Goal: Communication & Community: Answer question/provide support

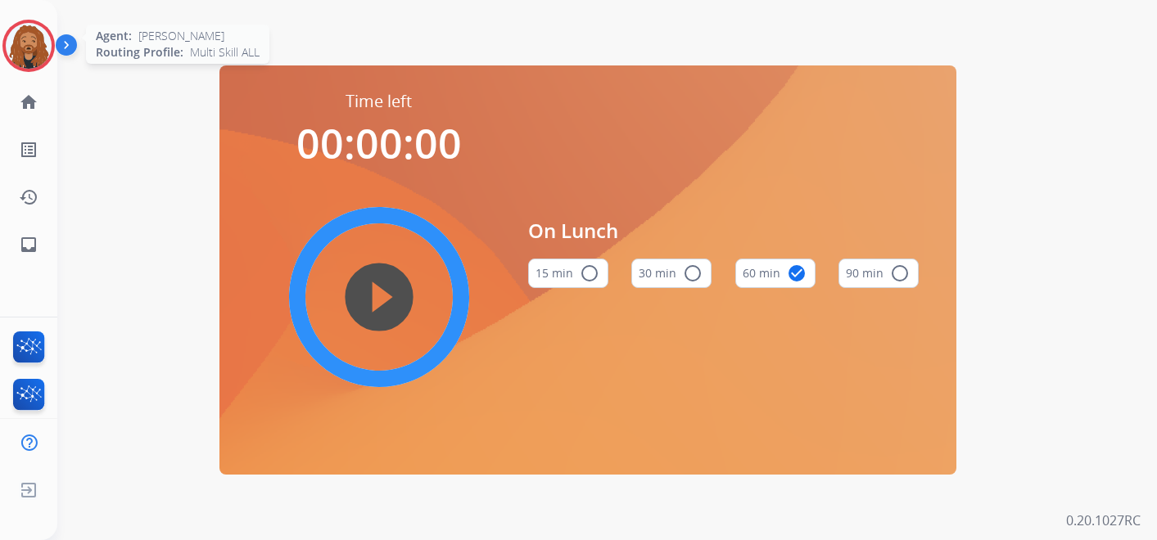
drag, startPoint x: 0, startPoint y: 0, endPoint x: 51, endPoint y: 52, distance: 72.9
click at [27, 39] on img at bounding box center [29, 46] width 46 height 46
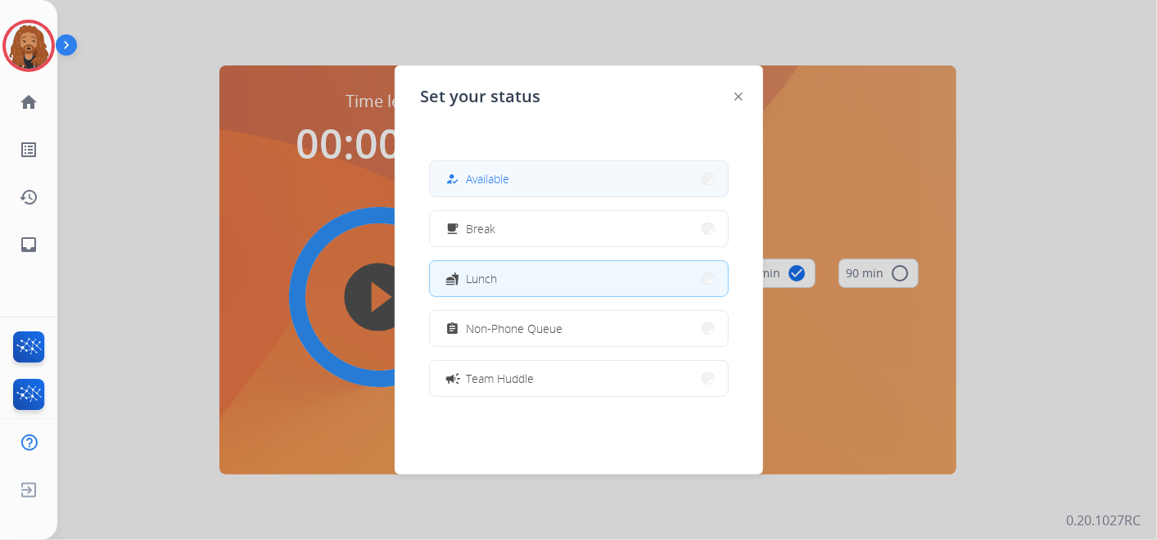
click at [522, 169] on button "how_to_reg Available" at bounding box center [579, 178] width 298 height 35
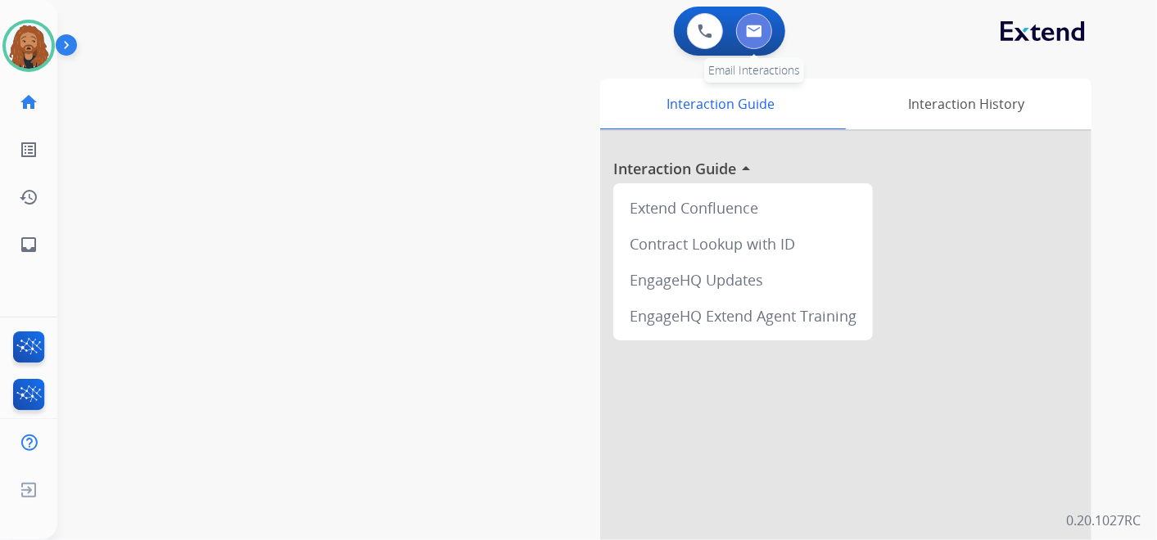
click at [759, 26] on img at bounding box center [754, 31] width 16 height 13
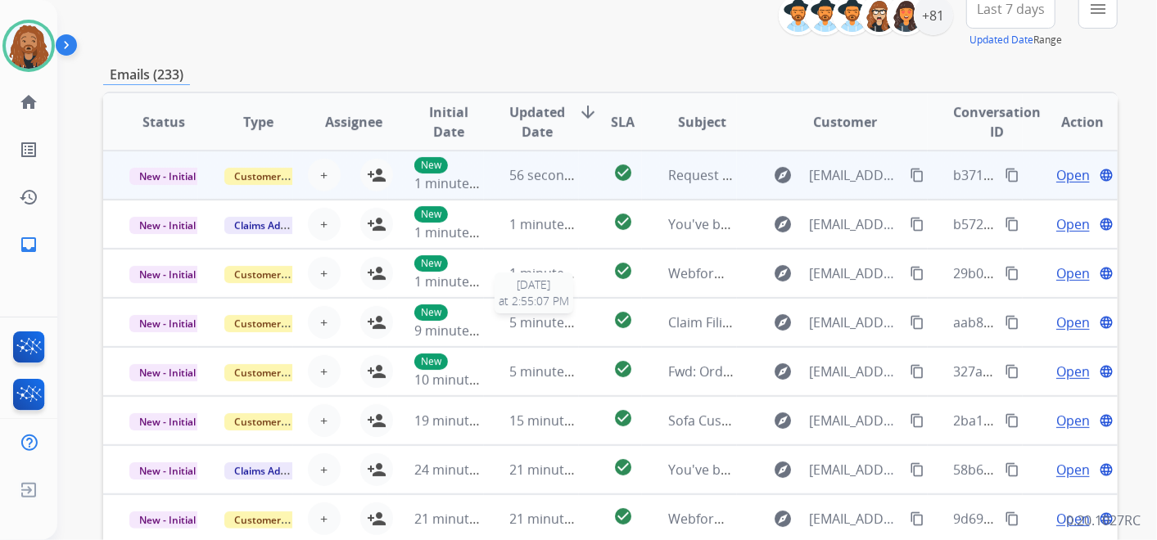
scroll to position [182, 0]
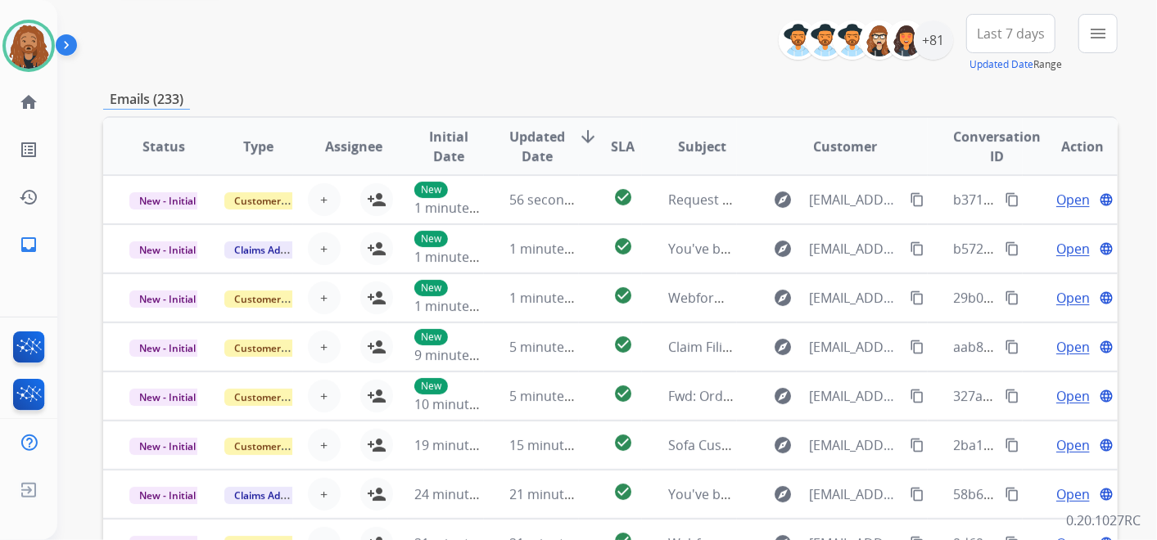
click at [538, 122] on th "Updated Date arrow_downward" at bounding box center [531, 146] width 95 height 57
click at [539, 144] on span "Updated Date" at bounding box center [538, 146] width 56 height 39
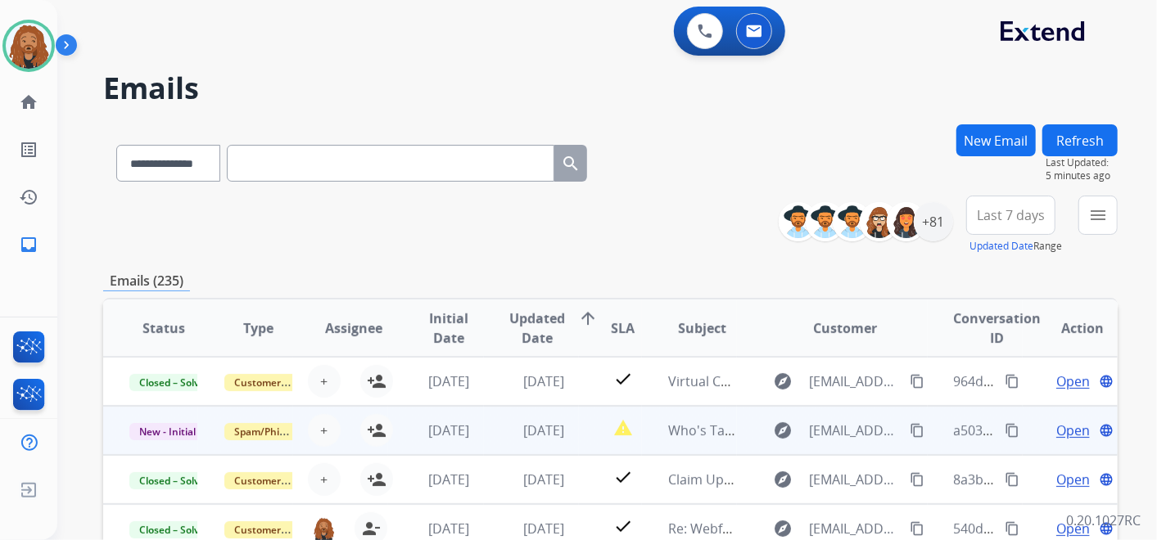
scroll to position [1, 0]
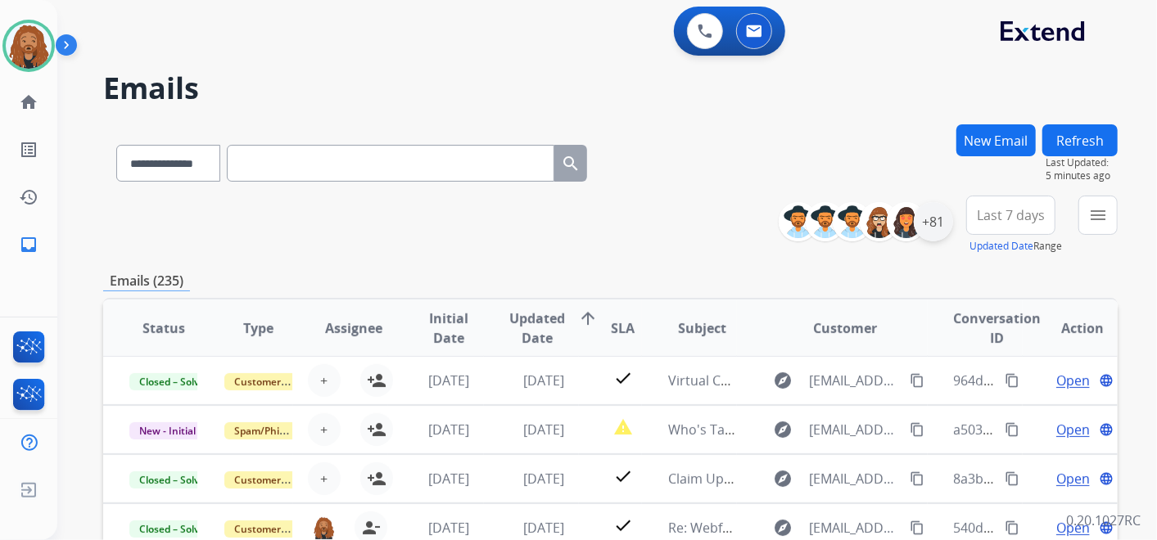
click at [934, 220] on div "+81" at bounding box center [933, 221] width 39 height 39
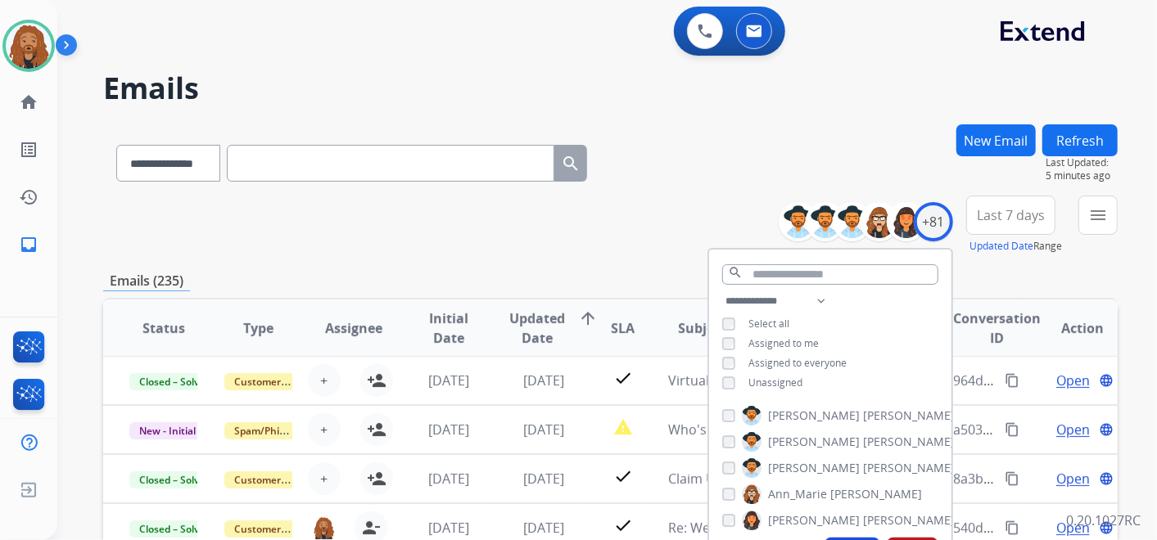
click at [734, 378] on div "Unassigned" at bounding box center [762, 383] width 80 height 13
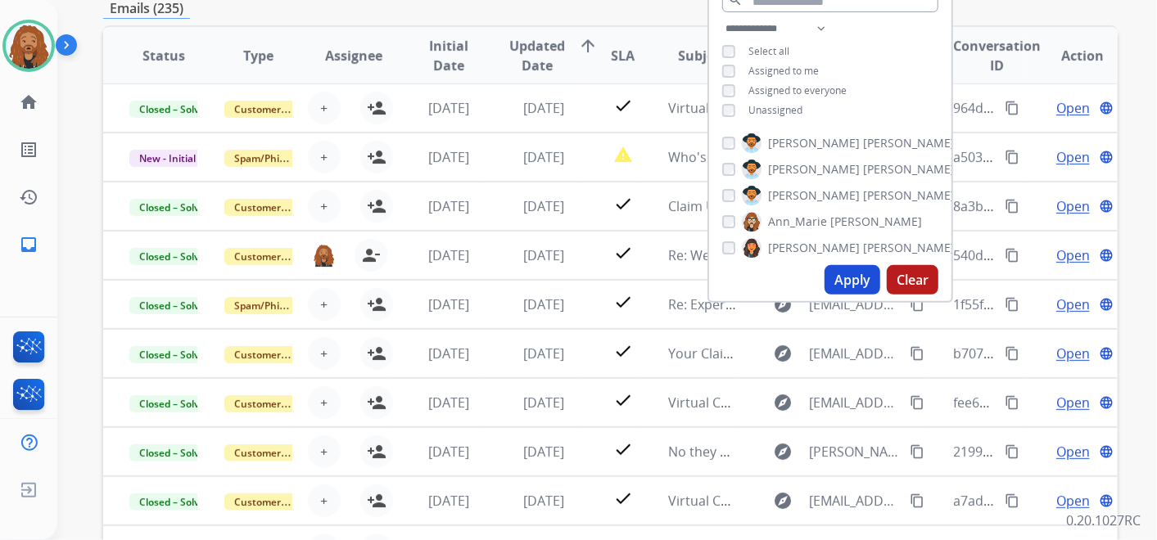
click at [853, 278] on button "Apply" at bounding box center [852, 279] width 56 height 29
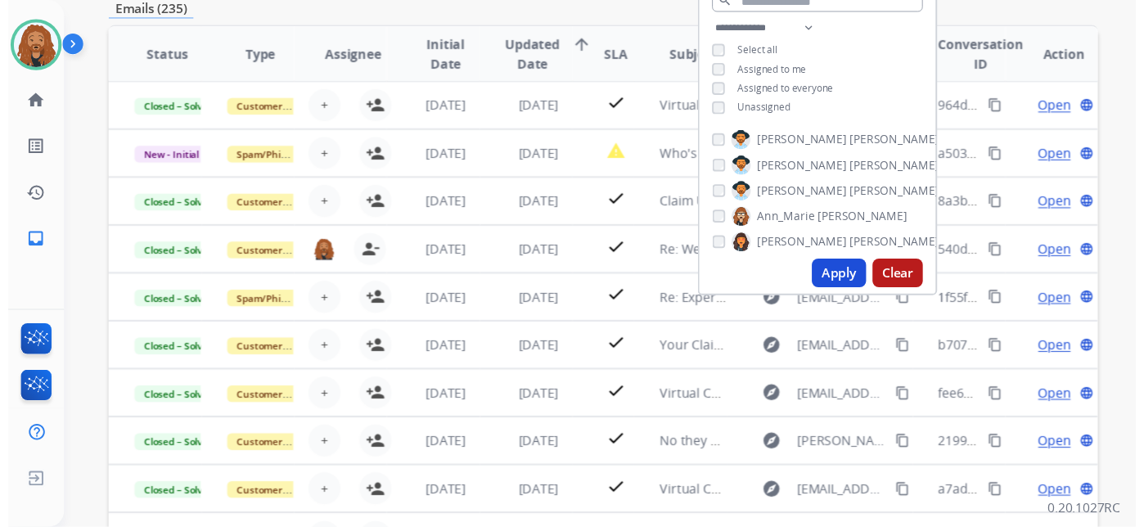
scroll to position [0, 0]
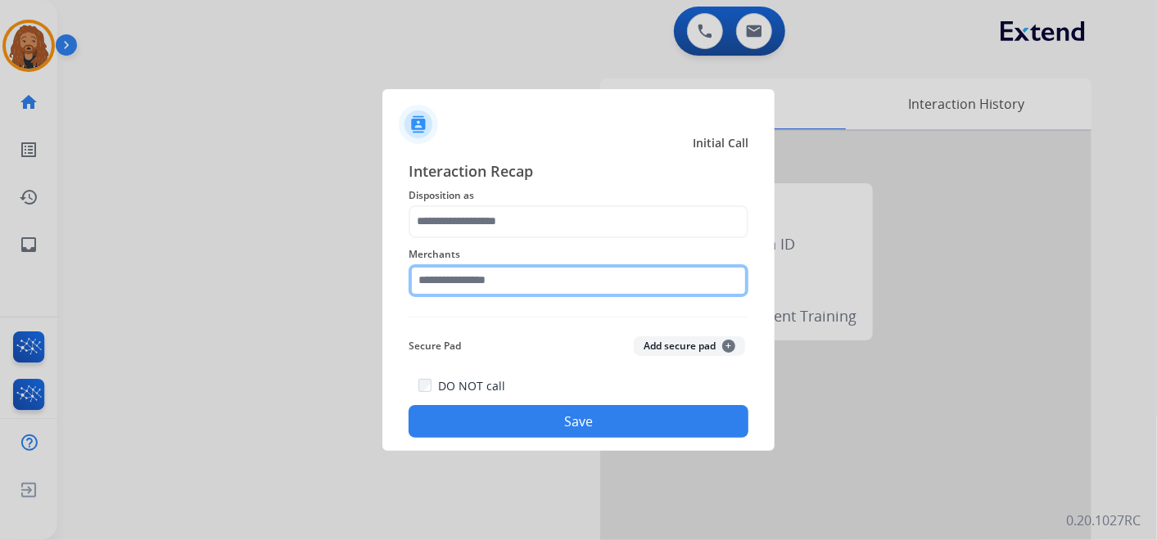
drag, startPoint x: 442, startPoint y: 278, endPoint x: 456, endPoint y: 287, distance: 17.0
click at [444, 278] on input "text" at bounding box center [578, 280] width 340 height 33
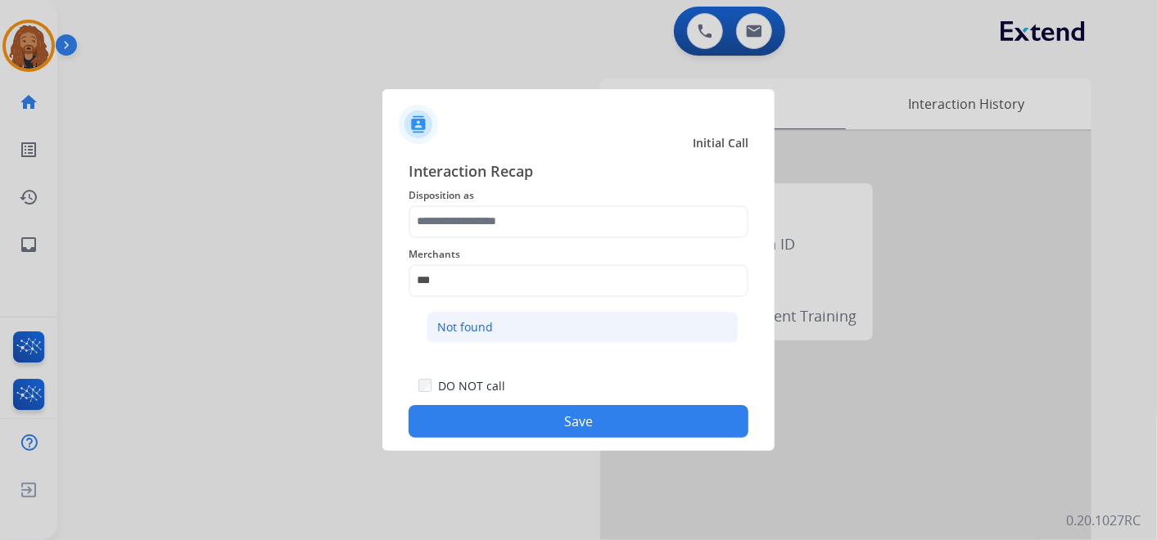
click at [499, 339] on li "Not found" at bounding box center [582, 327] width 312 height 31
type input "*********"
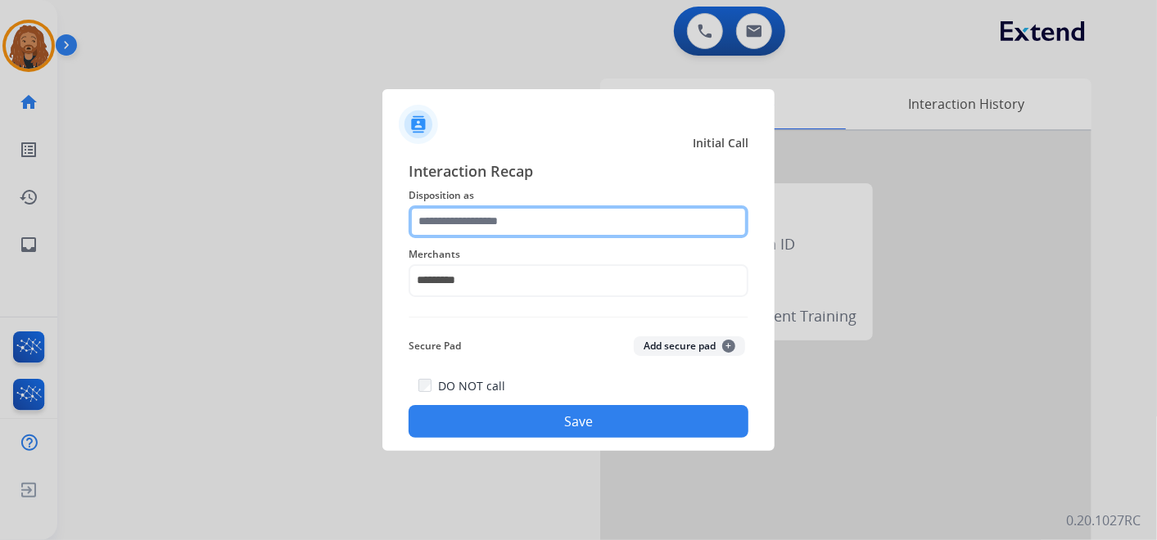
click at [456, 207] on input "text" at bounding box center [578, 221] width 340 height 33
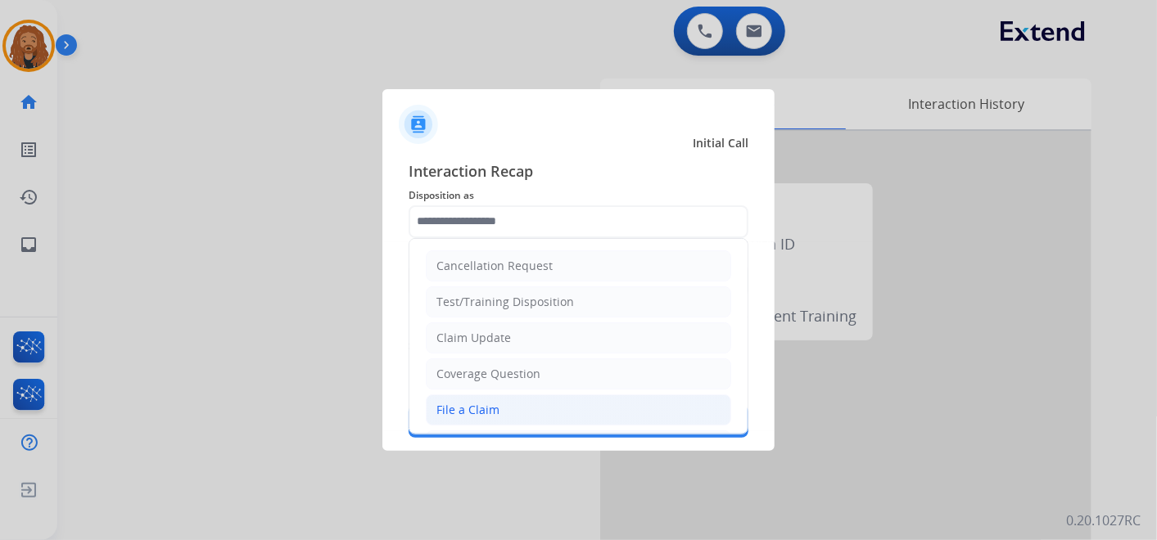
click at [506, 410] on li "File a Claim" at bounding box center [578, 410] width 305 height 31
type input "**********"
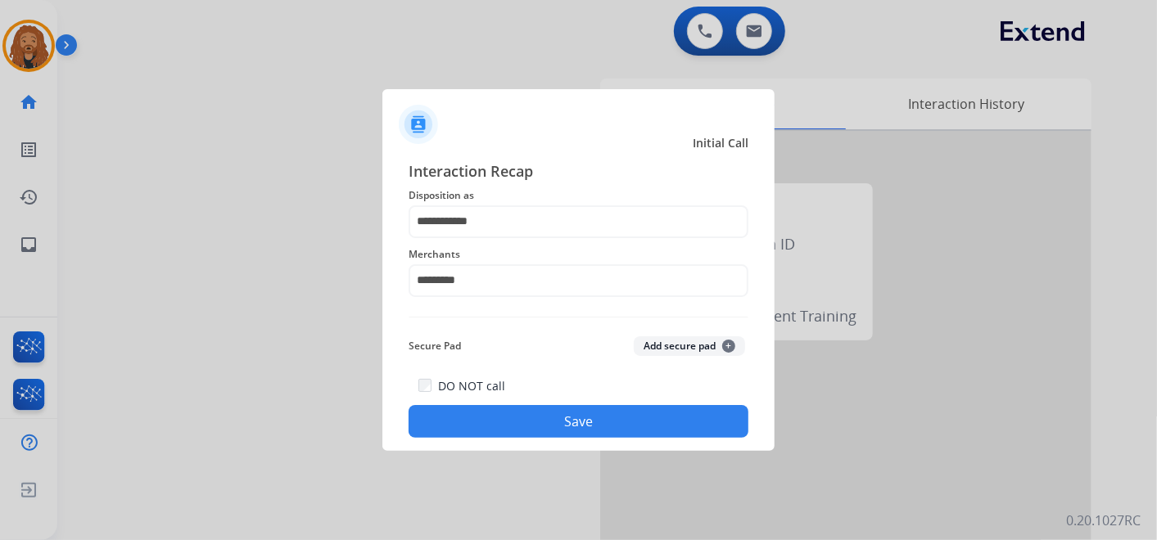
click at [521, 435] on button "Save" at bounding box center [578, 421] width 340 height 33
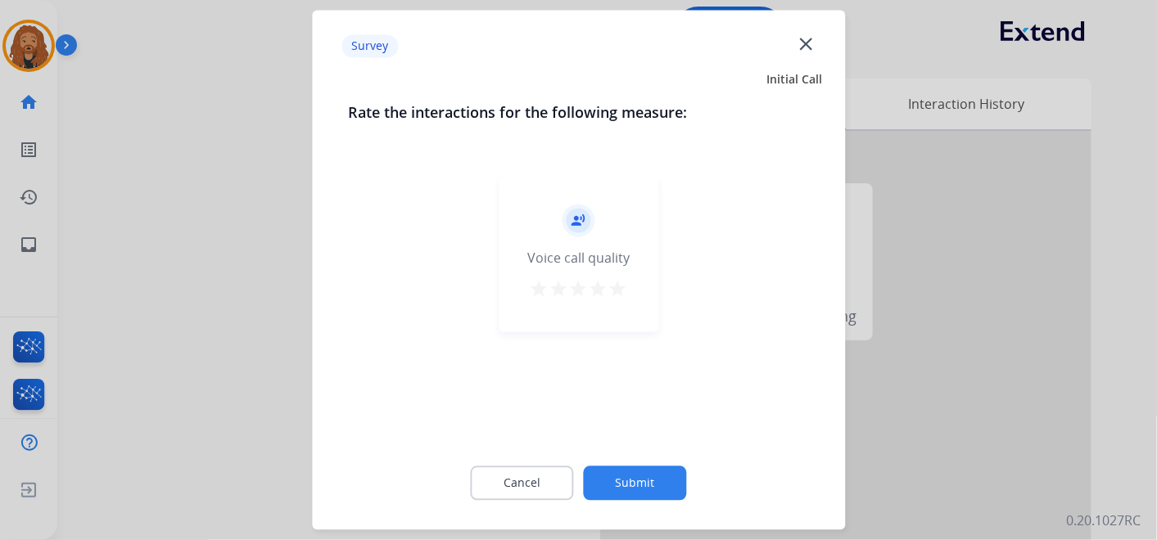
click at [623, 287] on mat-icon "star" at bounding box center [618, 290] width 20 height 20
click at [631, 475] on button "Submit" at bounding box center [635, 484] width 103 height 34
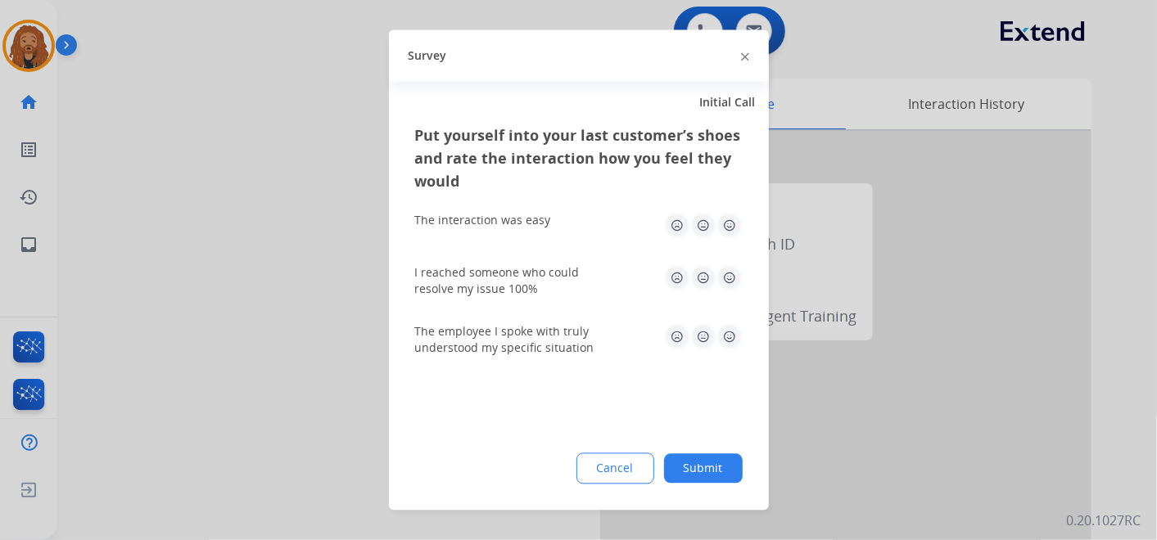
drag, startPoint x: 737, startPoint y: 339, endPoint x: 731, endPoint y: 322, distance: 18.1
click at [737, 339] on img at bounding box center [729, 337] width 26 height 26
click at [734, 265] on img at bounding box center [729, 278] width 26 height 26
click at [729, 228] on img at bounding box center [729, 226] width 26 height 26
click at [696, 467] on button "Submit" at bounding box center [703, 468] width 79 height 29
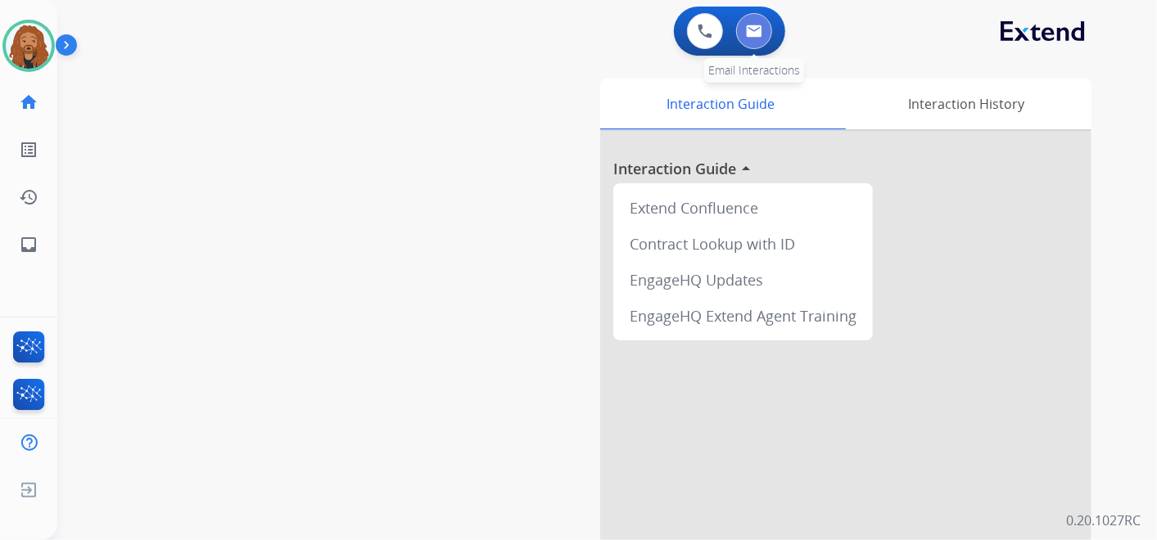
click at [760, 25] on img at bounding box center [754, 31] width 16 height 13
select select "**********"
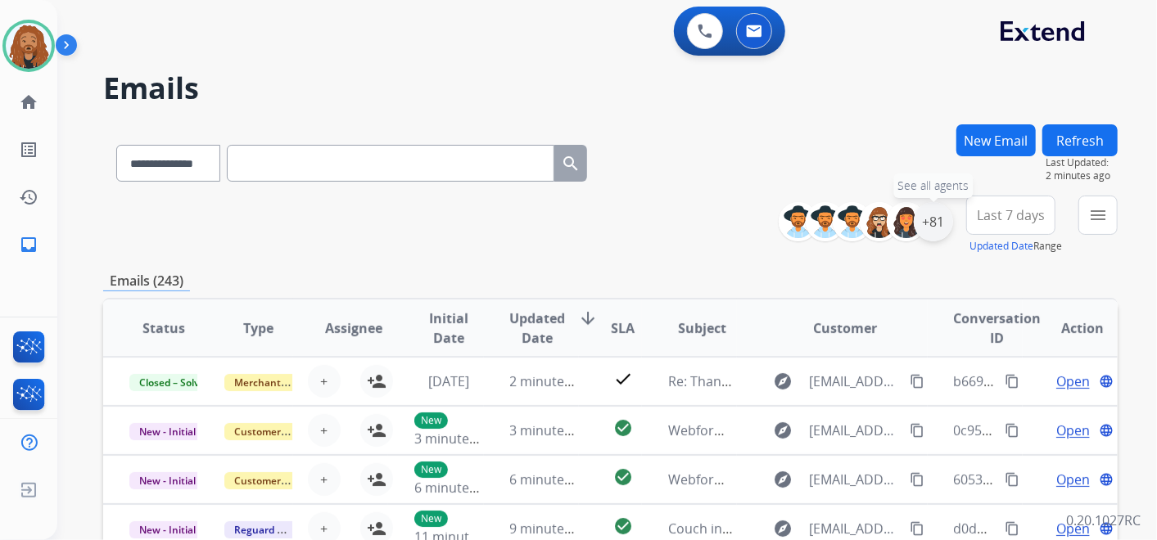
click at [932, 232] on div "+81" at bounding box center [933, 221] width 39 height 39
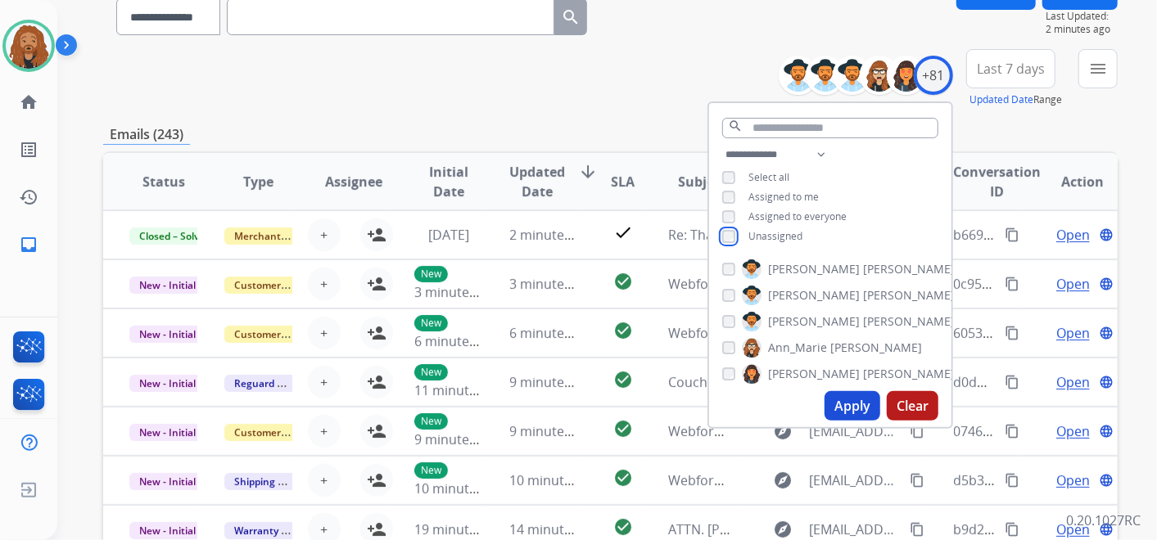
scroll to position [182, 0]
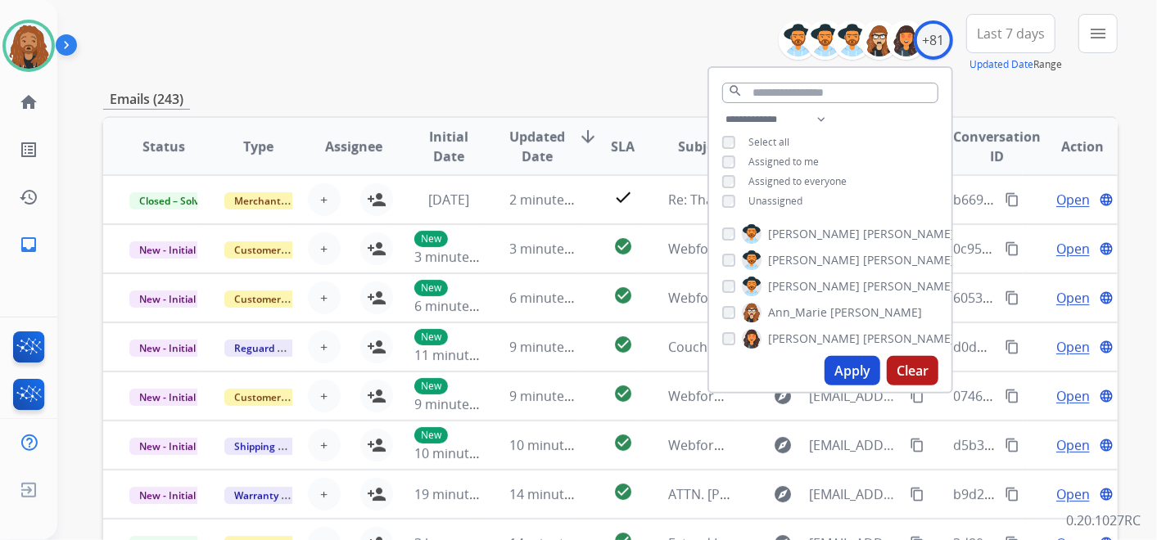
click at [861, 375] on button "Apply" at bounding box center [852, 370] width 56 height 29
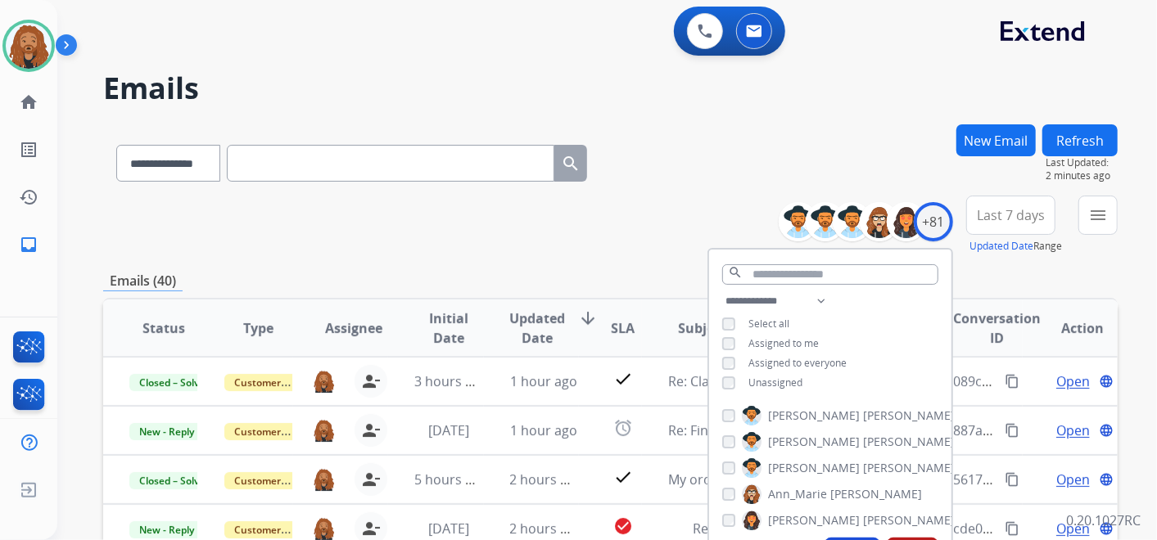
scroll to position [1, 0]
click at [1033, 219] on span "Last 7 days" at bounding box center [1011, 215] width 68 height 7
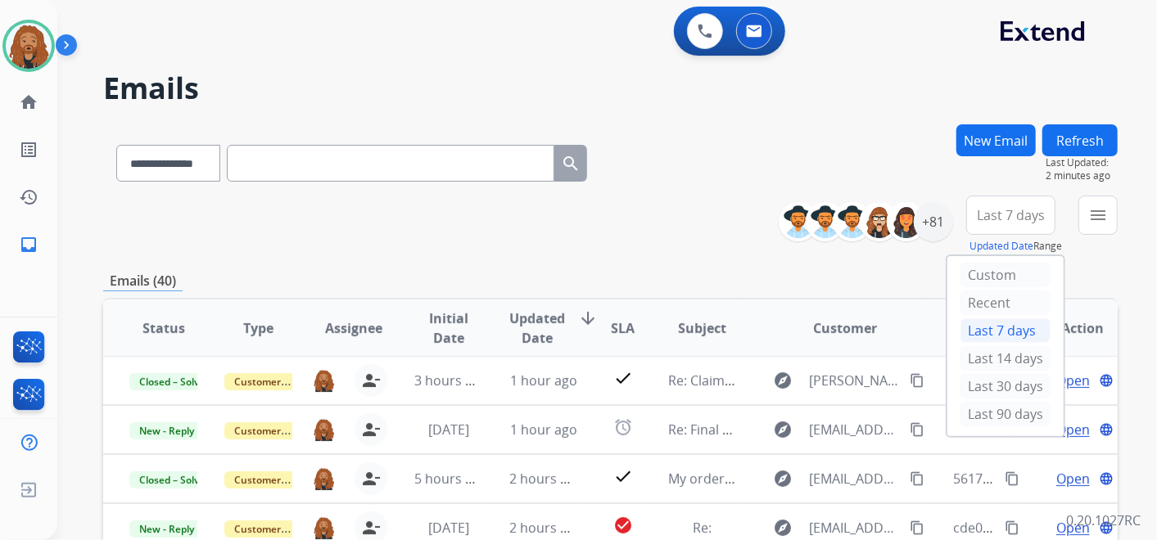
drag, startPoint x: 988, startPoint y: 413, endPoint x: 1045, endPoint y: 340, distance: 92.8
click at [989, 413] on div "Last 90 days" at bounding box center [1005, 414] width 90 height 25
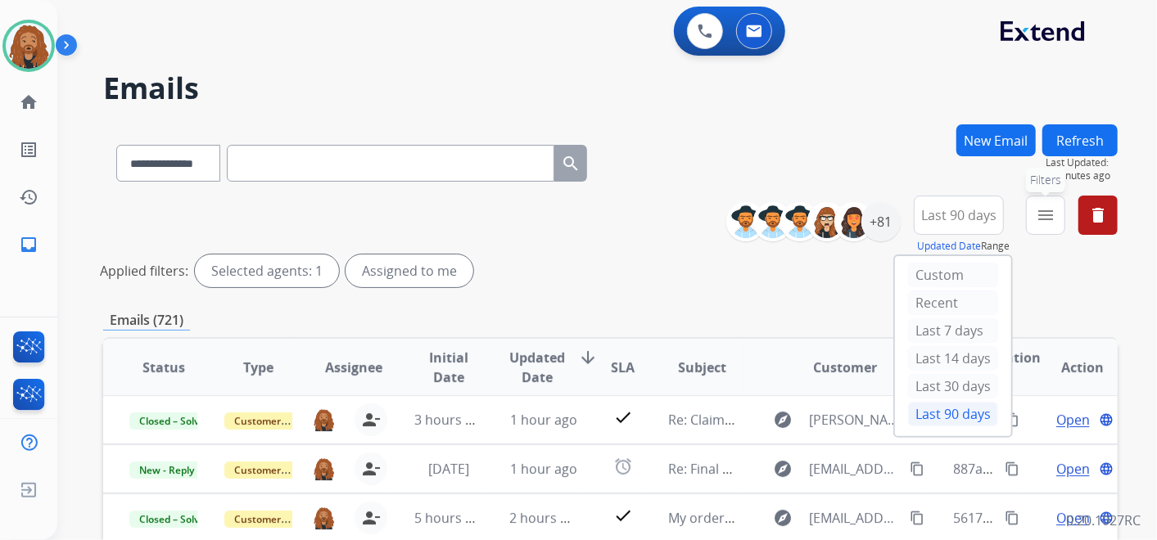
click at [1052, 213] on mat-icon "menu" at bounding box center [1046, 215] width 20 height 20
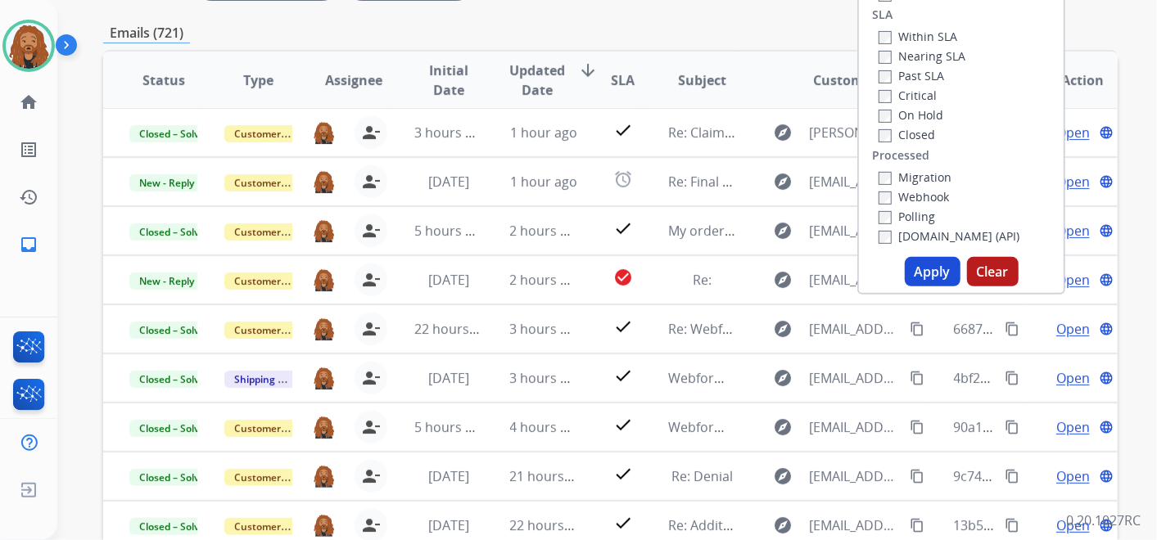
scroll to position [430, 0]
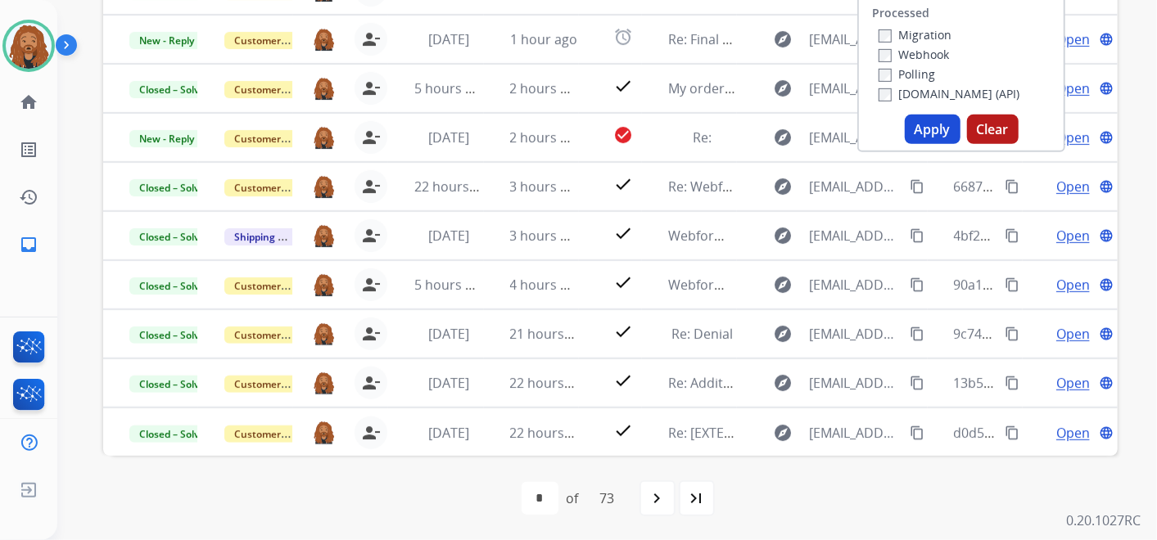
click at [923, 133] on button "Apply" at bounding box center [933, 129] width 56 height 29
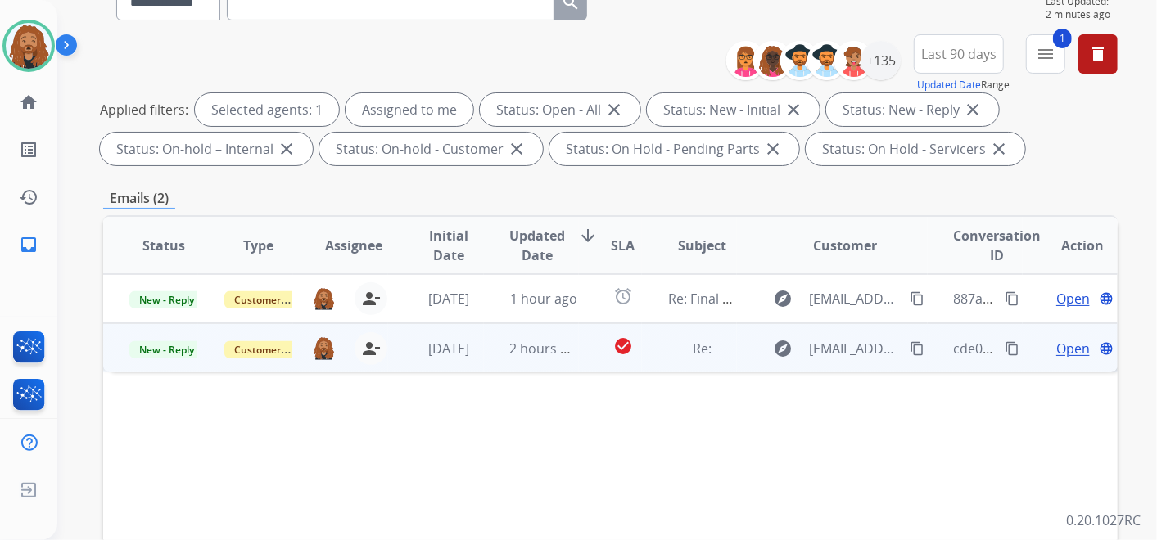
scroll to position [182, 0]
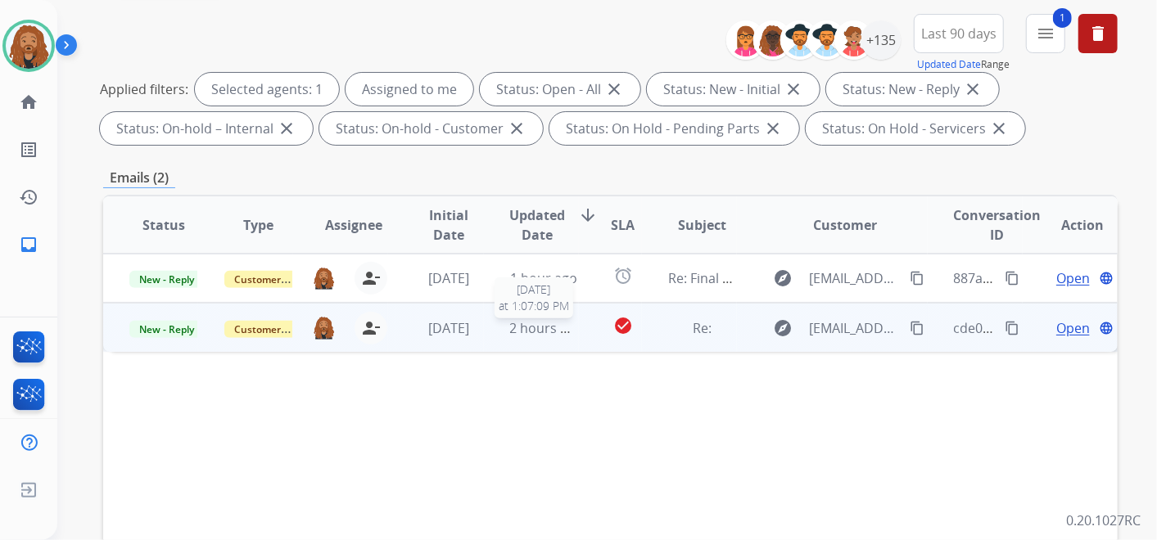
click at [521, 333] on span "2 hours ago" at bounding box center [547, 328] width 74 height 18
click at [1056, 325] on span "Open" at bounding box center [1073, 328] width 34 height 20
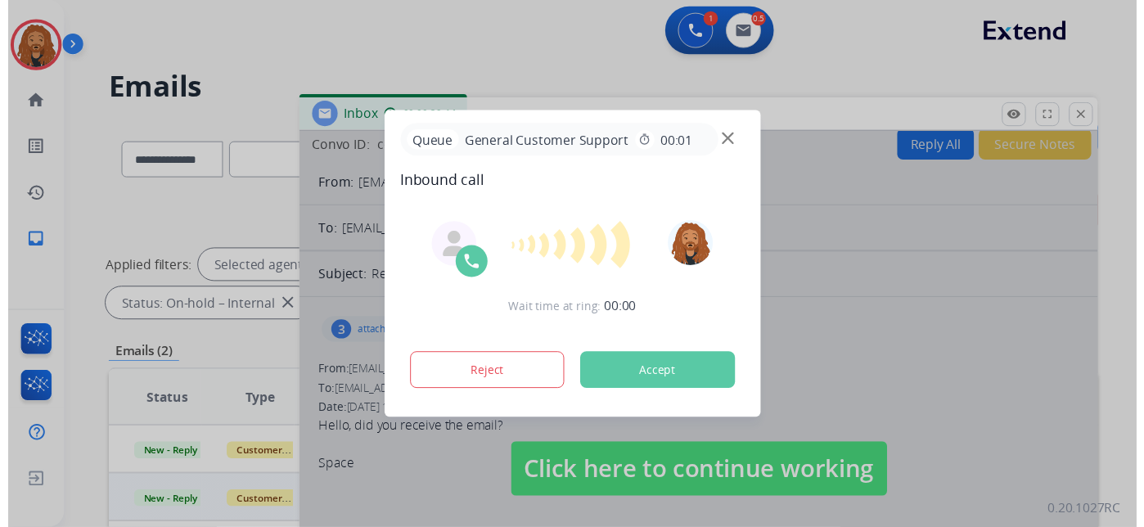
scroll to position [0, 0]
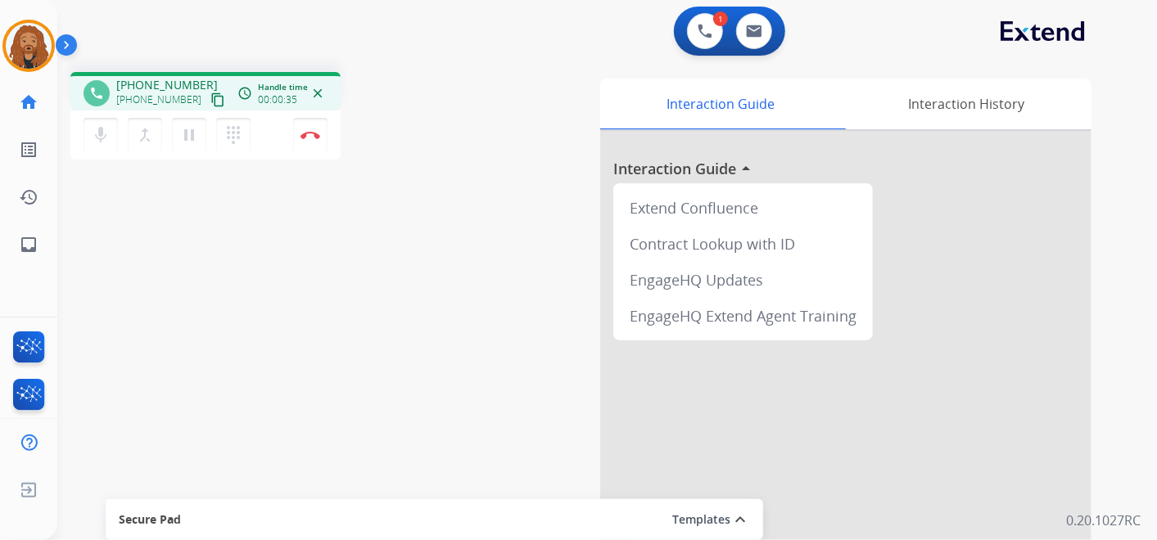
click at [210, 98] on mat-icon "content_copy" at bounding box center [217, 100] width 15 height 15
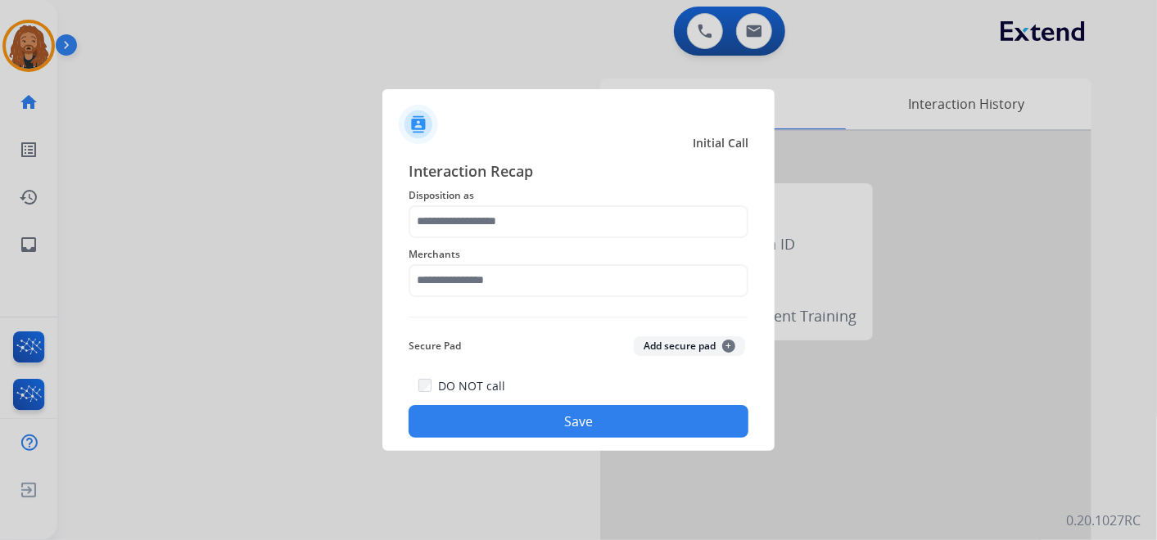
click at [465, 264] on div "Merchants" at bounding box center [578, 270] width 340 height 65
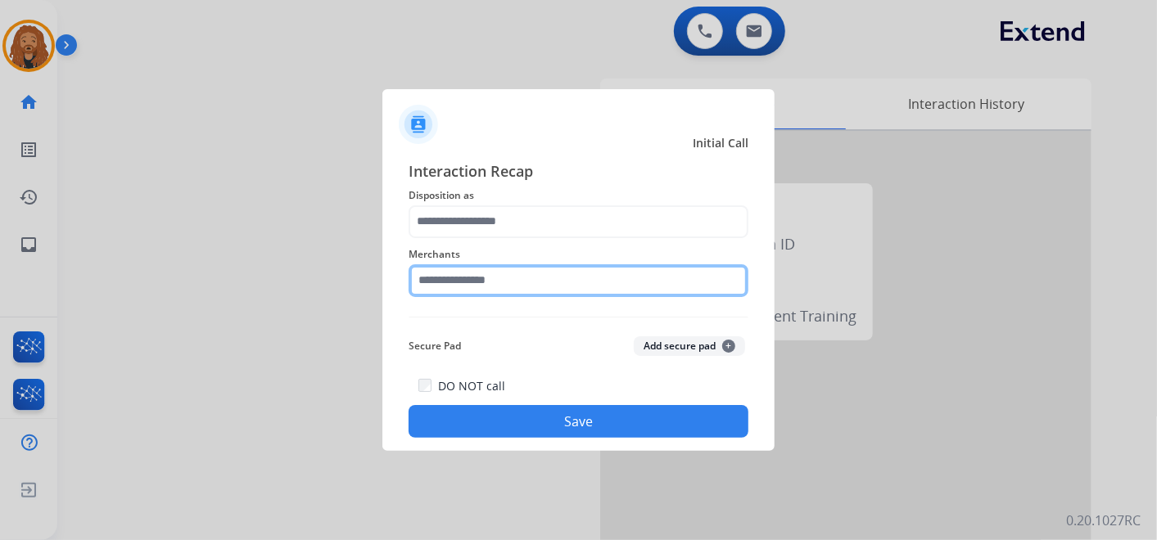
click at [470, 282] on input "text" at bounding box center [578, 280] width 340 height 33
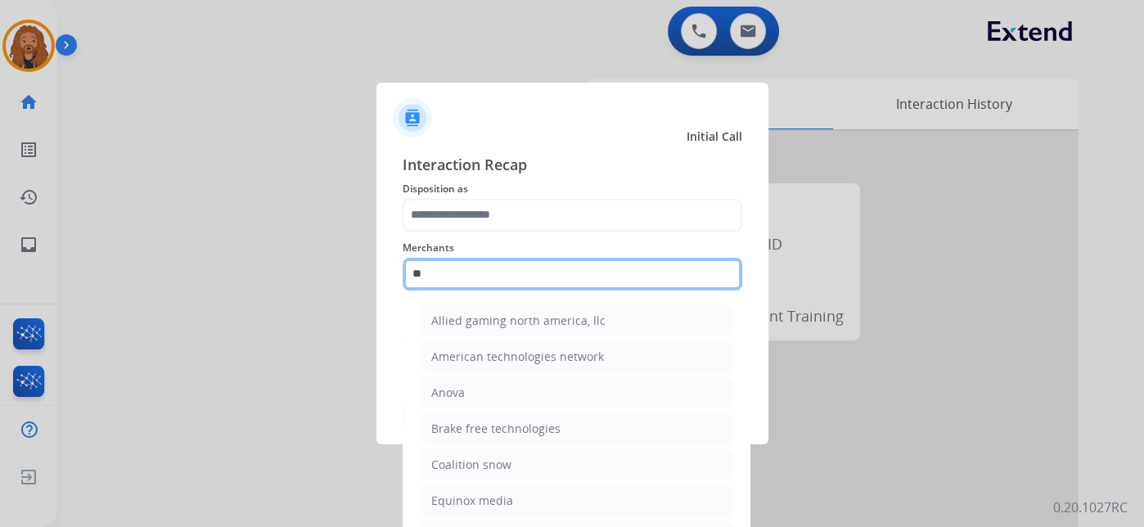
type input "*"
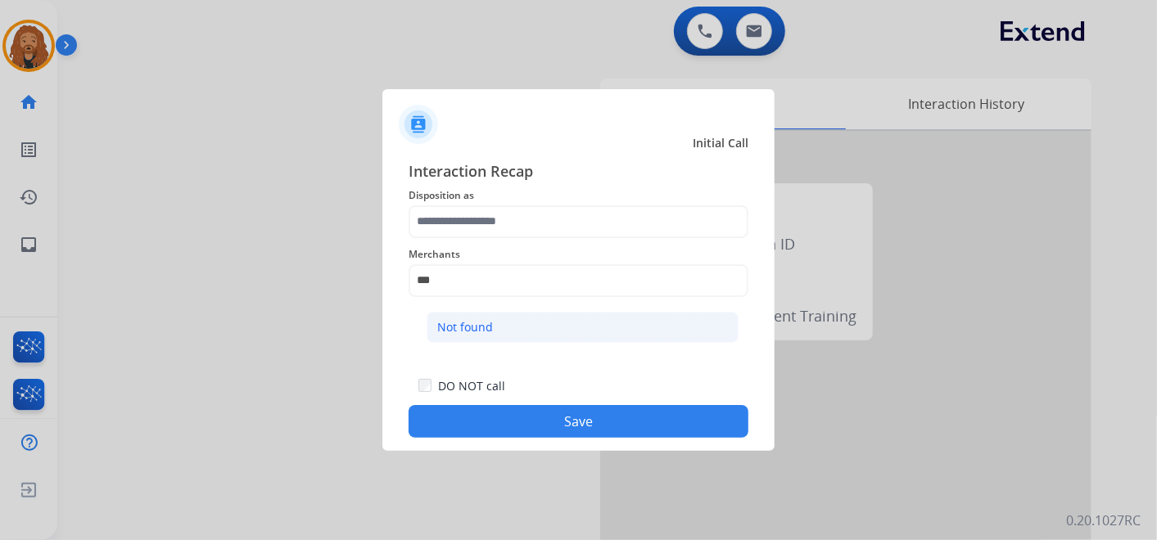
click at [475, 323] on div "Not found" at bounding box center [465, 327] width 56 height 16
type input "*********"
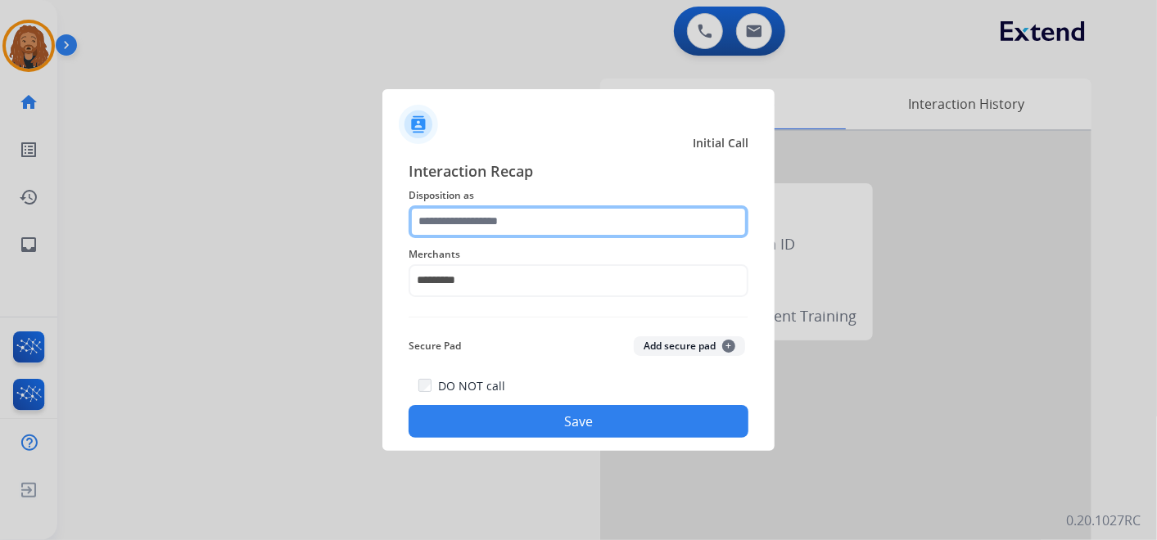
click at [479, 214] on input "text" at bounding box center [578, 221] width 340 height 33
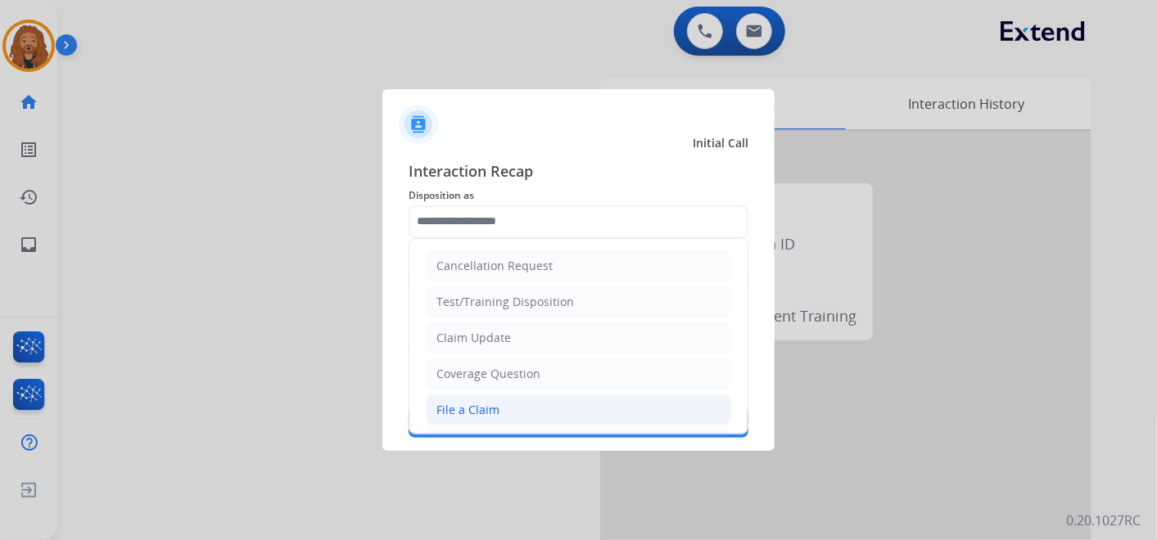
click at [481, 410] on div "File a Claim" at bounding box center [467, 410] width 63 height 16
type input "**********"
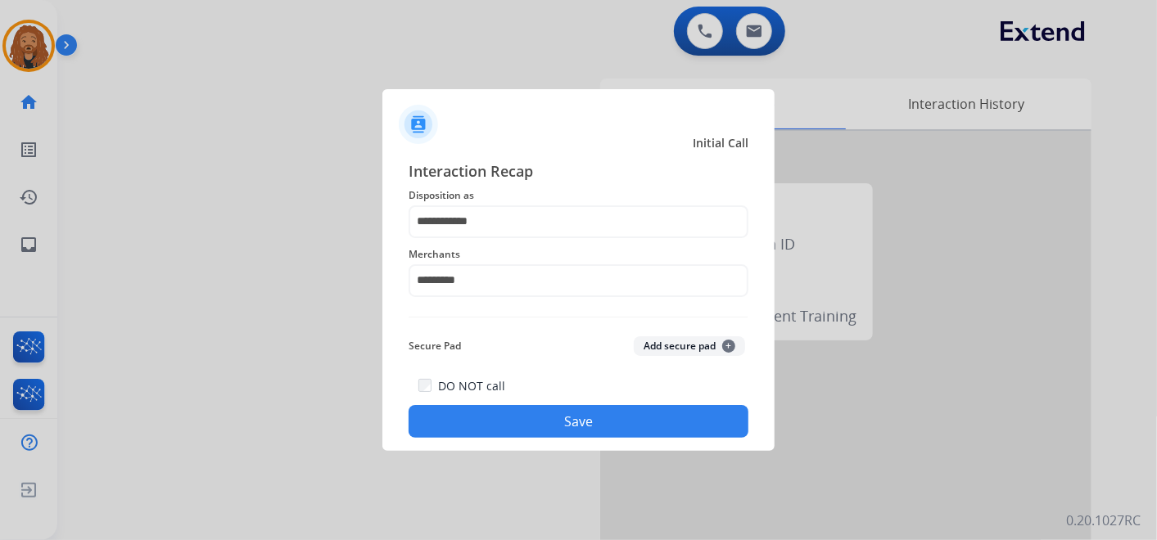
click at [512, 431] on button "Save" at bounding box center [578, 421] width 340 height 33
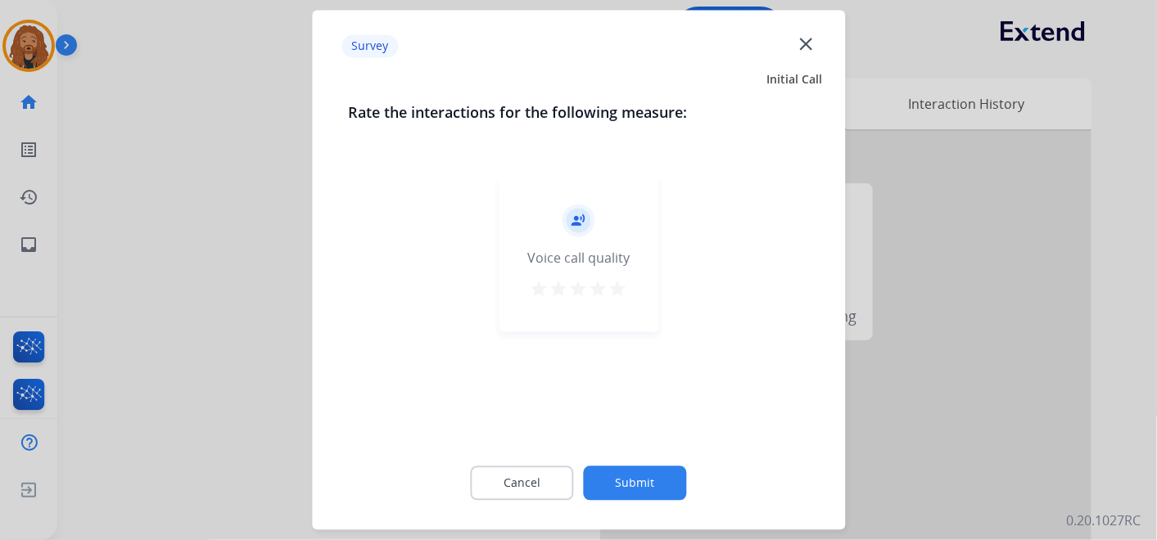
click at [623, 291] on mat-icon "star" at bounding box center [618, 290] width 20 height 20
click at [630, 481] on button "Submit" at bounding box center [635, 484] width 103 height 34
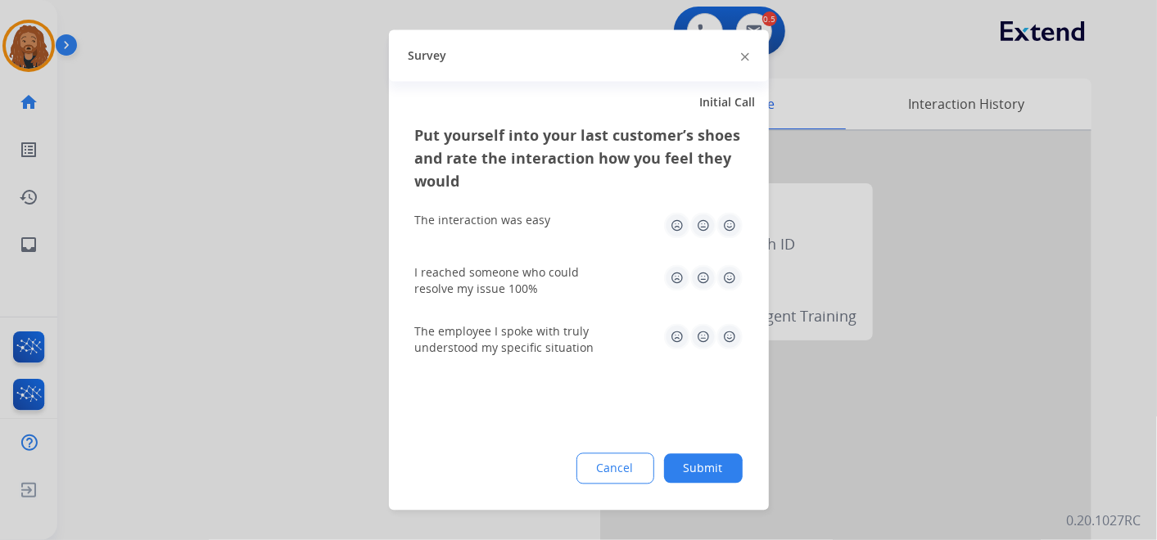
click at [731, 335] on img at bounding box center [729, 337] width 26 height 26
drag, startPoint x: 729, startPoint y: 283, endPoint x: 729, endPoint y: 246, distance: 37.7
click at [729, 282] on img at bounding box center [729, 278] width 26 height 26
click at [727, 235] on img at bounding box center [729, 226] width 26 height 26
drag, startPoint x: 692, startPoint y: 463, endPoint x: 704, endPoint y: 413, distance: 52.2
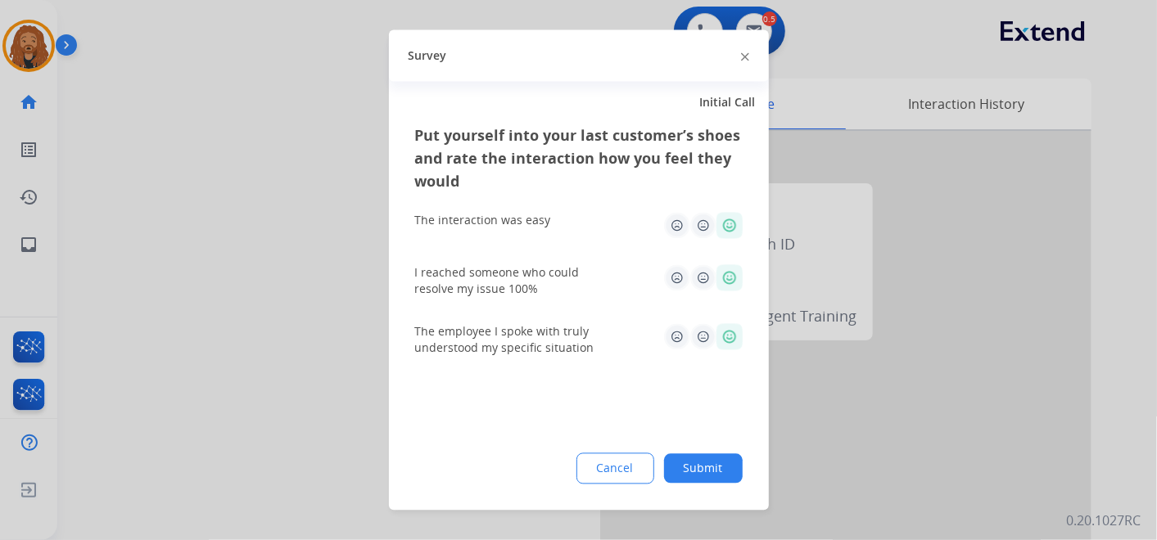
click at [689, 458] on button "Submit" at bounding box center [703, 468] width 79 height 29
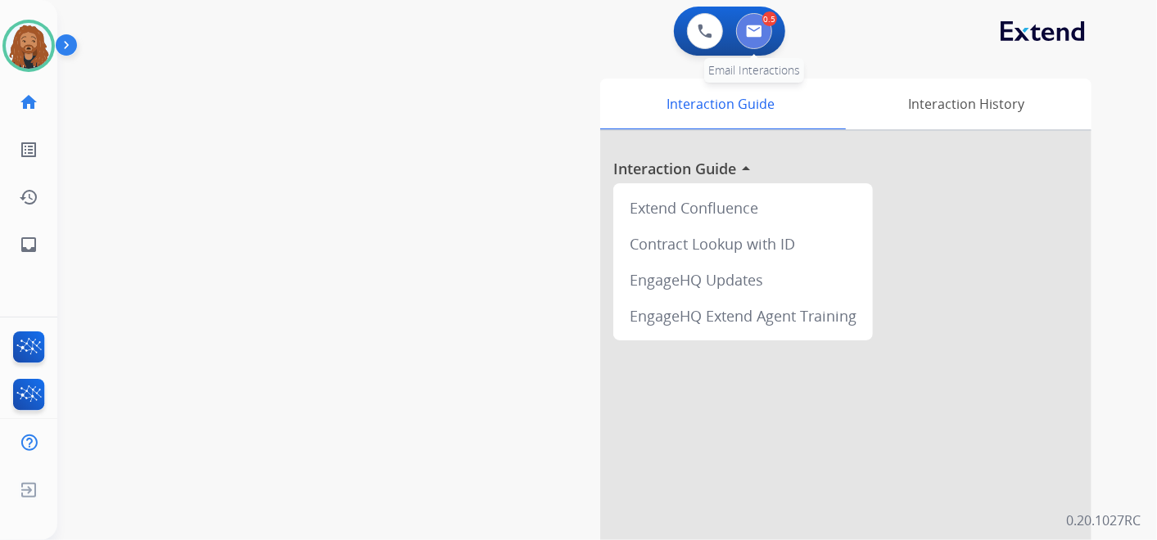
click at [760, 25] on img at bounding box center [754, 31] width 16 height 13
select select "**********"
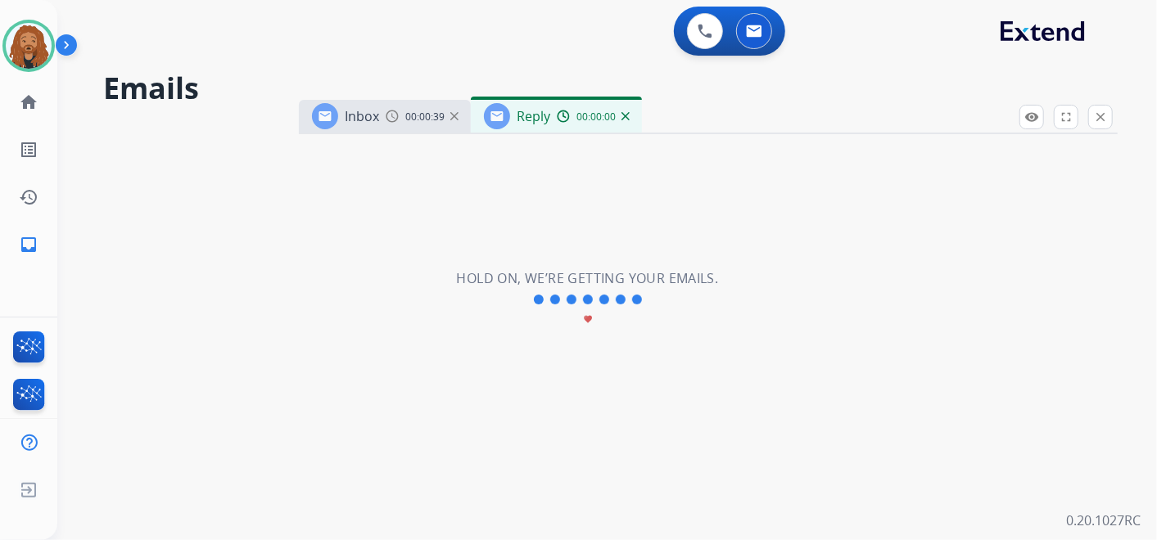
select select "**********"
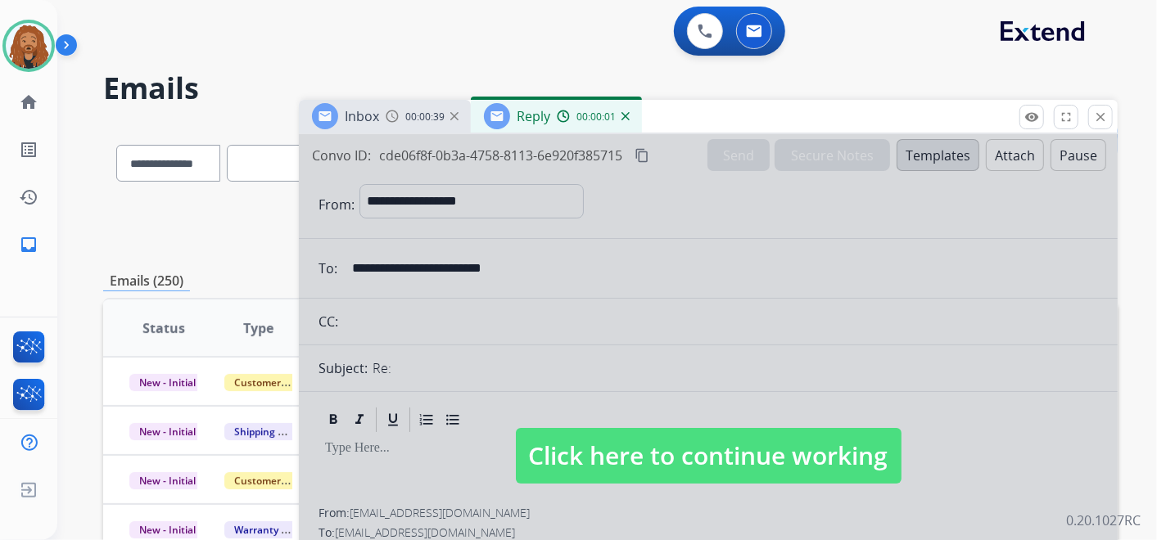
click at [656, 435] on span "Click here to continue working" at bounding box center [709, 456] width 386 height 56
select select
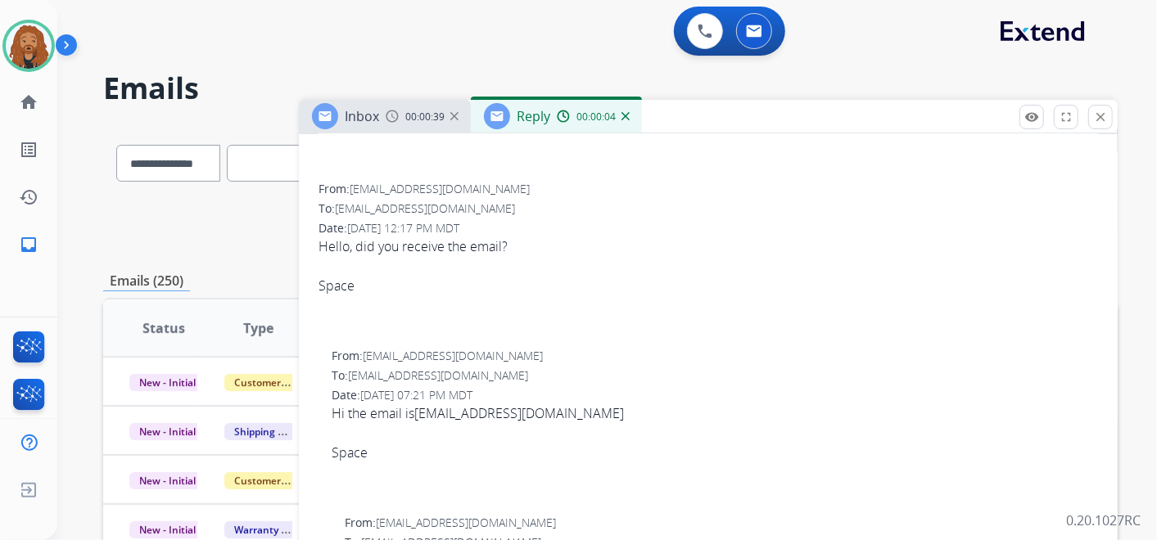
scroll to position [273, 0]
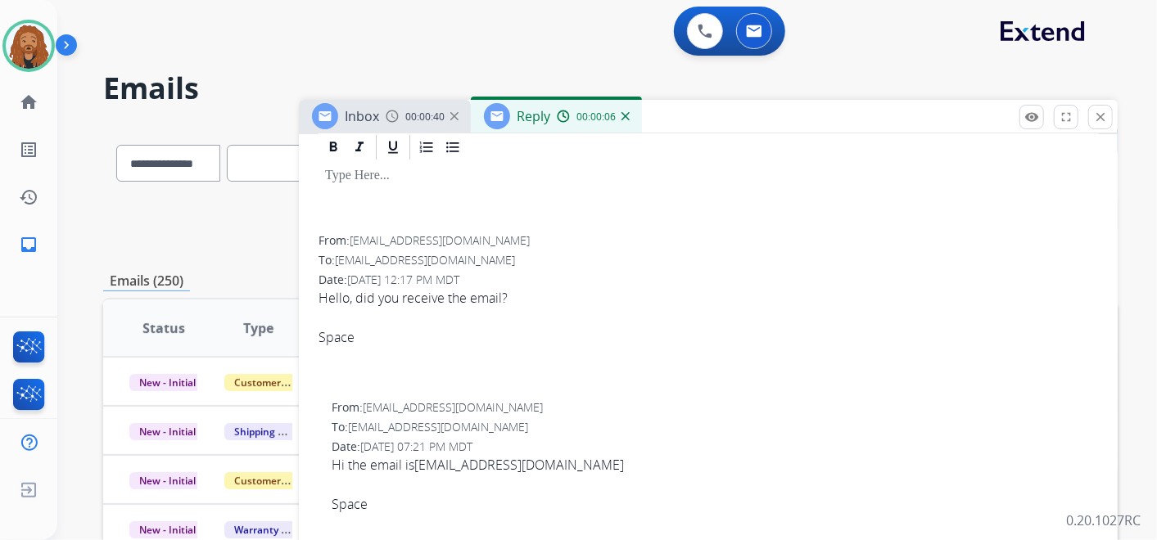
drag, startPoint x: 624, startPoint y: 120, endPoint x: 611, endPoint y: 120, distance: 12.3
click at [624, 120] on img at bounding box center [625, 116] width 8 height 8
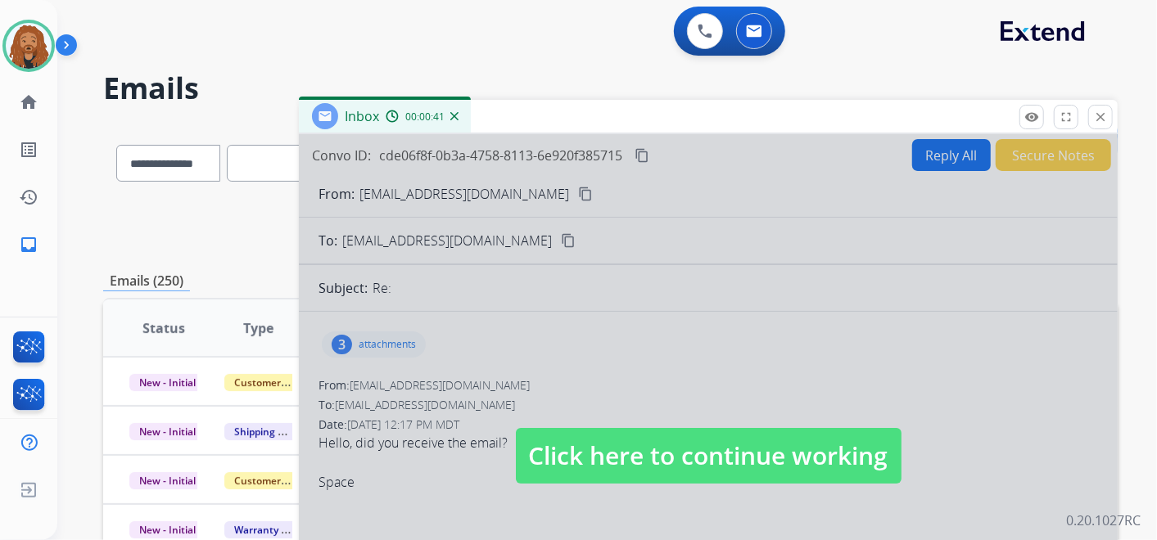
click at [643, 454] on span "Click here to continue working" at bounding box center [709, 456] width 386 height 56
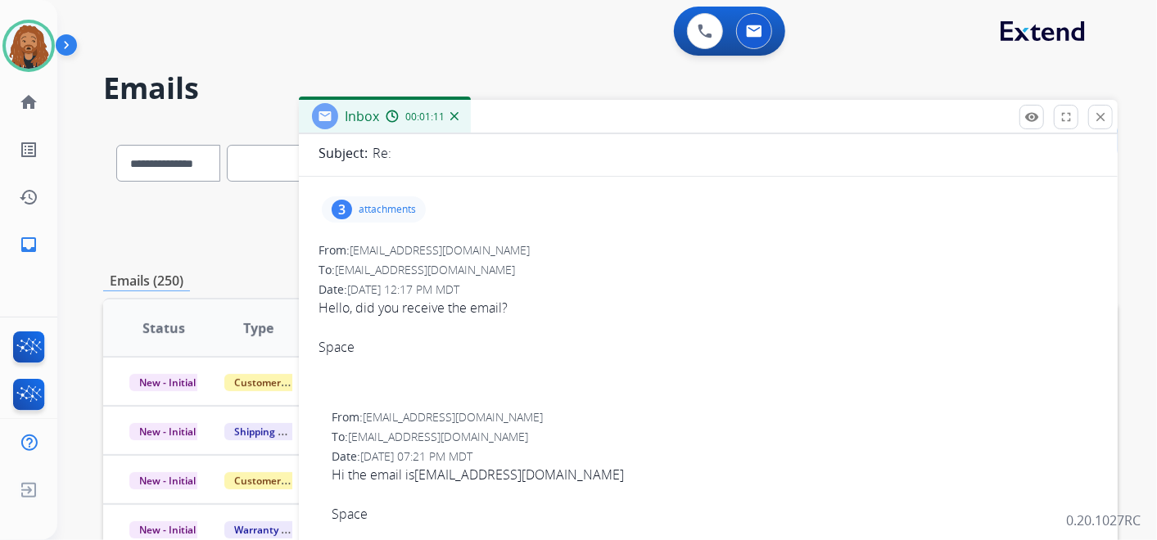
scroll to position [0, 0]
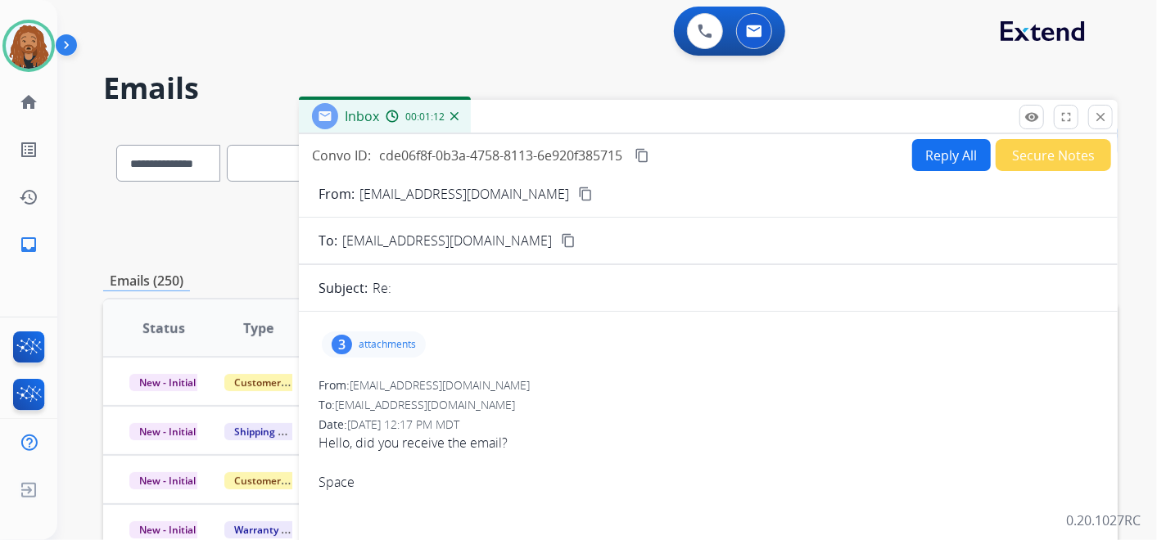
click at [931, 151] on button "Reply All" at bounding box center [951, 155] width 79 height 32
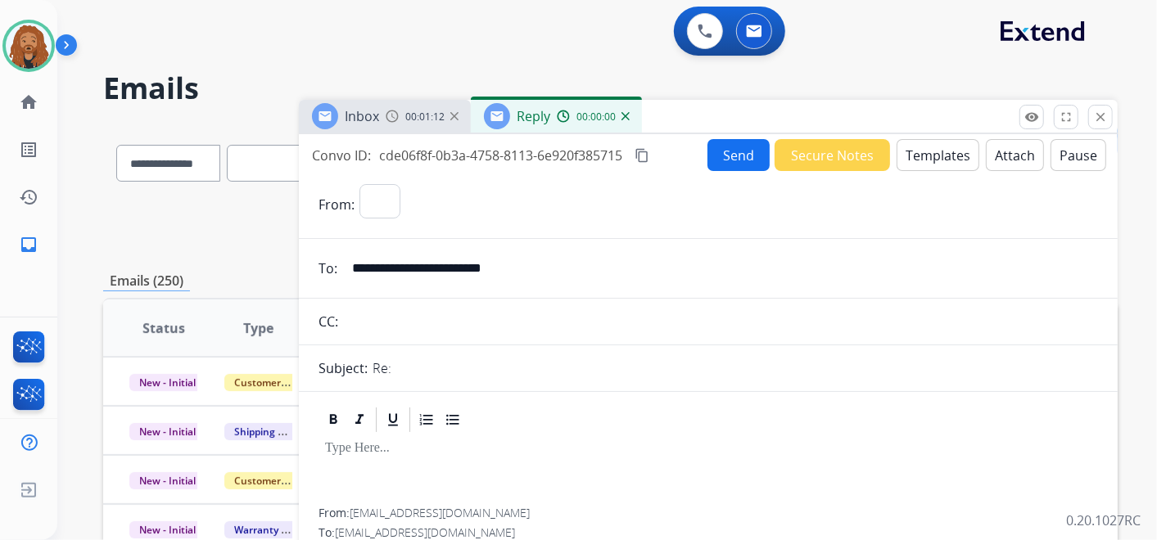
select select "**********"
click at [942, 146] on button "Templates" at bounding box center [937, 155] width 83 height 32
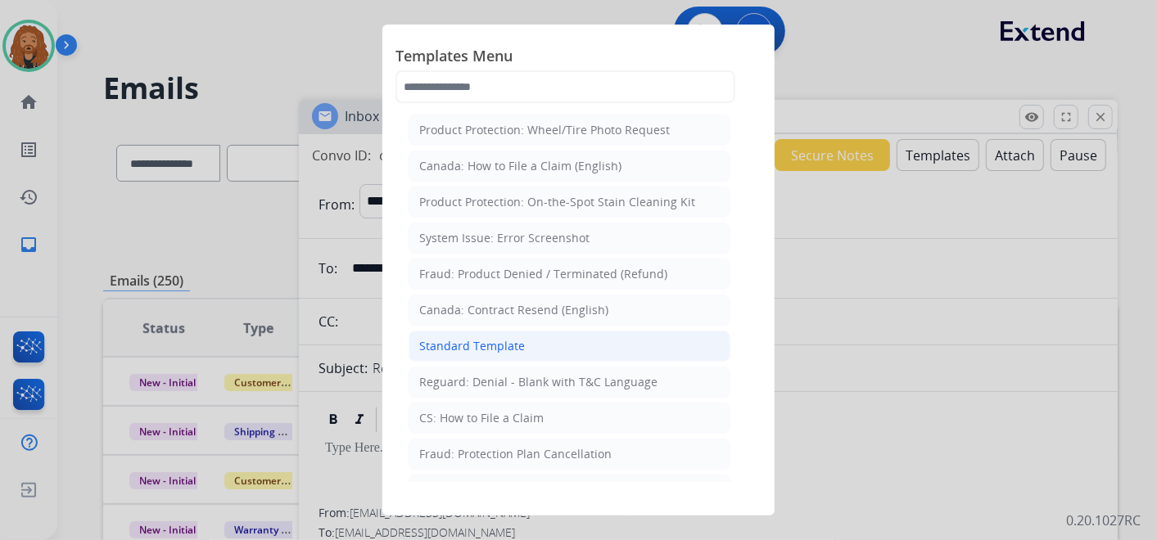
click at [535, 353] on li "Standard Template" at bounding box center [569, 346] width 322 height 31
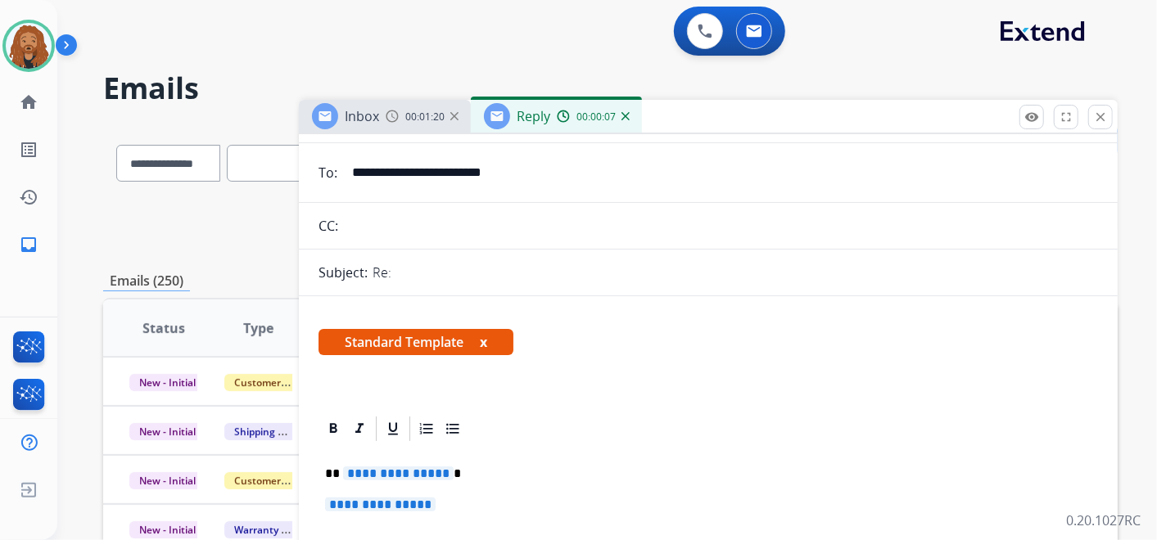
scroll to position [273, 0]
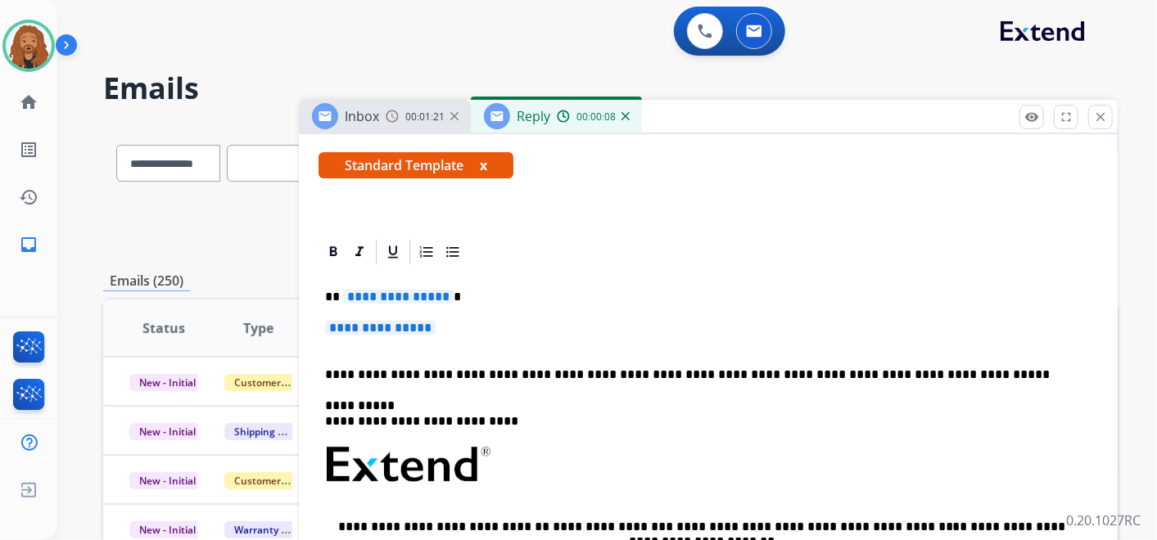
click at [460, 329] on p "**********" at bounding box center [708, 336] width 766 height 30
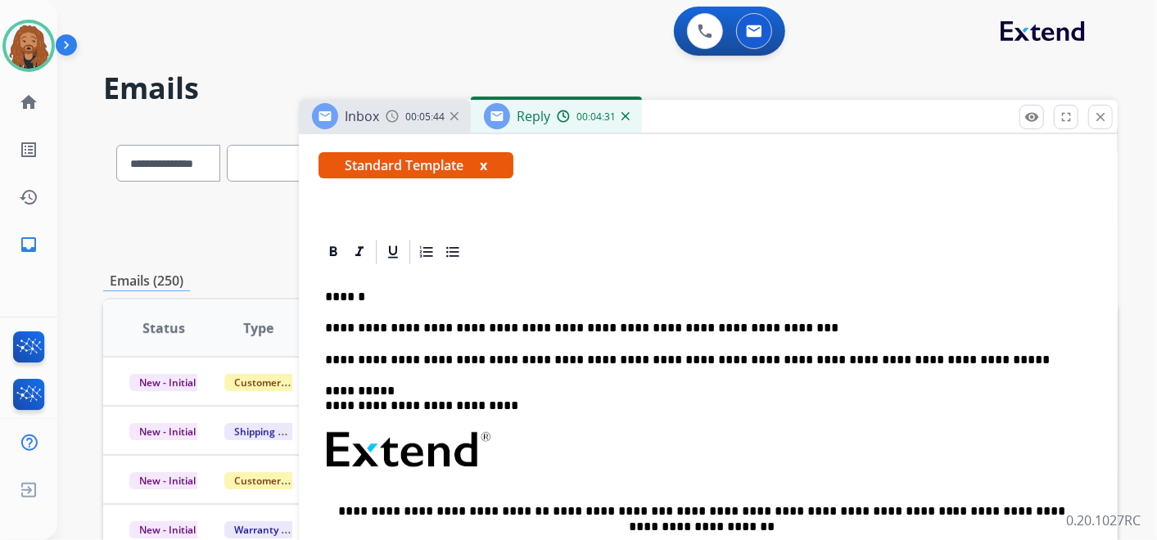
click at [347, 329] on p "**********" at bounding box center [701, 328] width 753 height 15
click at [495, 327] on p "**********" at bounding box center [701, 328] width 753 height 15
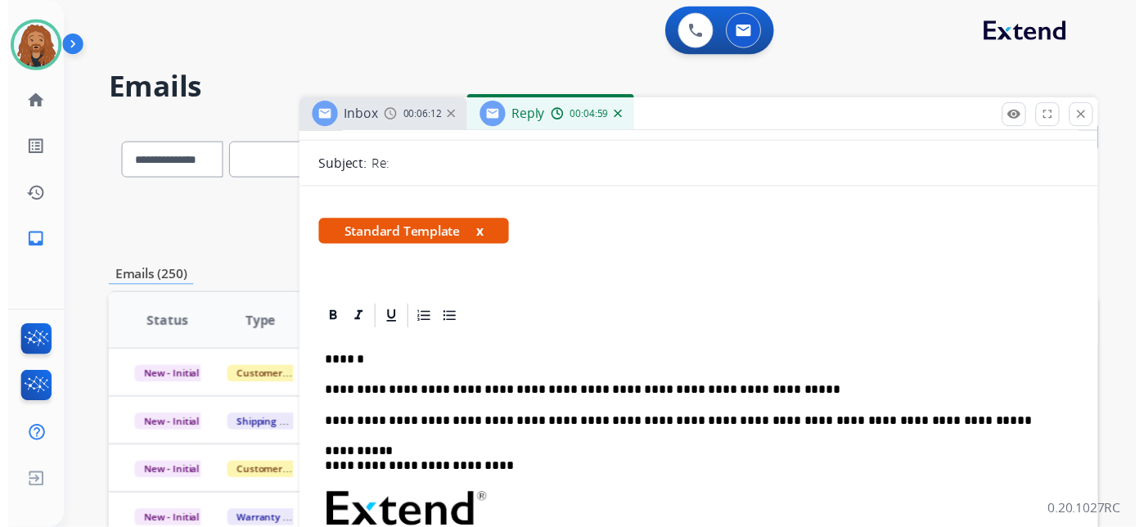
scroll to position [0, 0]
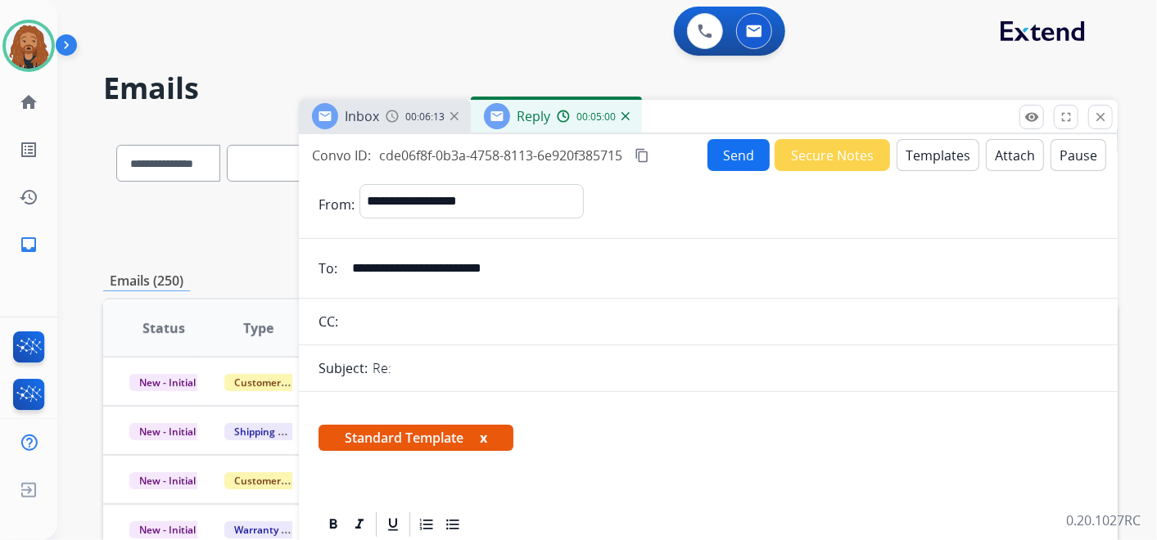
click at [729, 155] on button "Send" at bounding box center [738, 155] width 62 height 32
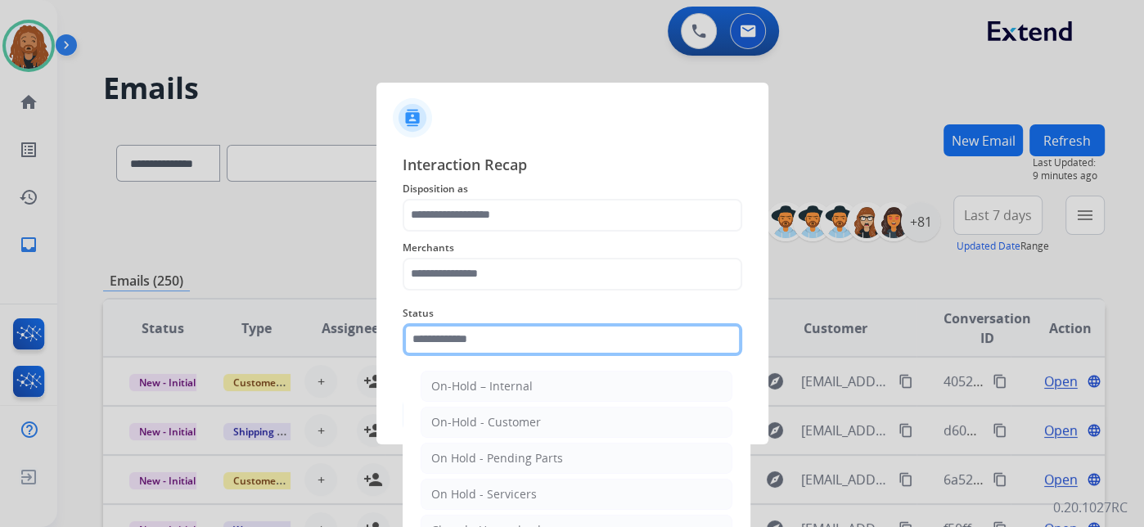
click at [458, 344] on input "text" at bounding box center [573, 339] width 340 height 33
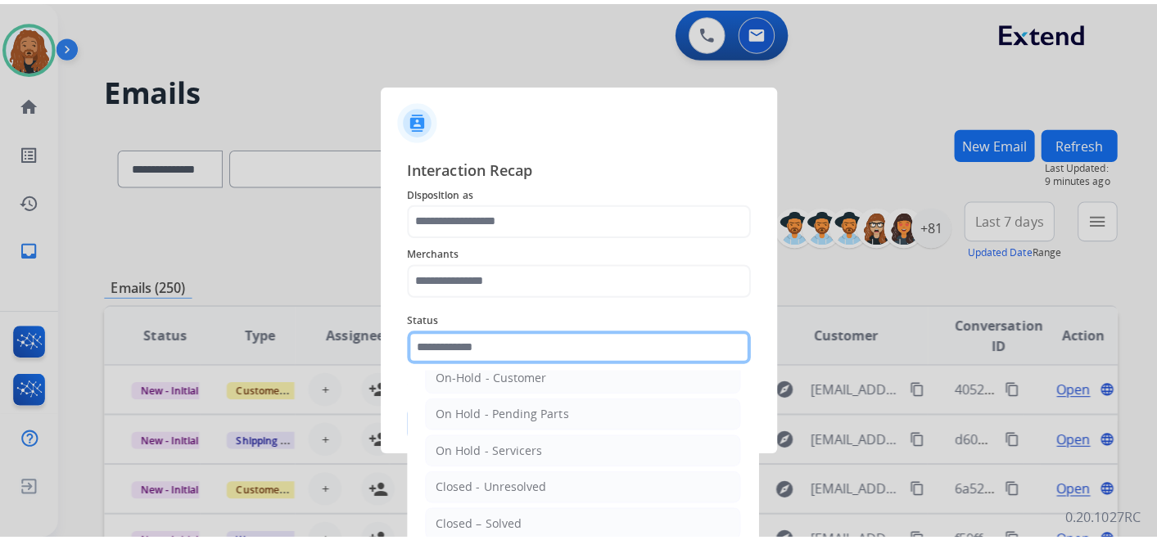
scroll to position [93, 0]
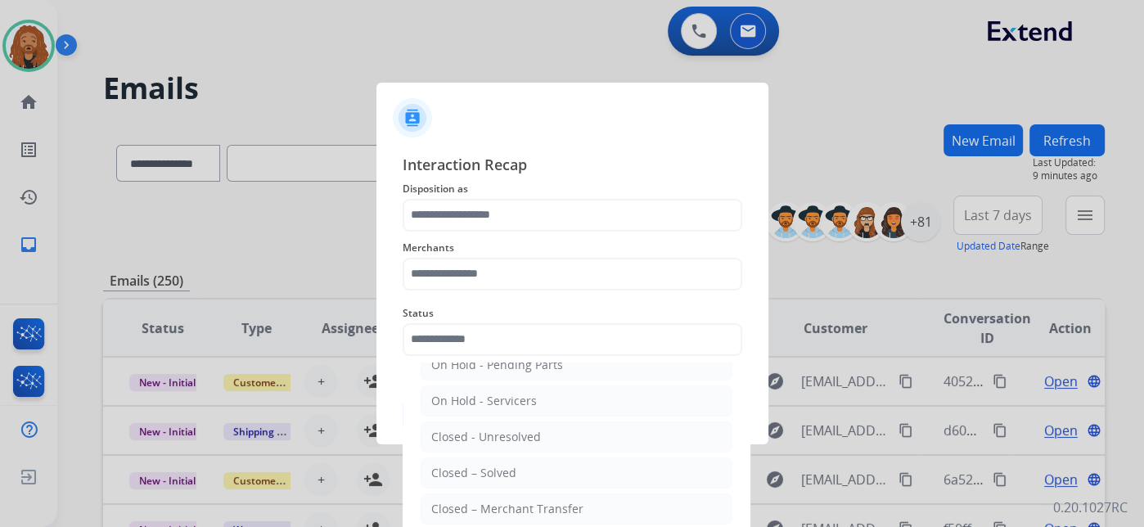
drag, startPoint x: 528, startPoint y: 470, endPoint x: 519, endPoint y: 411, distance: 59.6
click at [528, 470] on li "Closed – Solved" at bounding box center [577, 473] width 312 height 31
type input "**********"
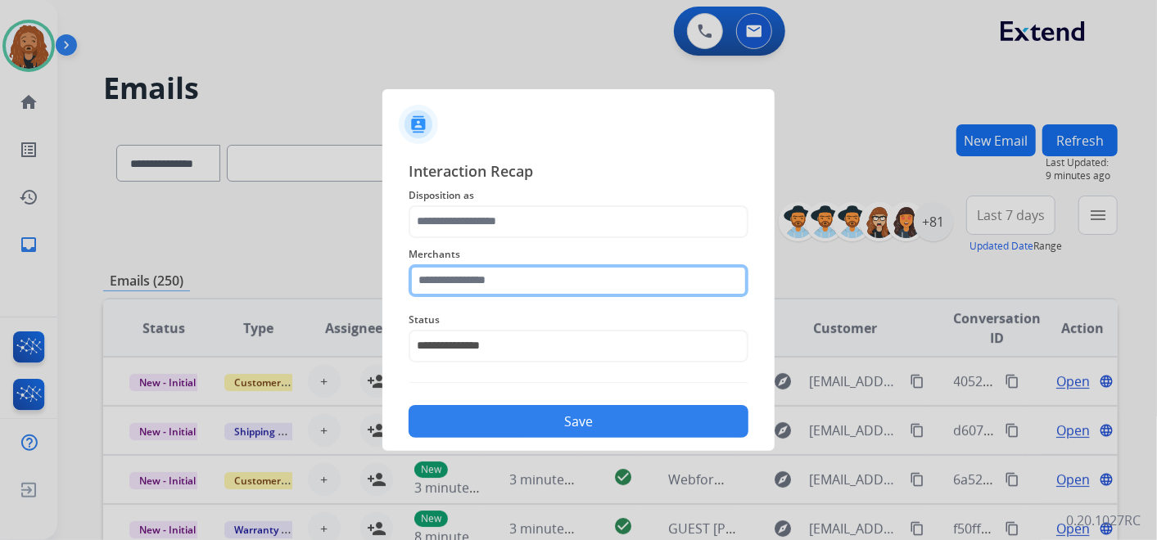
click at [496, 282] on input "text" at bounding box center [578, 280] width 340 height 33
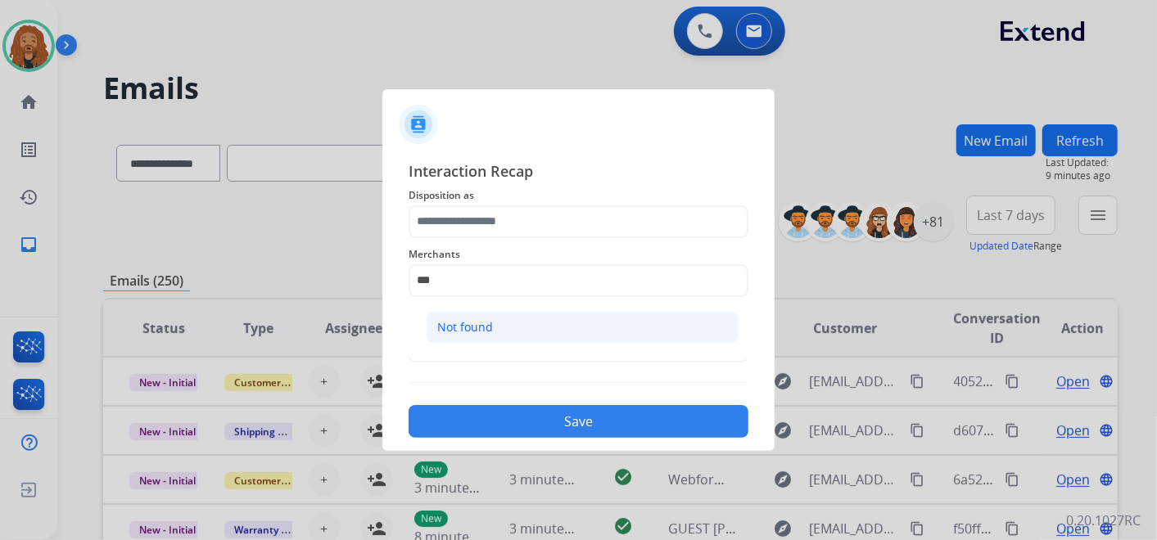
click at [444, 326] on div "Not found" at bounding box center [465, 327] width 56 height 16
type input "*********"
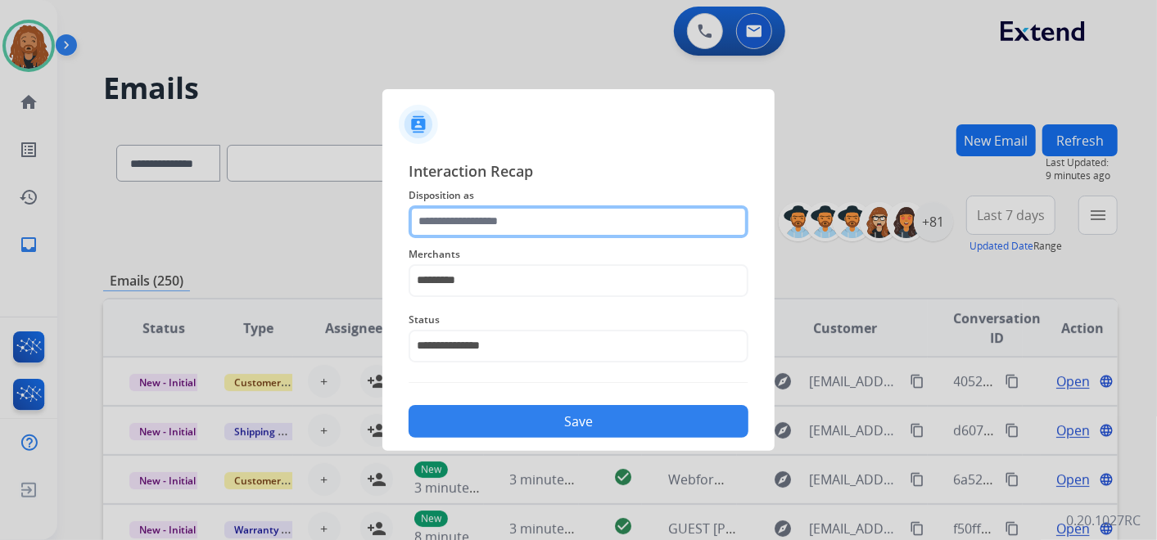
click at [458, 219] on input "text" at bounding box center [578, 221] width 340 height 33
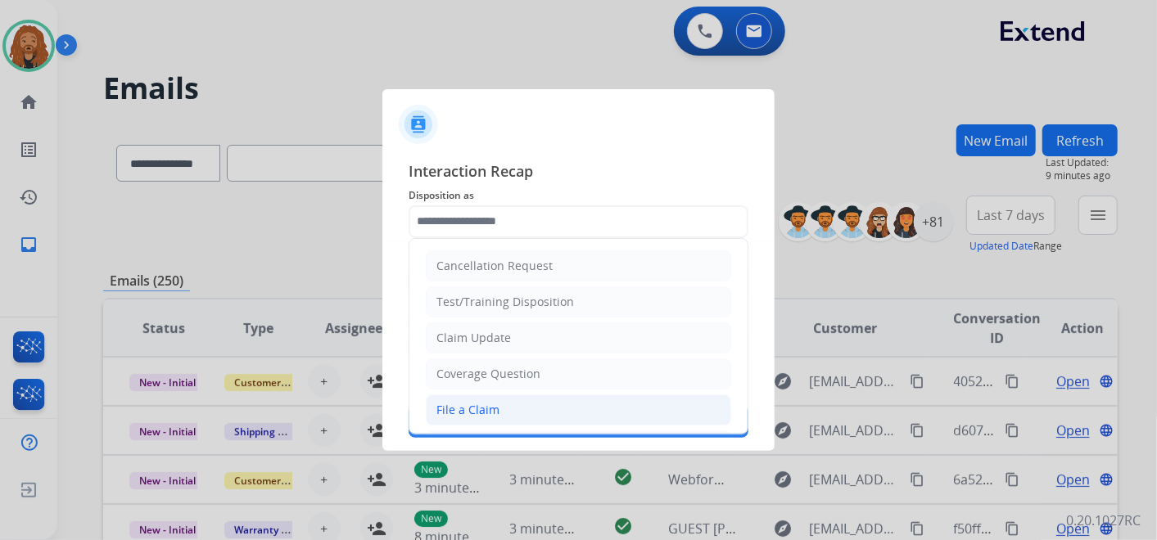
click at [526, 397] on li "File a Claim" at bounding box center [578, 410] width 305 height 31
type input "**********"
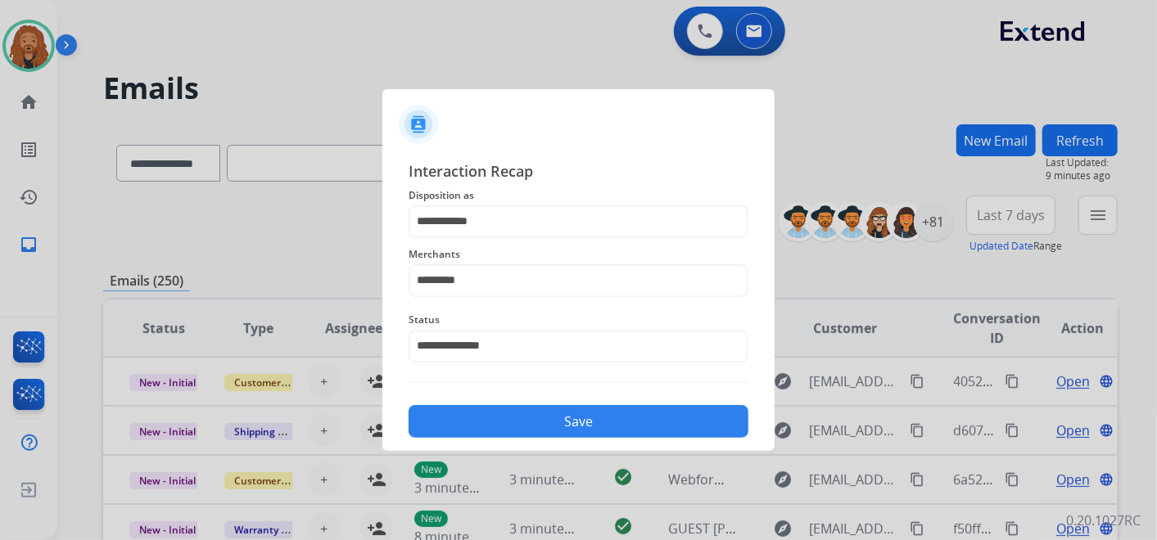
click at [483, 434] on button "Save" at bounding box center [578, 421] width 340 height 33
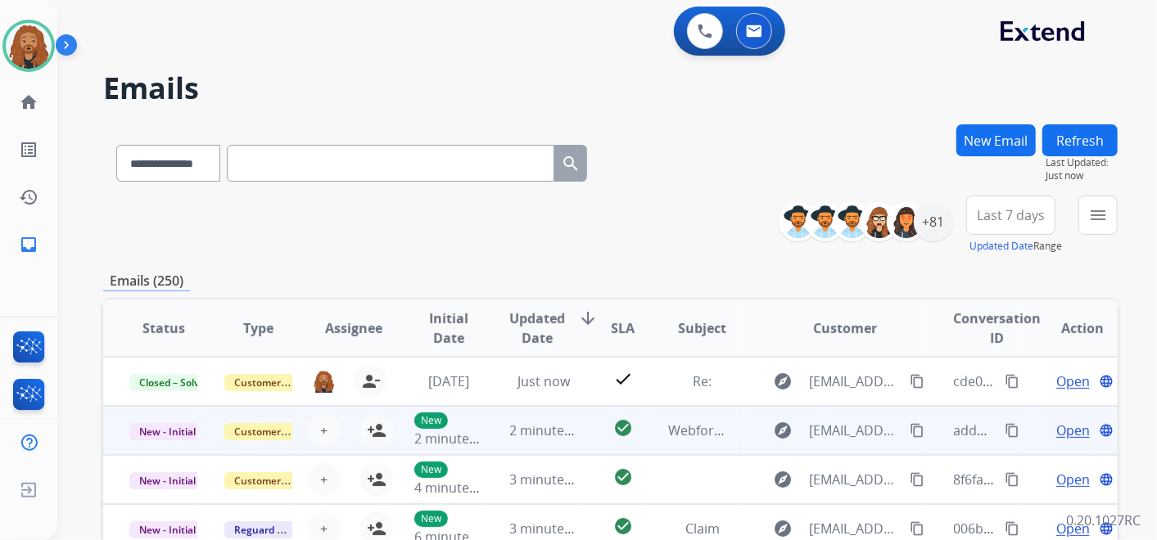
scroll to position [1, 0]
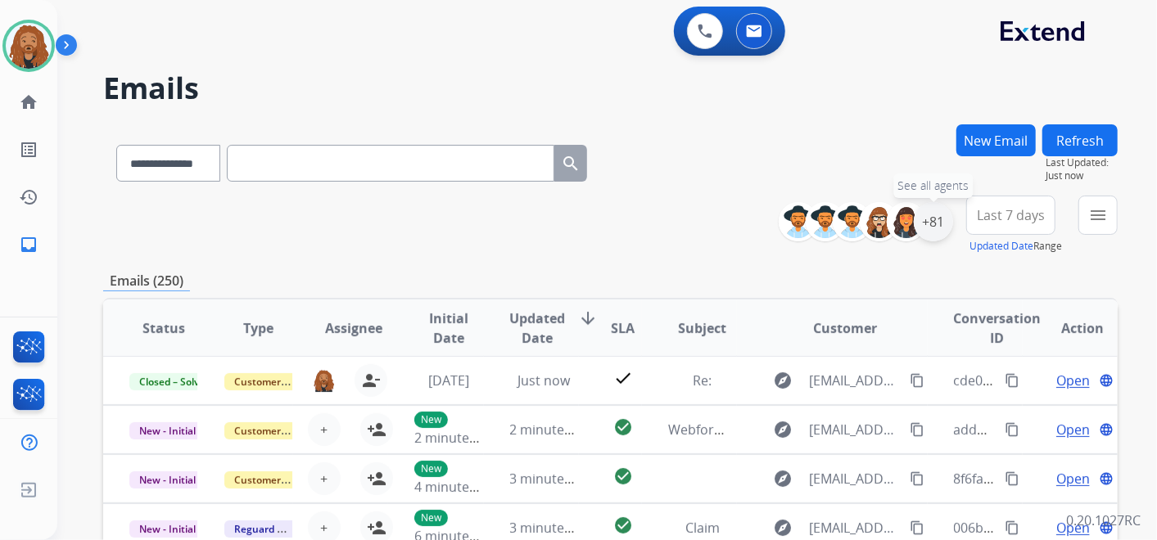
click at [941, 219] on div "+81" at bounding box center [933, 221] width 39 height 39
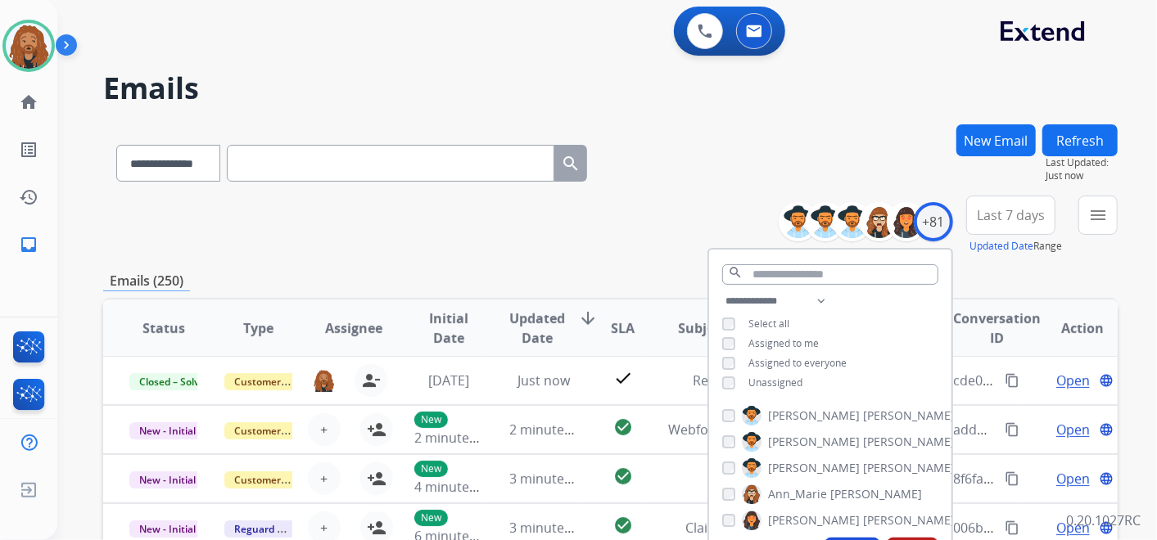
drag, startPoint x: 706, startPoint y: 379, endPoint x: 715, endPoint y: 378, distance: 9.9
click at [709, 379] on div "**********" at bounding box center [830, 343] width 242 height 105
click at [738, 381] on div "Unassigned" at bounding box center [762, 383] width 80 height 13
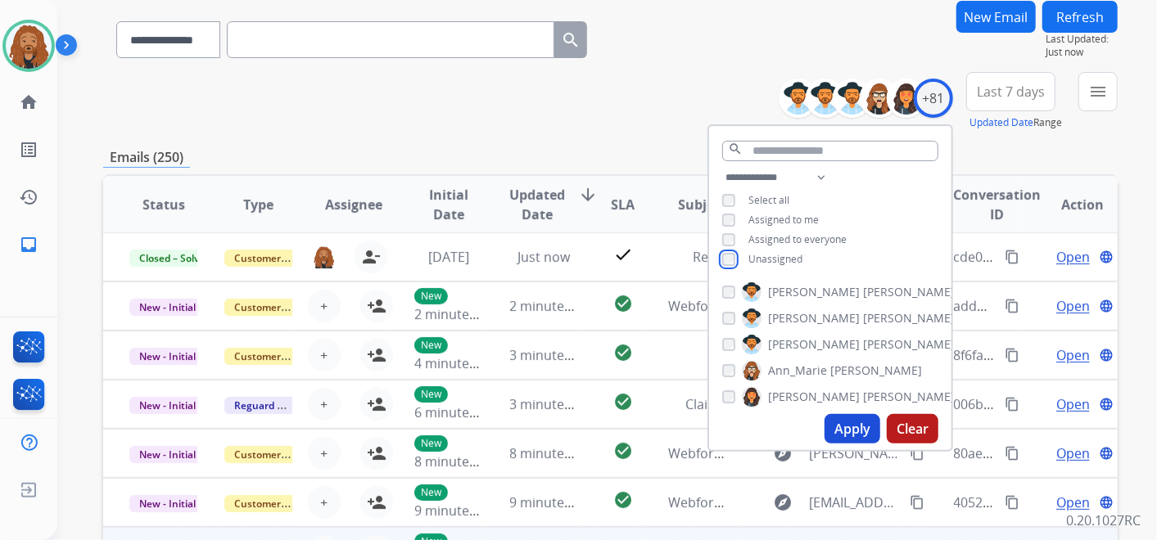
scroll to position [273, 0]
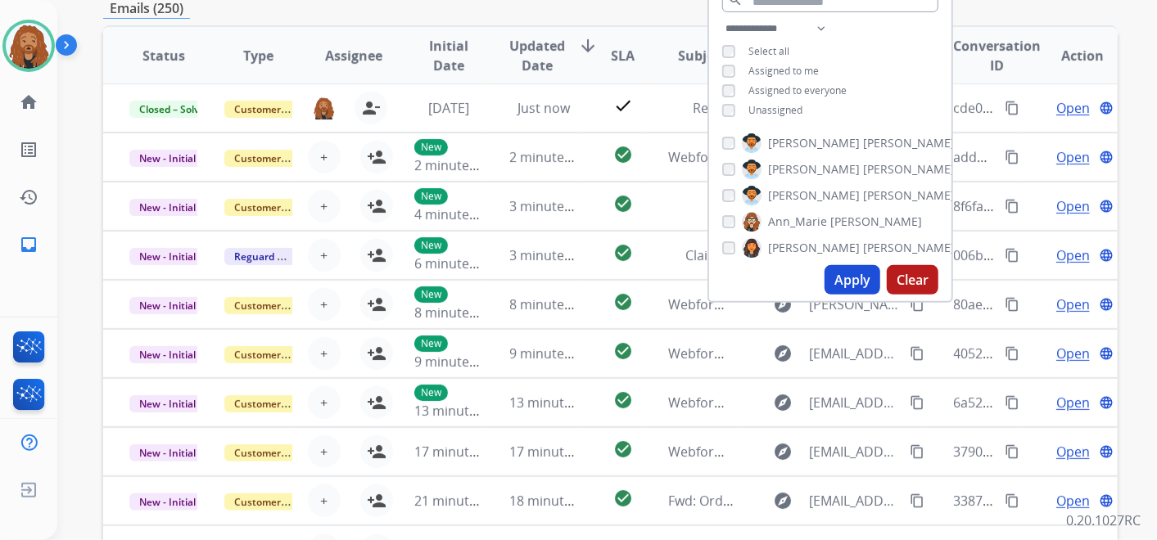
click at [858, 273] on button "Apply" at bounding box center [852, 279] width 56 height 29
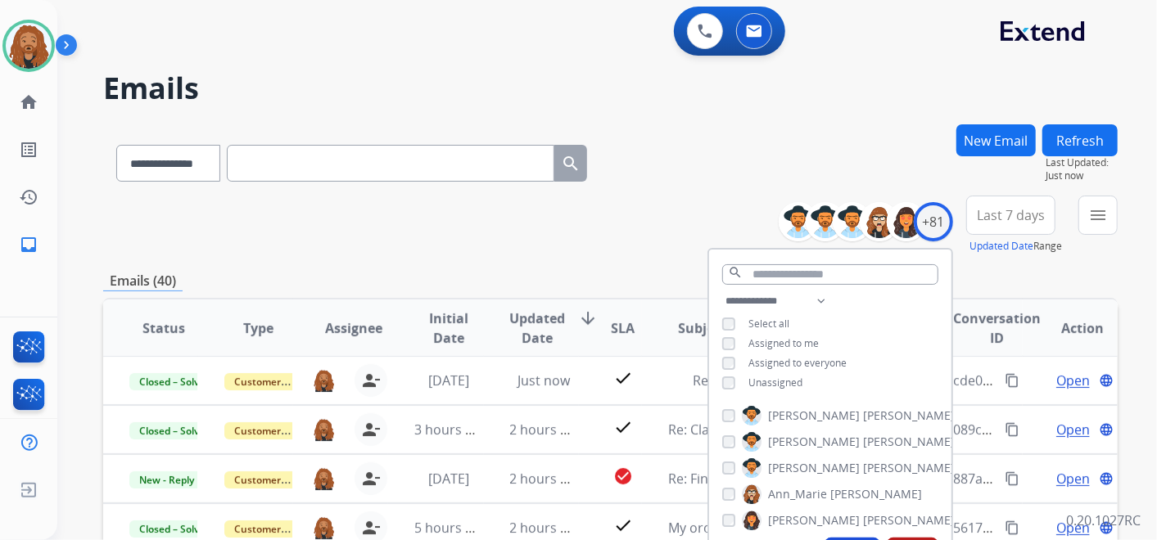
scroll to position [91, 0]
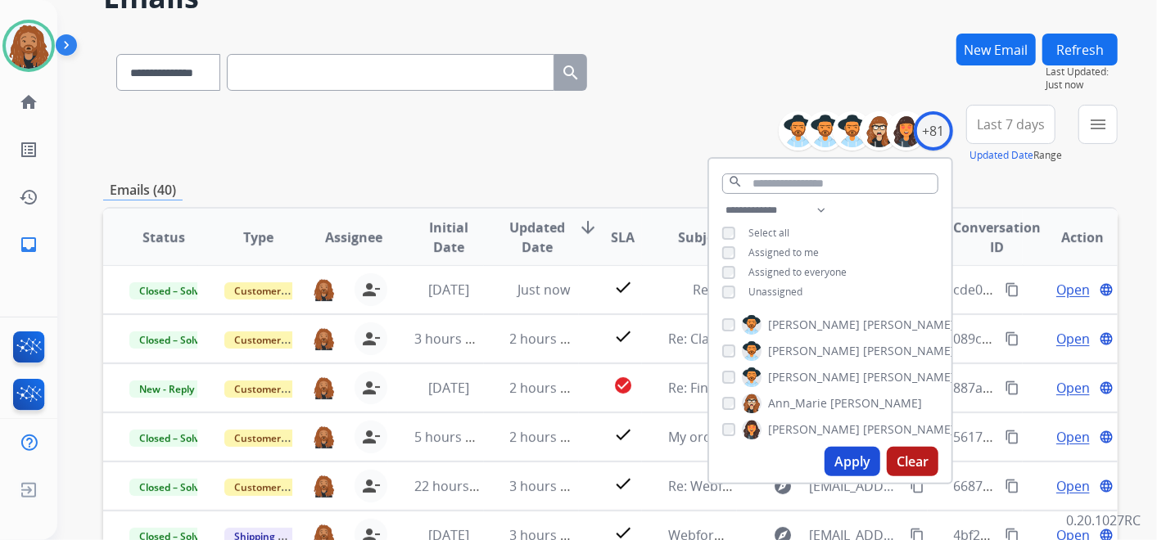
click at [1021, 108] on button "Last 7 days" at bounding box center [1010, 124] width 89 height 39
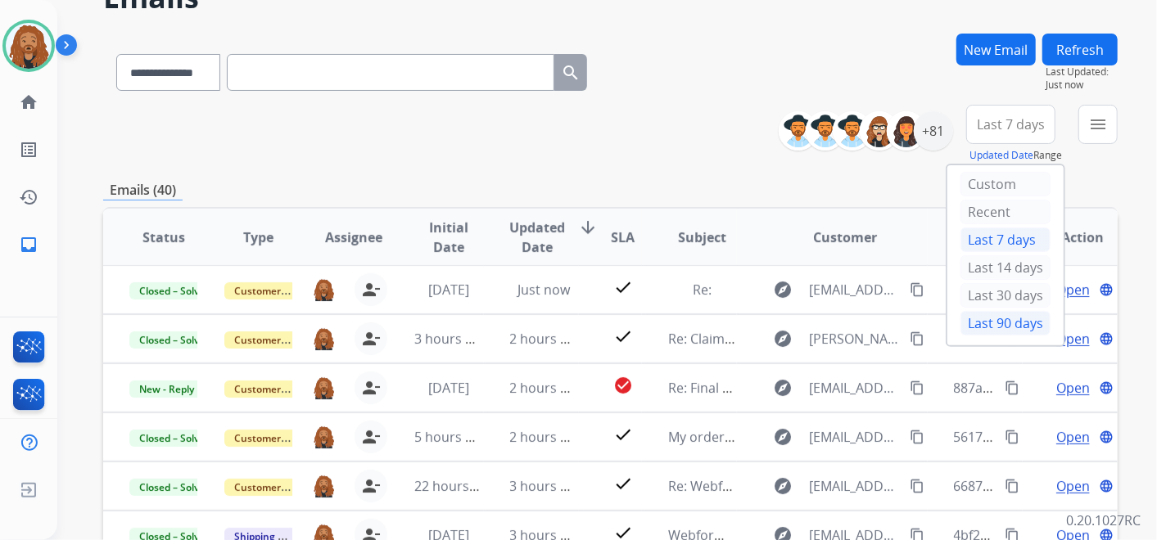
click at [1014, 316] on div "Last 90 days" at bounding box center [1005, 323] width 90 height 25
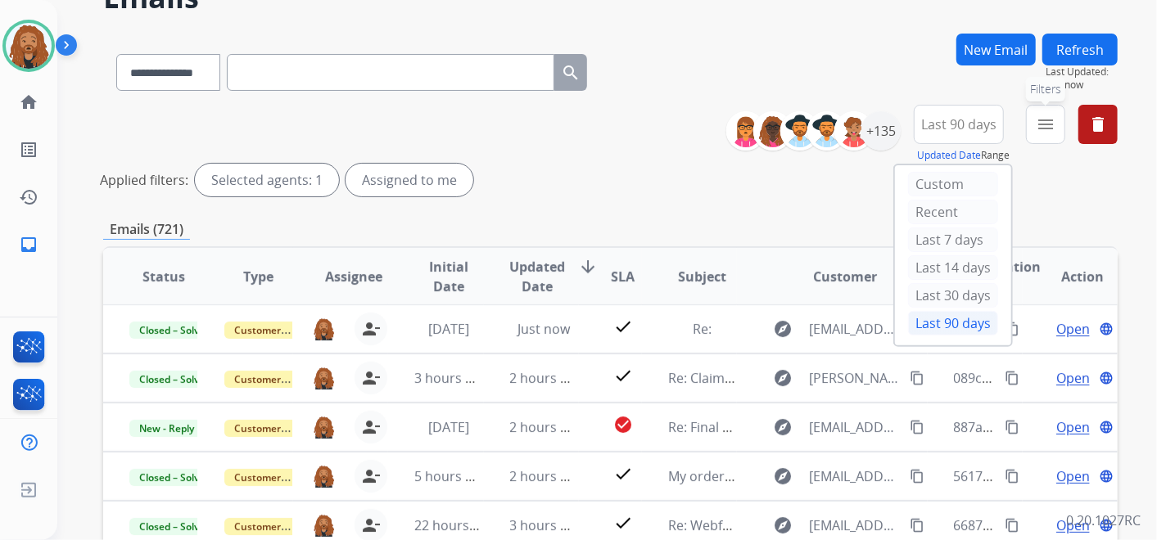
click at [1050, 127] on mat-icon "menu" at bounding box center [1046, 125] width 20 height 20
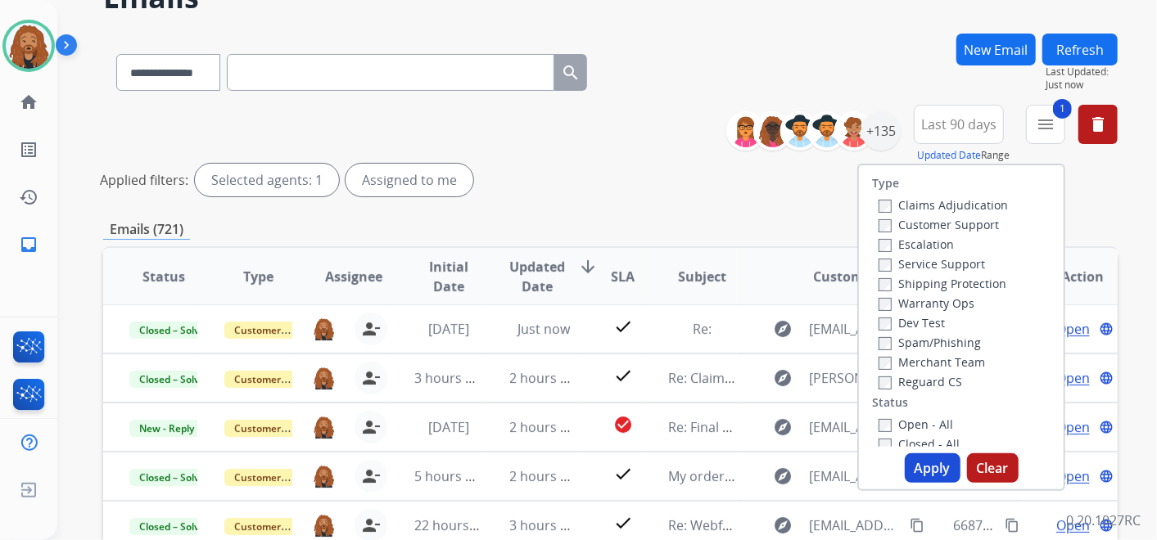
click at [920, 472] on button "Apply" at bounding box center [933, 468] width 56 height 29
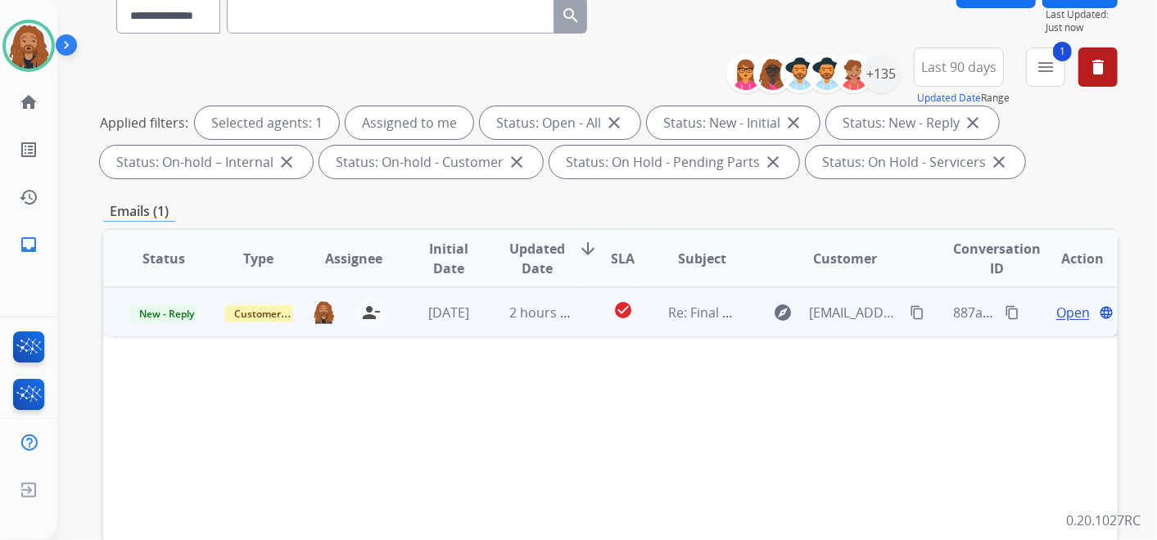
scroll to position [273, 0]
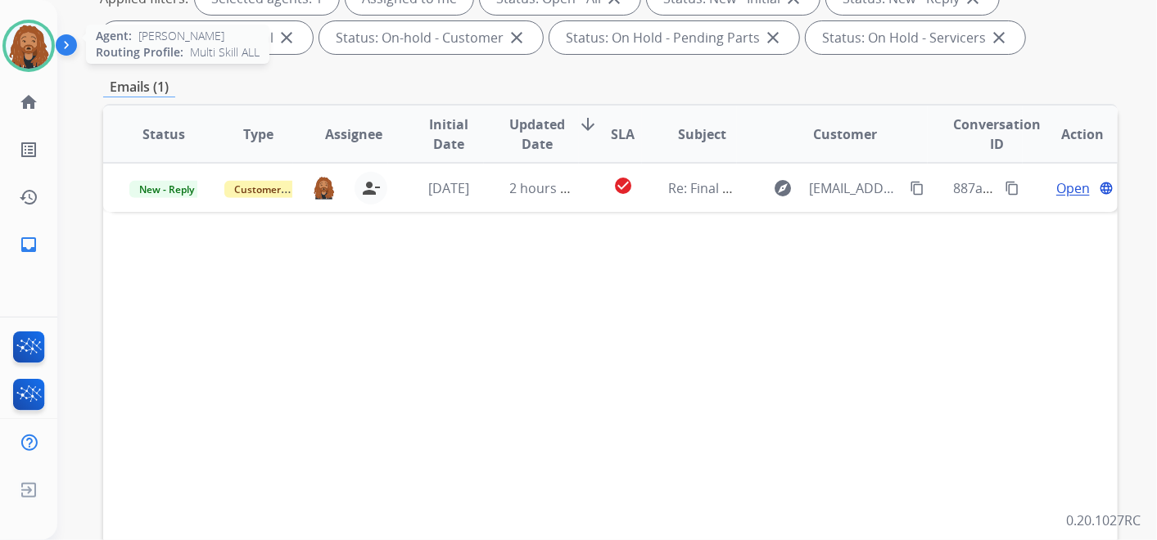
click at [28, 29] on img at bounding box center [29, 46] width 46 height 46
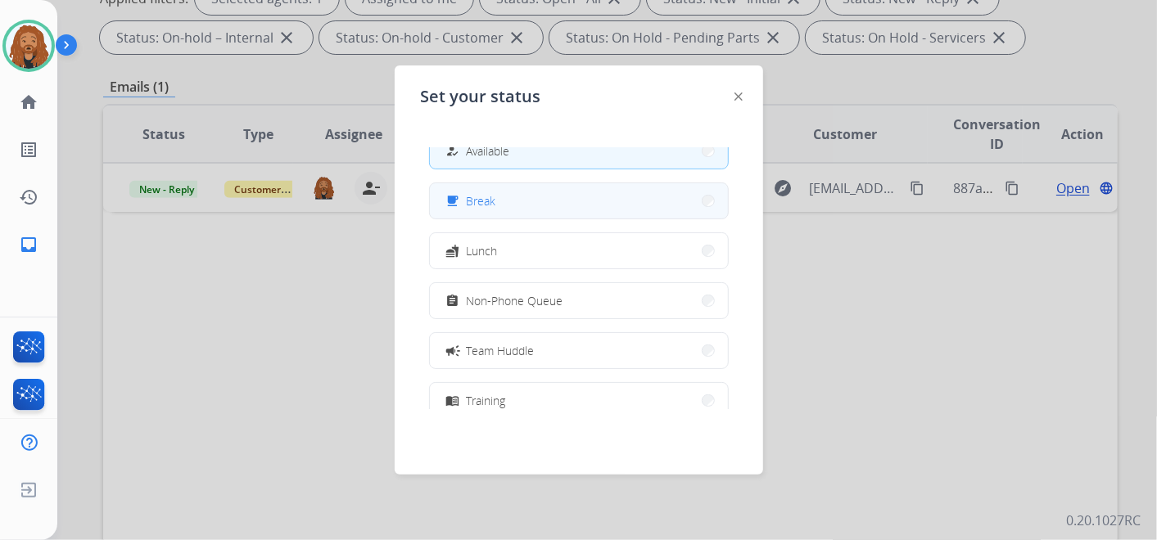
scroll to position [0, 0]
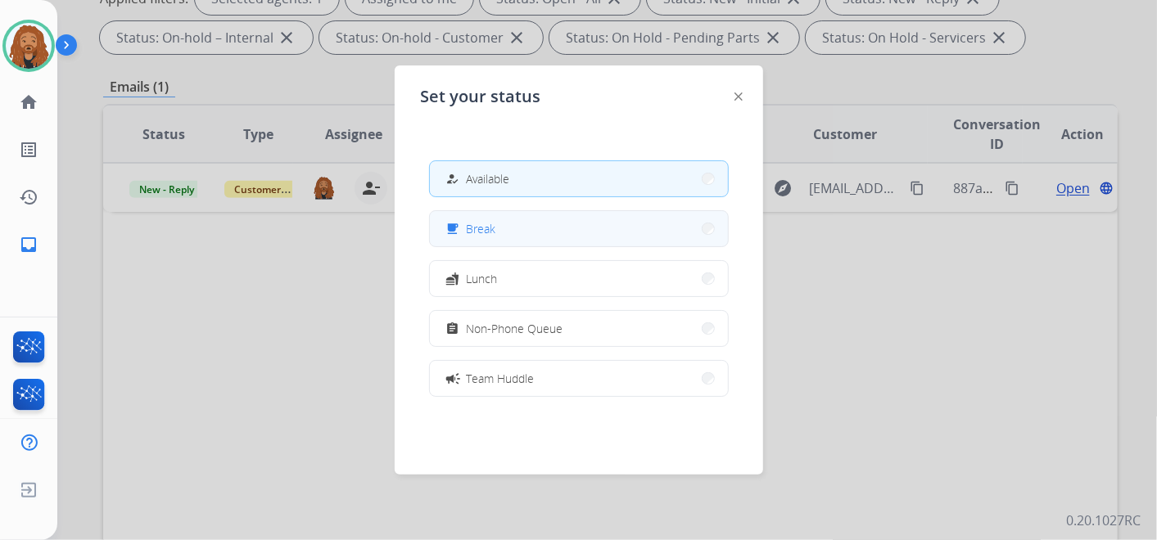
click at [549, 246] on div "free_breakfast Break" at bounding box center [579, 228] width 300 height 37
click at [517, 237] on button "free_breakfast Break" at bounding box center [579, 228] width 298 height 35
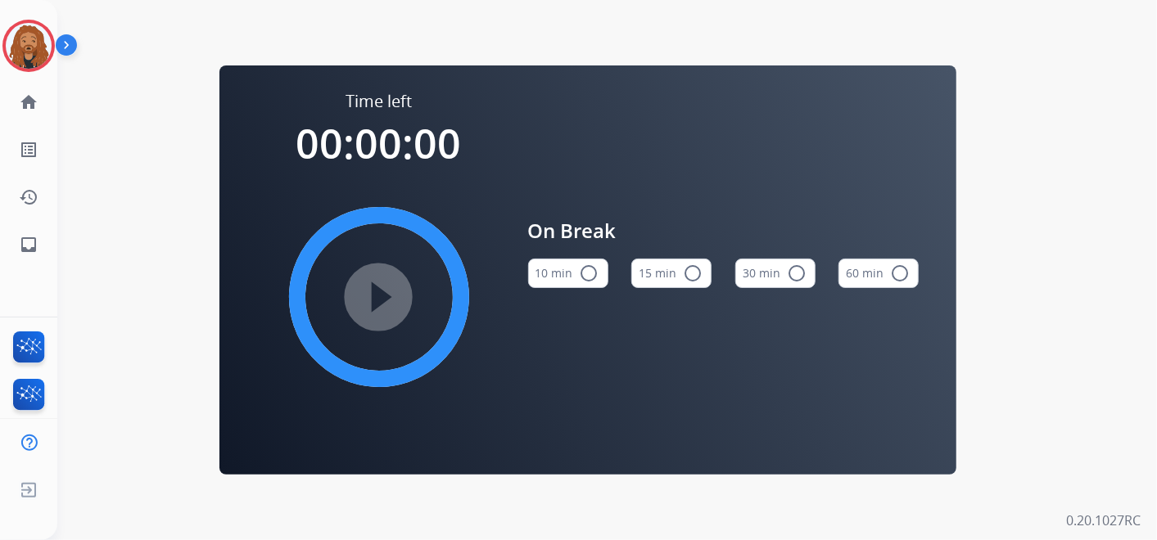
click at [657, 269] on button "15 min radio_button_unchecked" at bounding box center [671, 273] width 80 height 29
click at [375, 287] on mat-icon "play_circle_filled" at bounding box center [379, 297] width 20 height 20
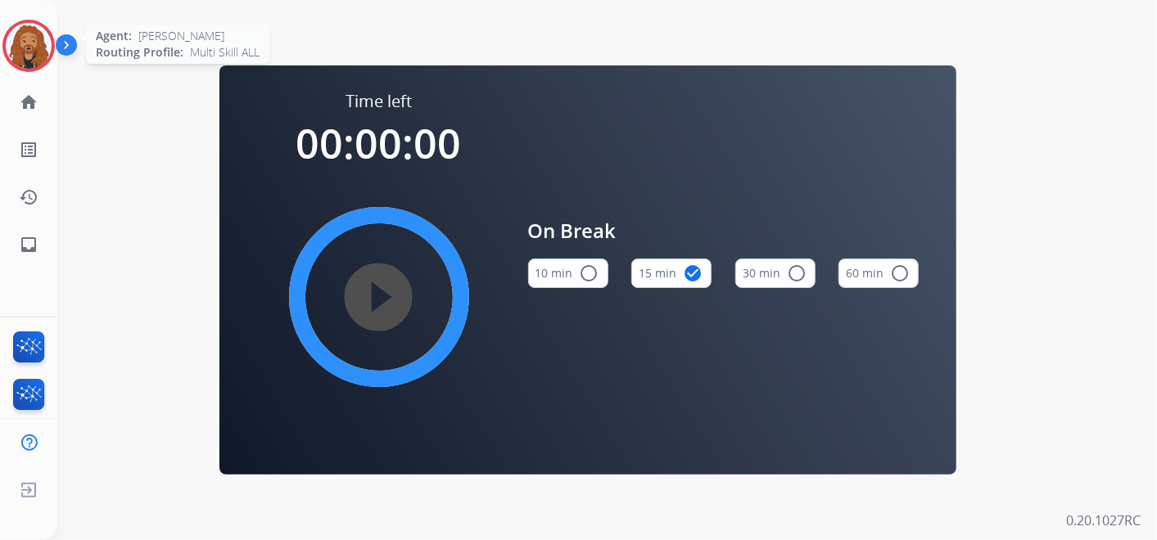
click at [28, 46] on img at bounding box center [29, 46] width 46 height 46
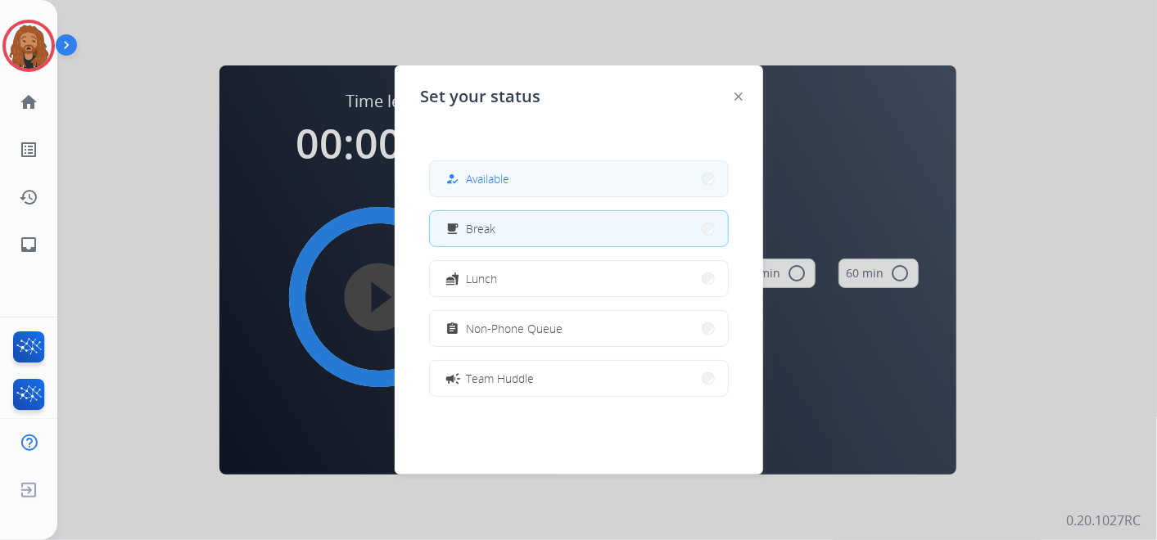
click at [525, 184] on button "how_to_reg Available" at bounding box center [579, 178] width 298 height 35
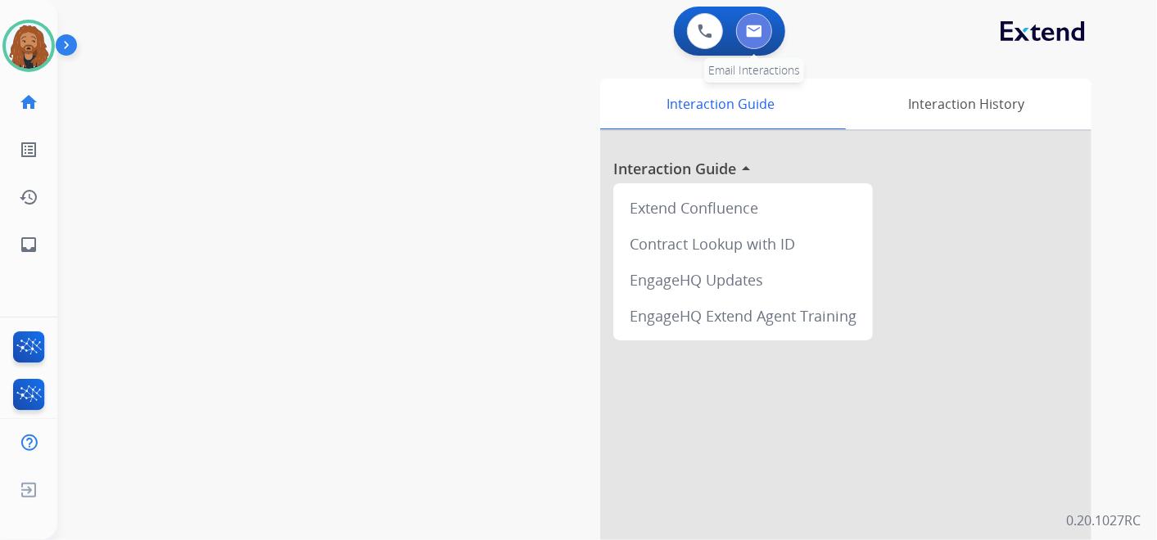
click at [750, 26] on img at bounding box center [754, 31] width 16 height 13
select select "**********"
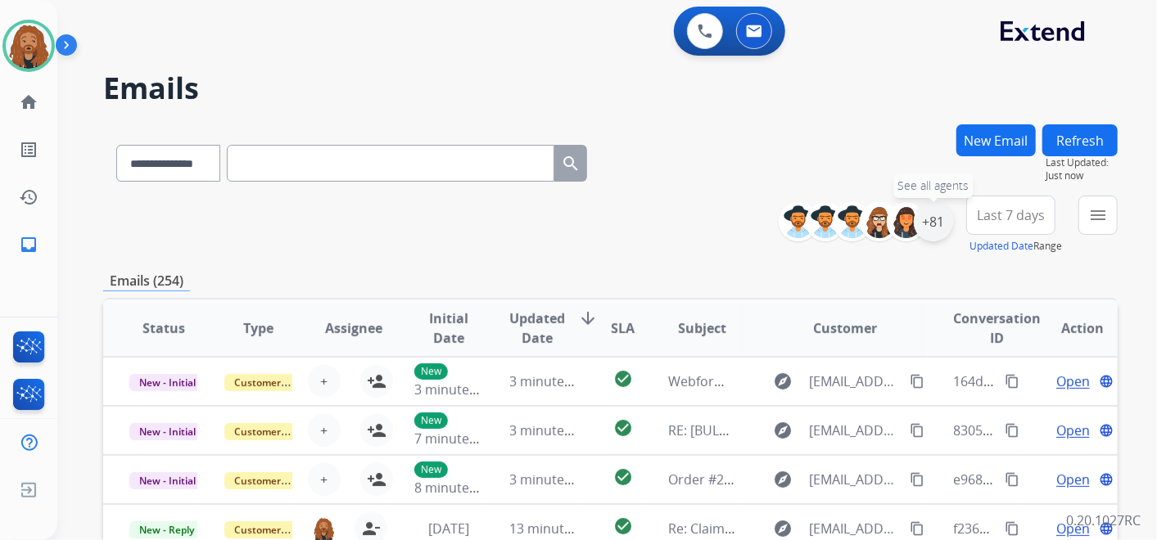
click at [931, 230] on div "+81" at bounding box center [933, 221] width 39 height 39
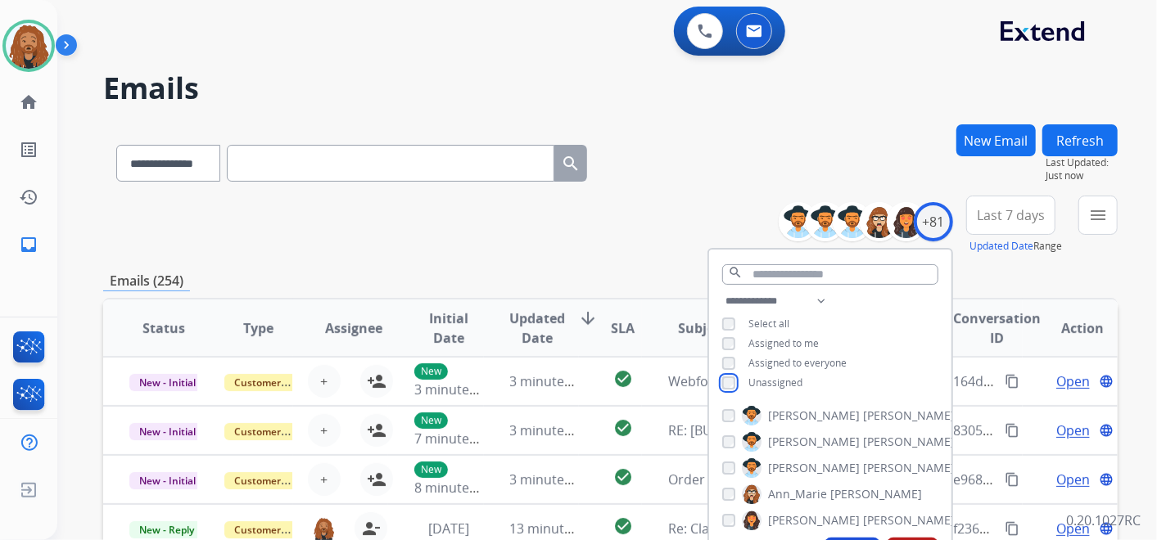
scroll to position [182, 0]
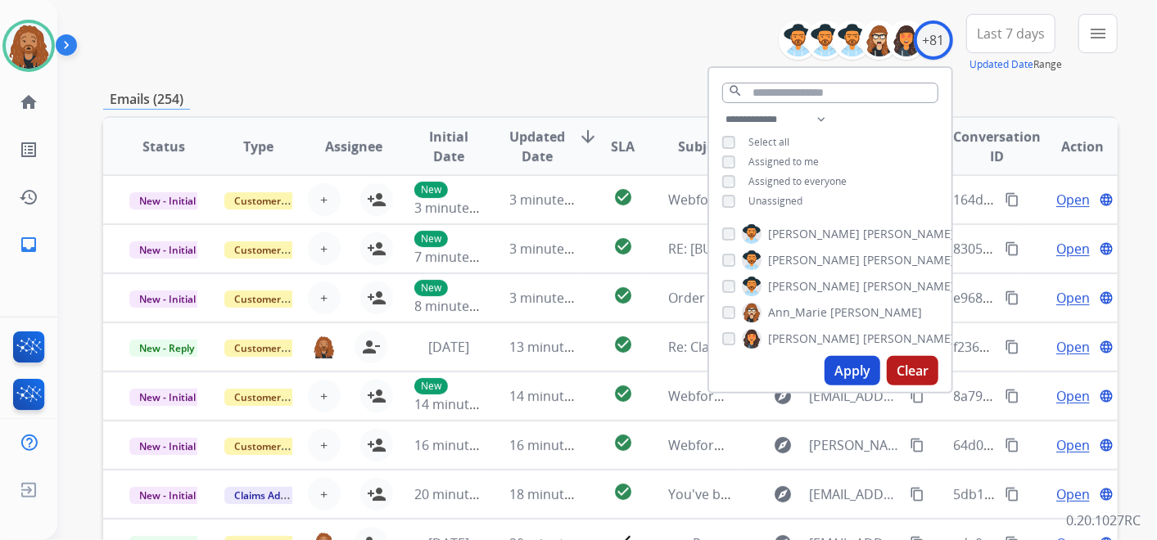
click at [863, 368] on button "Apply" at bounding box center [852, 370] width 56 height 29
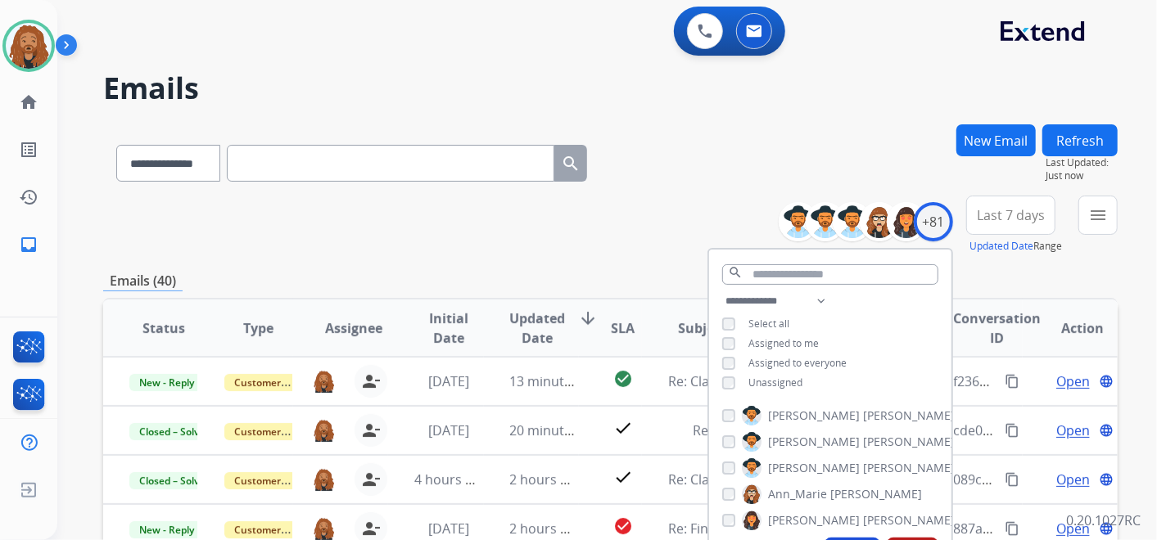
drag, startPoint x: 1009, startPoint y: 209, endPoint x: 1003, endPoint y: 229, distance: 21.5
click at [1009, 212] on span "Last 7 days" at bounding box center [1011, 215] width 68 height 7
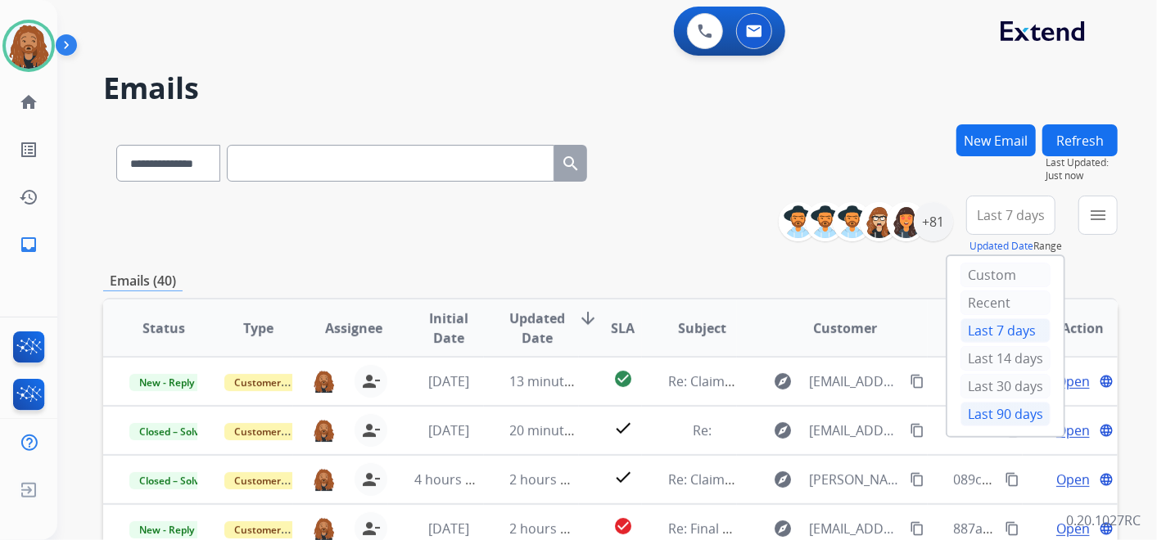
click at [977, 408] on div "Last 90 days" at bounding box center [1005, 414] width 90 height 25
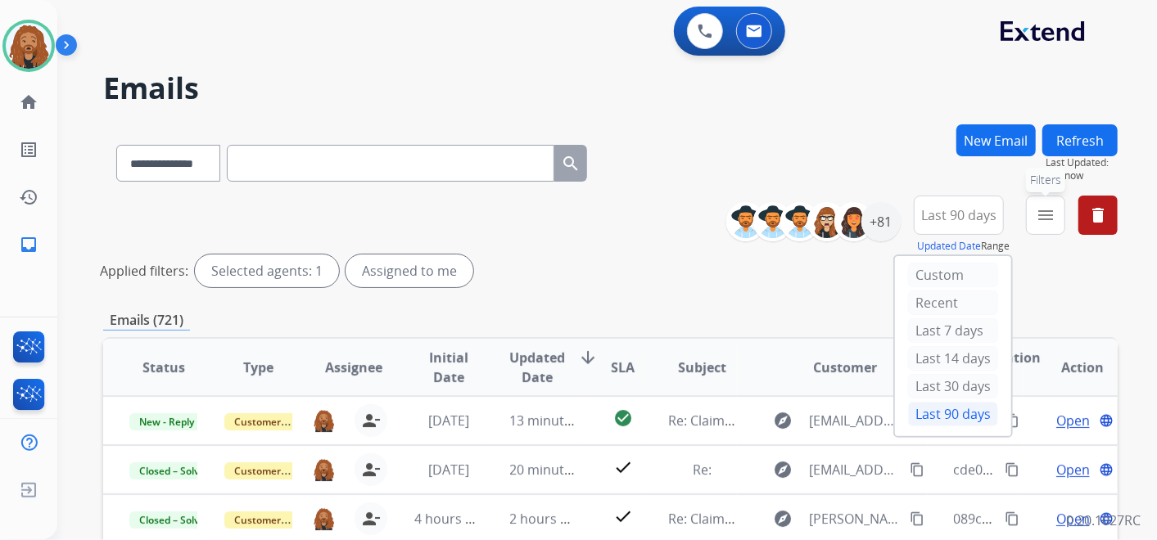
click at [1048, 217] on mat-icon "menu" at bounding box center [1046, 215] width 20 height 20
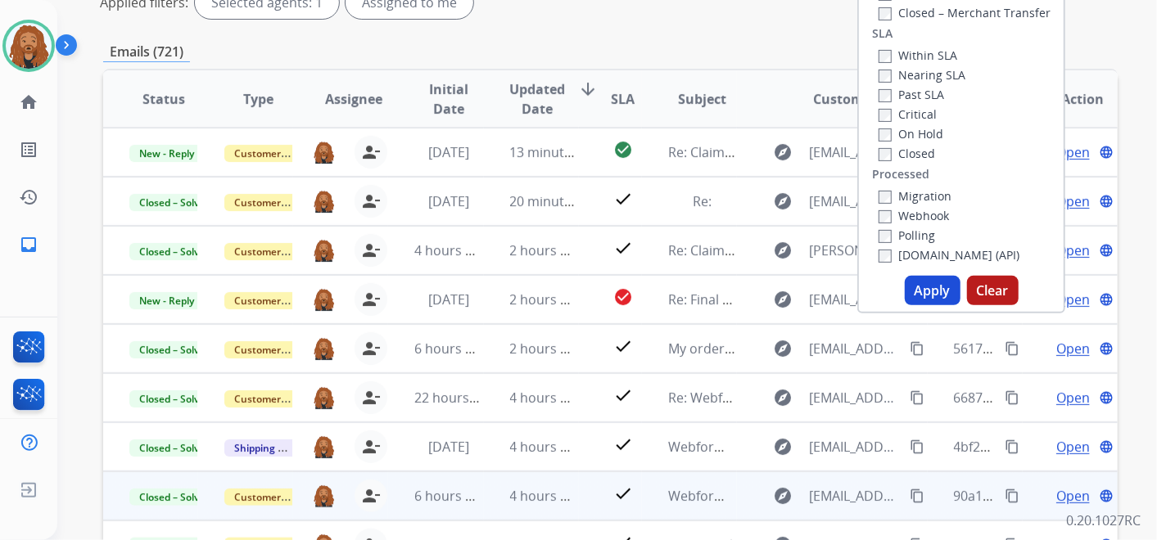
scroll to position [363, 0]
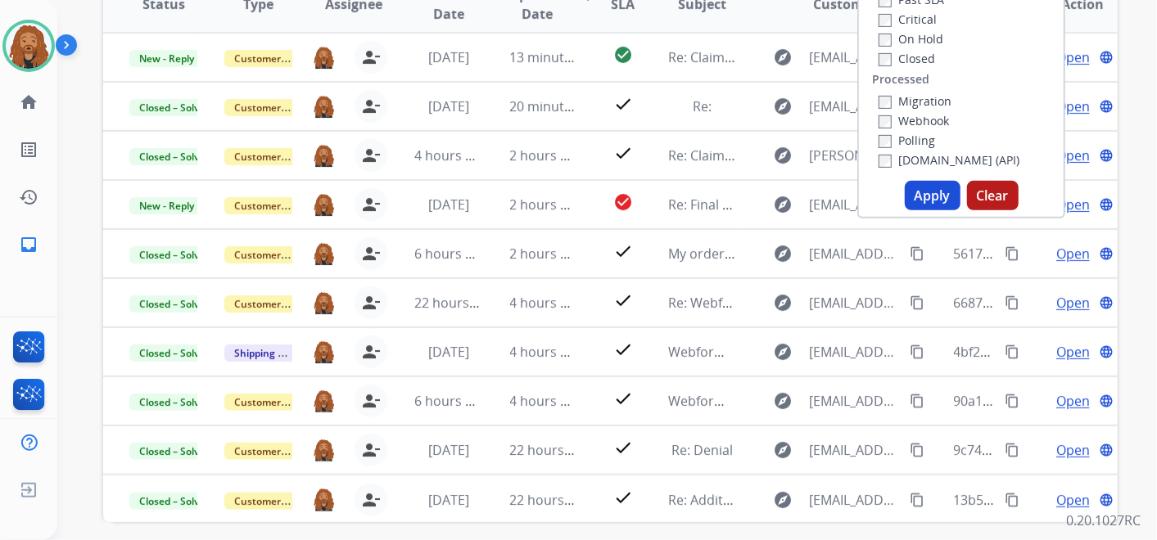
click at [918, 191] on button "Apply" at bounding box center [933, 195] width 56 height 29
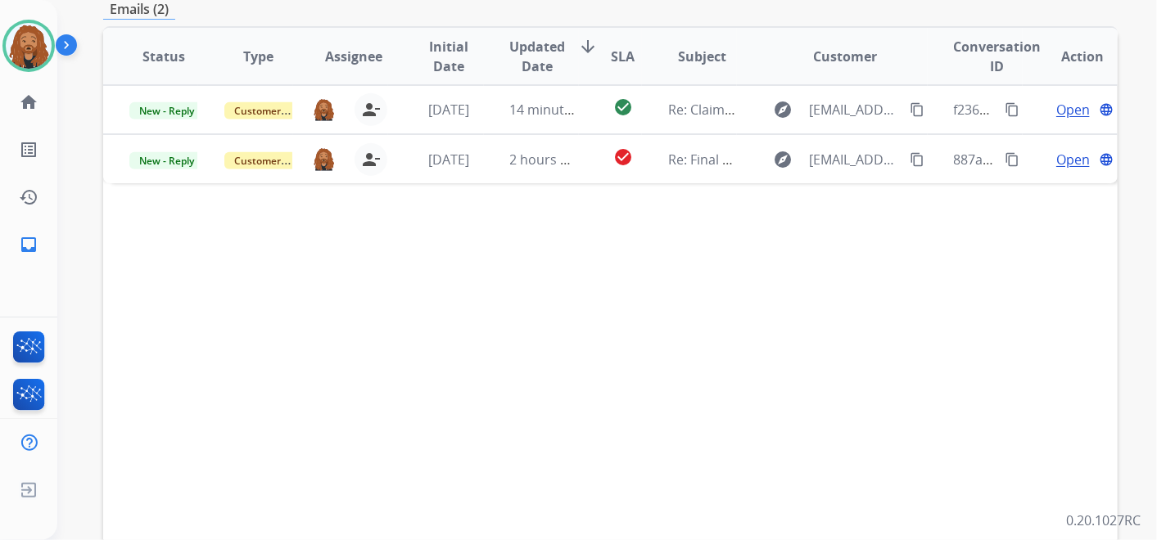
scroll to position [287, 0]
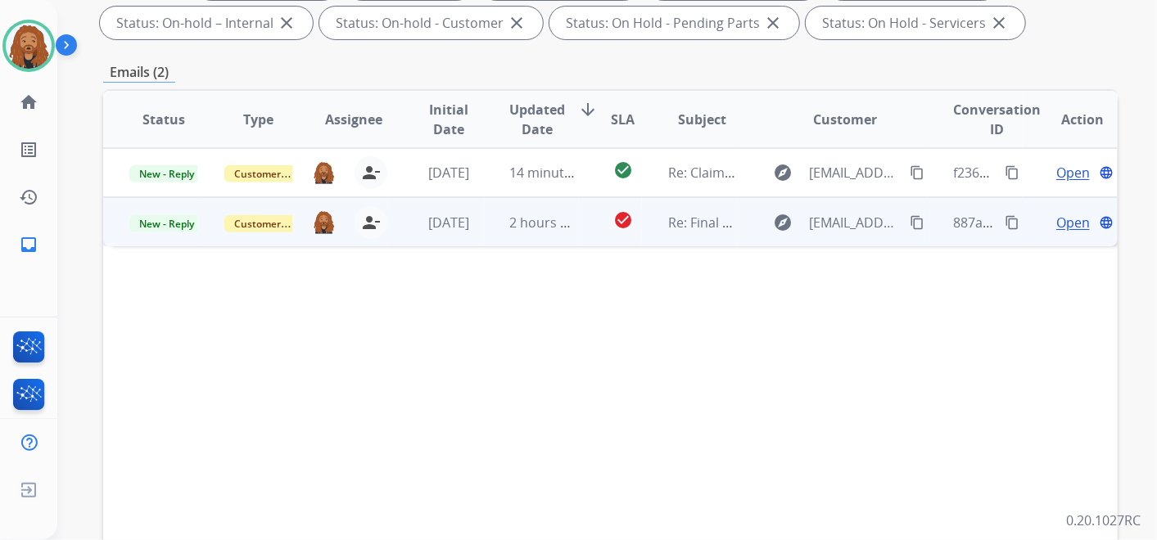
click at [532, 222] on span "2 hours ago" at bounding box center [547, 223] width 74 height 18
click at [1056, 224] on span "Open" at bounding box center [1073, 222] width 34 height 20
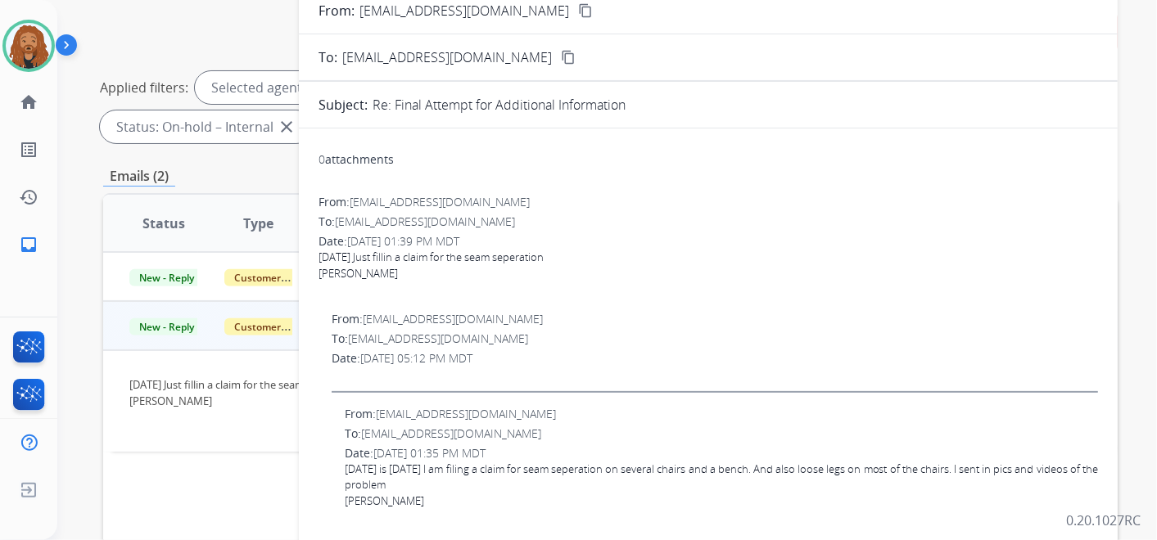
scroll to position [105, 0]
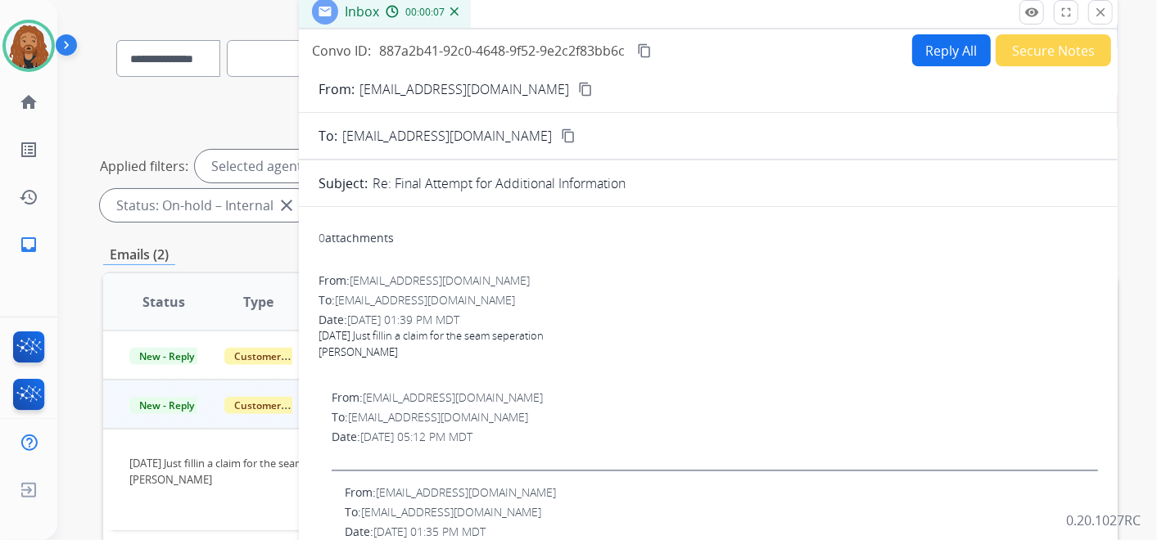
click at [578, 89] on mat-icon "content_copy" at bounding box center [585, 89] width 15 height 15
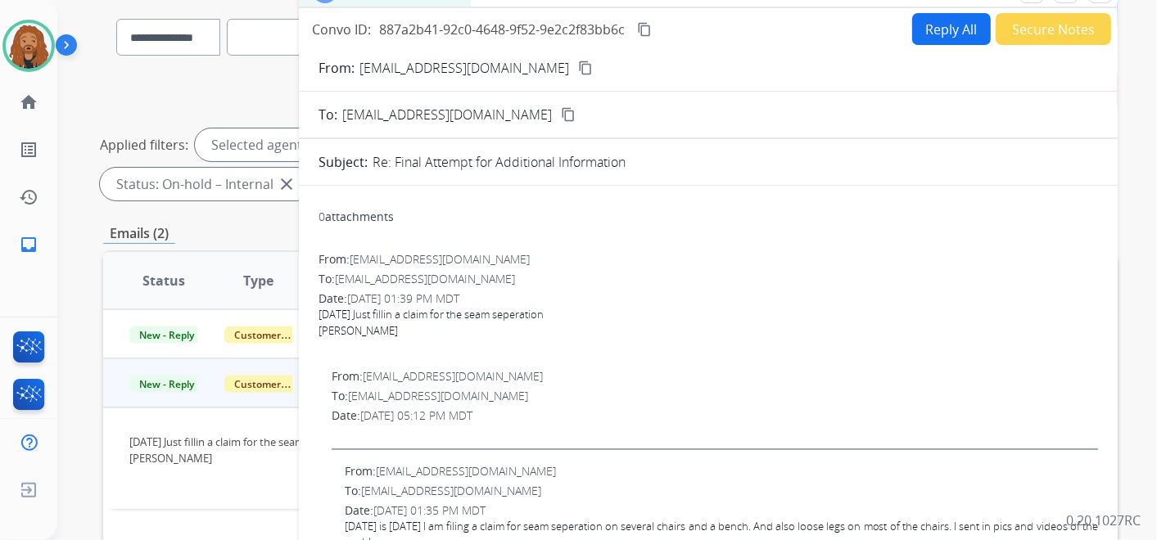
scroll to position [0, 0]
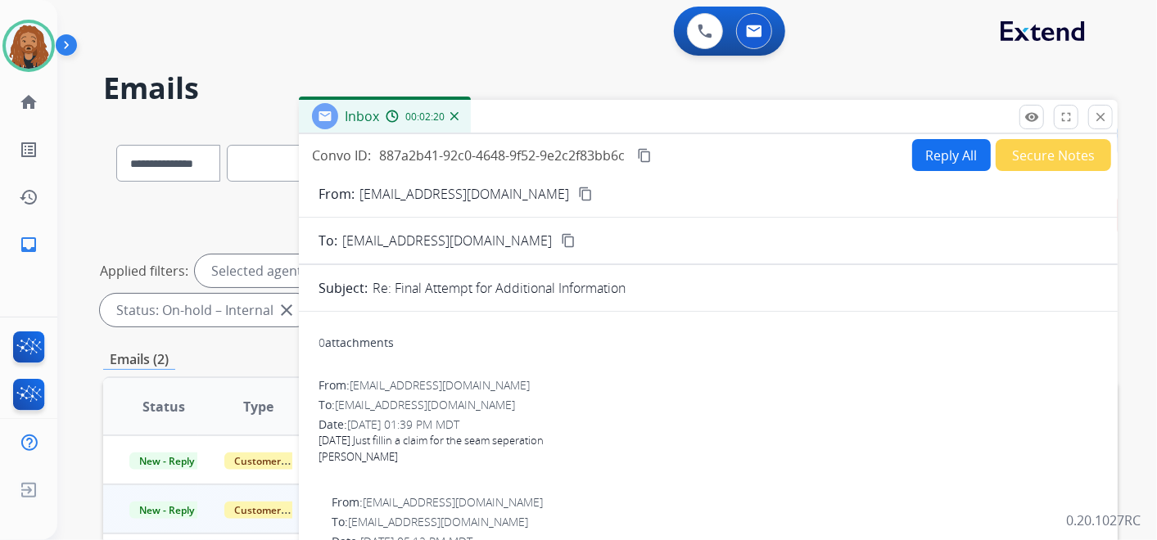
drag, startPoint x: 318, startPoint y: 442, endPoint x: 593, endPoint y: 440, distance: 275.1
click at [593, 440] on div "[DATE] Just fillin a claim for the seam seperation" at bounding box center [707, 441] width 779 height 16
copy div "[DATE] Just fillin a claim for the seam seperation"
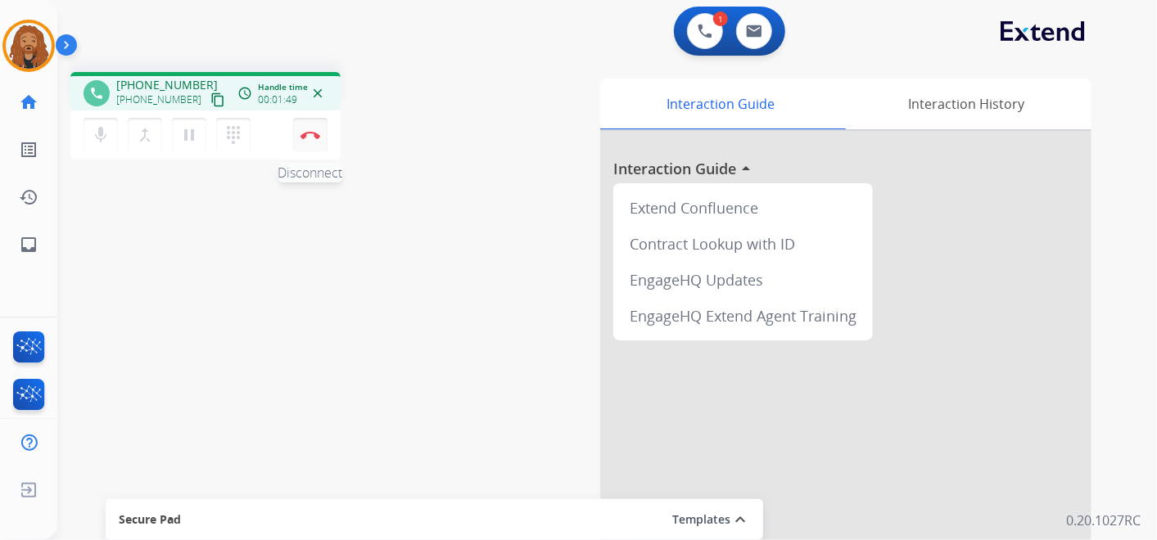
click at [317, 142] on button "Disconnect" at bounding box center [310, 135] width 34 height 34
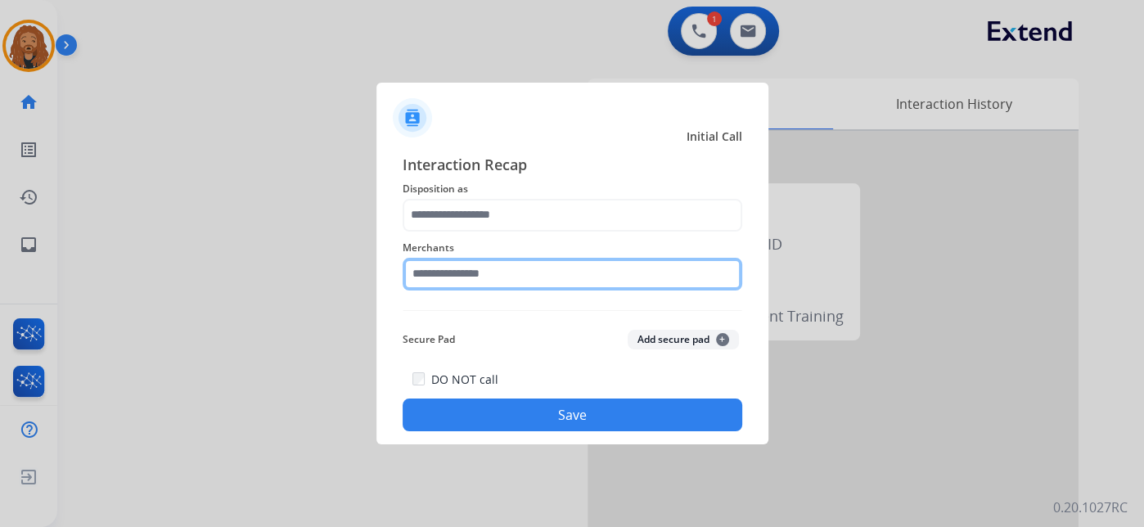
click at [503, 269] on input "text" at bounding box center [573, 274] width 340 height 33
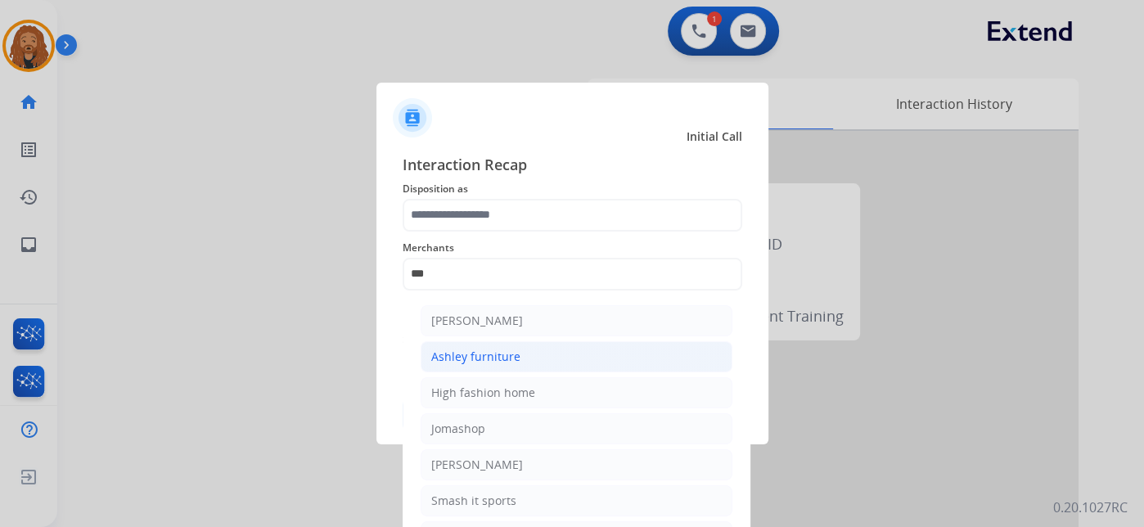
click at [507, 363] on div "Ashley furniture" at bounding box center [475, 357] width 89 height 16
type input "**********"
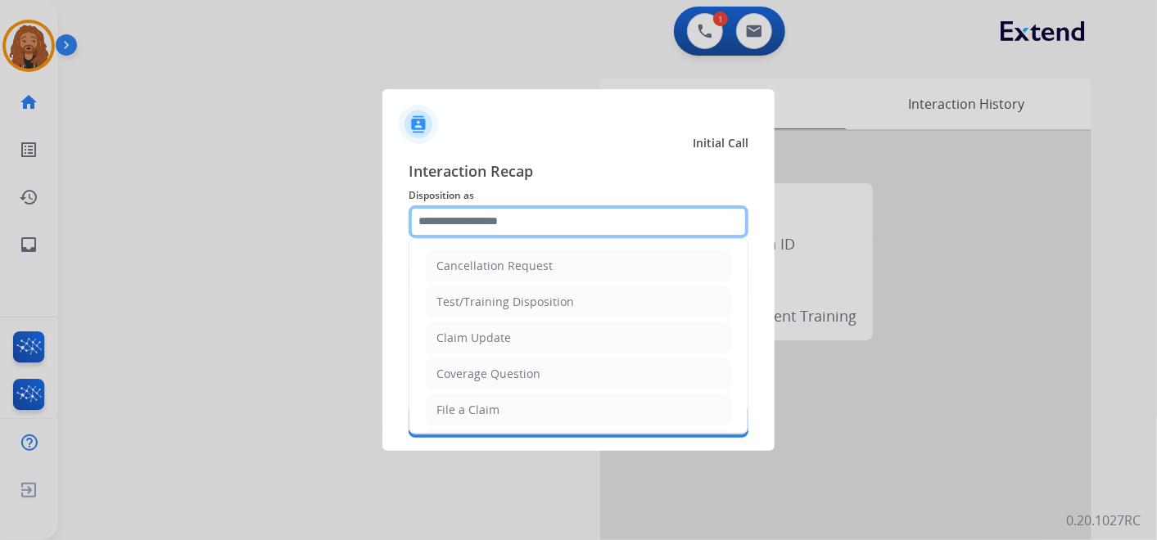
click at [457, 221] on input "text" at bounding box center [578, 221] width 340 height 33
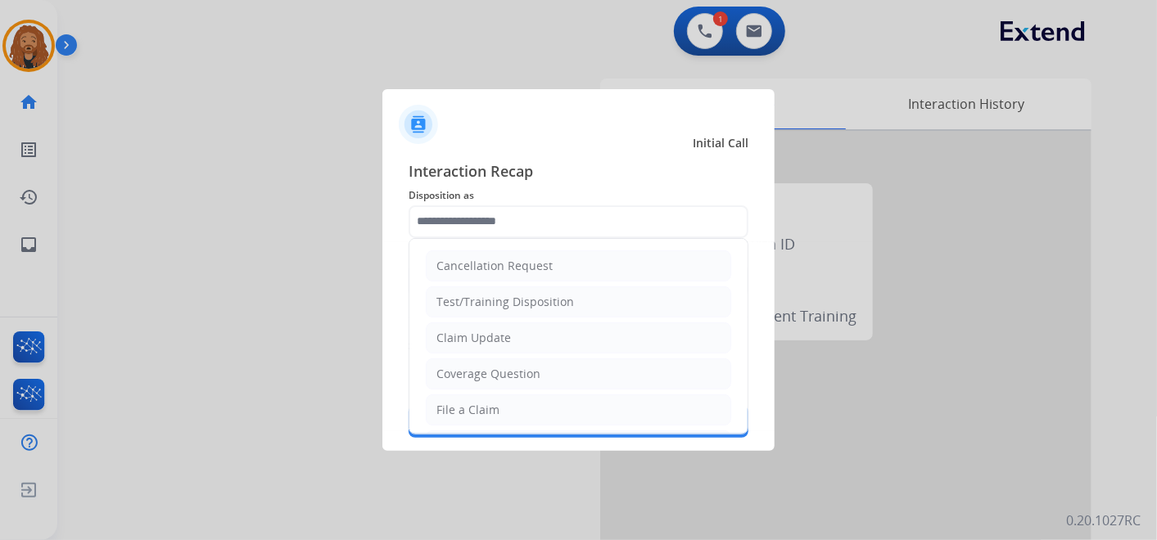
click at [488, 344] on li "Claim Update" at bounding box center [578, 338] width 305 height 31
type input "**********"
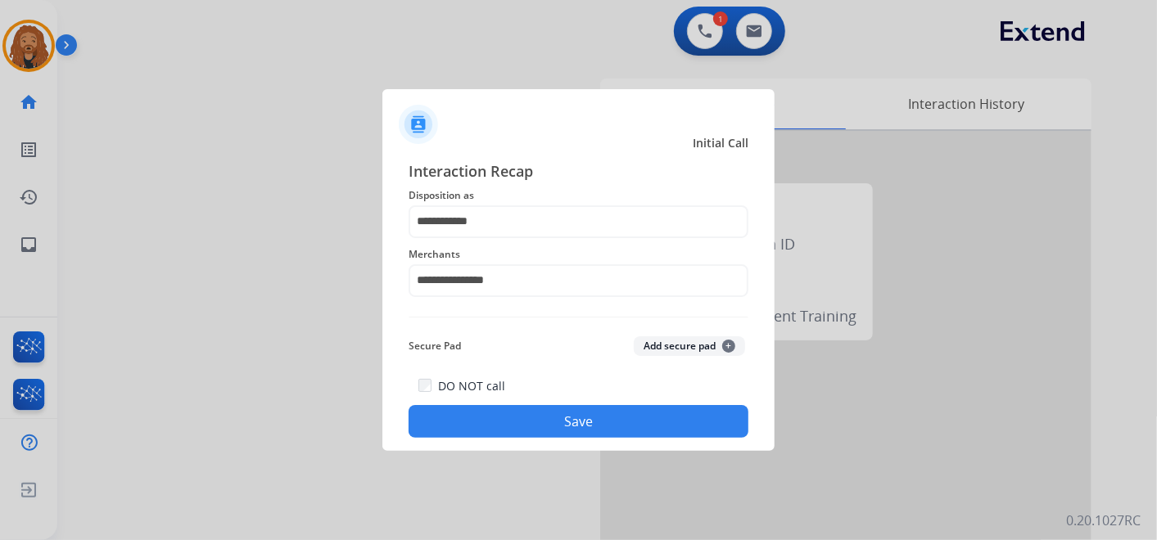
click at [539, 435] on button "Save" at bounding box center [578, 421] width 340 height 33
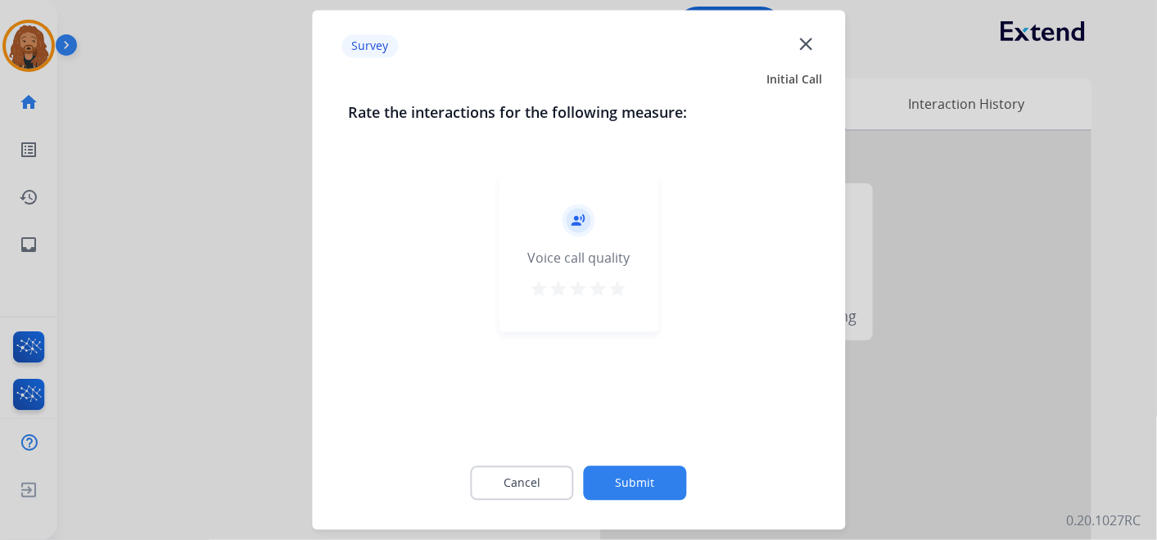
click at [612, 302] on button "star" at bounding box center [618, 292] width 20 height 25
click at [626, 484] on button "Submit" at bounding box center [635, 484] width 103 height 34
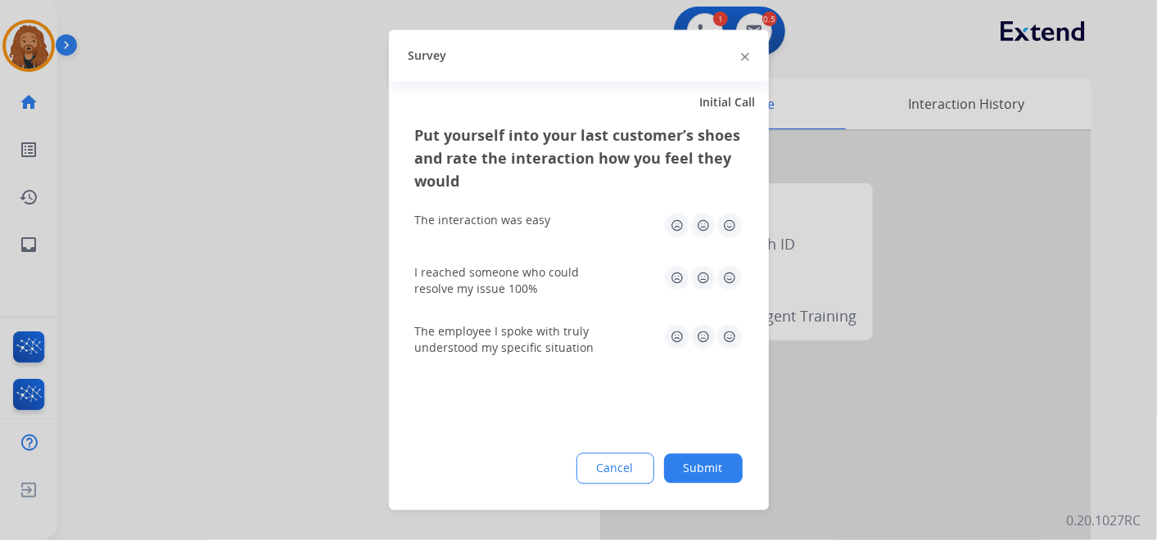
click at [739, 222] on img at bounding box center [729, 226] width 26 height 26
click at [715, 463] on button "Submit" at bounding box center [703, 468] width 79 height 29
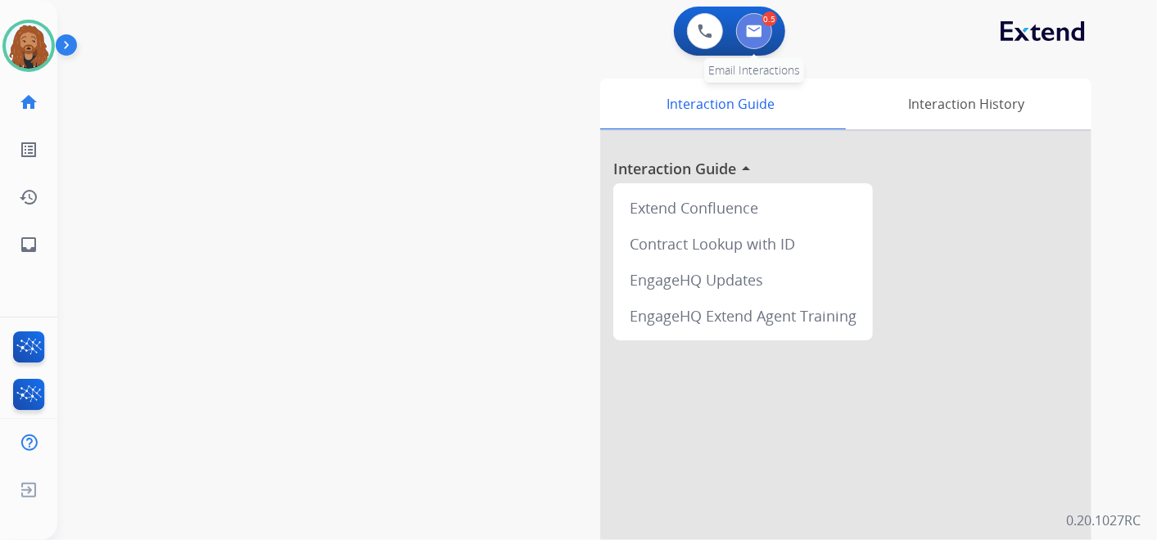
click at [767, 33] on button at bounding box center [754, 31] width 36 height 36
select select "**********"
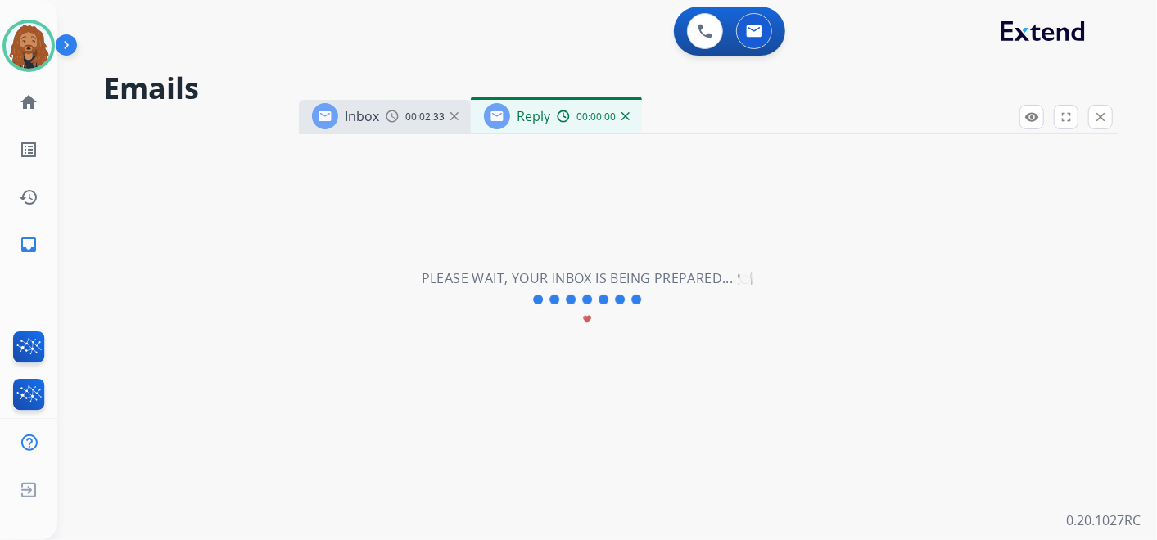
select select "**********"
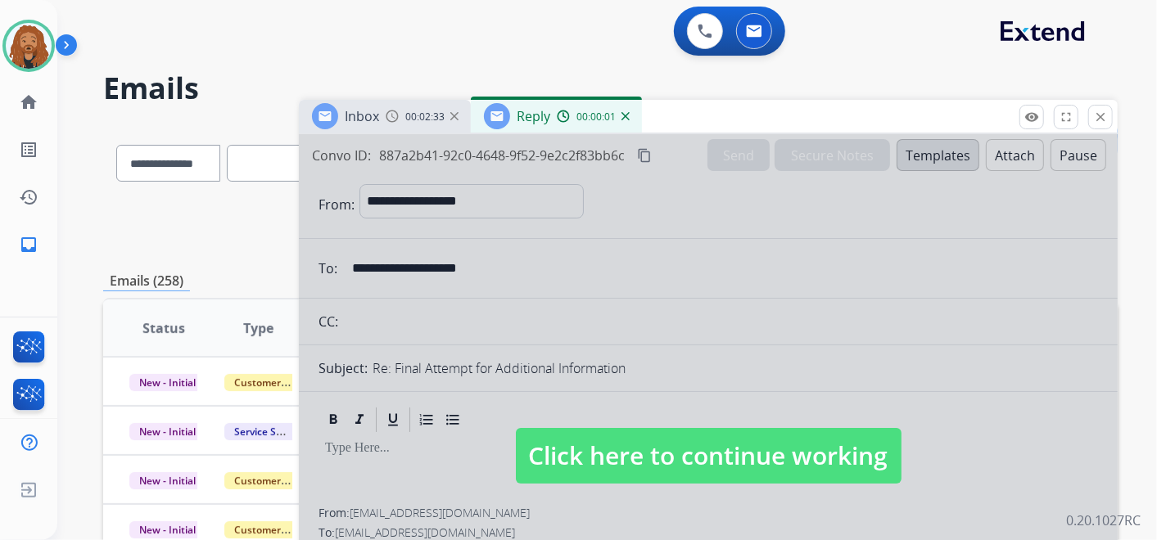
click at [589, 442] on span "Click here to continue working" at bounding box center [709, 456] width 386 height 56
select select
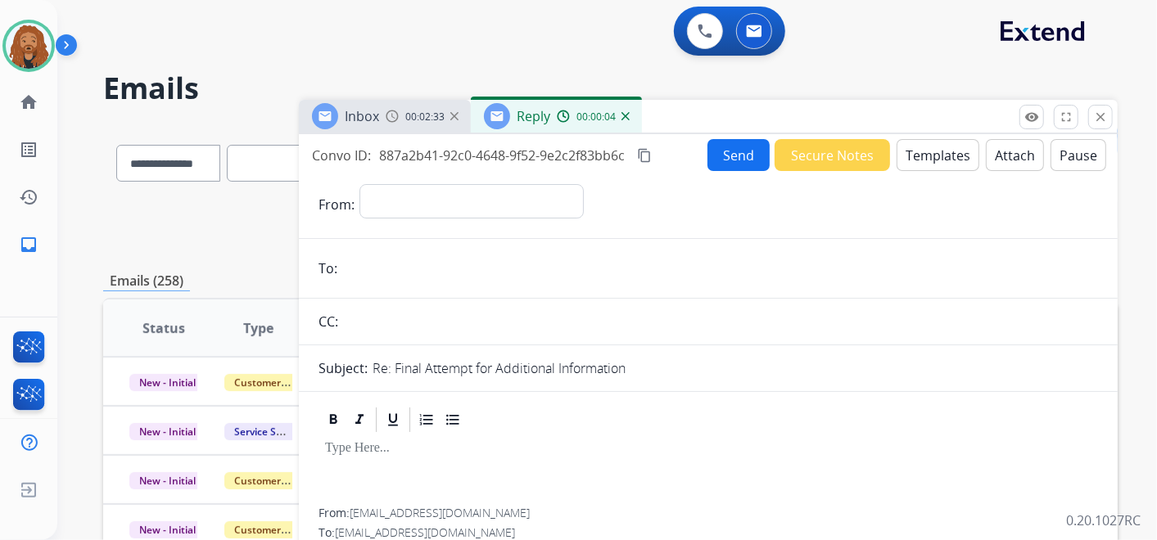
click at [624, 115] on img at bounding box center [625, 116] width 8 height 8
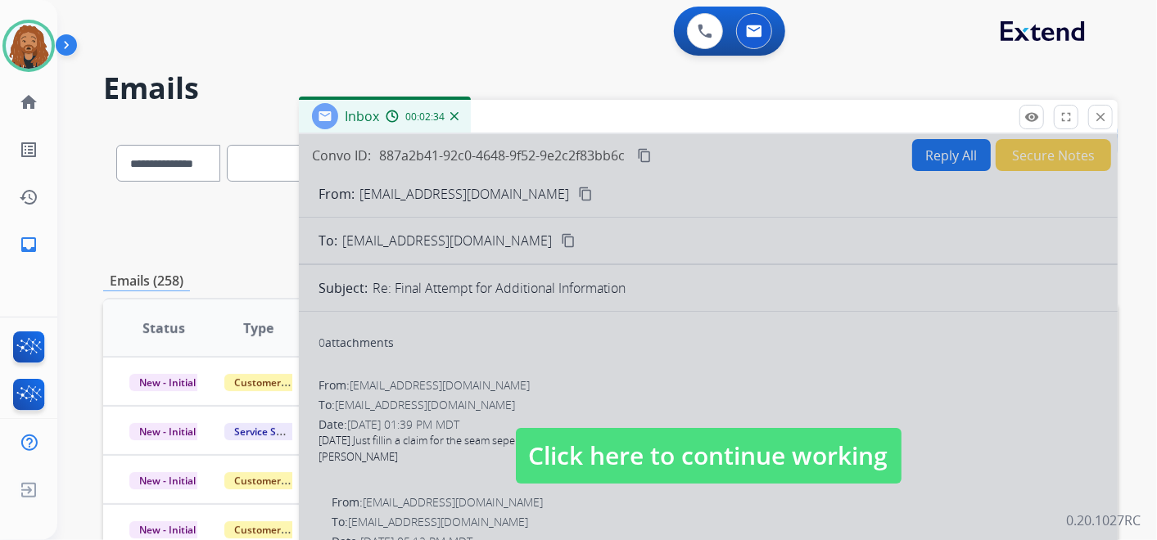
click at [577, 442] on span "Click here to continue working" at bounding box center [709, 456] width 386 height 56
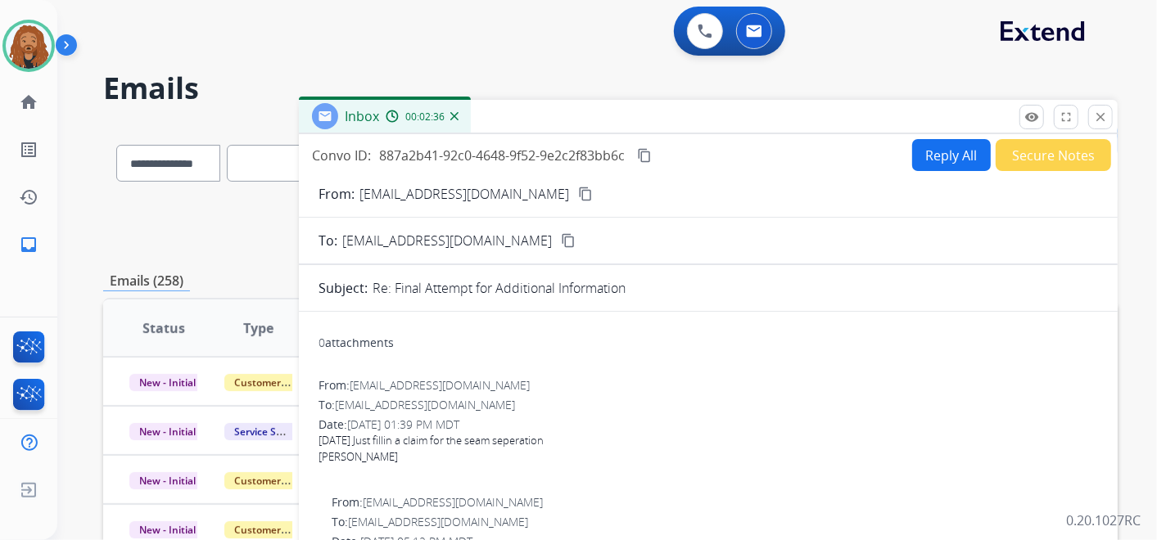
click at [944, 144] on button "Reply All" at bounding box center [951, 155] width 79 height 32
select select "**********"
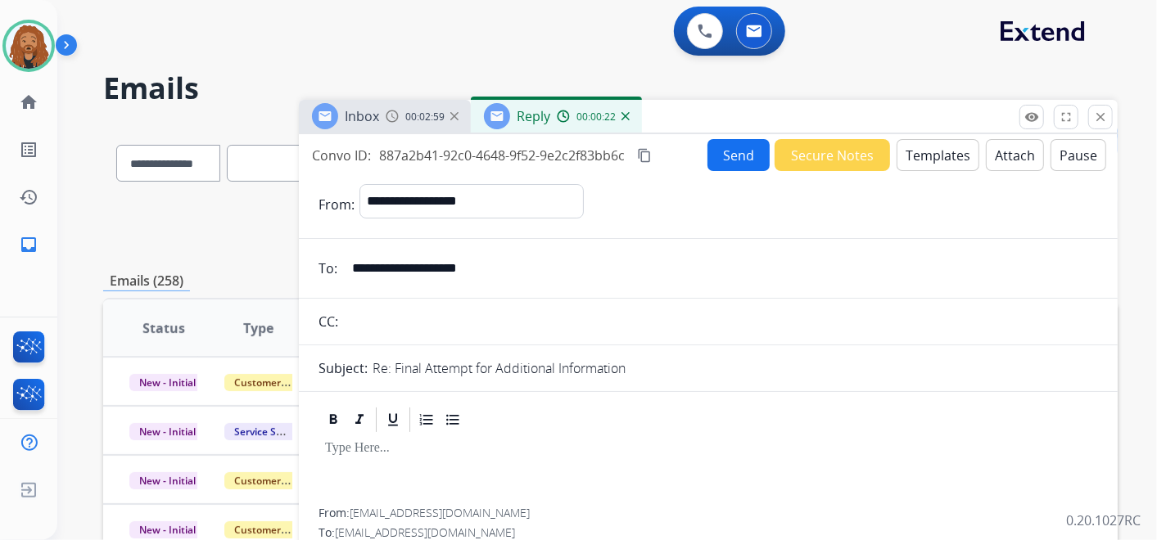
click at [908, 154] on button "Templates" at bounding box center [937, 155] width 83 height 32
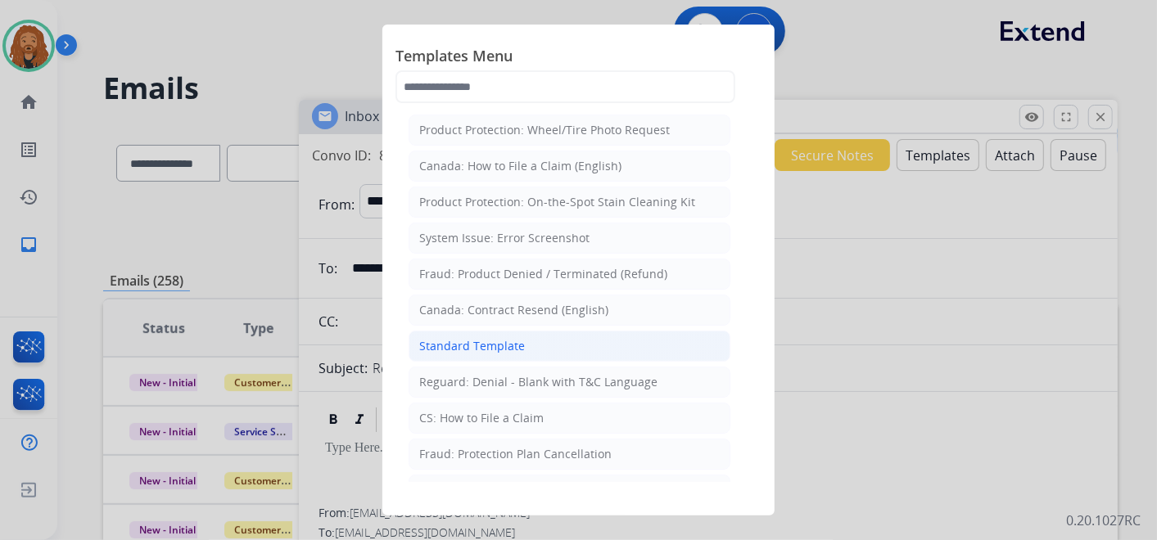
click at [529, 336] on li "Standard Template" at bounding box center [569, 346] width 322 height 31
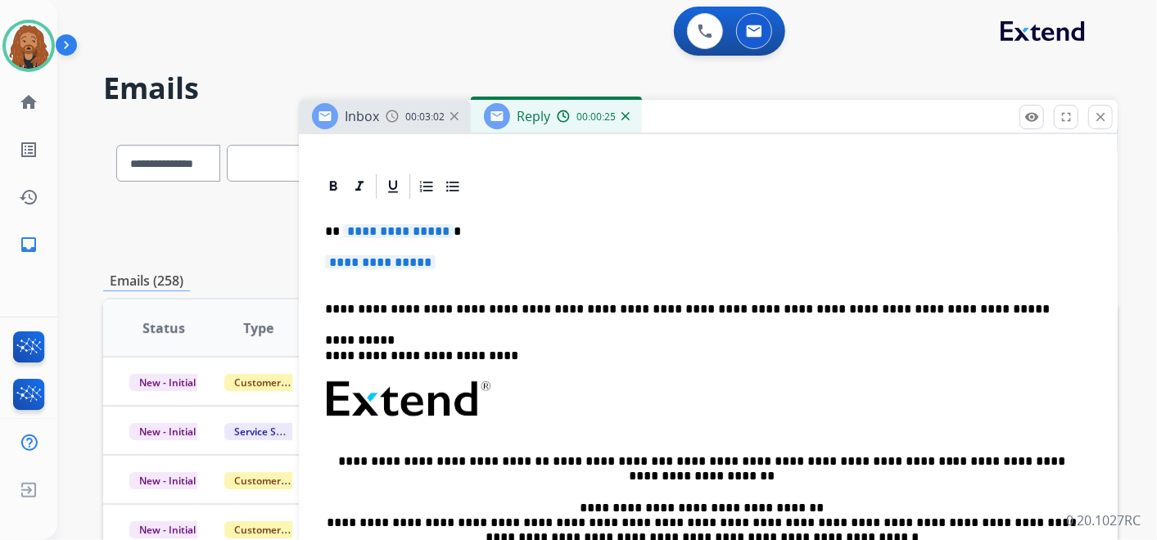
scroll to position [273, 0]
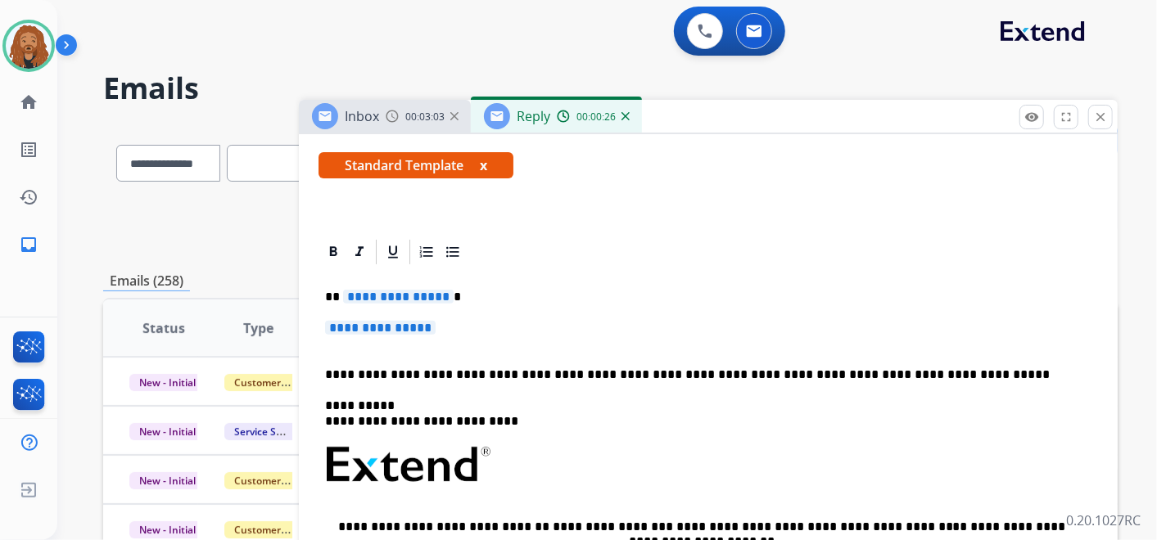
click at [368, 345] on p "**********" at bounding box center [708, 336] width 766 height 30
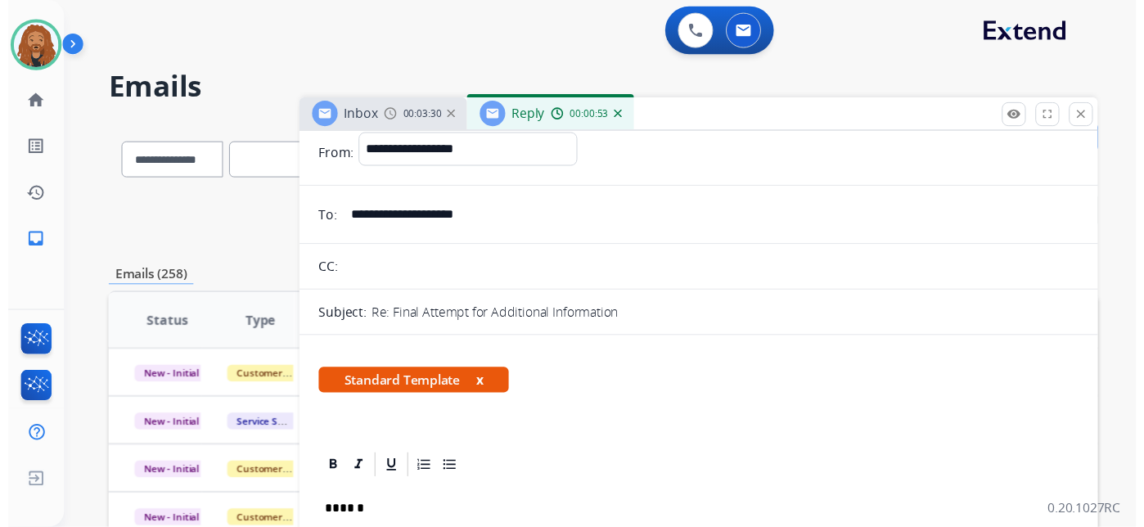
scroll to position [0, 0]
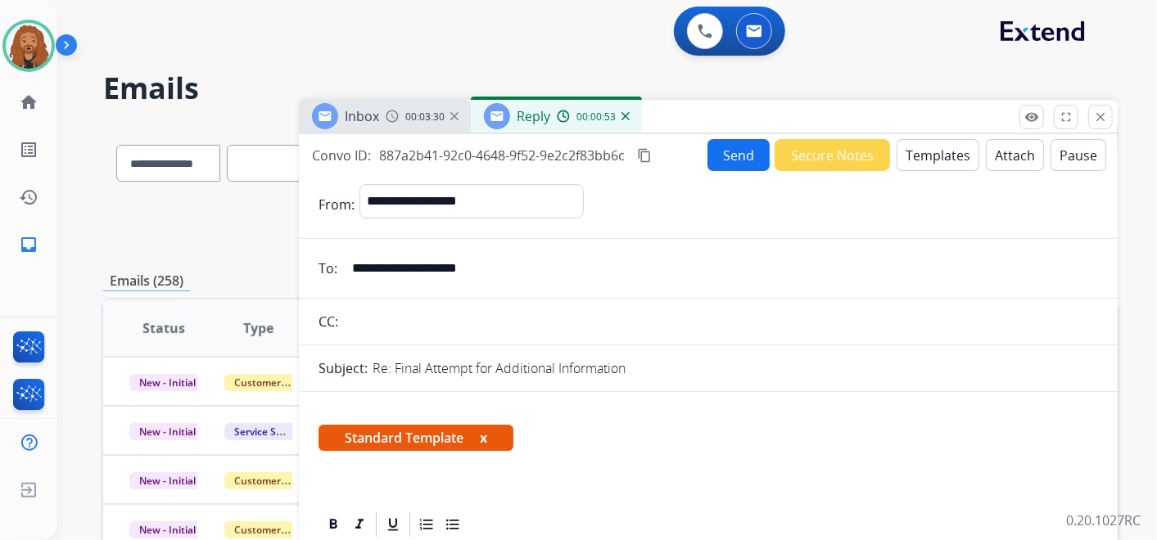
click at [729, 151] on button "Send" at bounding box center [738, 155] width 62 height 32
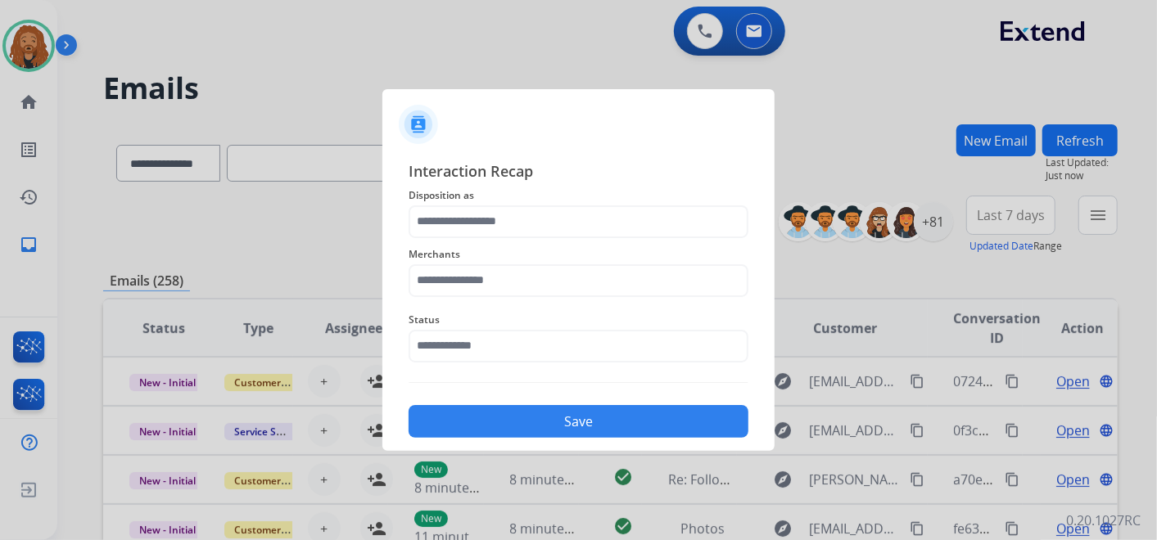
click at [546, 327] on span "Status" at bounding box center [578, 320] width 340 height 20
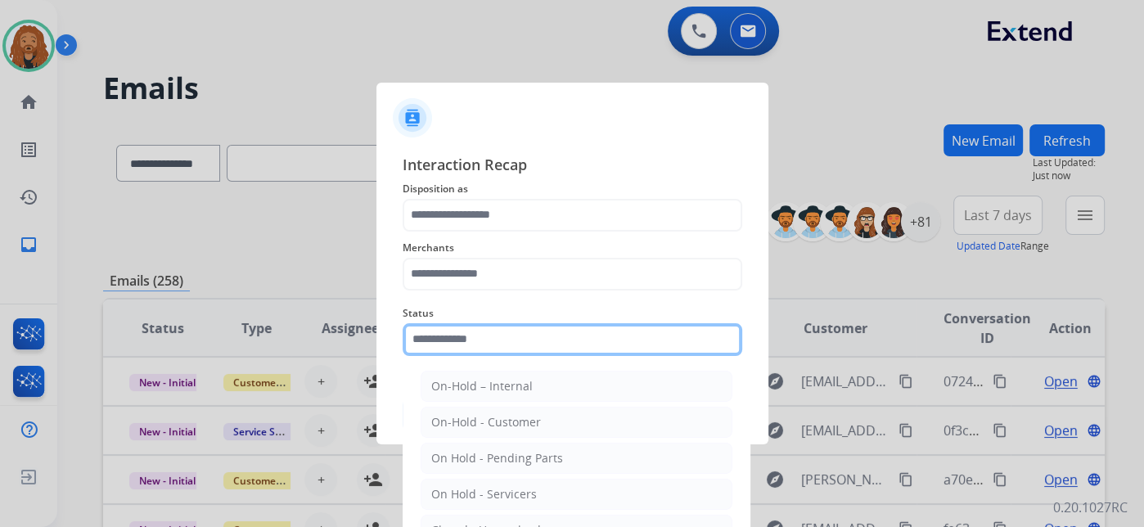
click at [517, 345] on input "text" at bounding box center [573, 339] width 340 height 33
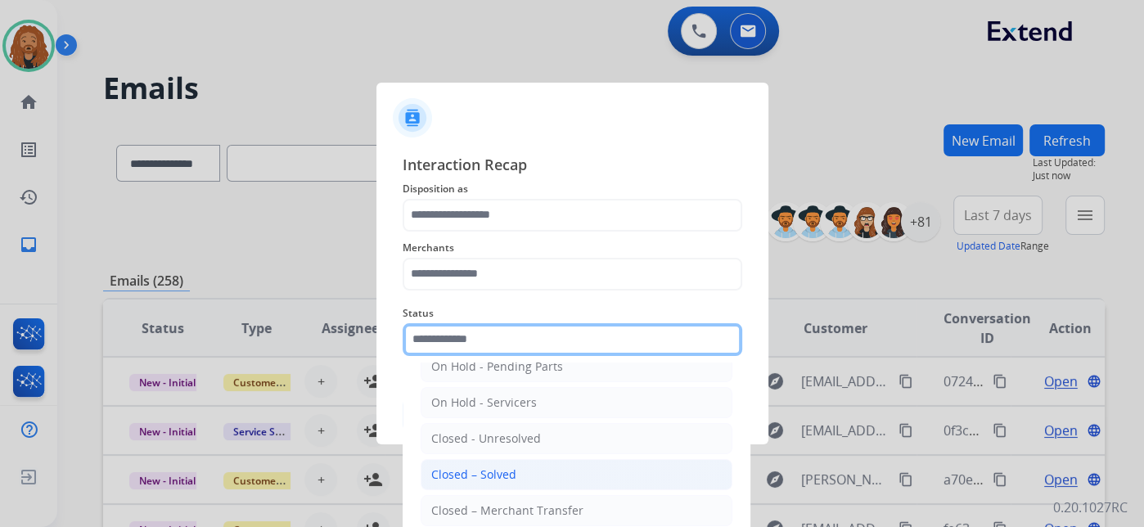
scroll to position [93, 0]
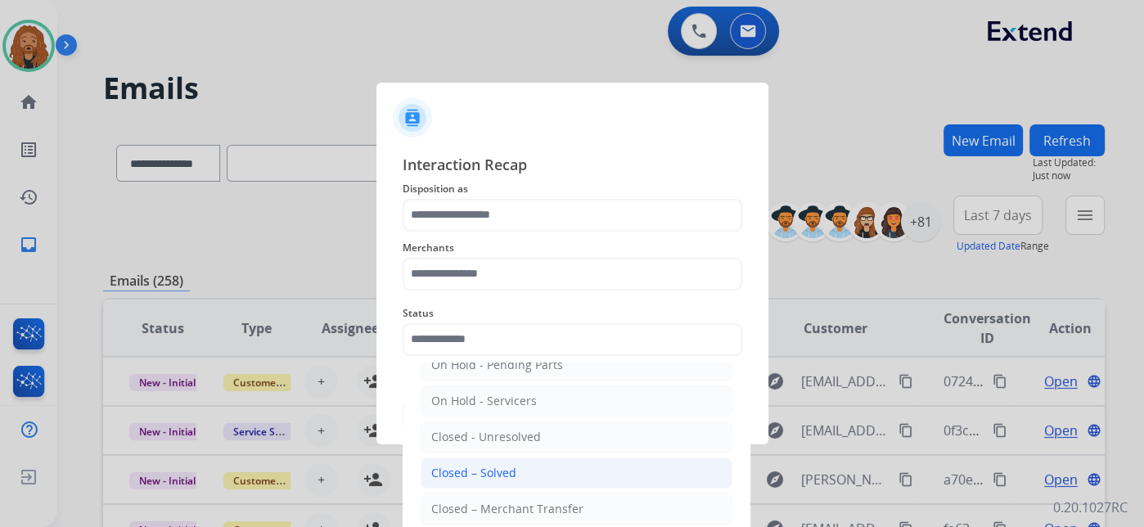
click at [519, 480] on li "Closed – Solved" at bounding box center [577, 473] width 312 height 31
type input "**********"
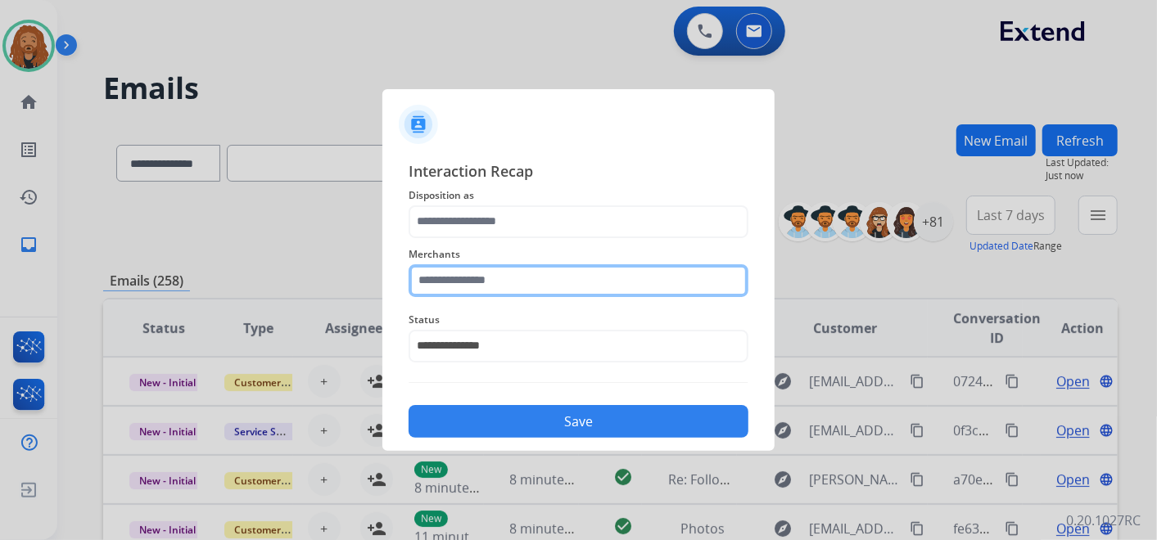
click at [497, 282] on input "text" at bounding box center [578, 280] width 340 height 33
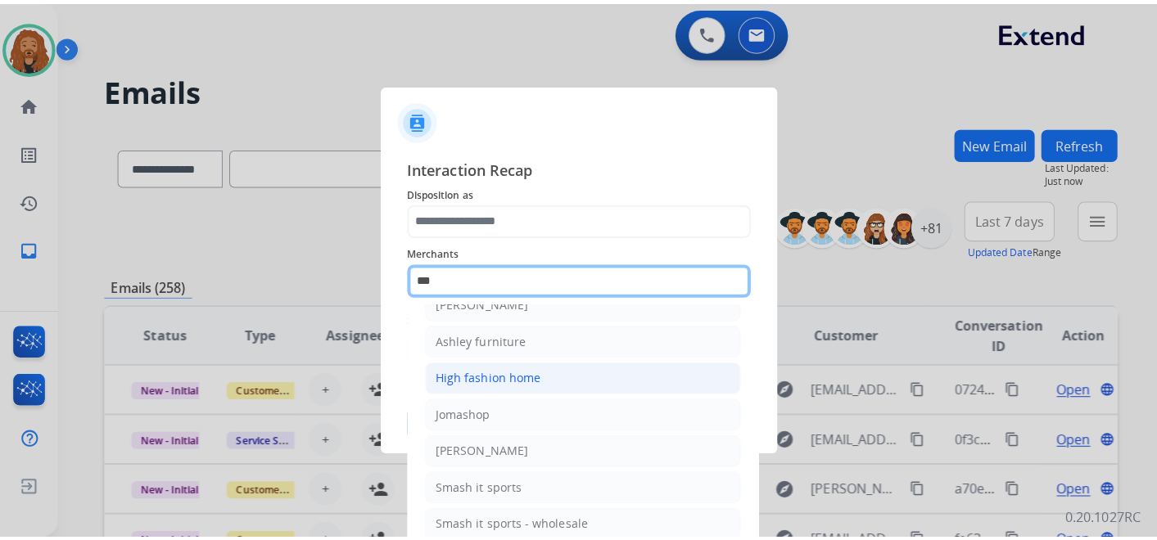
scroll to position [0, 0]
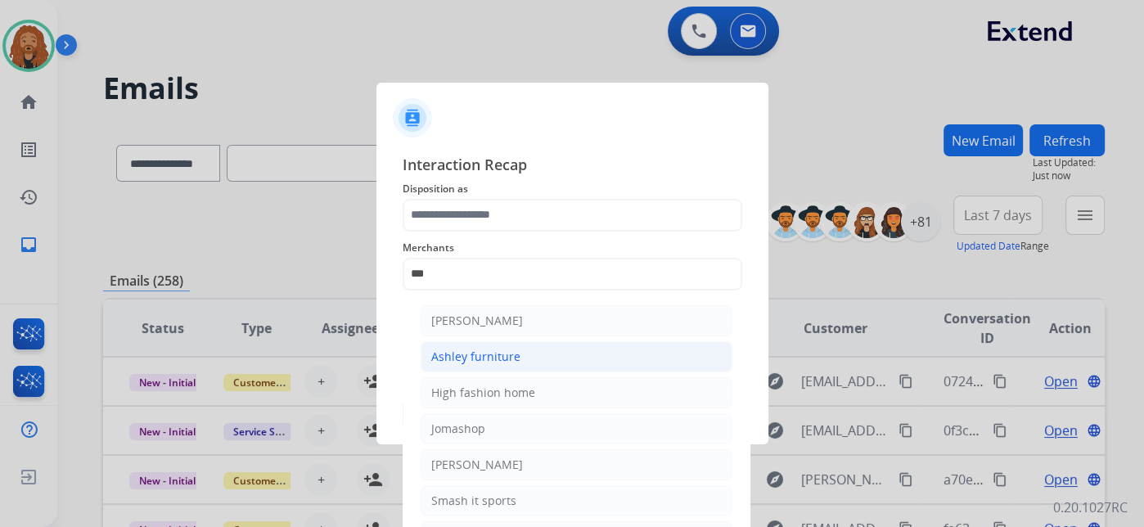
click at [538, 360] on li "Ashley furniture" at bounding box center [577, 356] width 312 height 31
type input "**********"
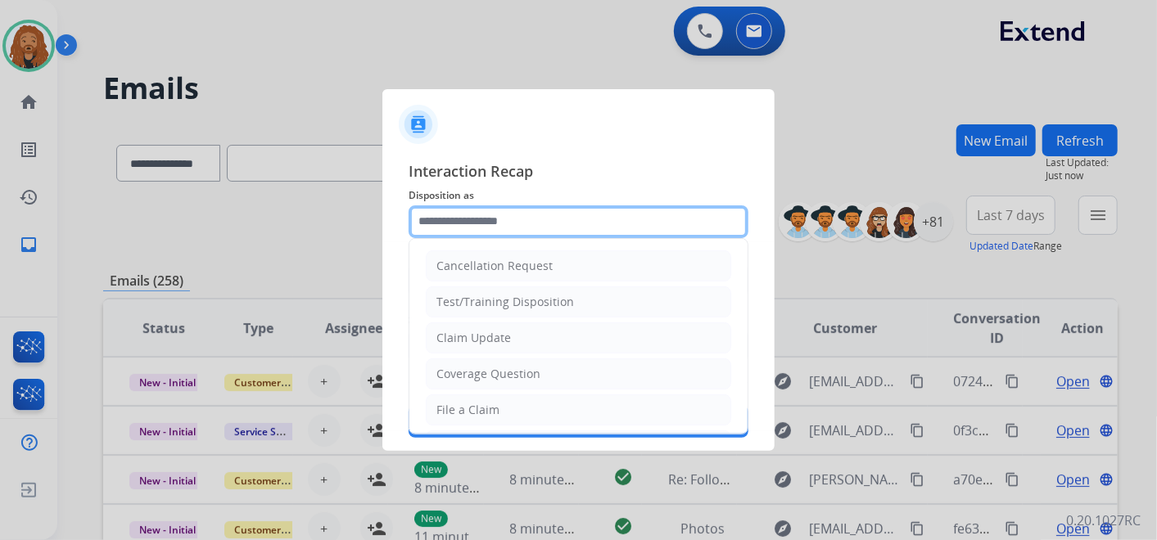
click at [529, 219] on input "text" at bounding box center [578, 221] width 340 height 33
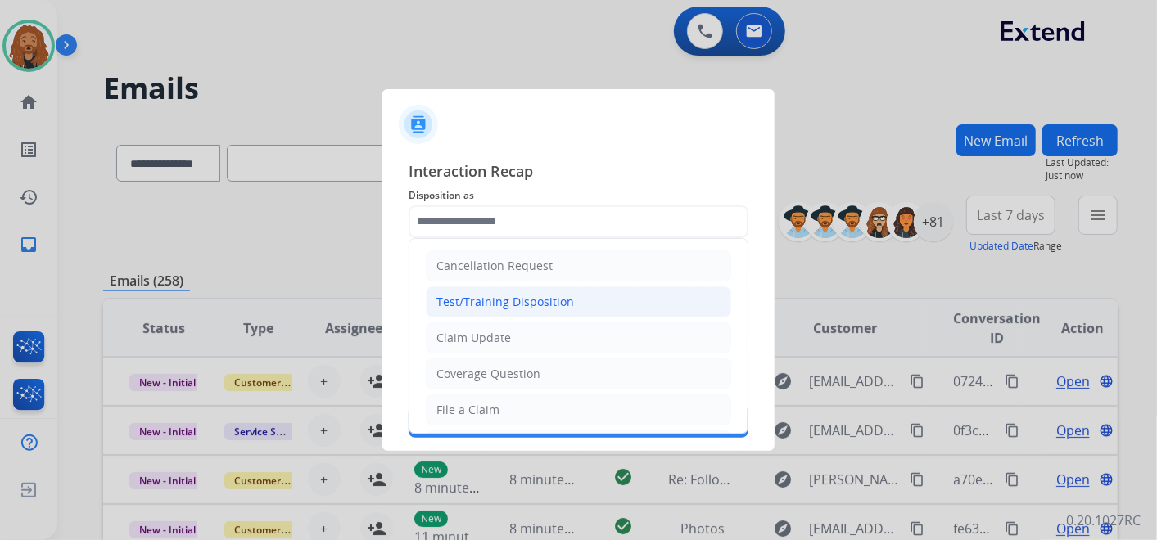
click at [567, 315] on li "Test/Training Disposition" at bounding box center [578, 302] width 305 height 31
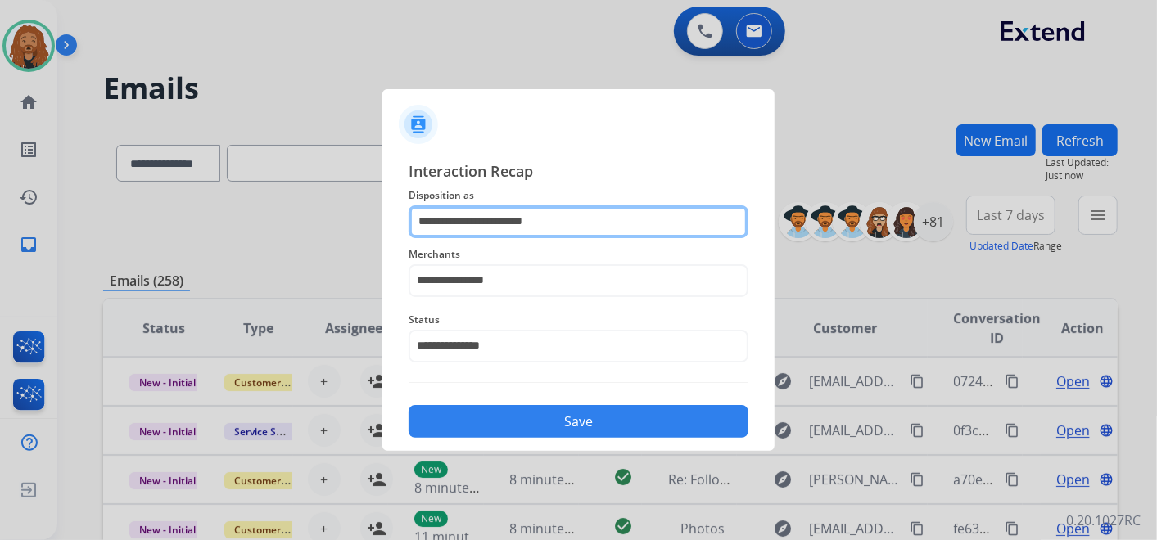
drag, startPoint x: 566, startPoint y: 217, endPoint x: 268, endPoint y: 224, distance: 298.1
click at [0, 224] on app-contact-recap-modal "**********" at bounding box center [0, 270] width 0 height 540
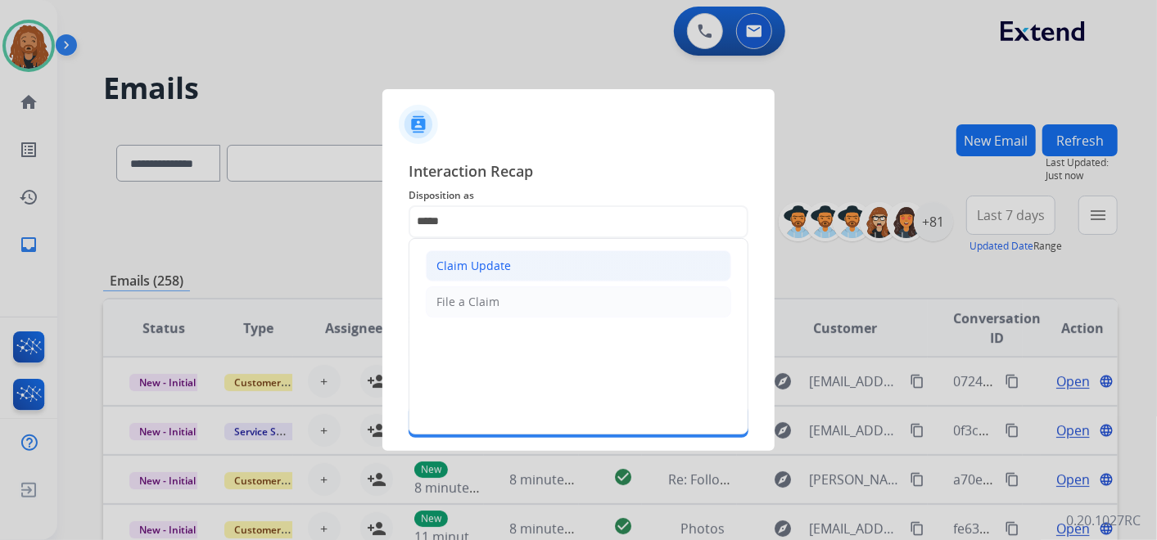
click at [479, 273] on li "Claim Update" at bounding box center [578, 265] width 305 height 31
type input "**********"
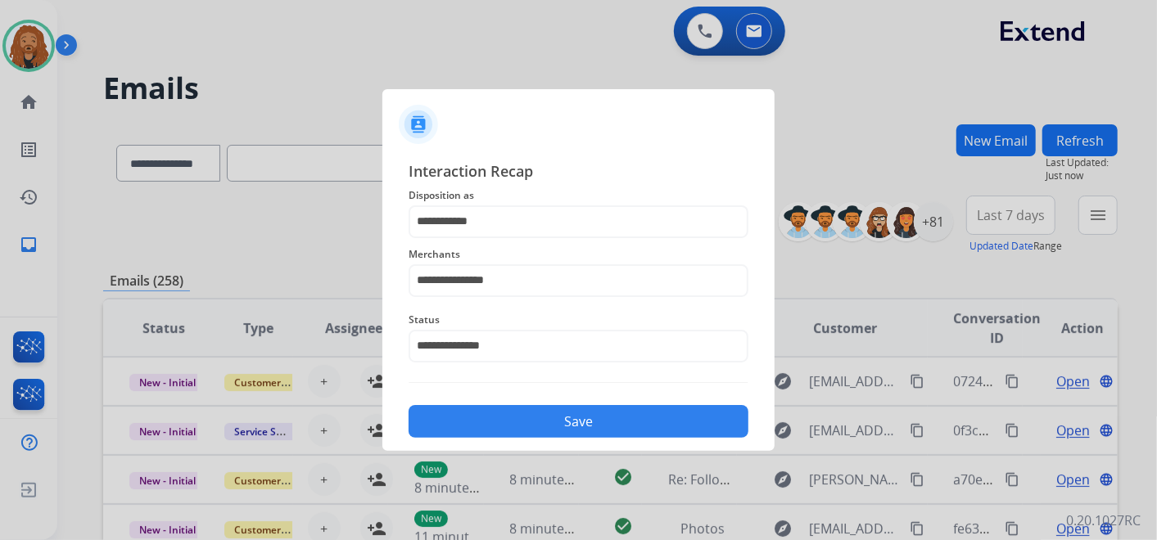
click at [499, 418] on button "Save" at bounding box center [578, 421] width 340 height 33
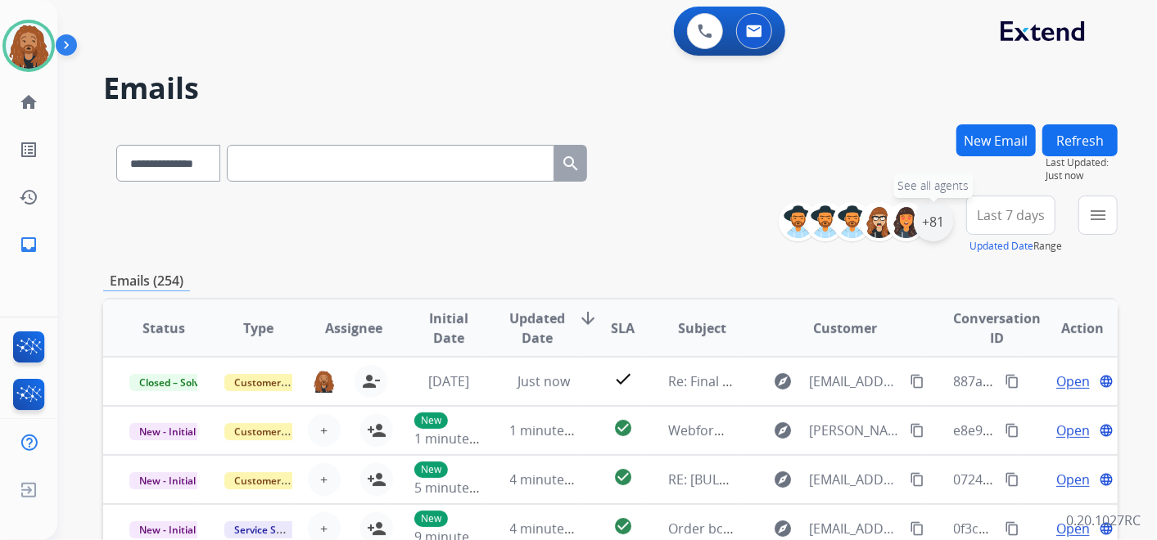
click at [933, 221] on div "+81" at bounding box center [933, 221] width 39 height 39
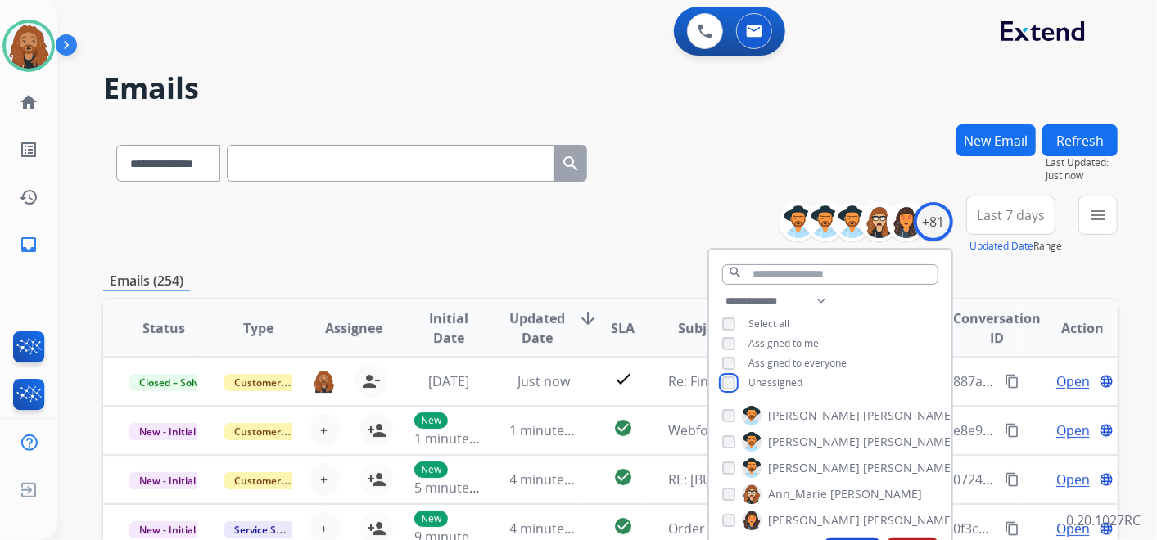
scroll to position [182, 0]
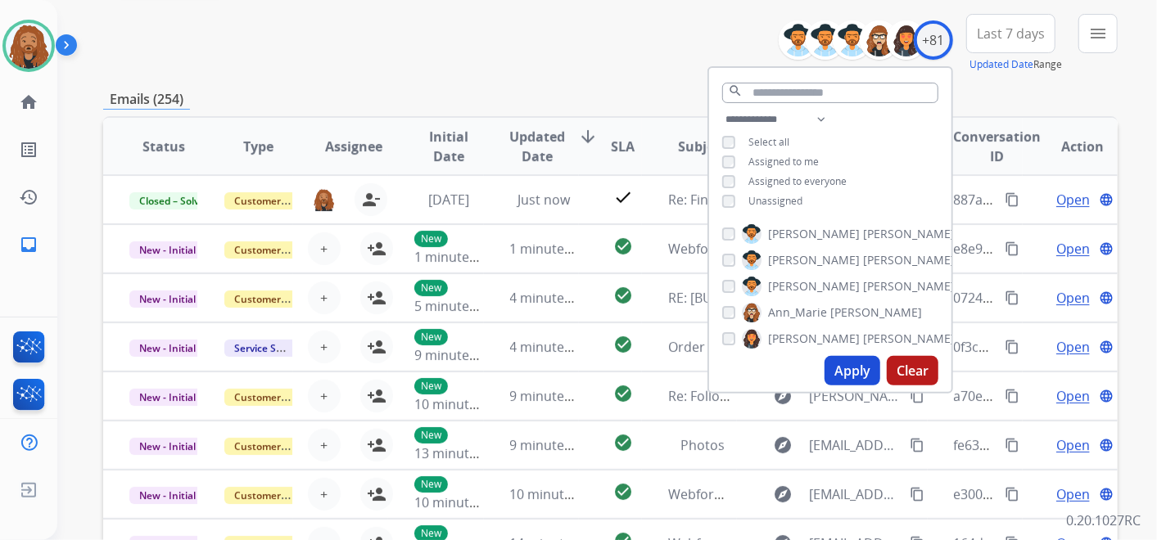
click at [836, 369] on button "Apply" at bounding box center [852, 370] width 56 height 29
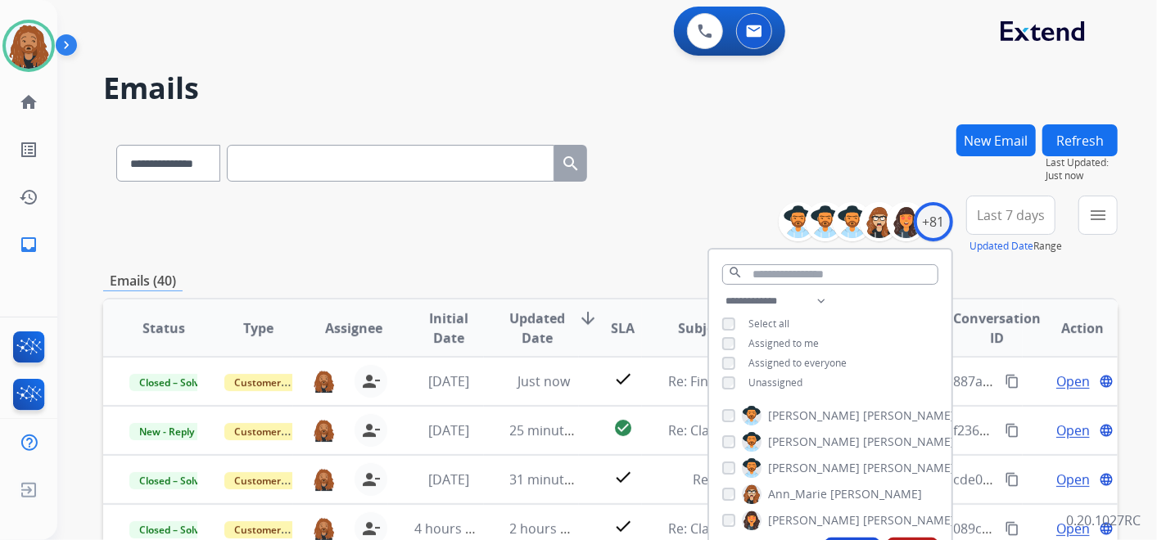
click at [1018, 224] on button "Last 7 days" at bounding box center [1010, 215] width 89 height 39
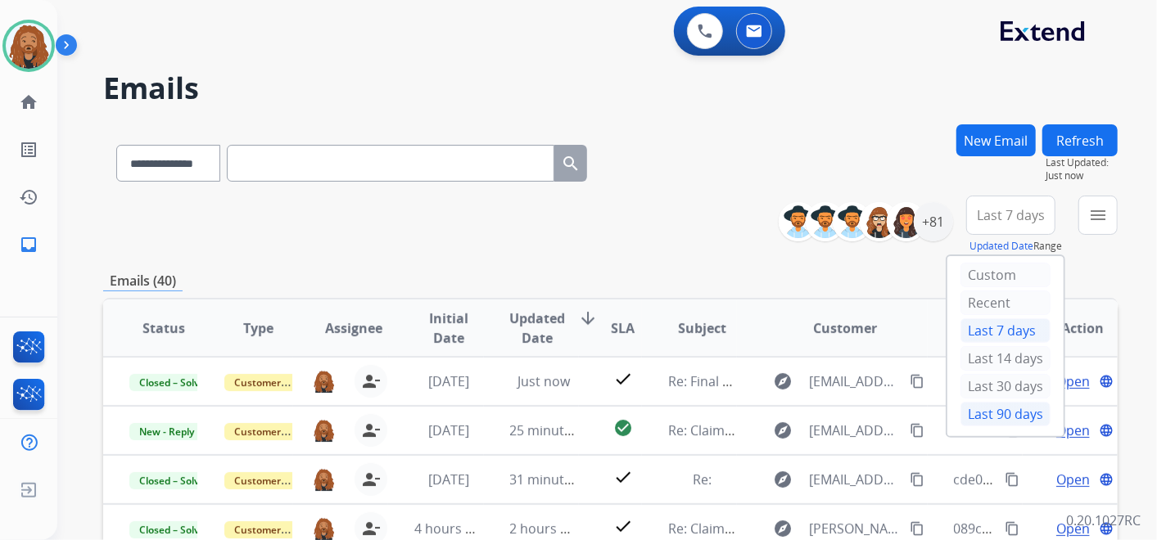
click at [1003, 411] on div "Last 90 days" at bounding box center [1005, 414] width 90 height 25
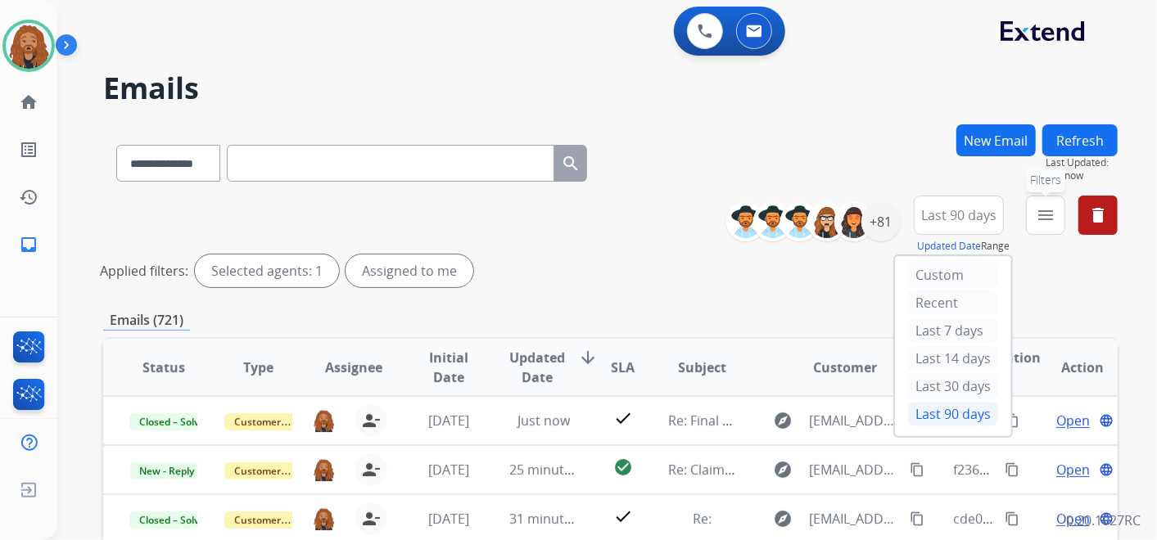
drag, startPoint x: 1040, startPoint y: 212, endPoint x: 1040, endPoint y: 231, distance: 18.8
click at [1040, 213] on mat-icon "menu" at bounding box center [1046, 215] width 20 height 20
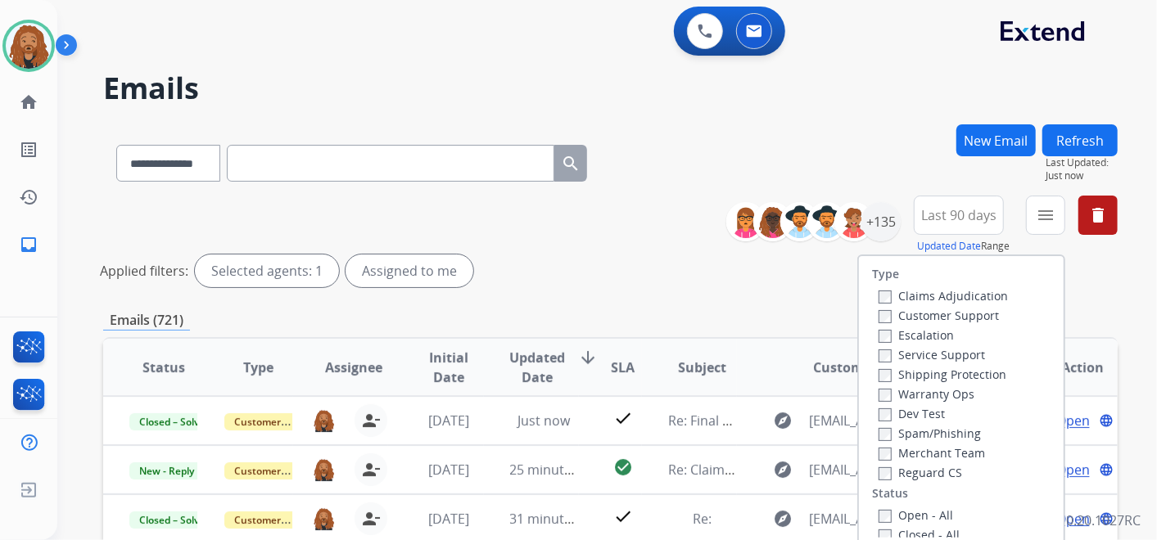
click at [885, 517] on label "Open - All" at bounding box center [915, 516] width 74 height 16
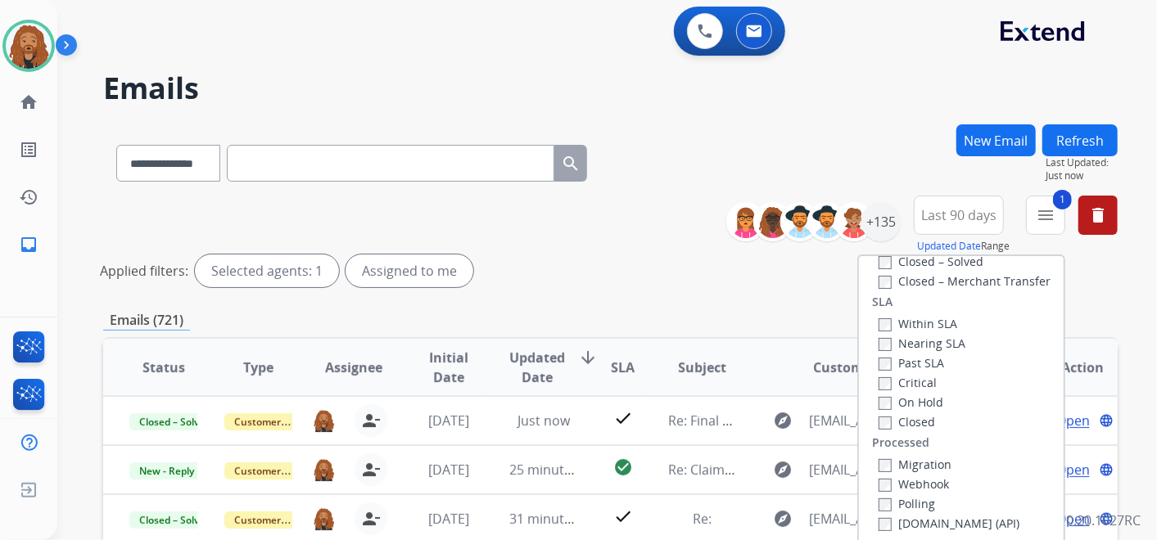
scroll to position [363, 0]
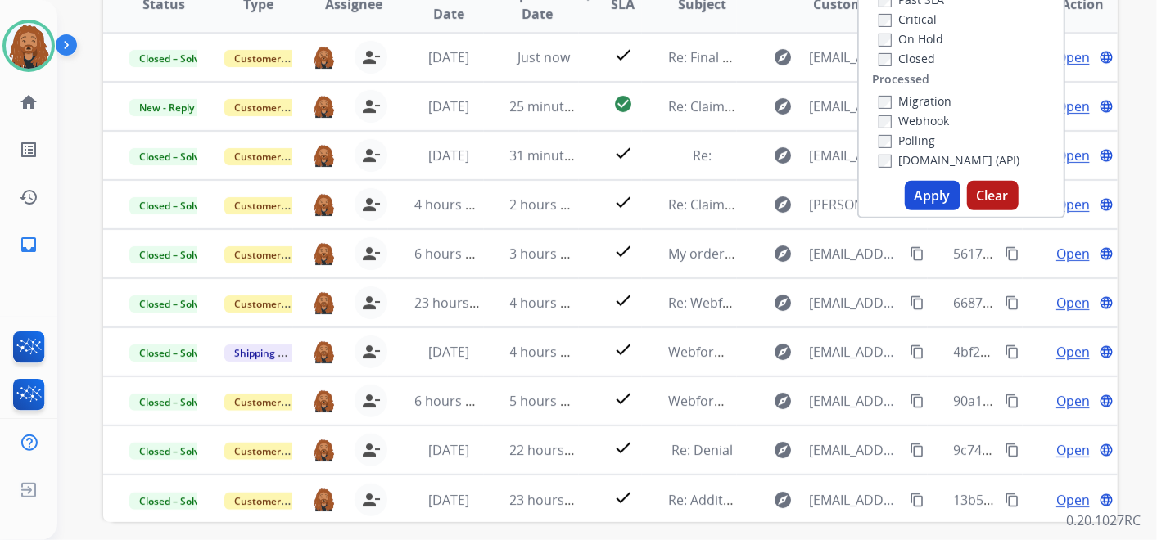
drag, startPoint x: 929, startPoint y: 198, endPoint x: 916, endPoint y: 174, distance: 27.8
click at [929, 196] on button "Apply" at bounding box center [933, 195] width 56 height 29
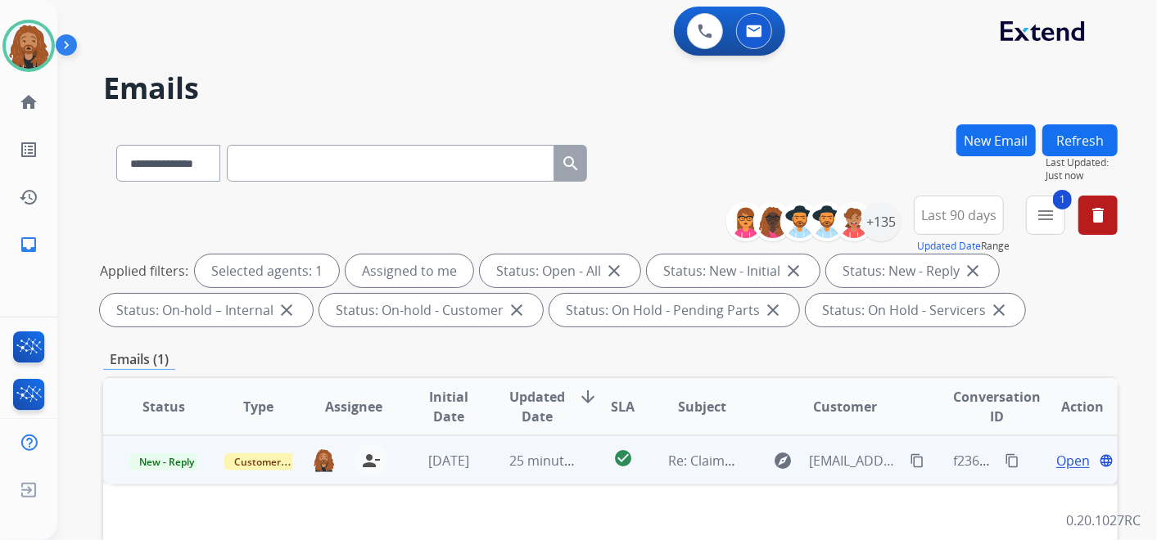
click at [1057, 463] on span "Open" at bounding box center [1073, 461] width 34 height 20
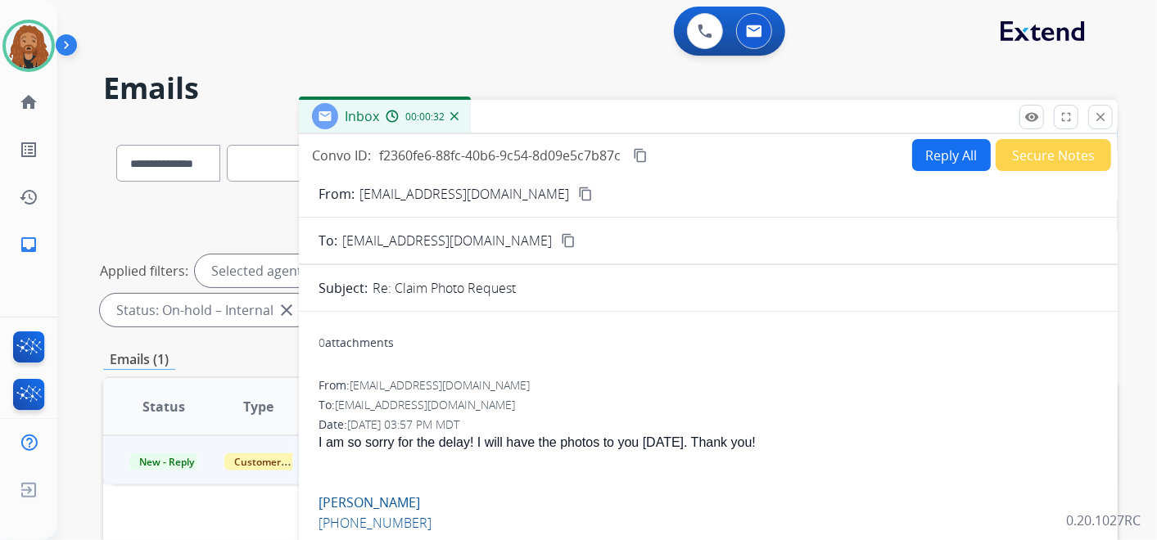
click at [1033, 168] on button "Secure Notes" at bounding box center [1052, 155] width 115 height 32
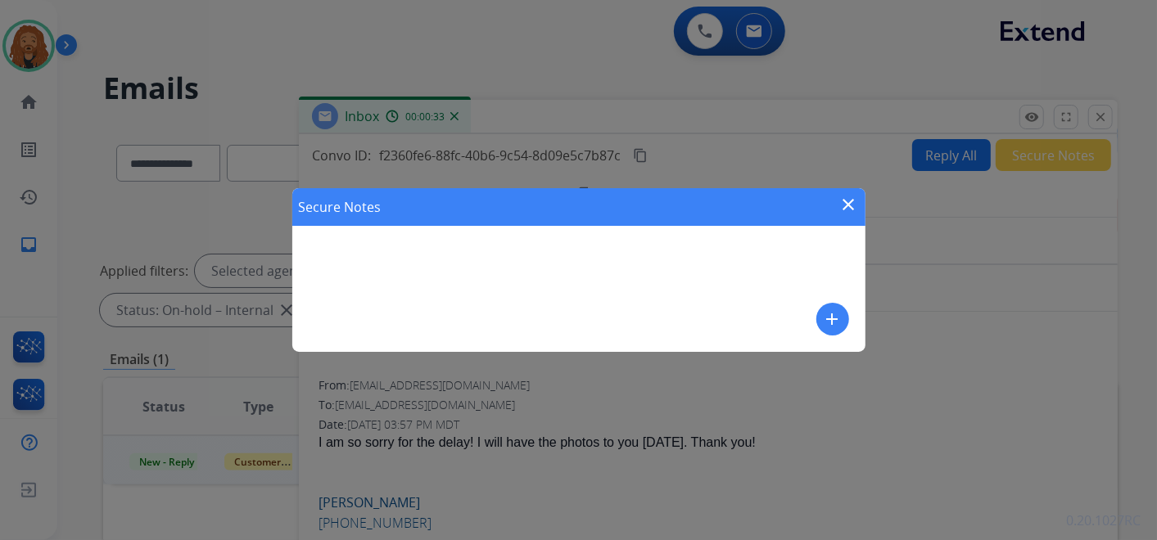
click at [828, 327] on mat-icon "add" at bounding box center [833, 319] width 20 height 20
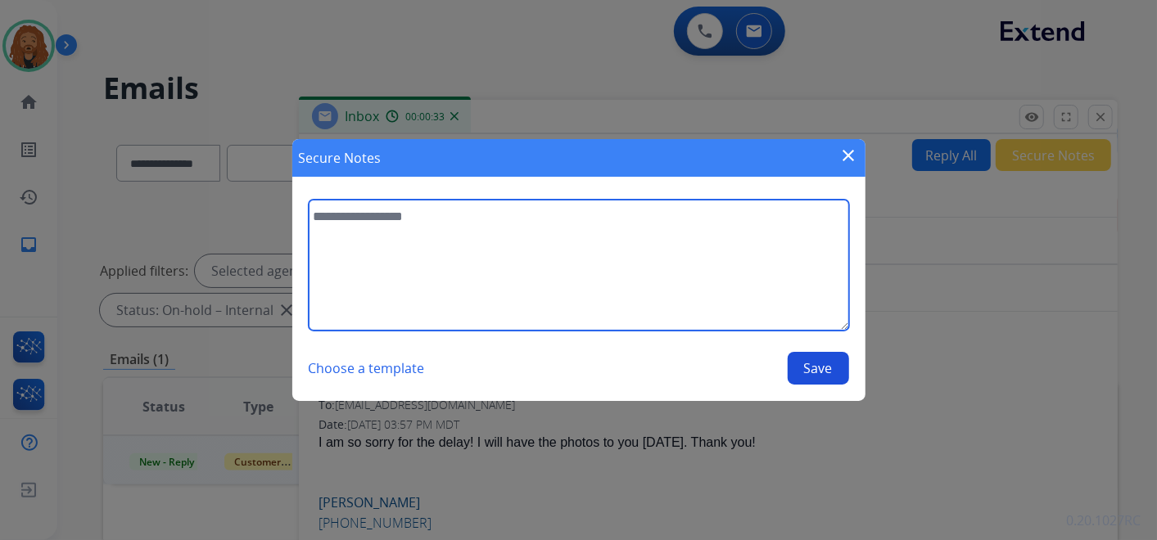
click at [494, 254] on textarea at bounding box center [579, 265] width 540 height 131
type textarea "**********"
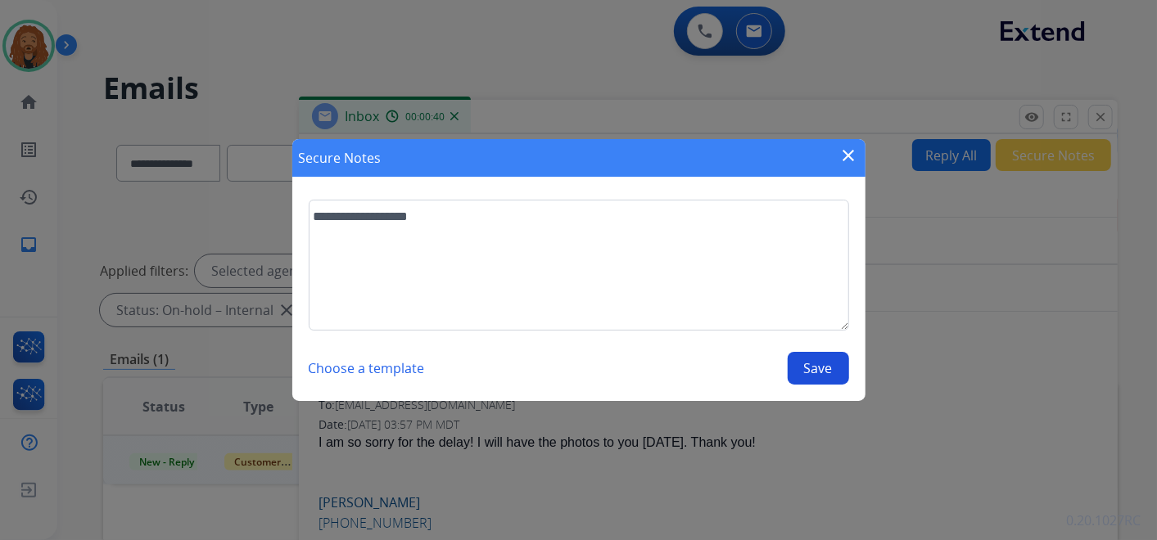
click at [823, 365] on button "Save" at bounding box center [817, 368] width 61 height 33
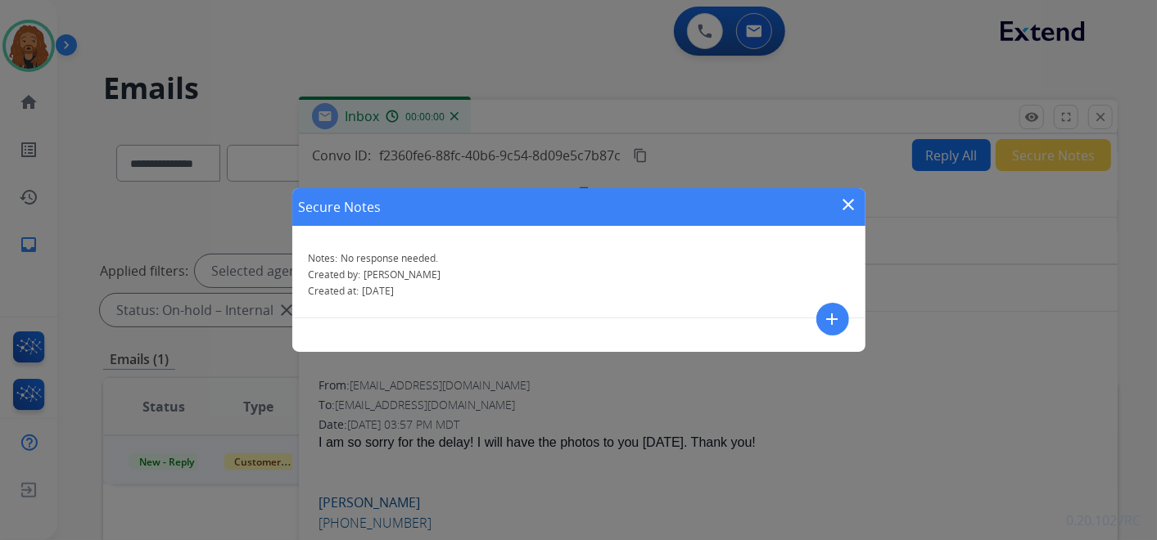
click at [847, 205] on mat-icon "close" at bounding box center [849, 205] width 20 height 20
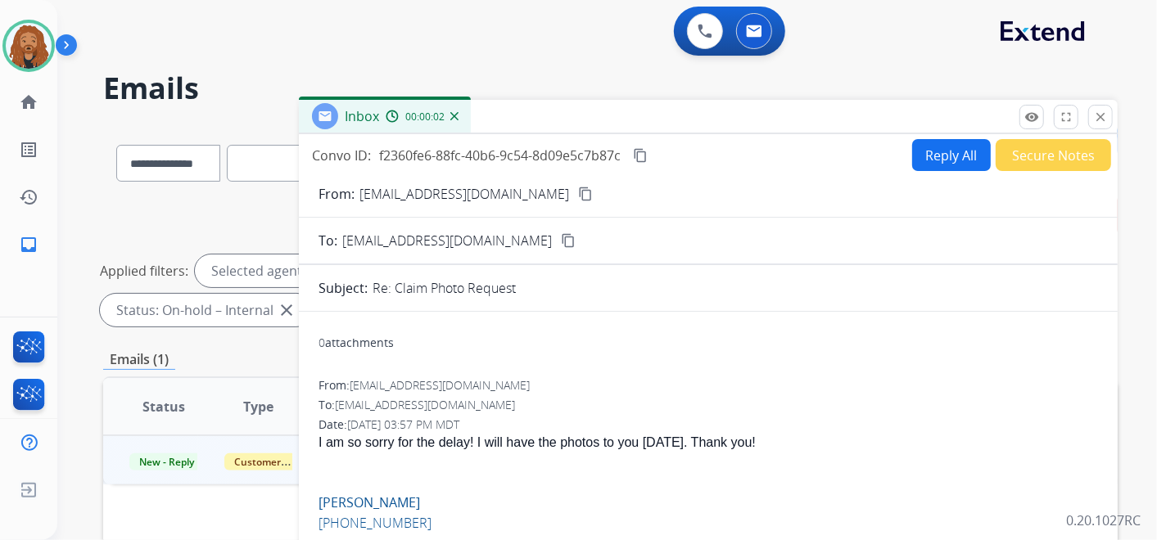
drag, startPoint x: 1101, startPoint y: 119, endPoint x: 689, endPoint y: 257, distance: 434.4
click at [1099, 119] on mat-icon "close" at bounding box center [1100, 117] width 15 height 15
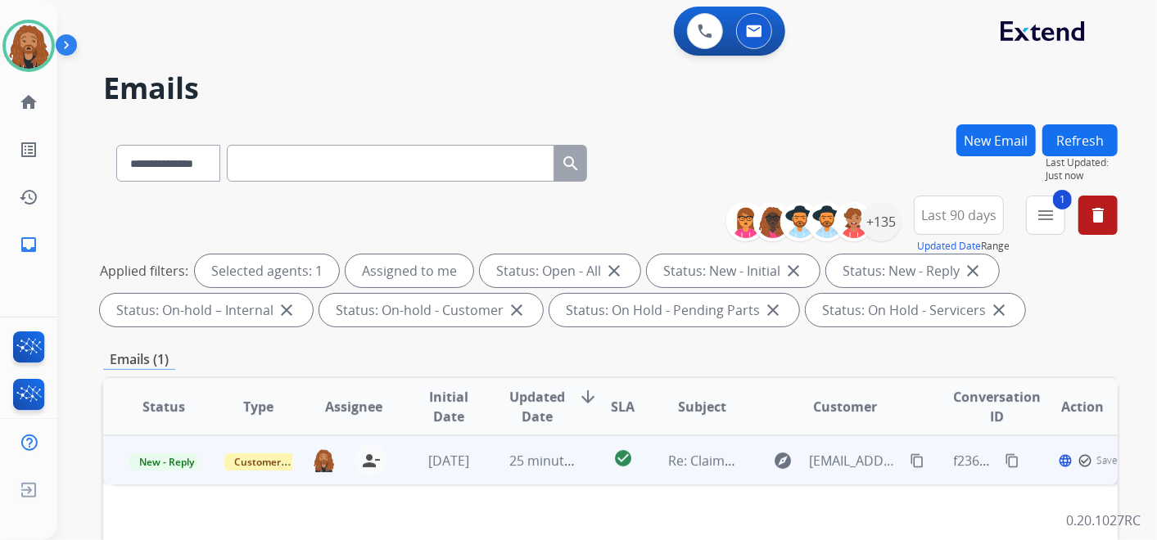
click at [175, 466] on span "New - Reply" at bounding box center [166, 462] width 74 height 17
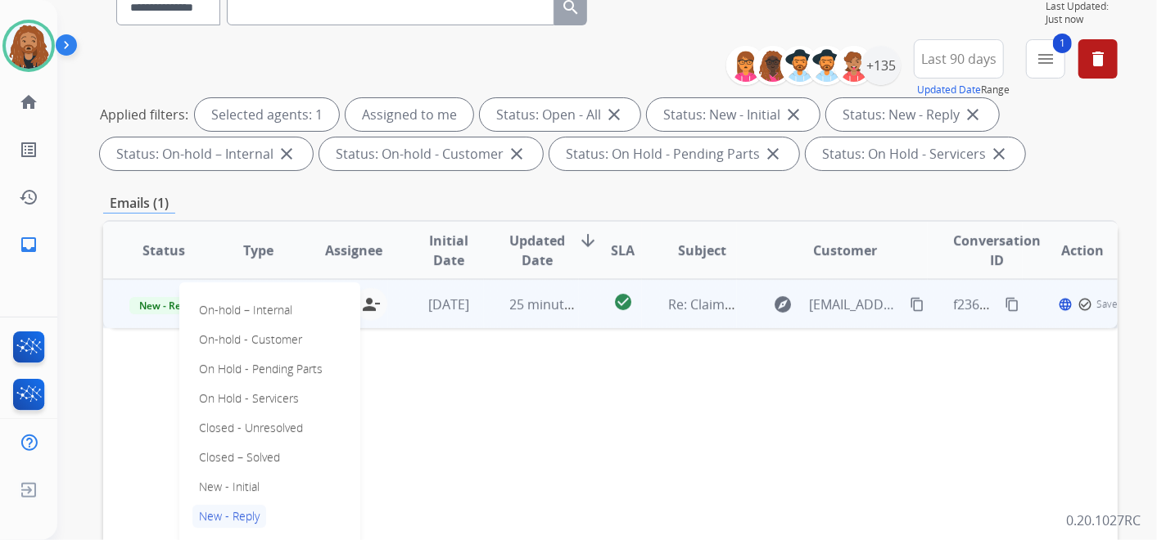
scroll to position [273, 0]
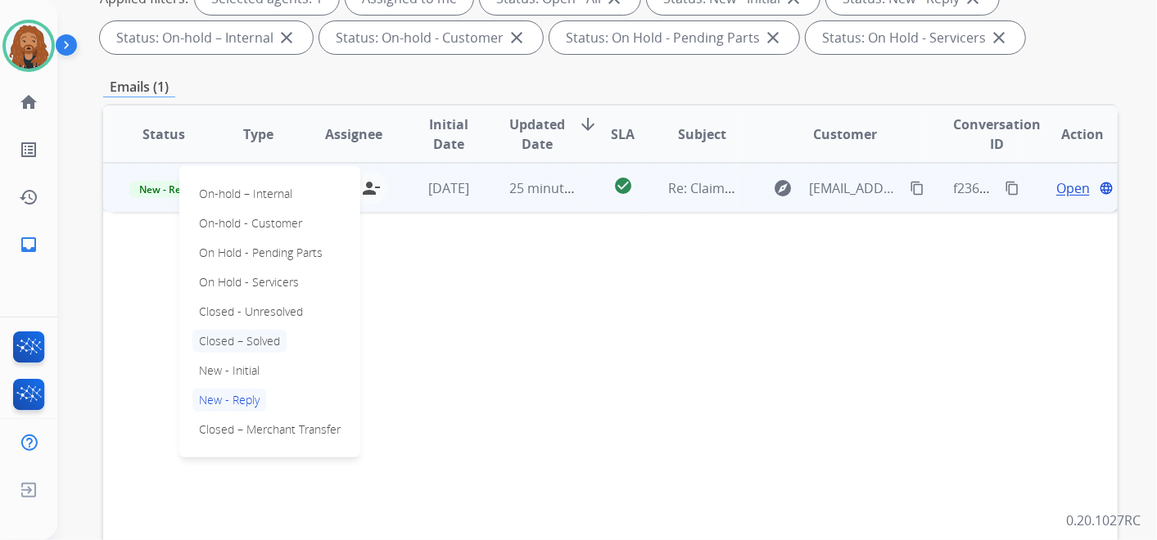
click at [256, 339] on p "Closed – Solved" at bounding box center [239, 341] width 94 height 23
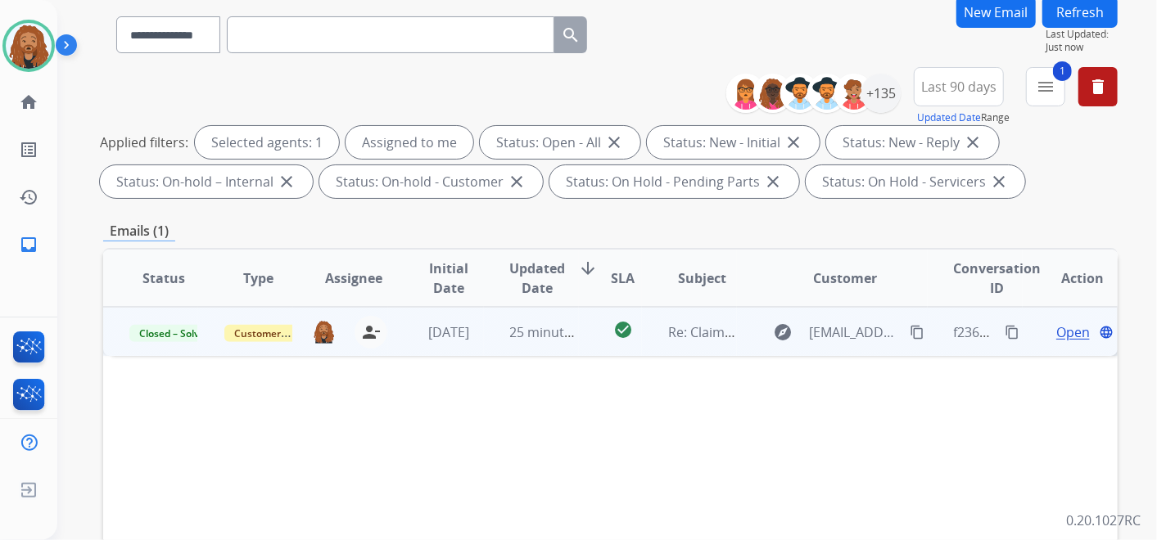
scroll to position [0, 0]
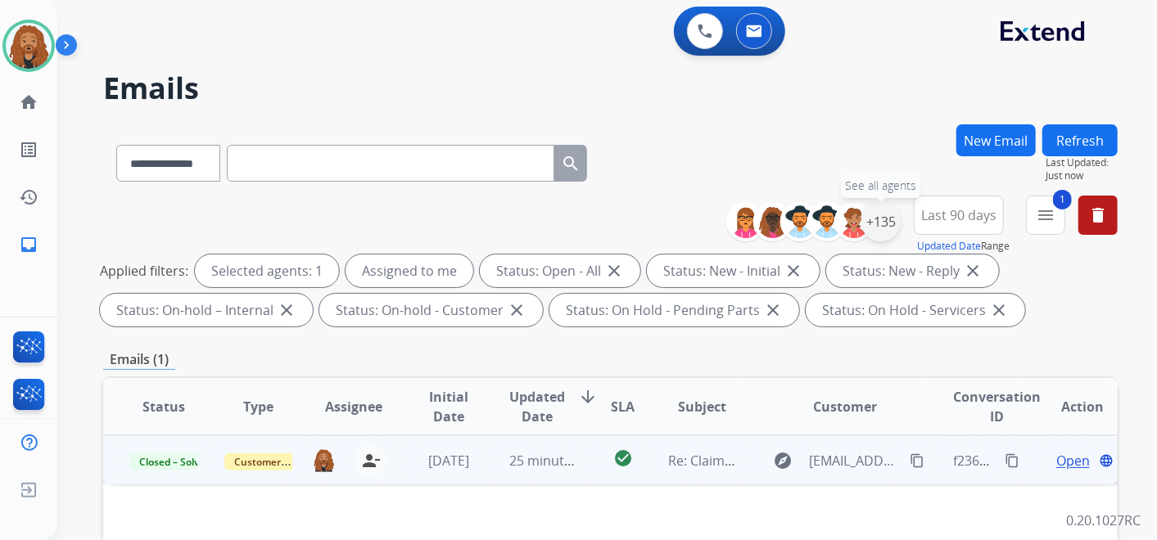
click at [886, 227] on div "+135" at bounding box center [880, 221] width 39 height 39
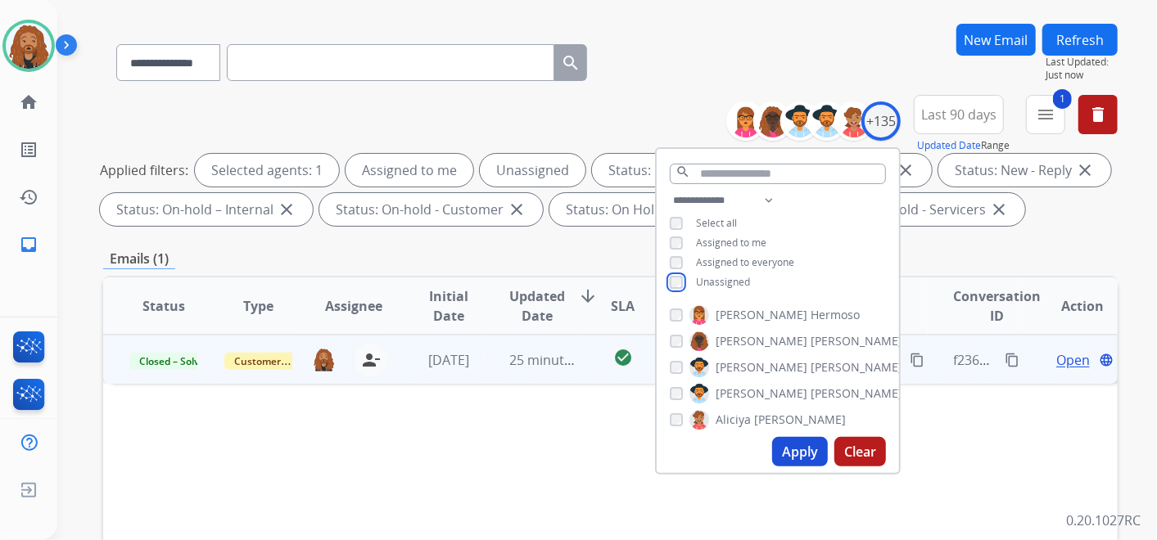
scroll to position [182, 0]
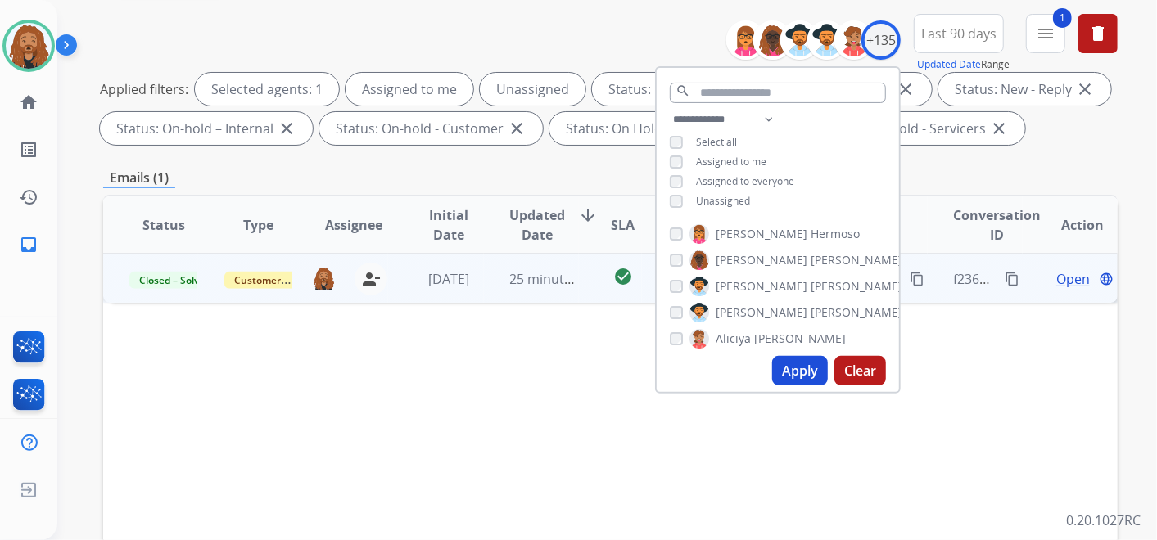
click at [797, 378] on button "Apply" at bounding box center [800, 370] width 56 height 29
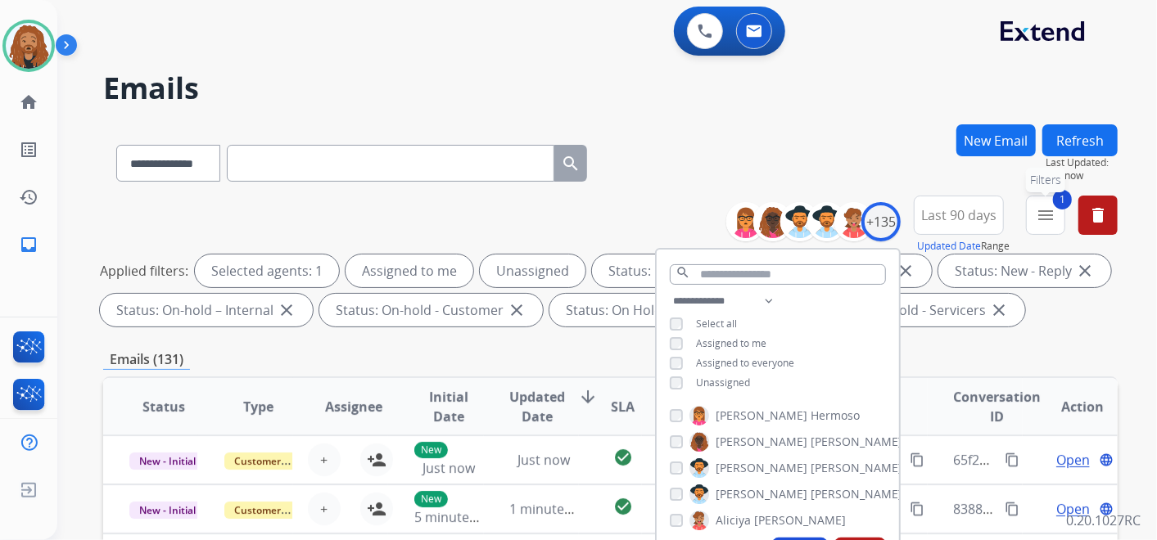
click at [1043, 215] on mat-icon "menu" at bounding box center [1046, 215] width 20 height 20
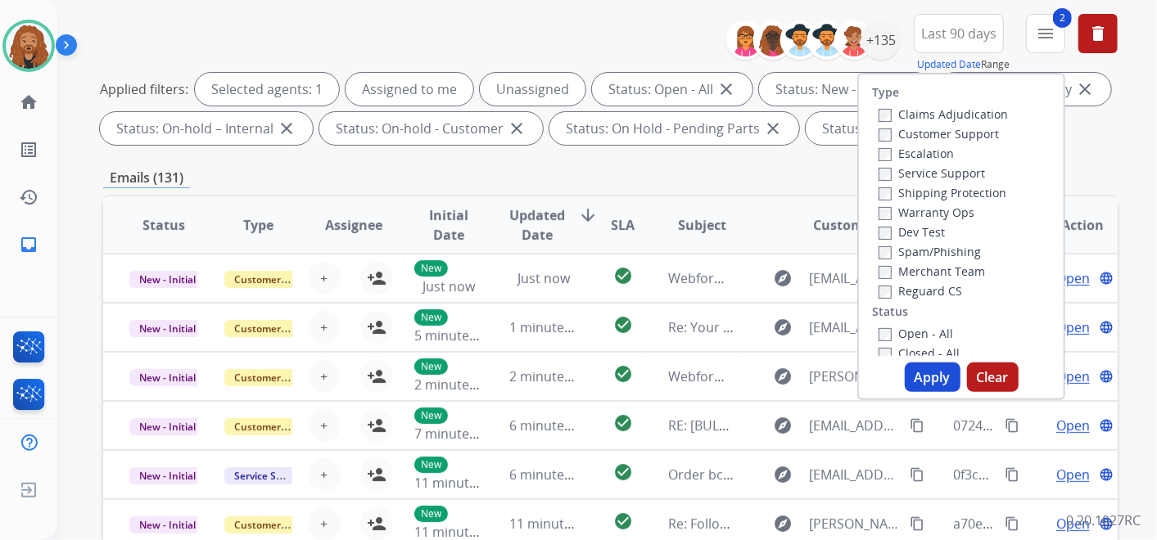
click at [884, 189] on label "Shipping Protection" at bounding box center [942, 193] width 128 height 16
click at [925, 372] on button "Apply" at bounding box center [933, 377] width 56 height 29
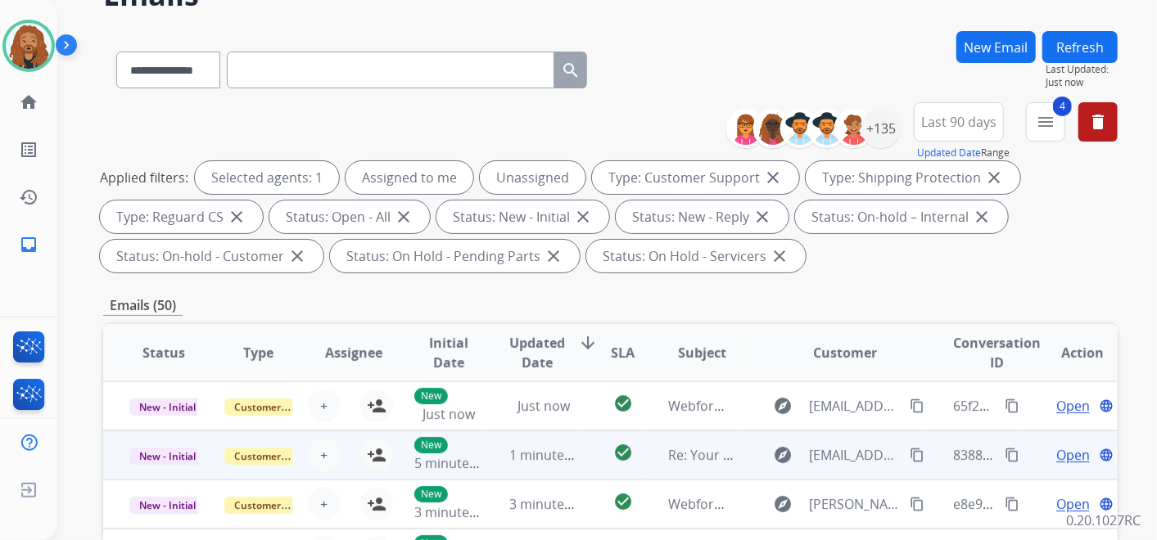
scroll to position [182, 0]
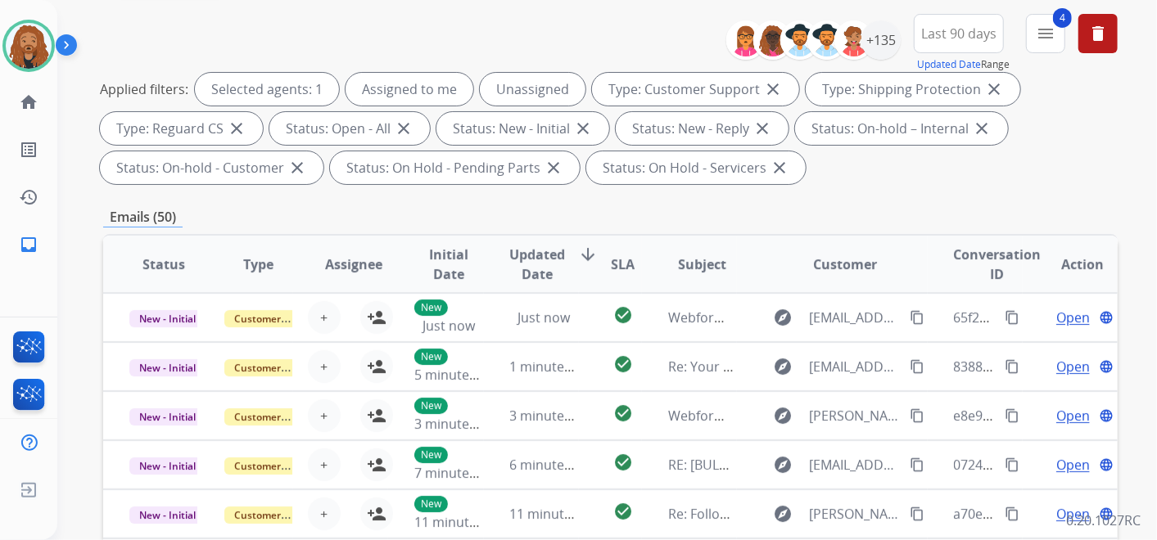
click at [560, 249] on span "Updated Date" at bounding box center [538, 264] width 56 height 39
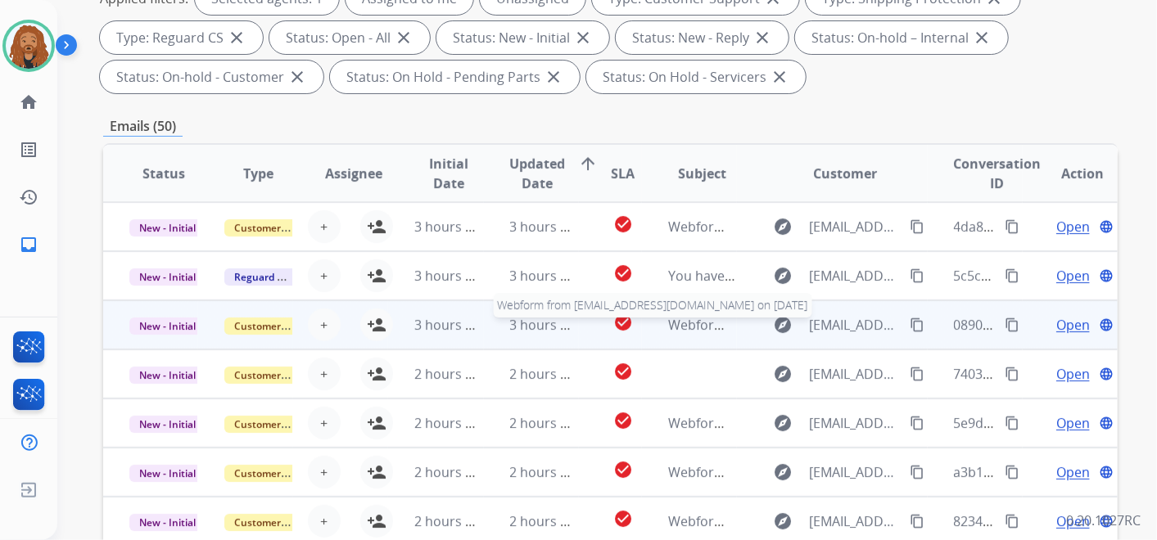
scroll to position [1, 0]
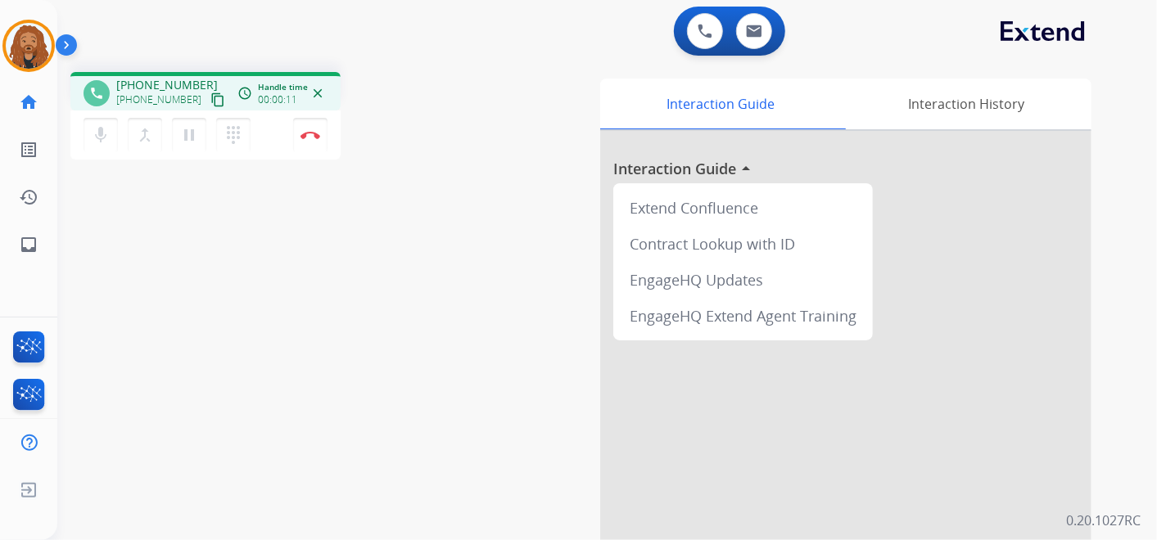
click at [210, 98] on mat-icon "content_copy" at bounding box center [217, 100] width 15 height 15
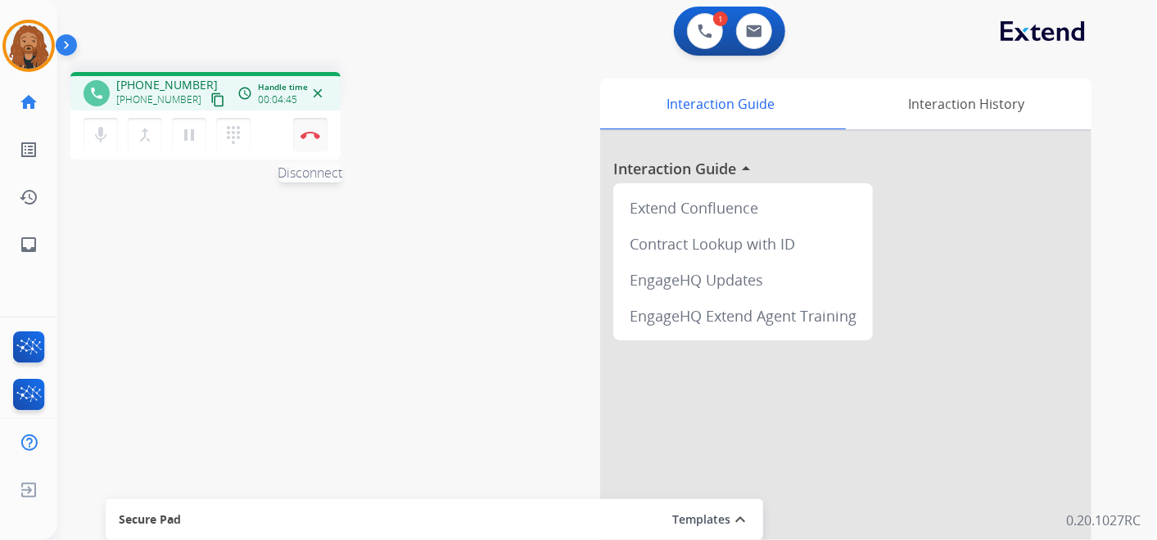
click at [306, 131] on img at bounding box center [310, 135] width 20 height 8
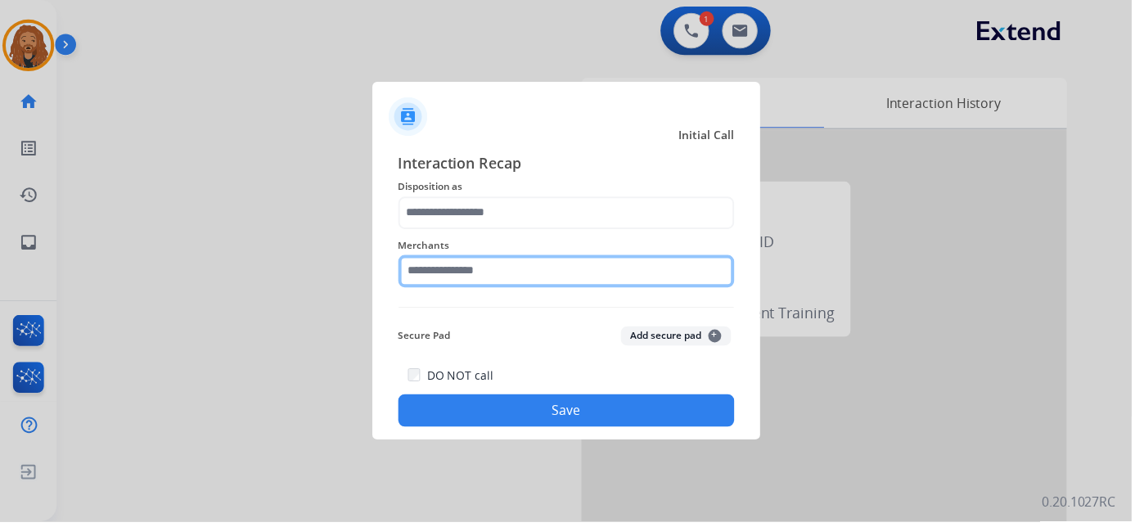
click at [481, 279] on input "text" at bounding box center [573, 274] width 340 height 33
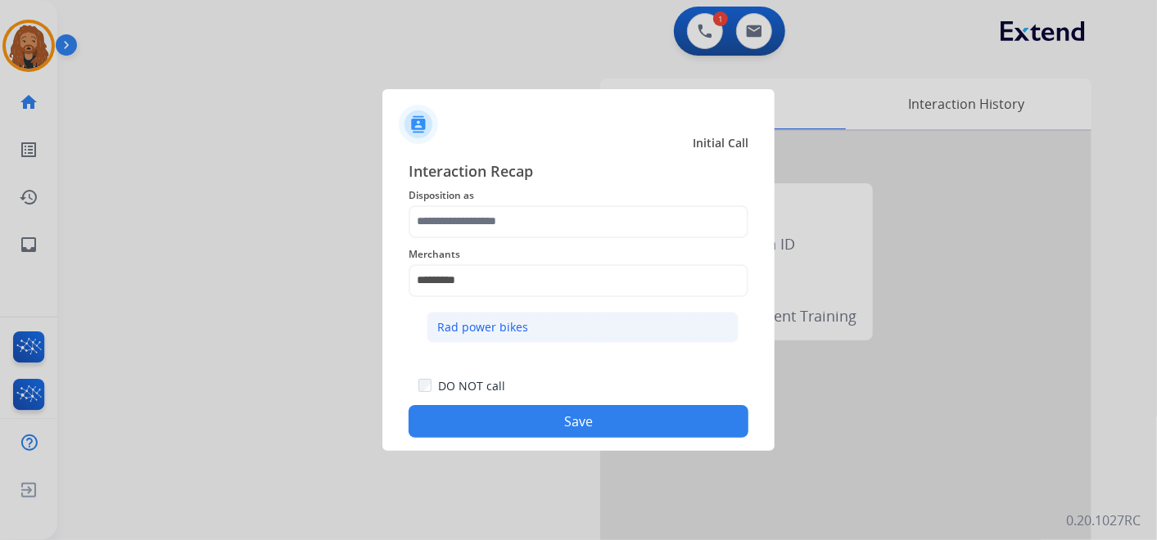
click at [509, 325] on div "Rad power bikes" at bounding box center [482, 327] width 91 height 16
type input "**********"
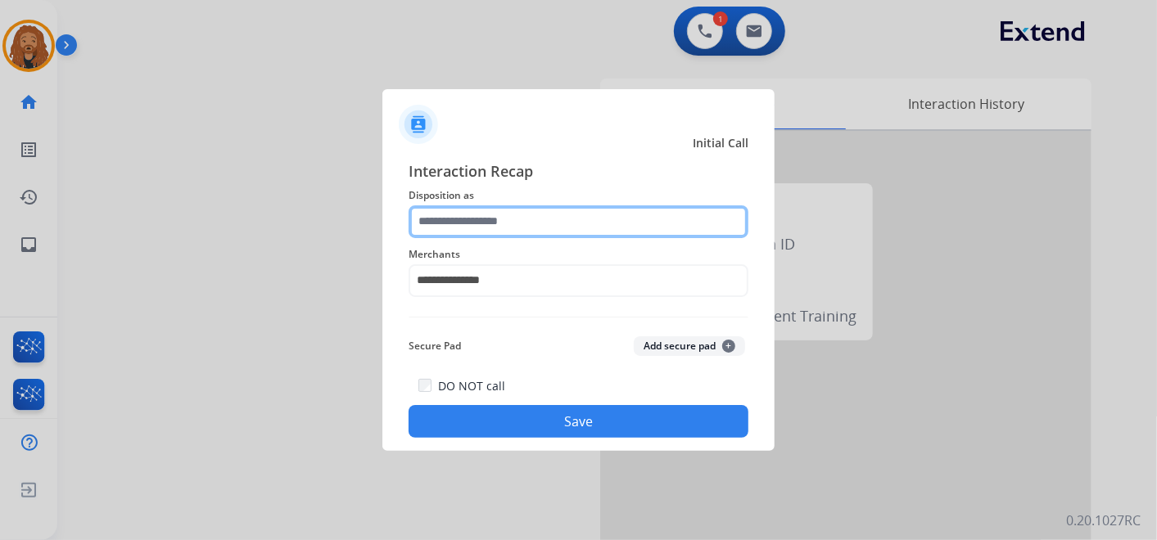
click at [526, 221] on input "text" at bounding box center [578, 221] width 340 height 33
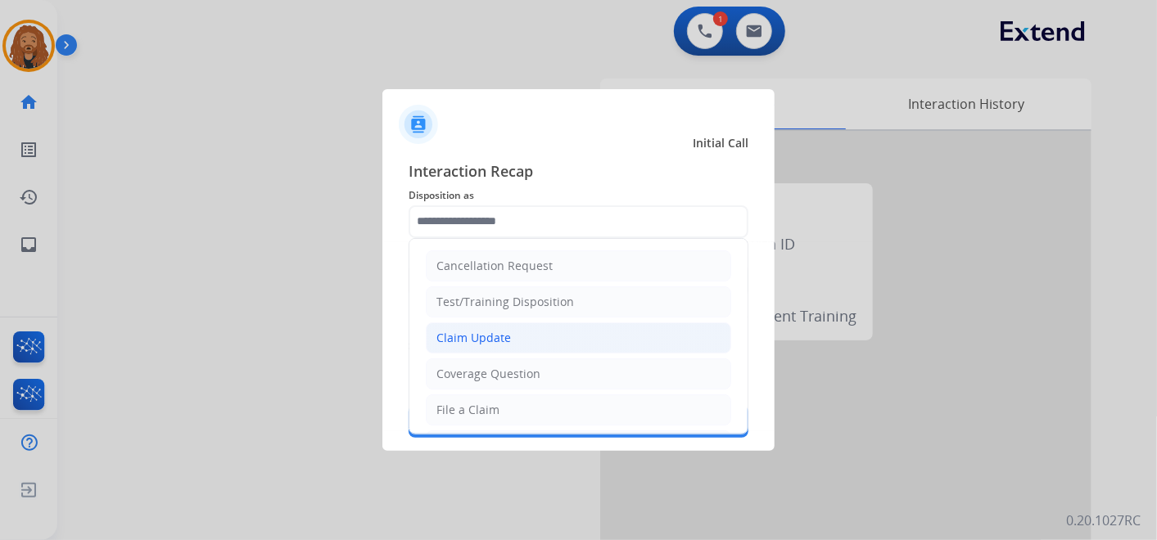
drag, startPoint x: 512, startPoint y: 336, endPoint x: 577, endPoint y: 470, distance: 149.4
click at [514, 333] on li "Claim Update" at bounding box center [578, 338] width 305 height 31
type input "**********"
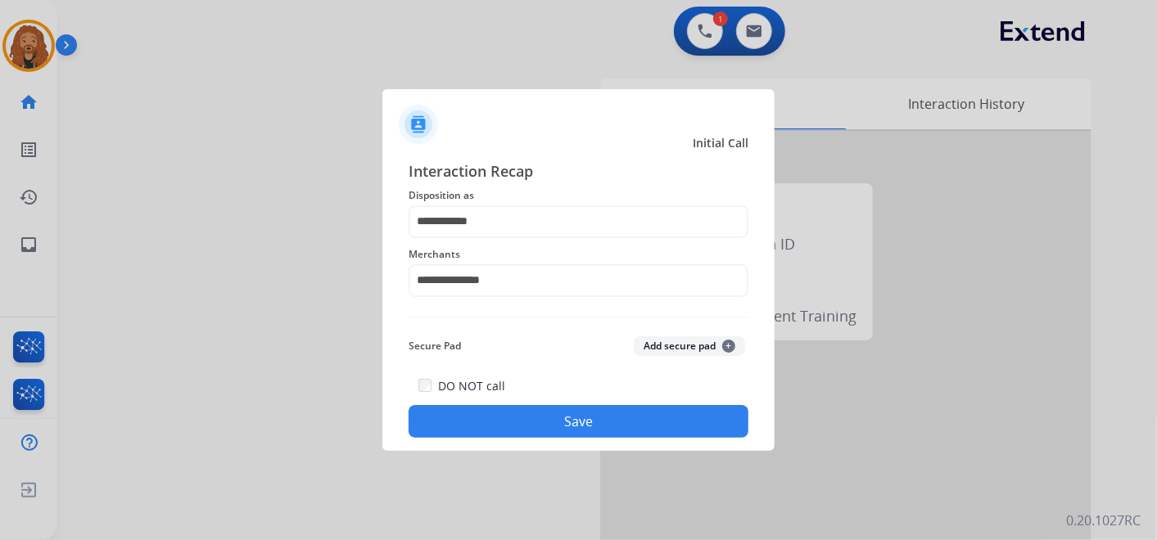
click at [580, 417] on button "Save" at bounding box center [578, 421] width 340 height 33
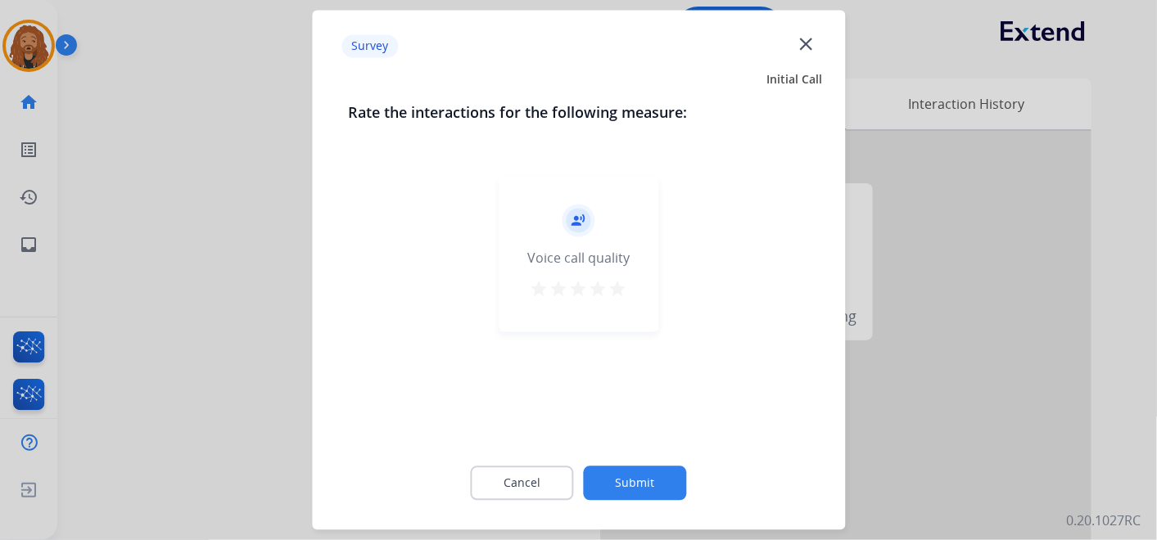
click at [611, 287] on mat-icon "star" at bounding box center [618, 290] width 20 height 20
click at [640, 479] on button "Submit" at bounding box center [635, 484] width 103 height 34
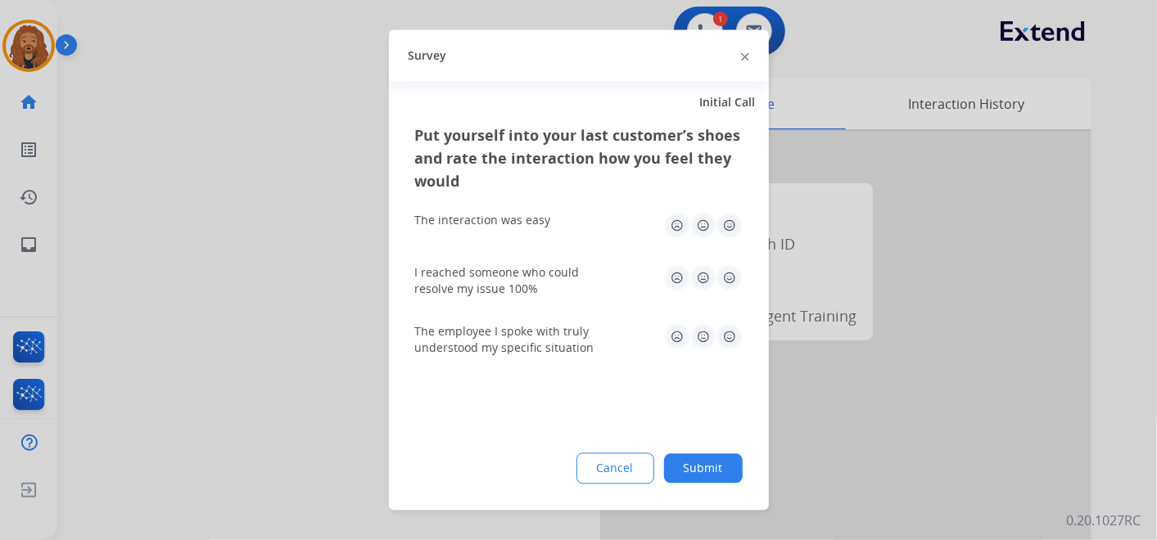
click at [726, 336] on img at bounding box center [729, 337] width 26 height 26
click at [731, 266] on img at bounding box center [729, 278] width 26 height 26
click at [729, 219] on img at bounding box center [729, 226] width 26 height 26
click at [721, 460] on button "Submit" at bounding box center [703, 468] width 79 height 29
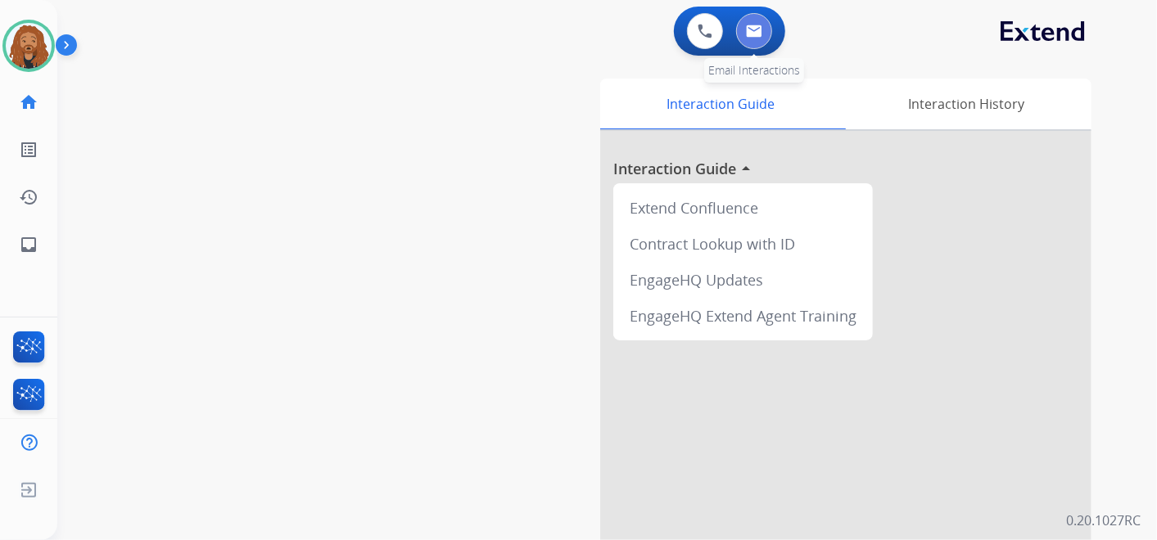
click at [745, 25] on button at bounding box center [754, 31] width 36 height 36
select select "**********"
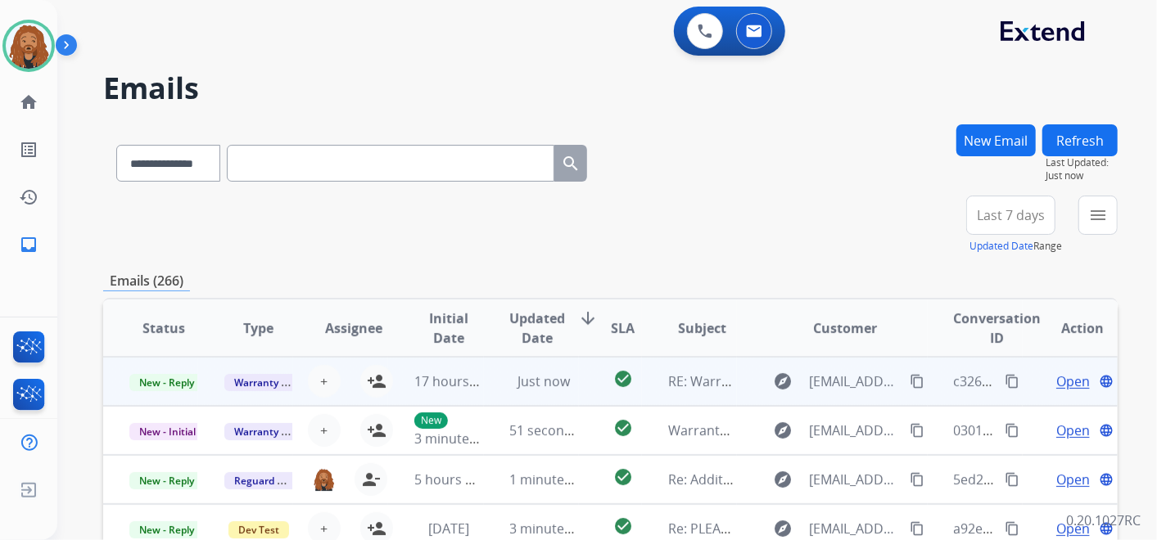
scroll to position [1, 0]
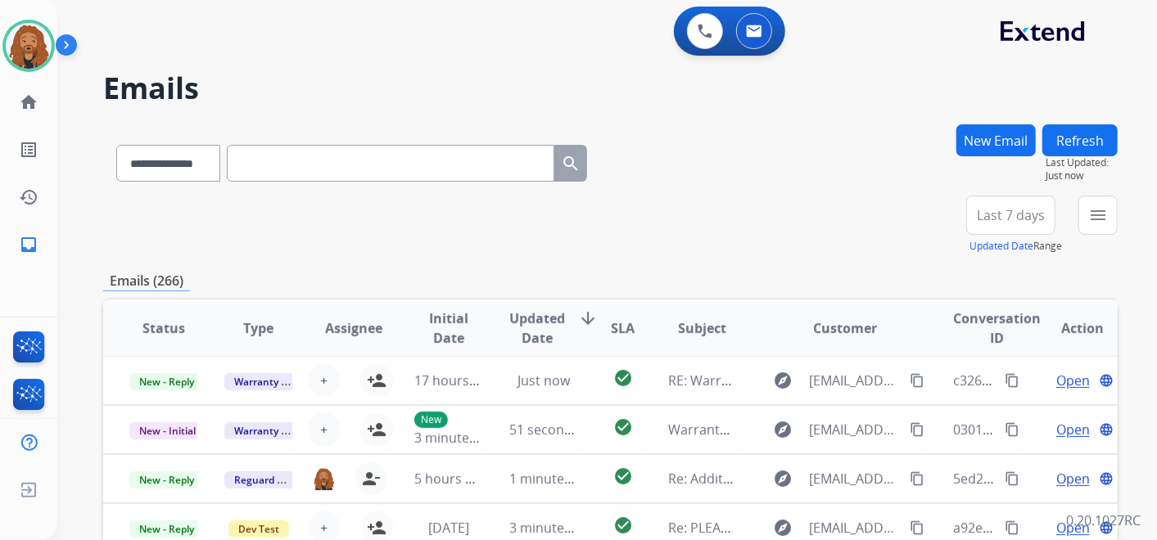
click at [1011, 218] on span "Last 7 days" at bounding box center [1011, 215] width 68 height 7
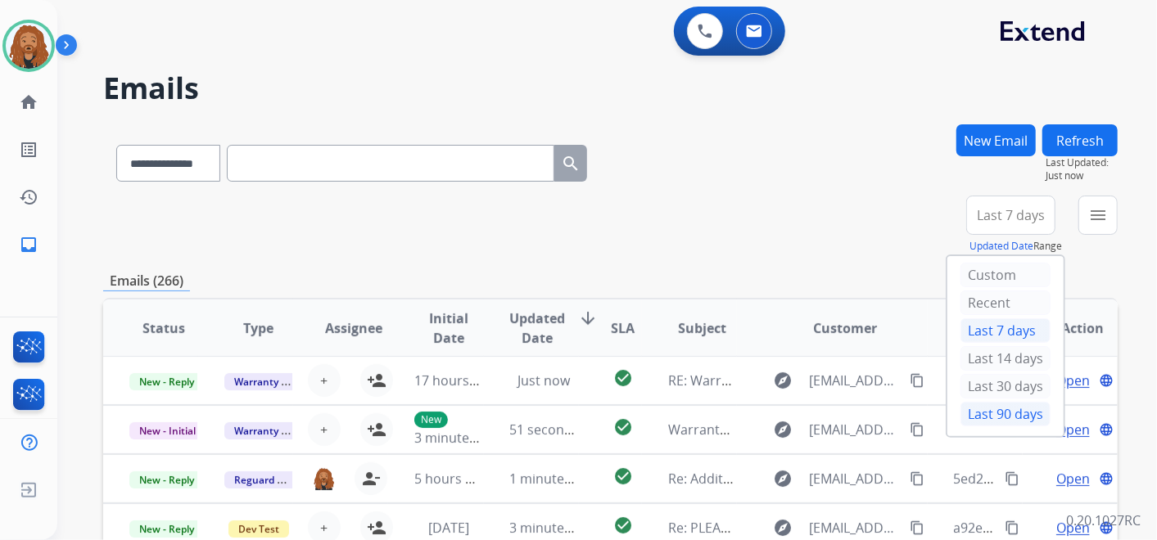
click at [993, 404] on div "Last 90 days" at bounding box center [1005, 414] width 90 height 25
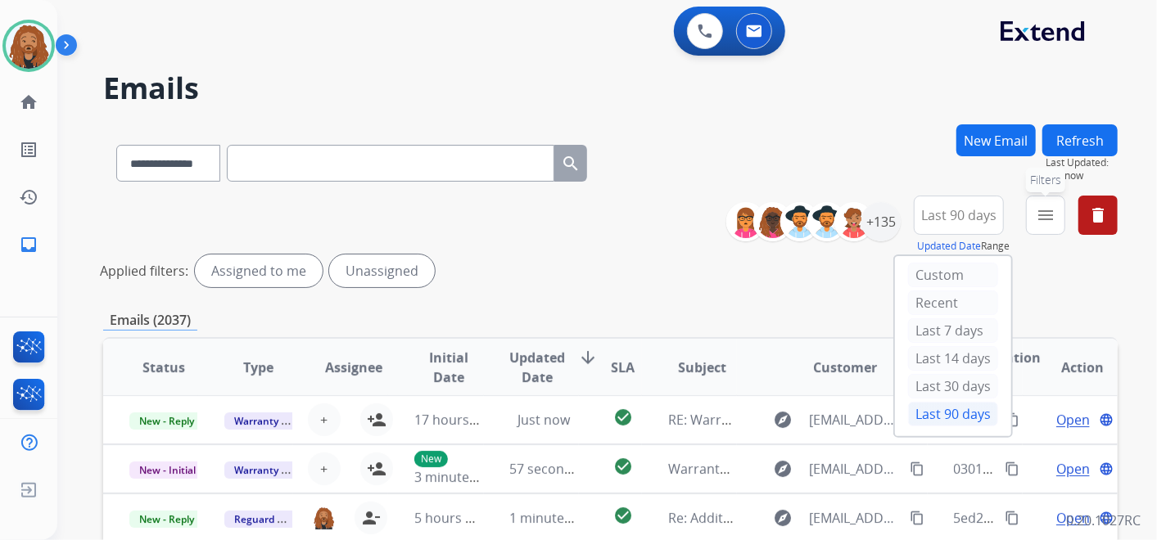
click at [1040, 223] on mat-icon "menu" at bounding box center [1046, 215] width 20 height 20
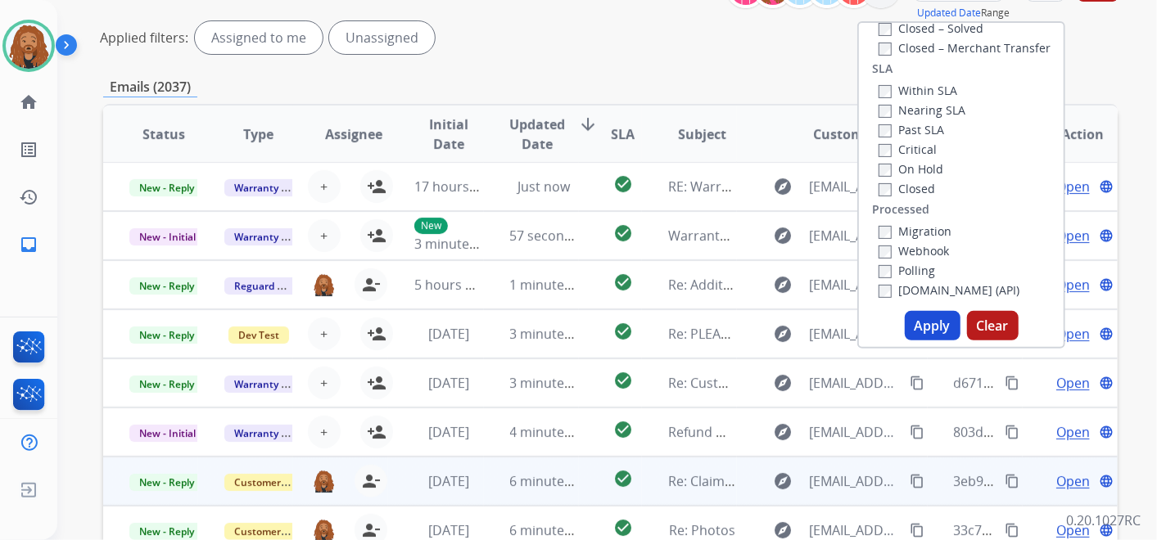
scroll to position [273, 0]
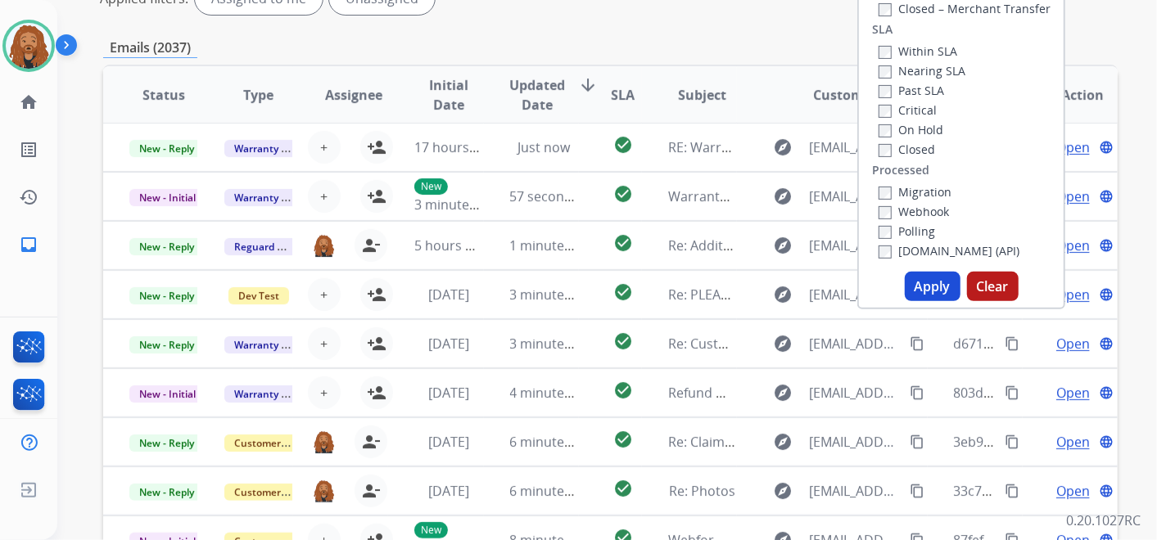
click at [929, 287] on button "Apply" at bounding box center [933, 286] width 56 height 29
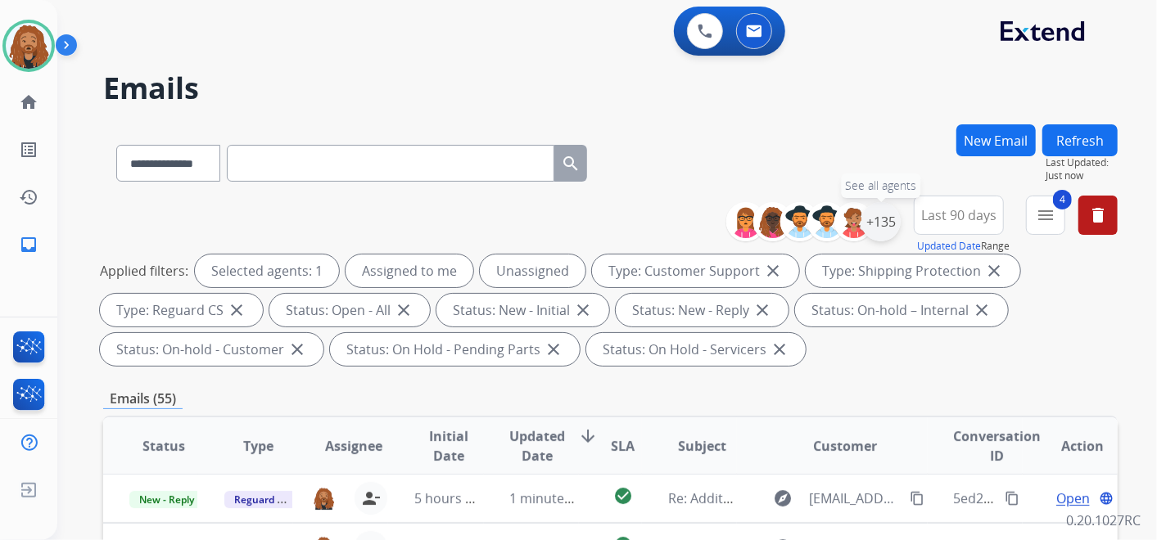
click at [886, 208] on div "+135" at bounding box center [880, 221] width 39 height 39
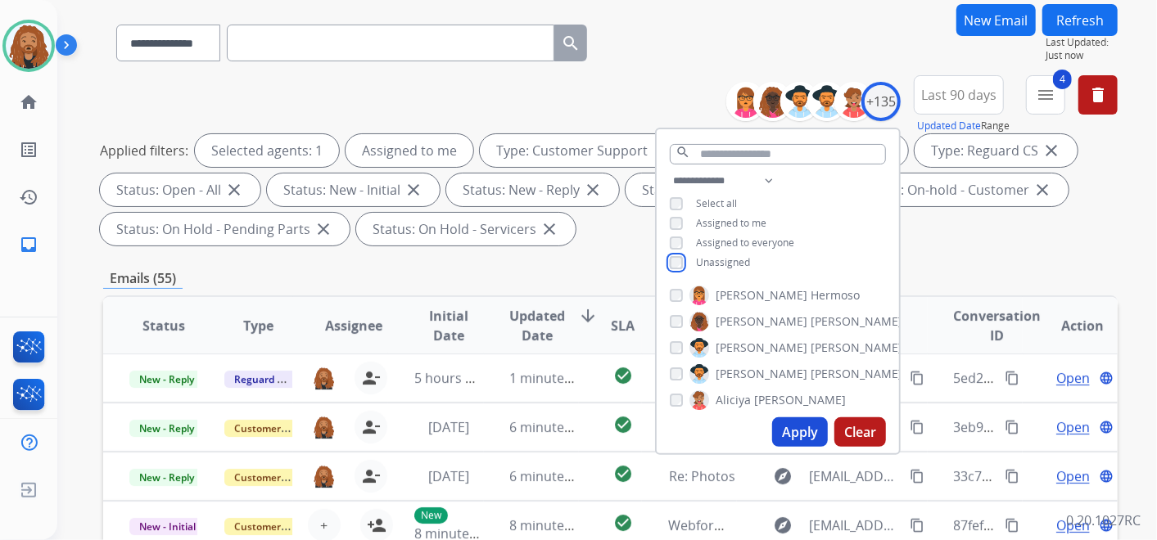
scroll to position [273, 0]
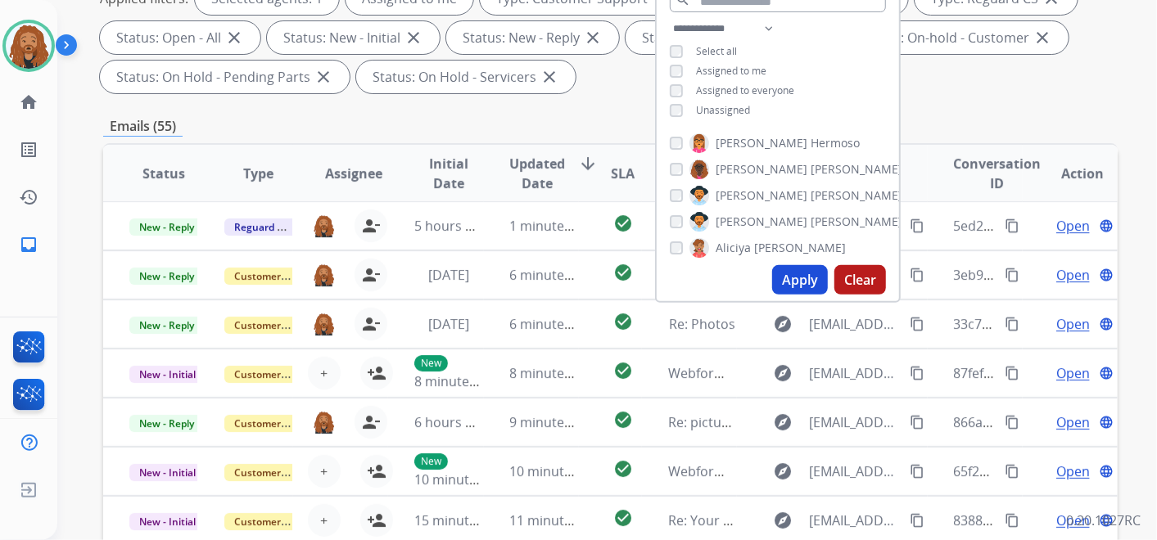
click at [806, 279] on button "Apply" at bounding box center [800, 279] width 56 height 29
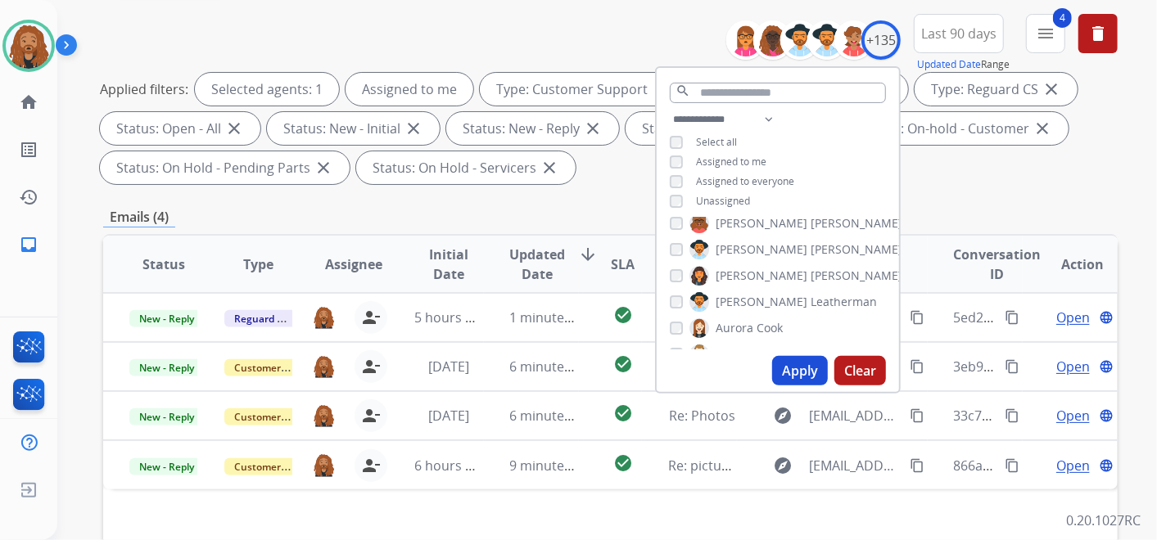
click at [602, 526] on div "Status Type Assignee Initial Date Updated Date arrow_downward SLA Subject Custo…" at bounding box center [610, 508] width 1014 height 548
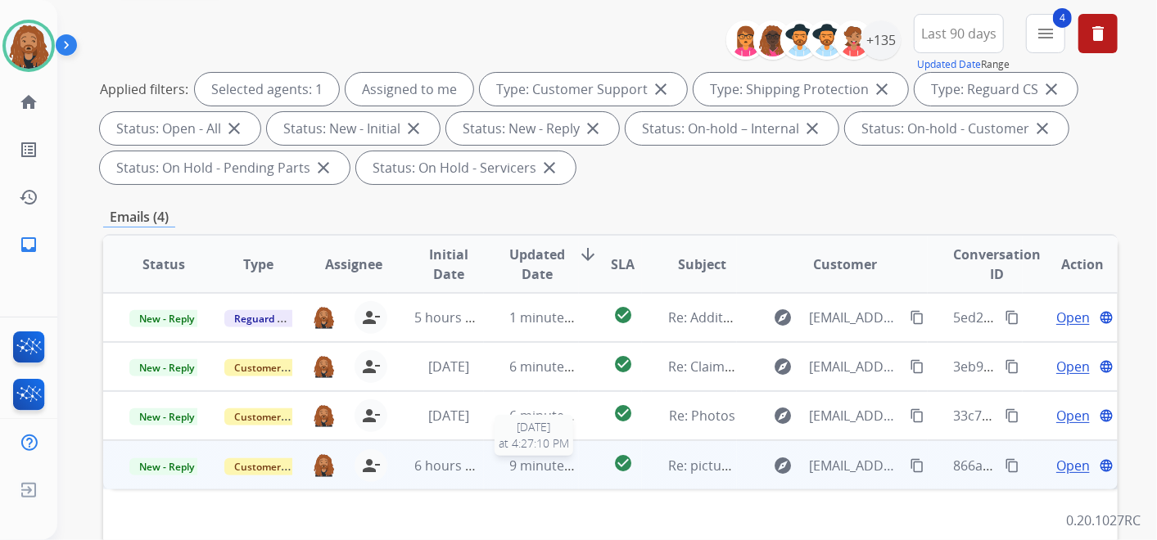
click at [555, 472] on span "9 minutes ago" at bounding box center [554, 466] width 88 height 18
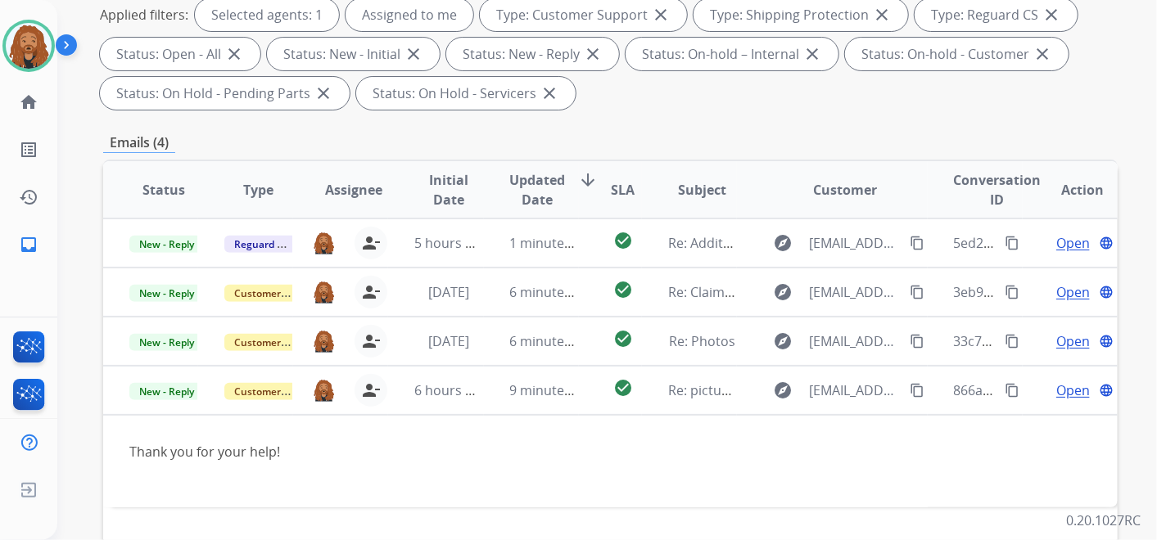
scroll to position [454, 0]
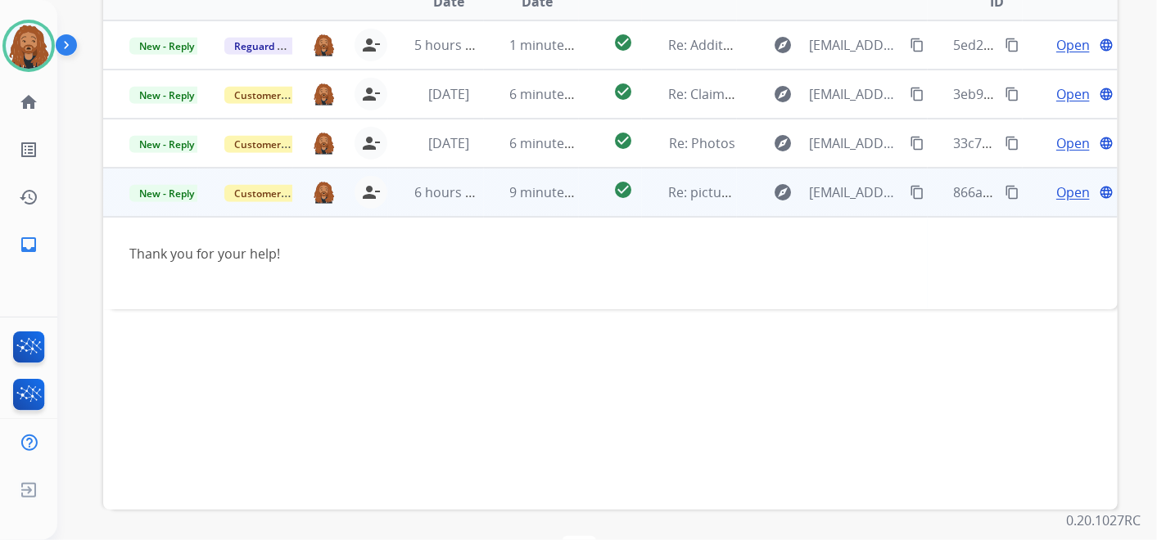
click at [1069, 188] on span "Open" at bounding box center [1073, 193] width 34 height 20
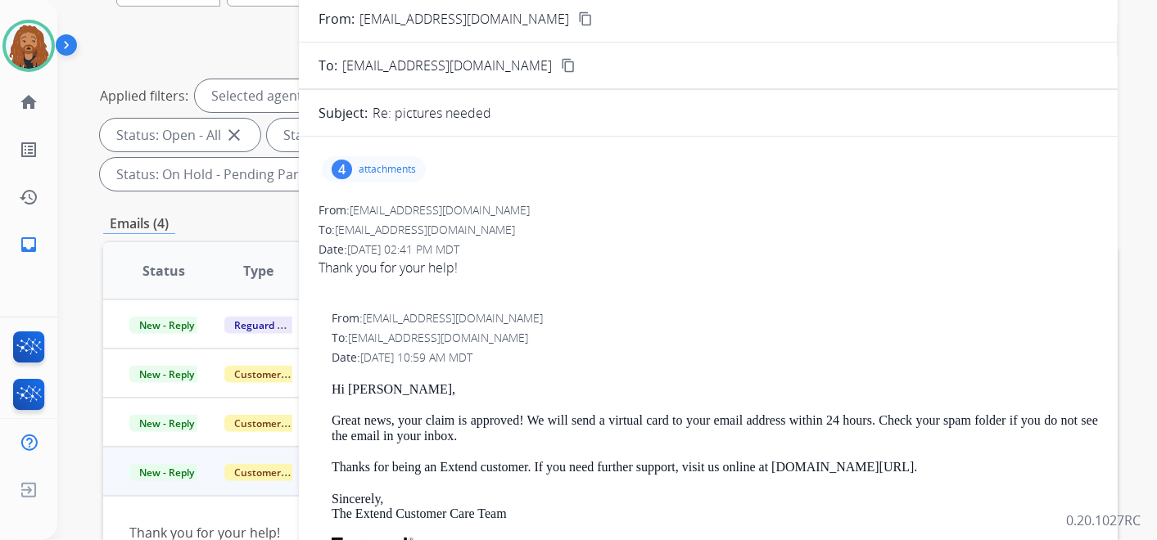
scroll to position [0, 0]
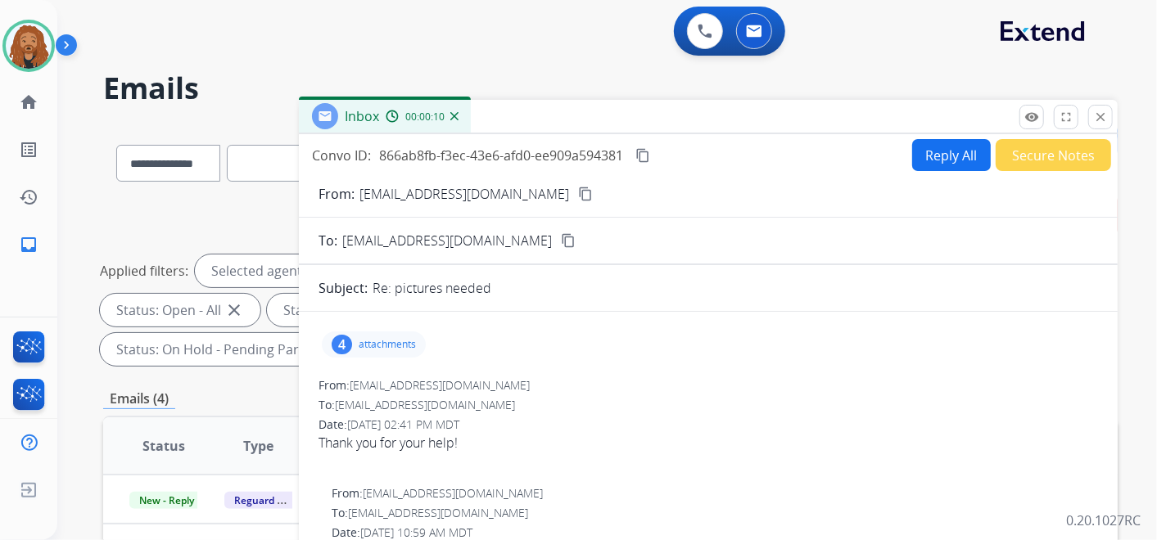
click at [1022, 151] on button "Secure Notes" at bounding box center [1052, 155] width 115 height 32
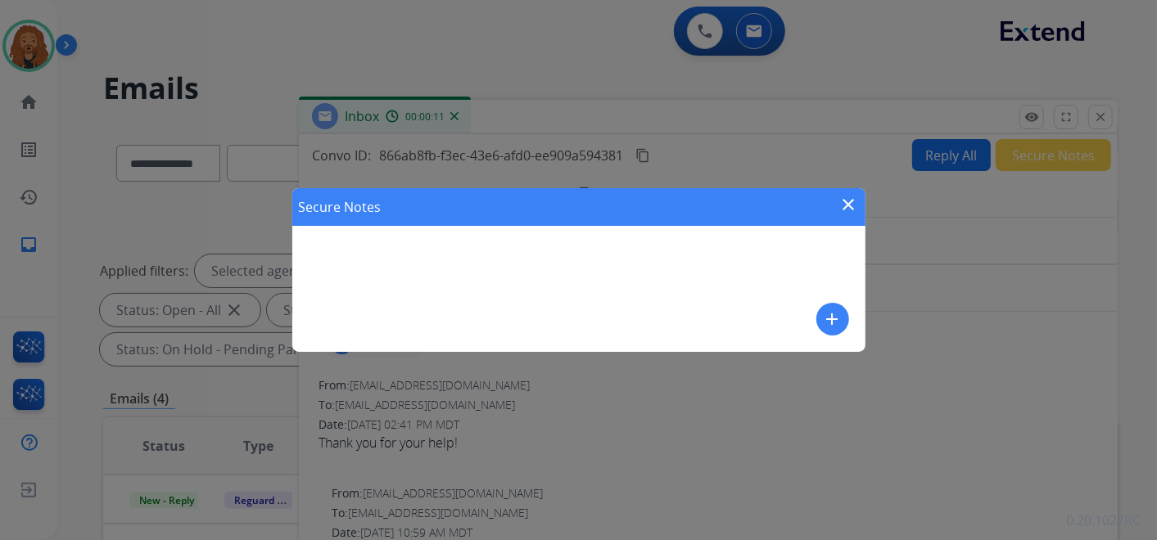
click at [835, 320] on mat-icon "add" at bounding box center [833, 319] width 20 height 20
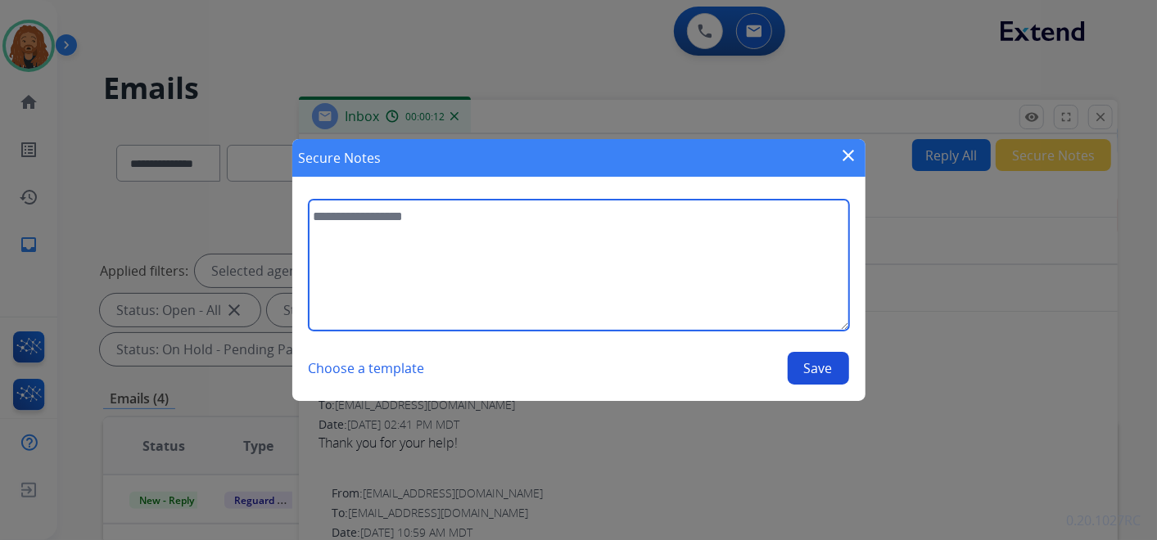
click at [458, 255] on textarea at bounding box center [579, 265] width 540 height 131
type textarea "**********"
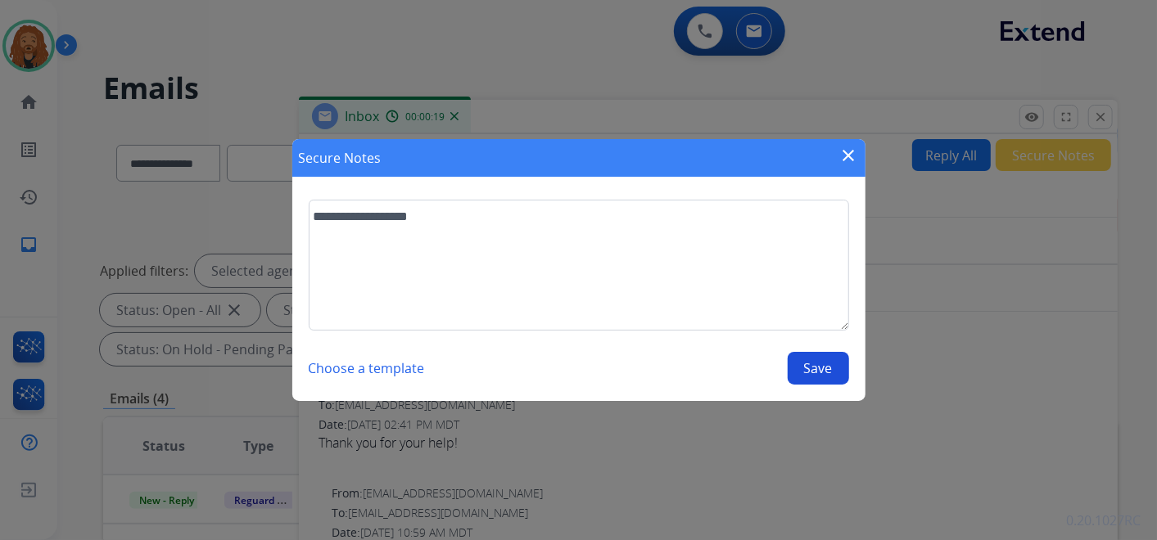
click at [824, 364] on button "Save" at bounding box center [817, 368] width 61 height 33
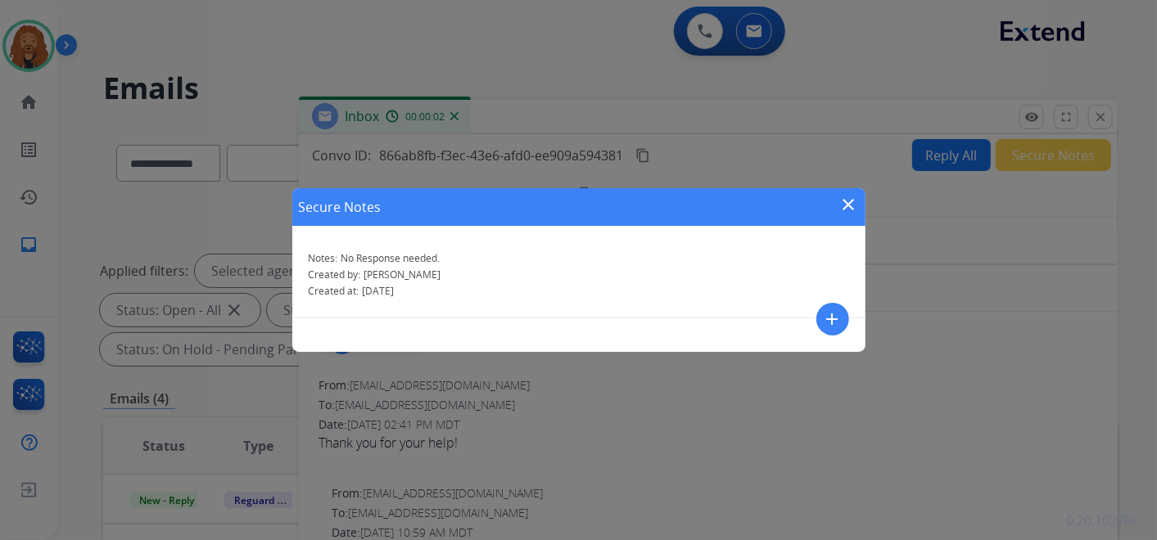
click at [851, 206] on mat-icon "close" at bounding box center [849, 205] width 20 height 20
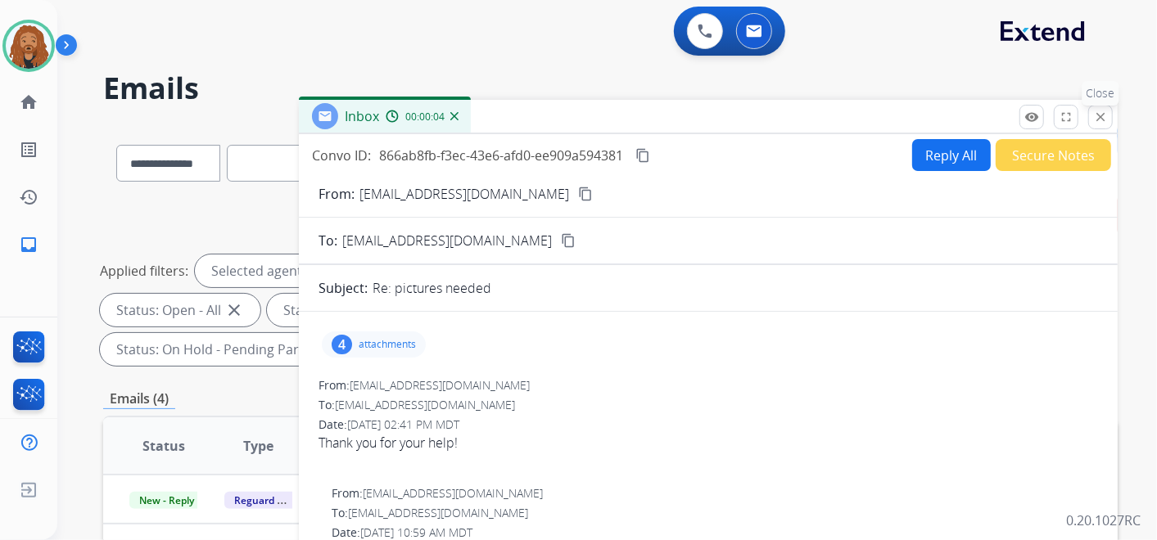
click at [1090, 116] on button "close Close" at bounding box center [1100, 117] width 25 height 25
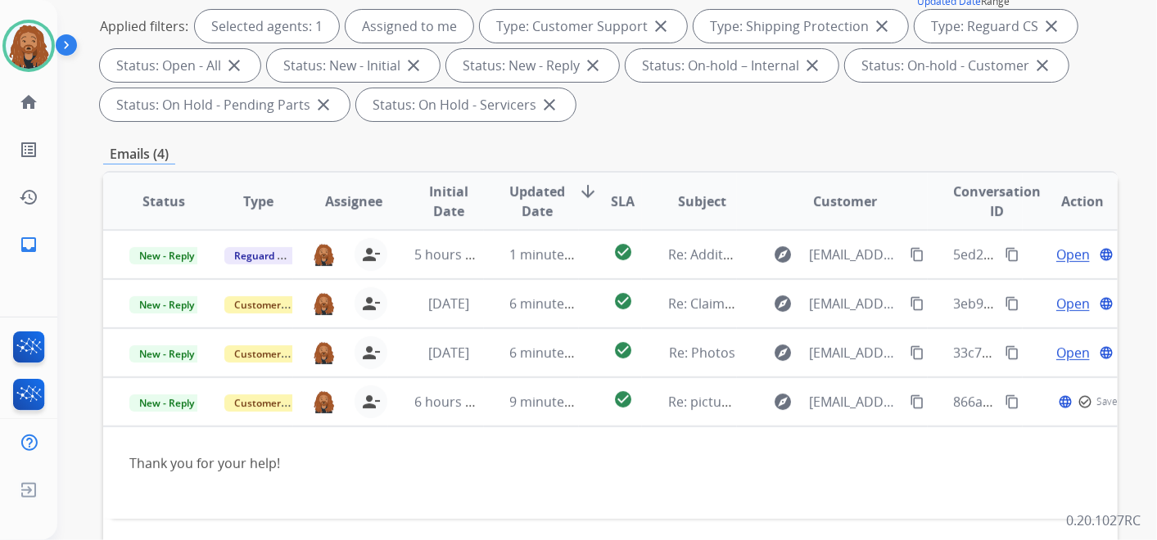
scroll to position [273, 0]
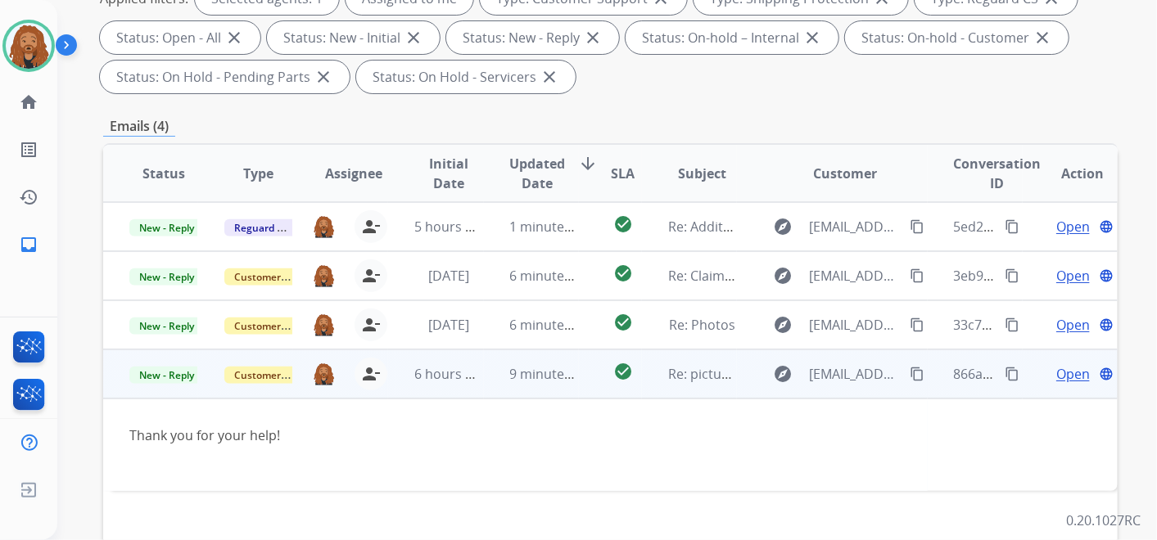
click at [159, 384] on td "New - Reply" at bounding box center [150, 374] width 95 height 49
click at [165, 377] on span "New - Reply" at bounding box center [166, 376] width 74 height 17
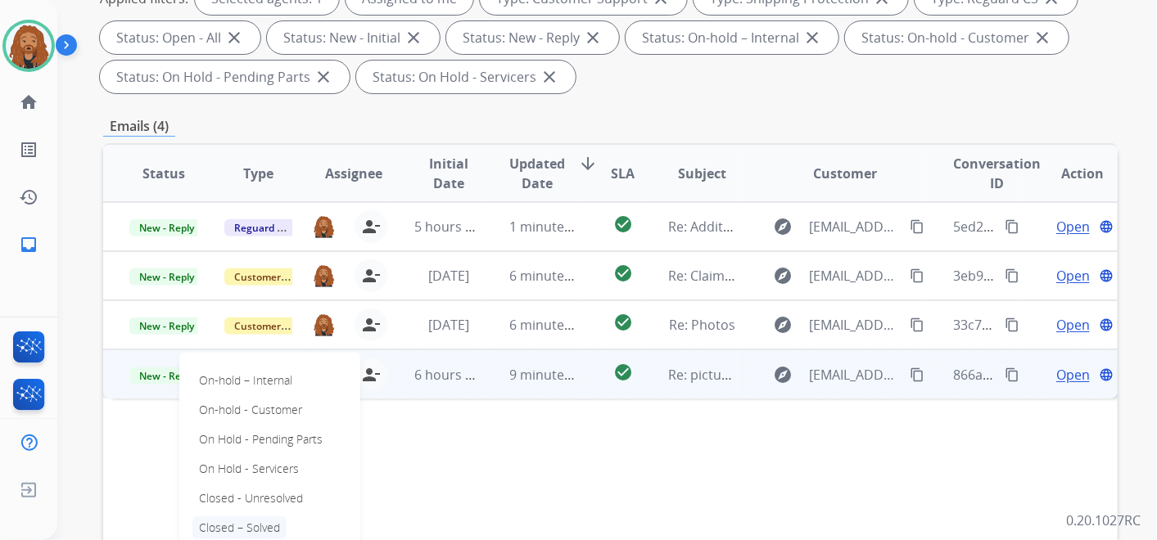
click at [229, 534] on p "Closed – Solved" at bounding box center [239, 528] width 94 height 23
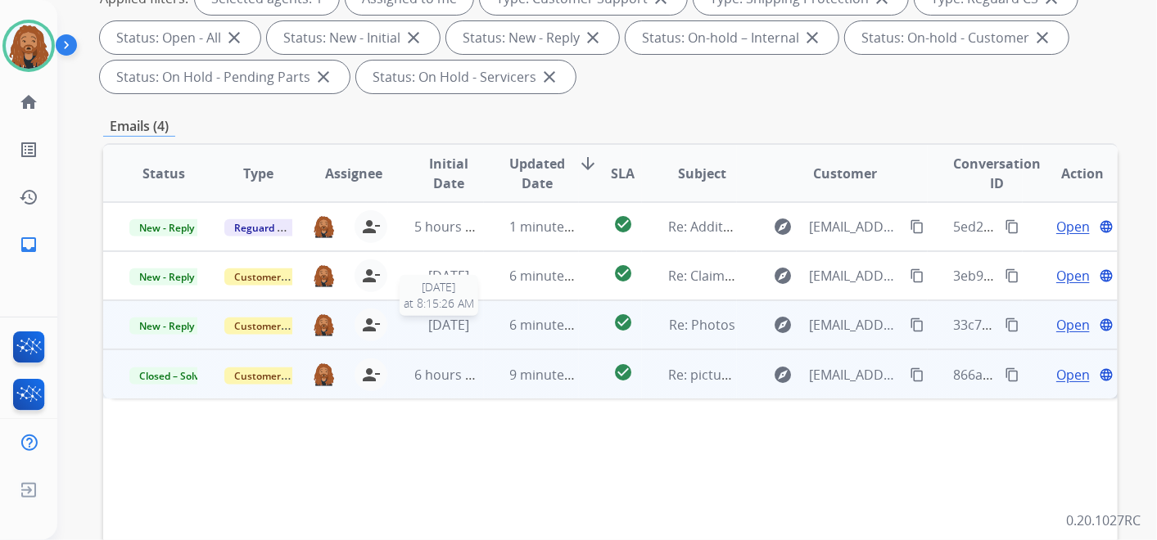
click at [431, 332] on span "[DATE]" at bounding box center [448, 325] width 41 height 18
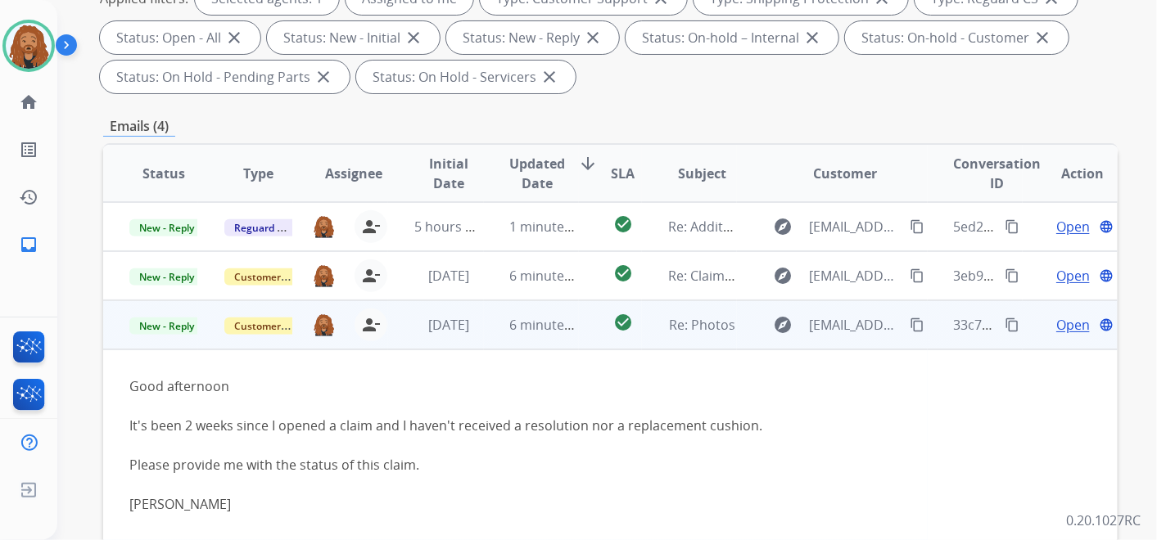
click at [1056, 323] on span "Open" at bounding box center [1073, 325] width 34 height 20
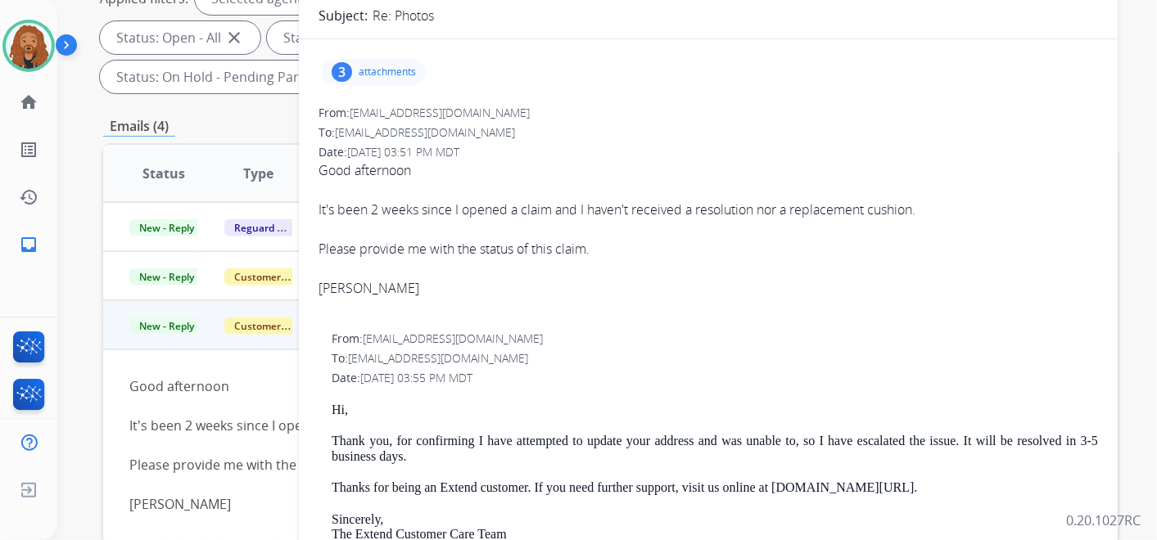
scroll to position [182, 0]
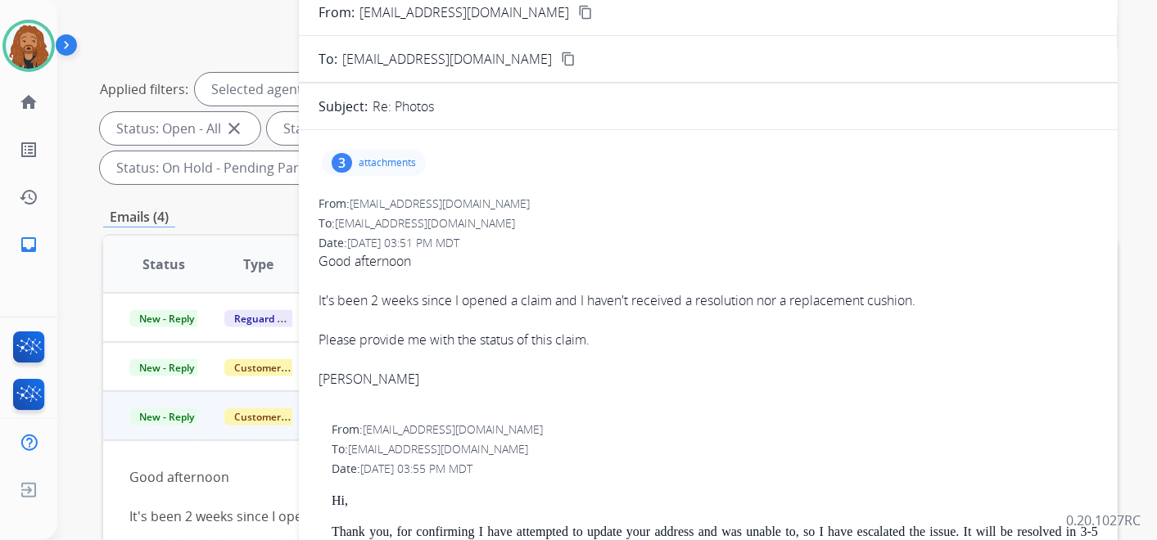
click at [456, 201] on span "[EMAIL_ADDRESS][DOMAIN_NAME]" at bounding box center [440, 204] width 180 height 16
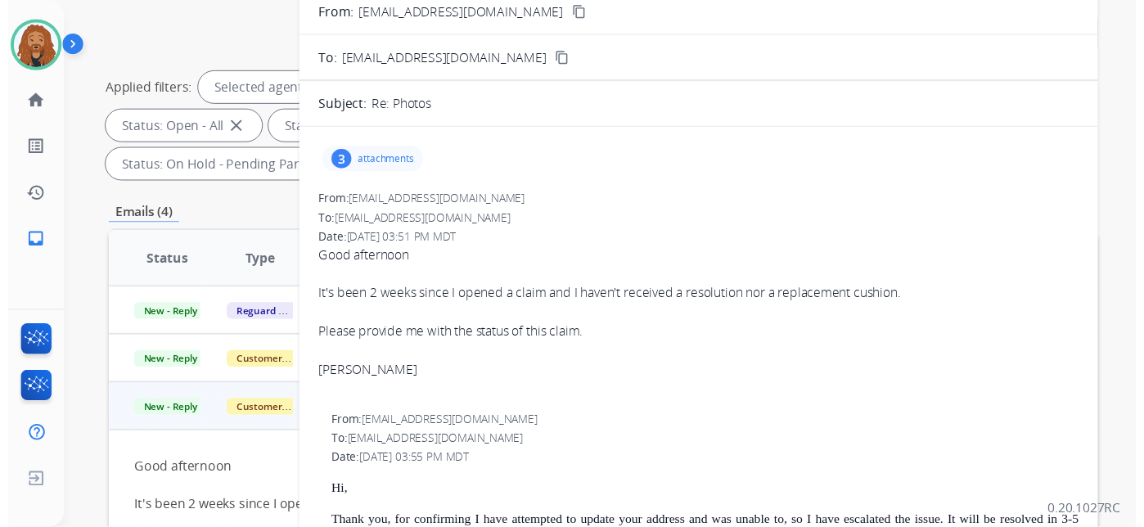
scroll to position [0, 0]
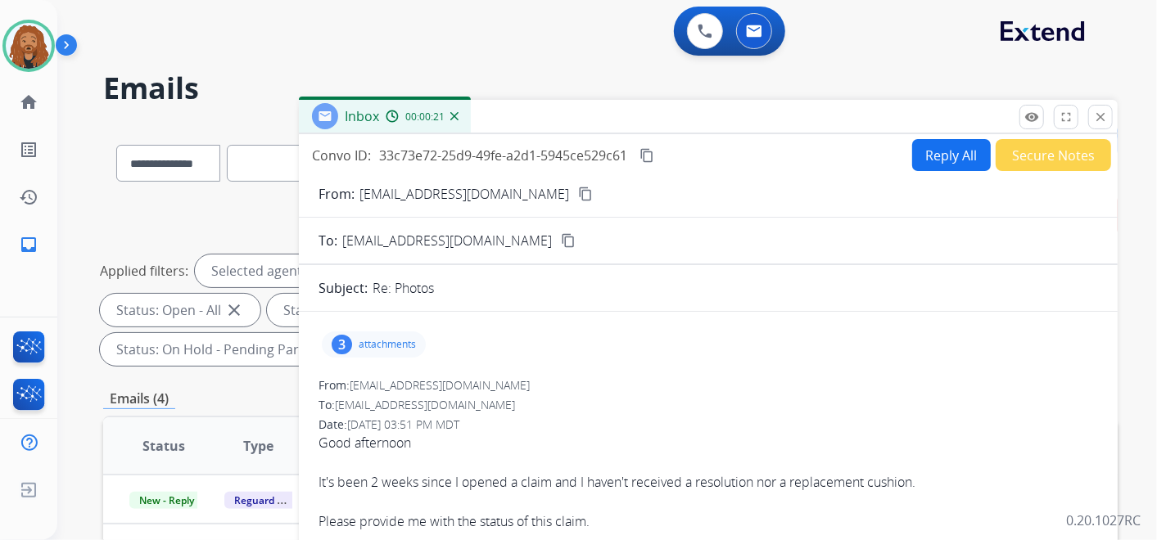
click at [578, 195] on mat-icon "content_copy" at bounding box center [585, 194] width 15 height 15
click at [578, 193] on mat-icon "content_copy" at bounding box center [585, 194] width 15 height 15
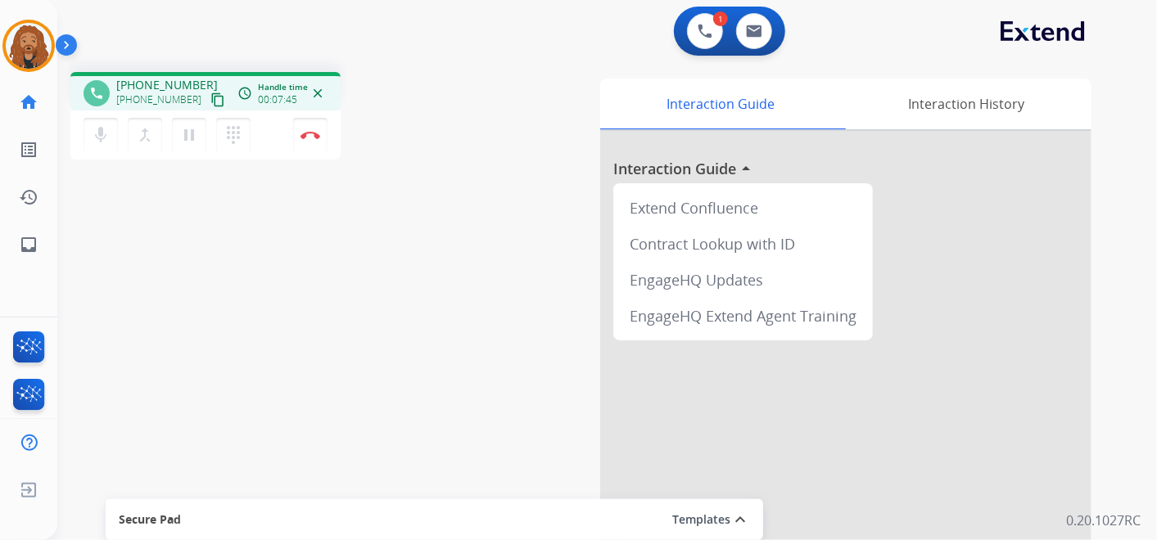
click at [210, 102] on mat-icon "content_copy" at bounding box center [217, 100] width 15 height 15
click at [313, 139] on button "Disconnect" at bounding box center [310, 135] width 34 height 34
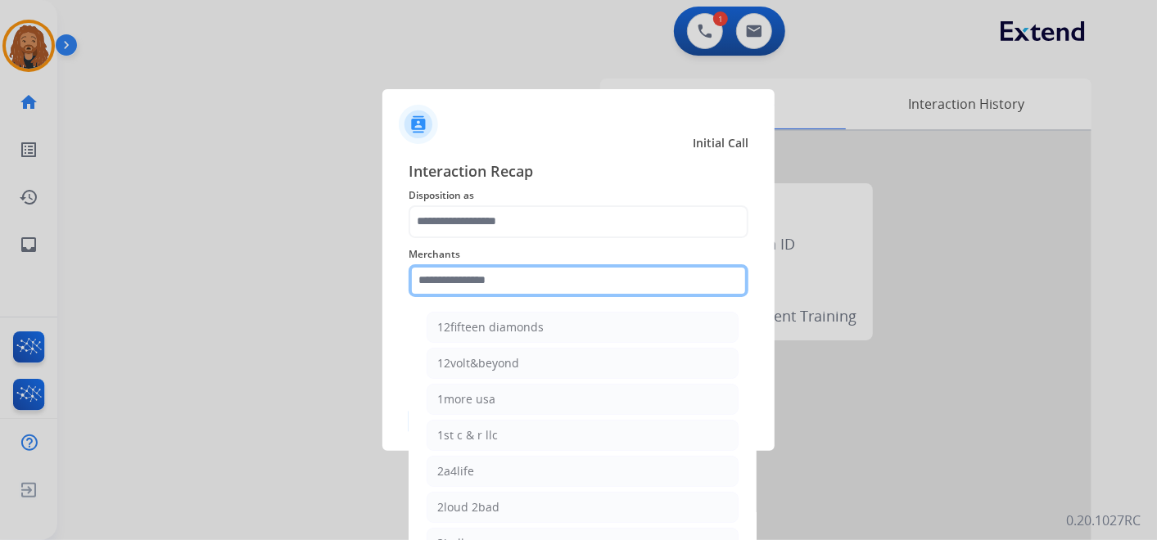
click at [532, 284] on input "text" at bounding box center [578, 280] width 340 height 33
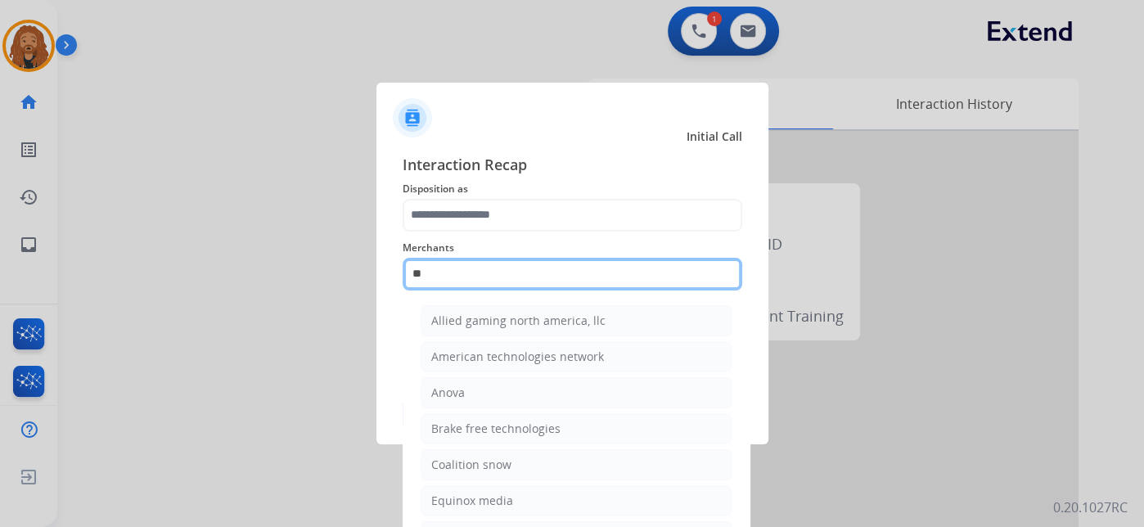
type input "*"
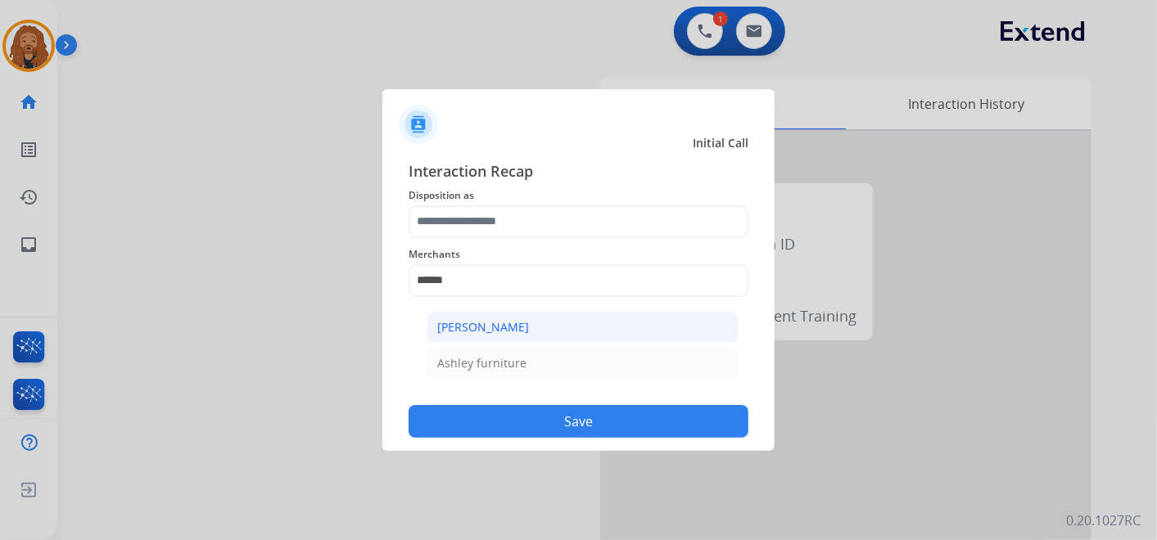
click at [474, 335] on li "[PERSON_NAME]" at bounding box center [582, 327] width 312 height 31
type input "**********"
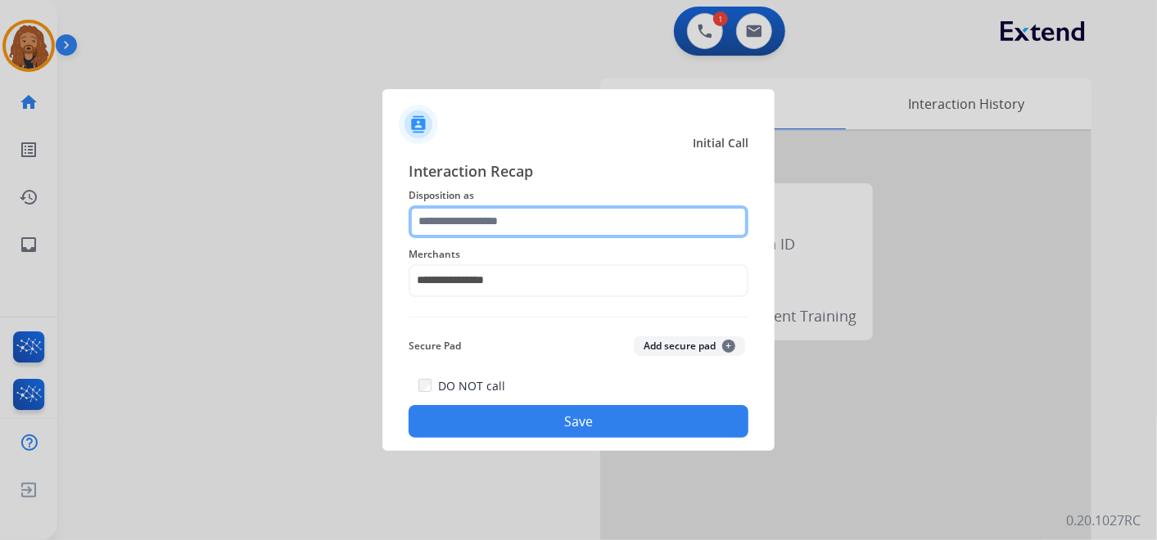
click at [503, 217] on input "text" at bounding box center [578, 221] width 340 height 33
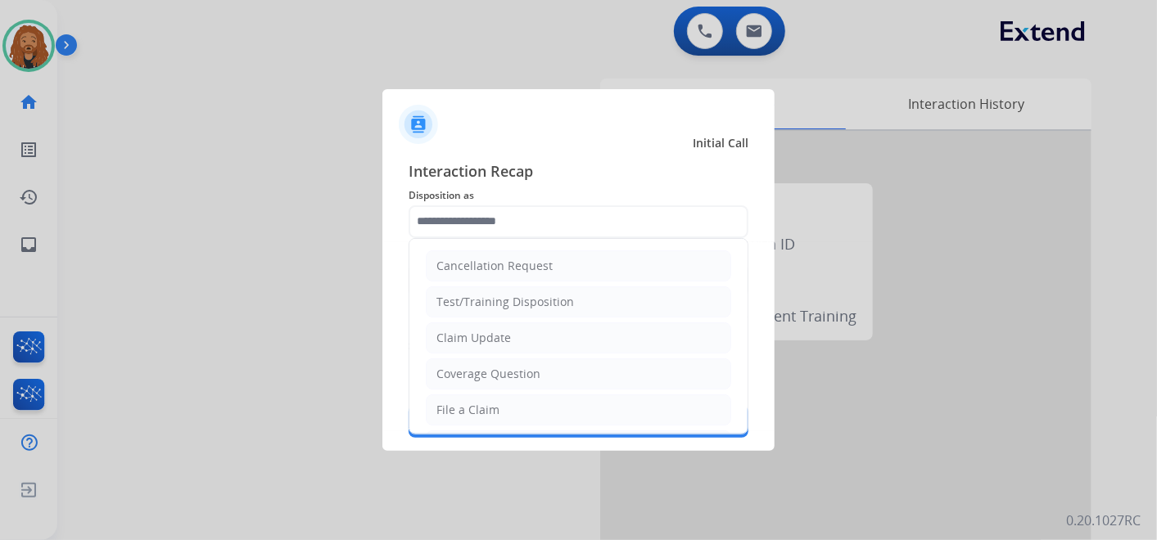
click at [551, 330] on li "Claim Update" at bounding box center [578, 338] width 305 height 31
type input "**********"
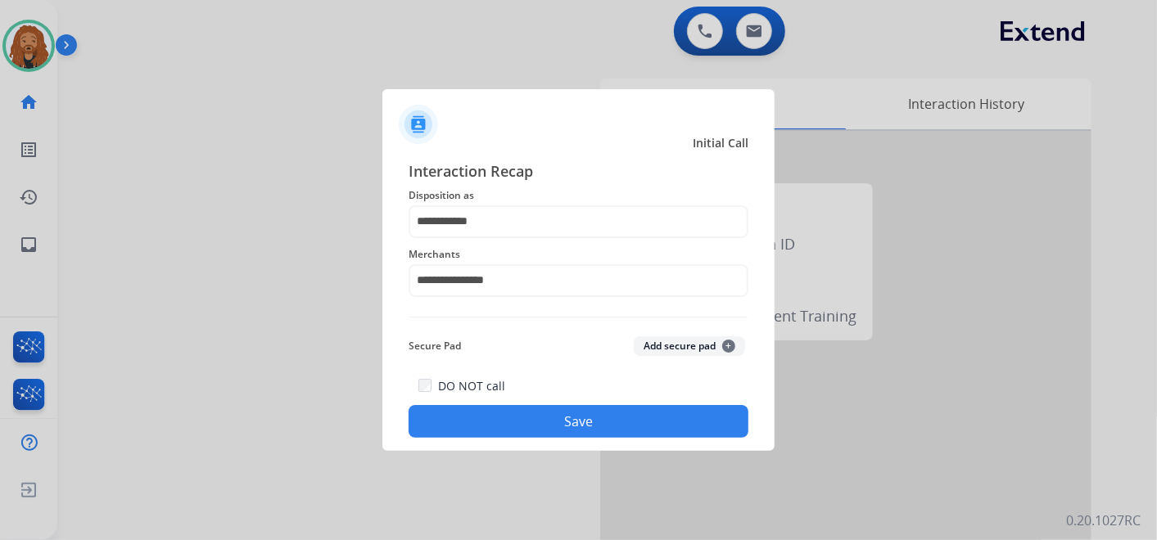
click at [533, 422] on button "Save" at bounding box center [578, 421] width 340 height 33
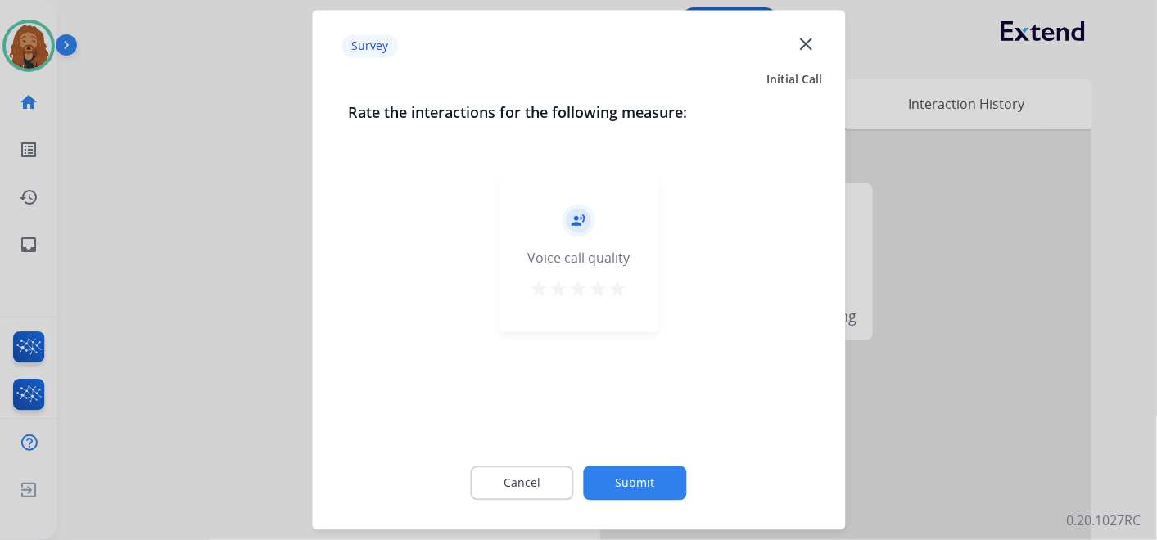
click at [621, 294] on mat-icon "star" at bounding box center [618, 290] width 20 height 20
click at [648, 485] on button "Submit" at bounding box center [635, 484] width 103 height 34
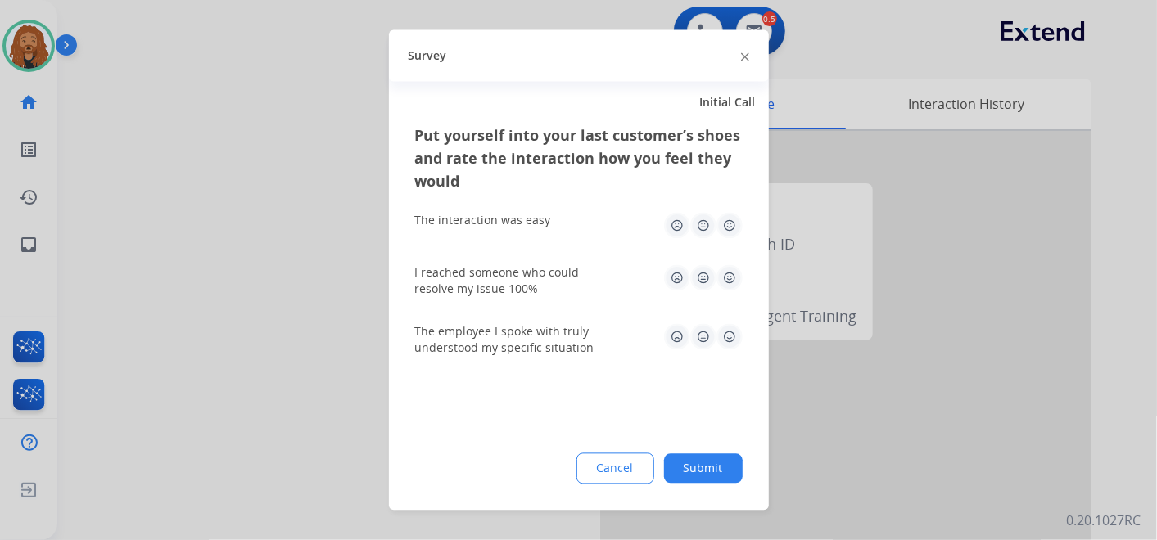
click at [728, 329] on img at bounding box center [729, 337] width 26 height 26
click at [718, 281] on img at bounding box center [729, 278] width 26 height 26
click at [729, 227] on img at bounding box center [729, 226] width 26 height 26
click at [704, 469] on button "Submit" at bounding box center [703, 468] width 79 height 29
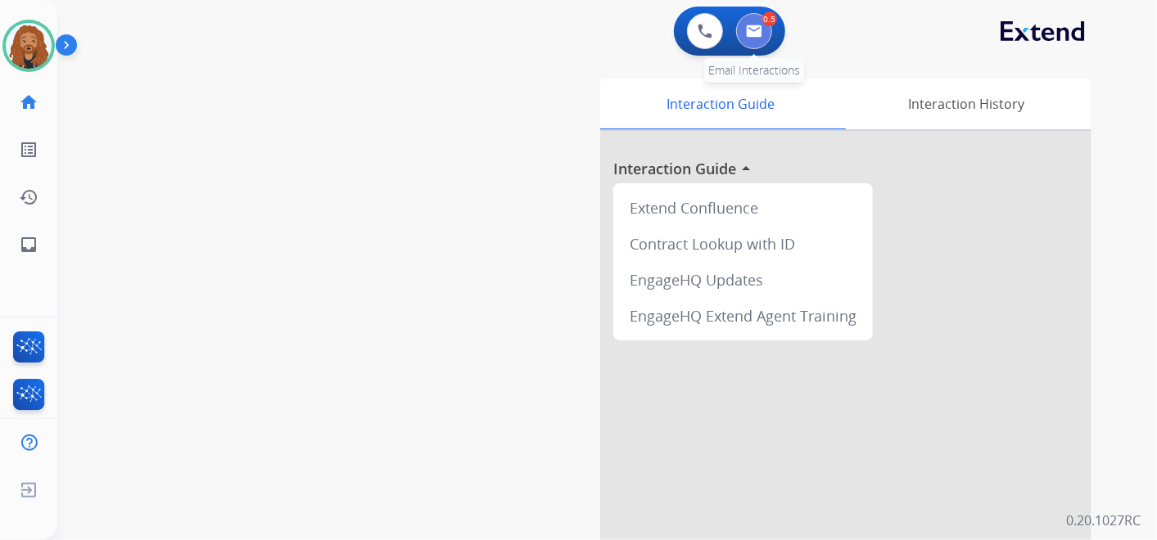
click at [755, 25] on img at bounding box center [754, 31] width 16 height 13
select select "**********"
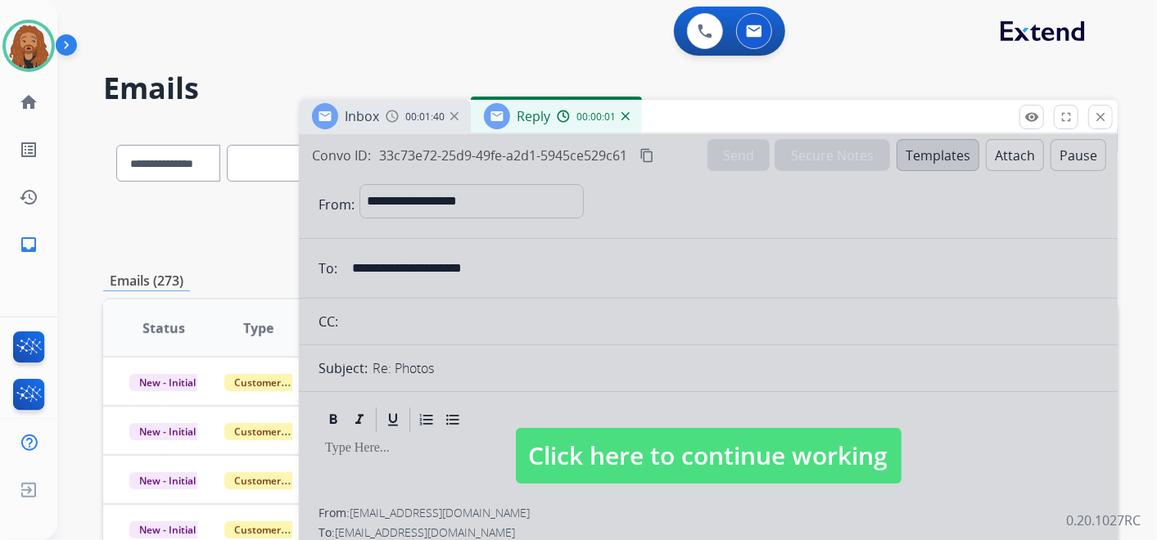
click at [580, 466] on span "Click here to continue working" at bounding box center [709, 456] width 386 height 56
select select
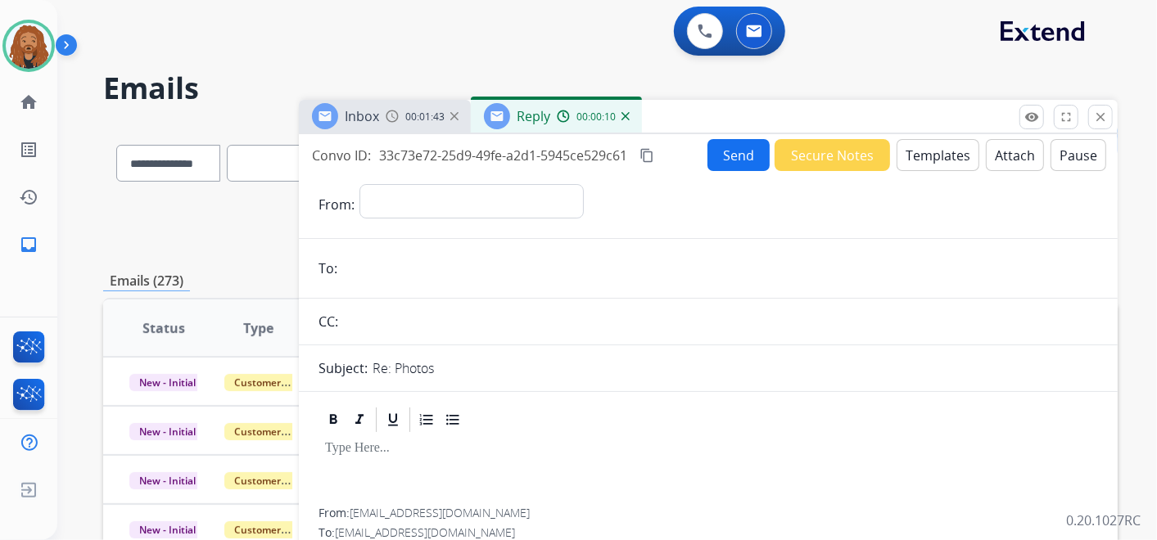
click at [626, 116] on img at bounding box center [625, 116] width 8 height 8
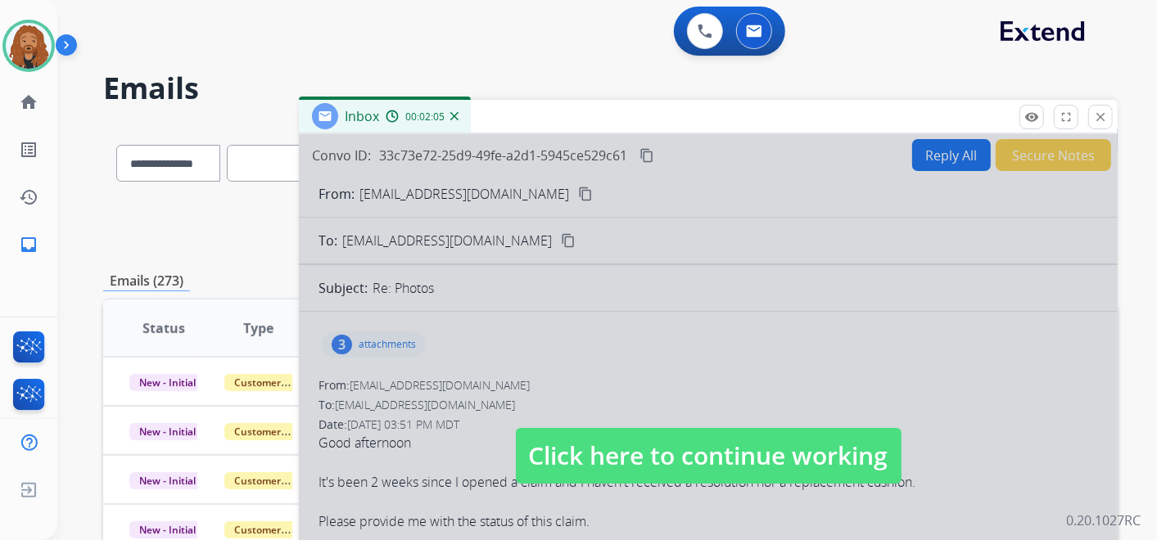
scroll to position [182, 0]
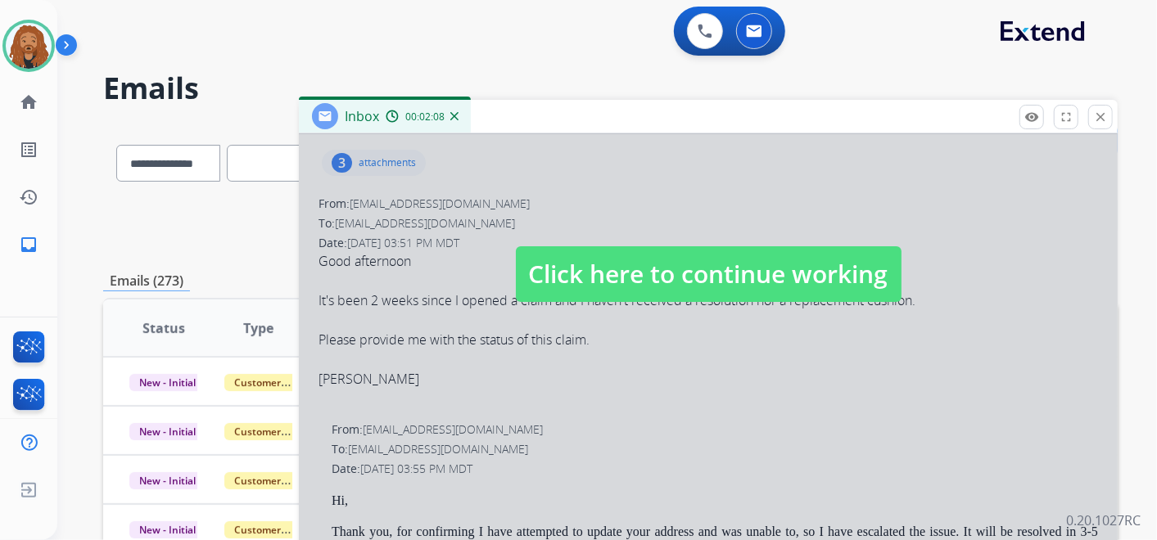
click at [670, 264] on span "Click here to continue working" at bounding box center [709, 274] width 386 height 56
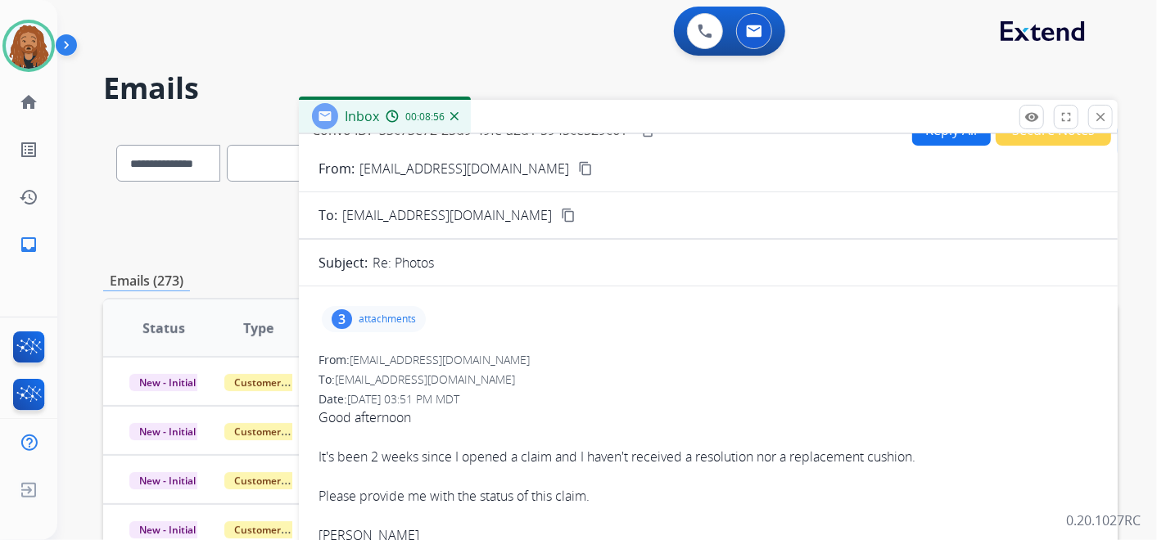
scroll to position [0, 0]
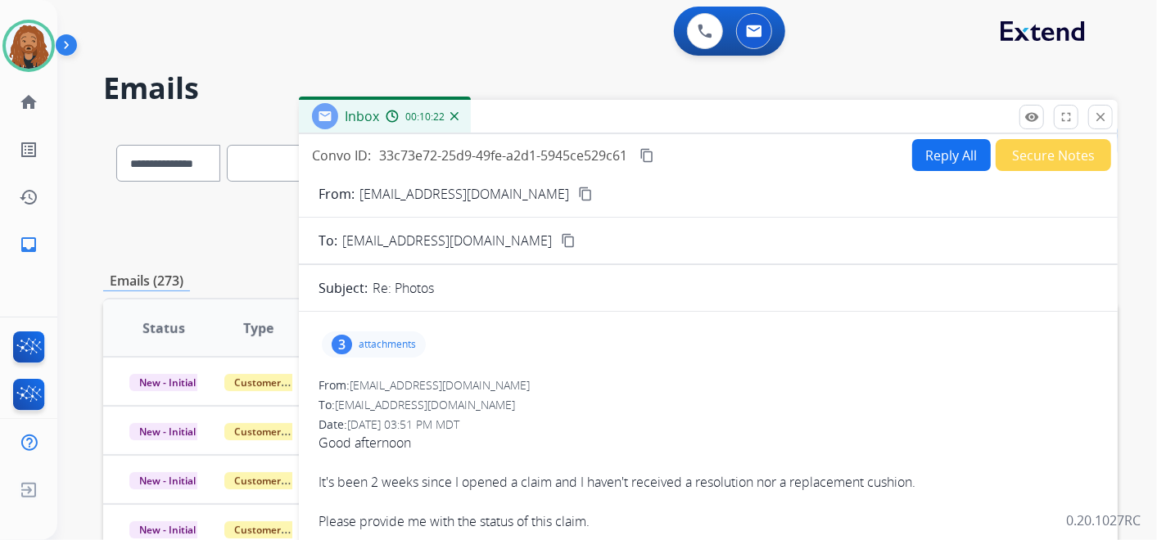
click at [650, 149] on mat-icon "content_copy" at bounding box center [646, 155] width 15 height 15
click at [578, 192] on mat-icon "content_copy" at bounding box center [585, 194] width 15 height 15
click at [916, 166] on button "Reply All" at bounding box center [951, 155] width 79 height 32
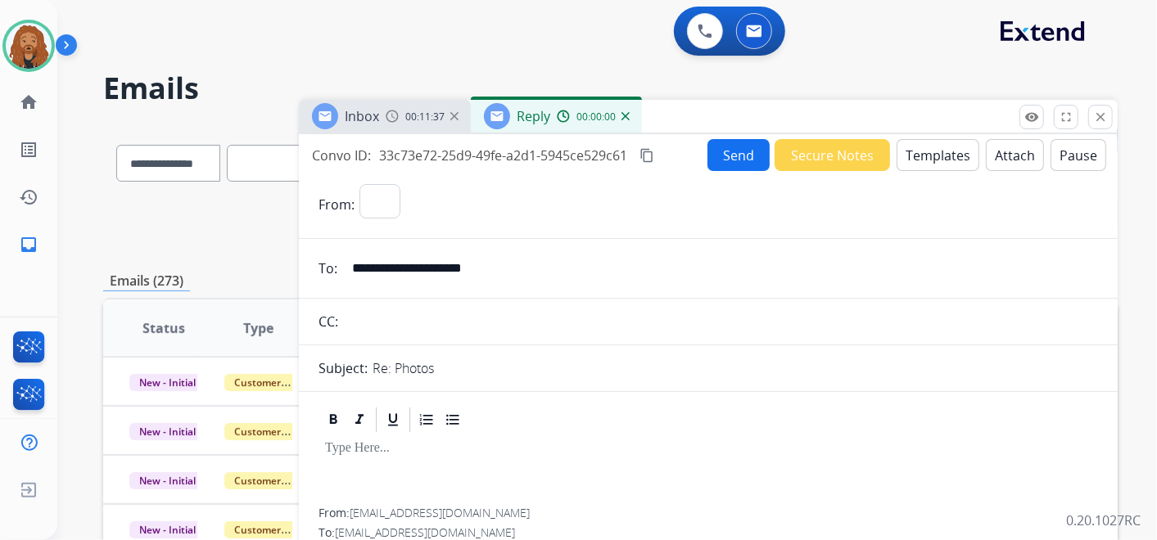
select select "**********"
click at [924, 151] on button "Templates" at bounding box center [937, 155] width 83 height 32
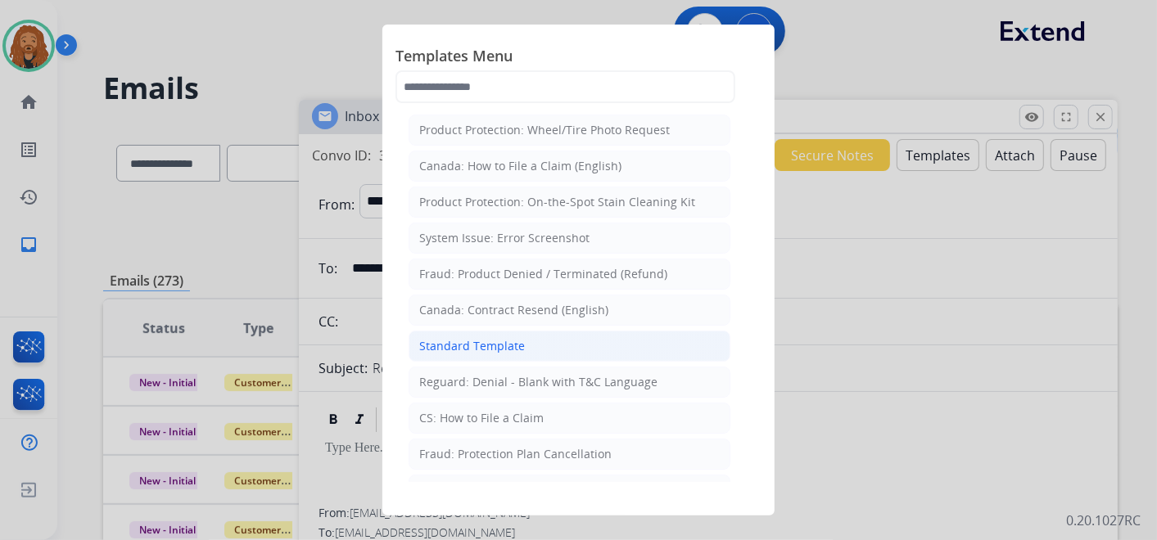
click at [541, 346] on li "Standard Template" at bounding box center [569, 346] width 322 height 31
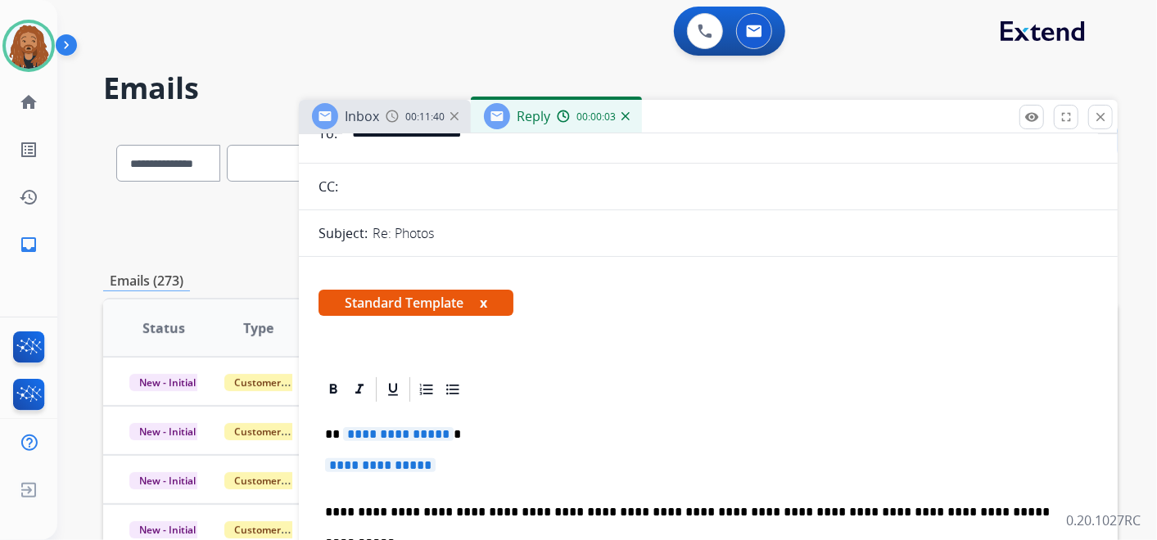
scroll to position [273, 0]
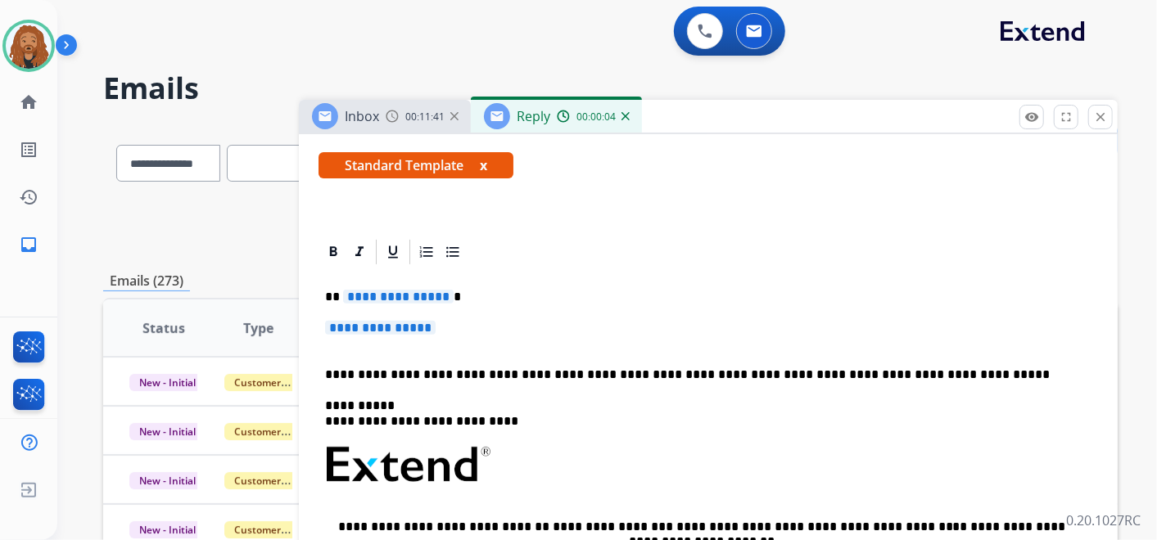
click at [465, 346] on p "**********" at bounding box center [708, 336] width 766 height 30
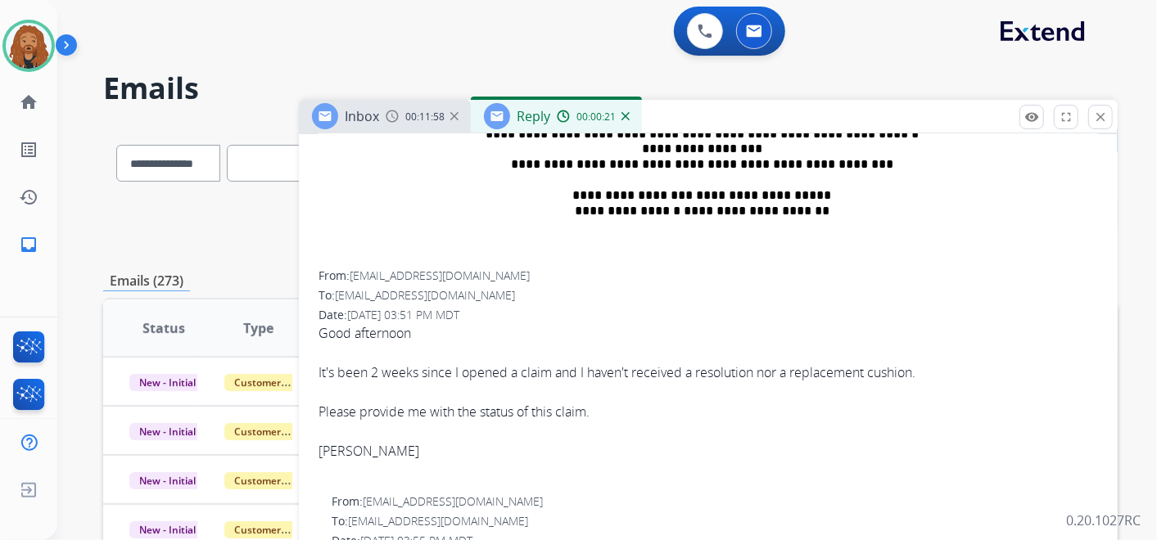
scroll to position [182, 0]
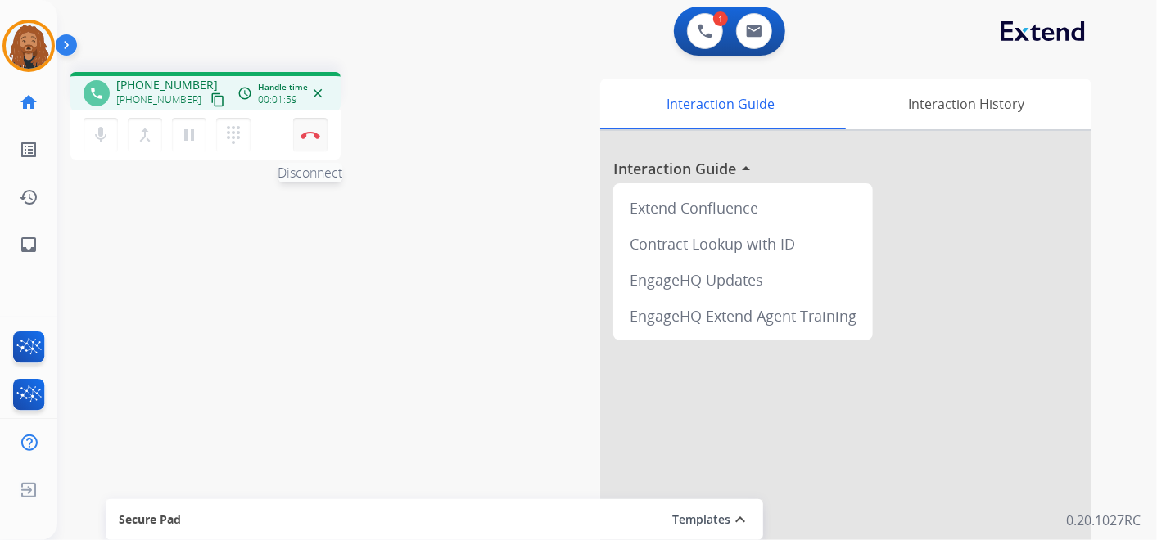
click at [323, 140] on button "Disconnect" at bounding box center [310, 135] width 34 height 34
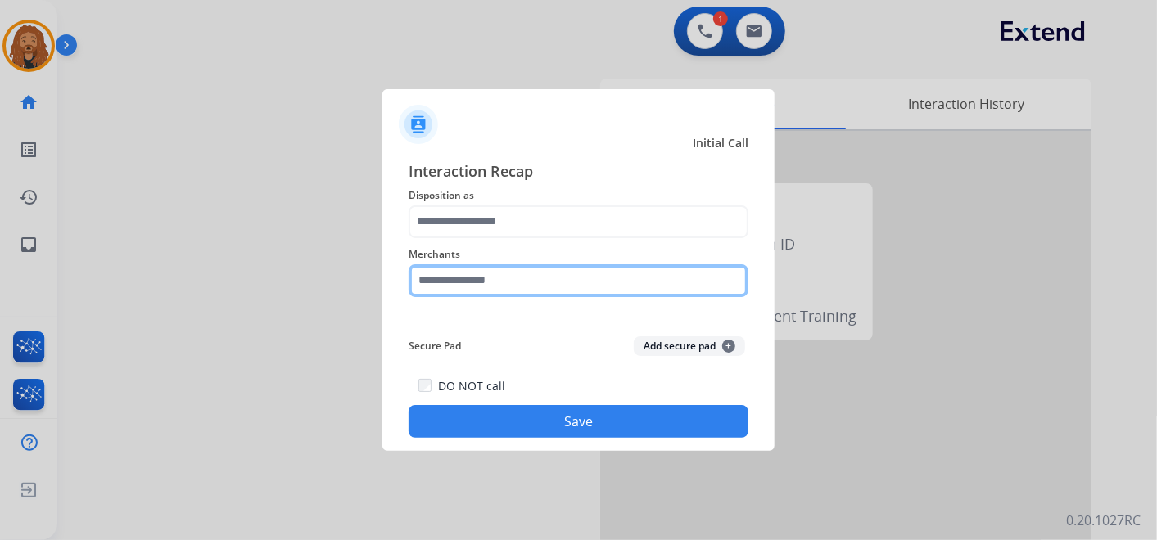
click at [472, 278] on input "text" at bounding box center [578, 280] width 340 height 33
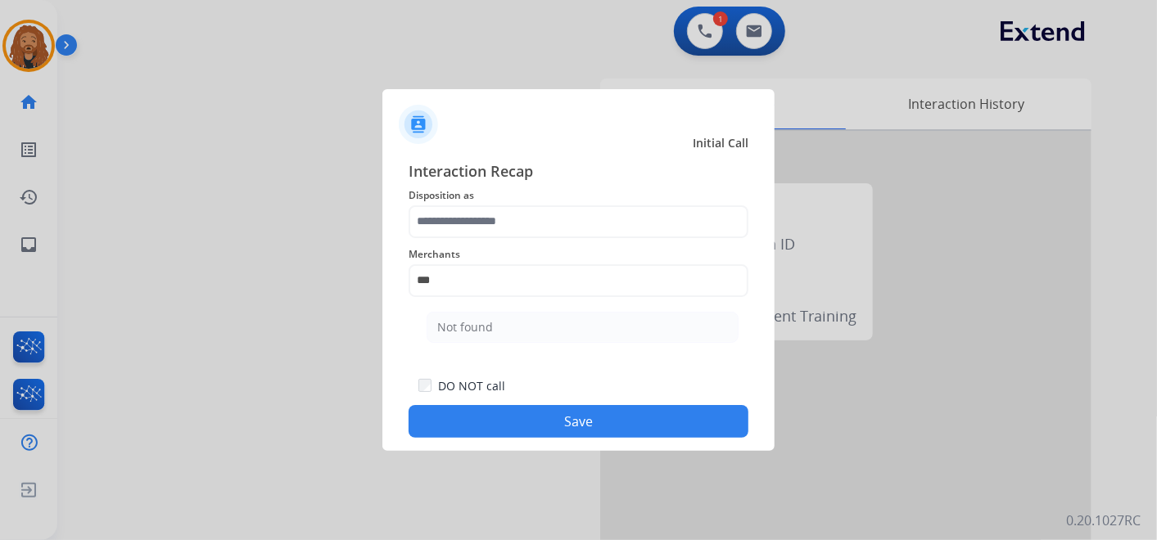
click at [460, 345] on ul "Not found" at bounding box center [583, 332] width 322 height 56
drag, startPoint x: 459, startPoint y: 325, endPoint x: 460, endPoint y: 304, distance: 21.3
click at [460, 325] on div "Not found" at bounding box center [465, 327] width 56 height 16
type input "*********"
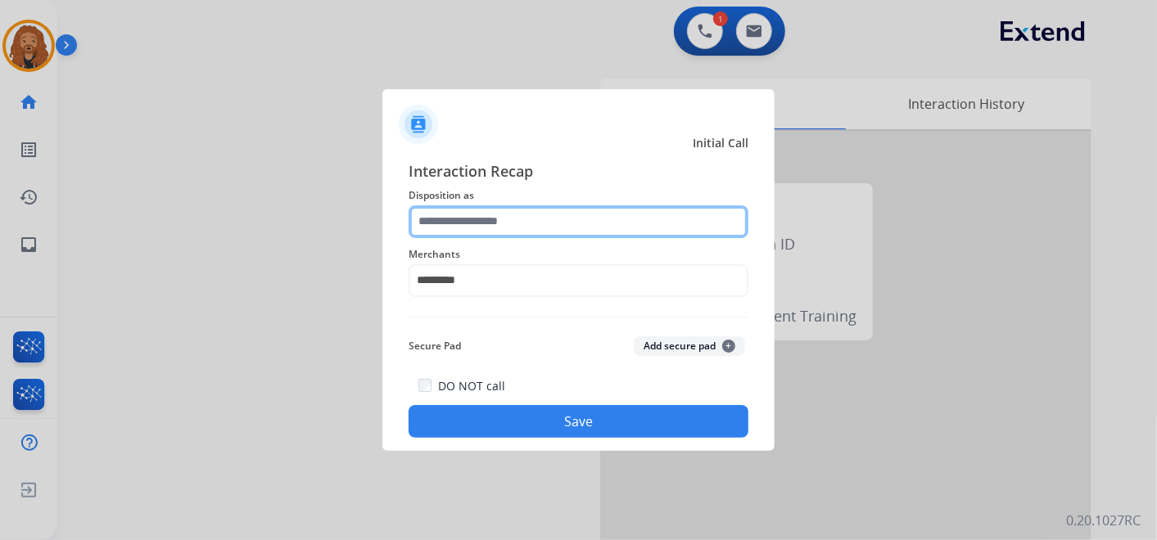
click at [485, 214] on input "text" at bounding box center [578, 221] width 340 height 33
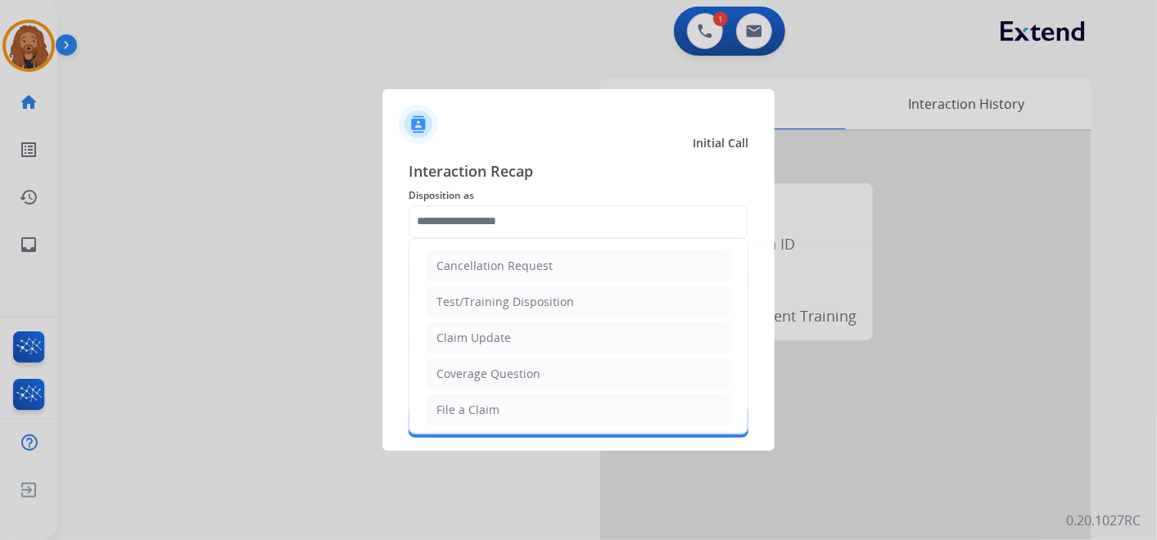
click at [506, 411] on li "File a Claim" at bounding box center [578, 410] width 305 height 31
type input "**********"
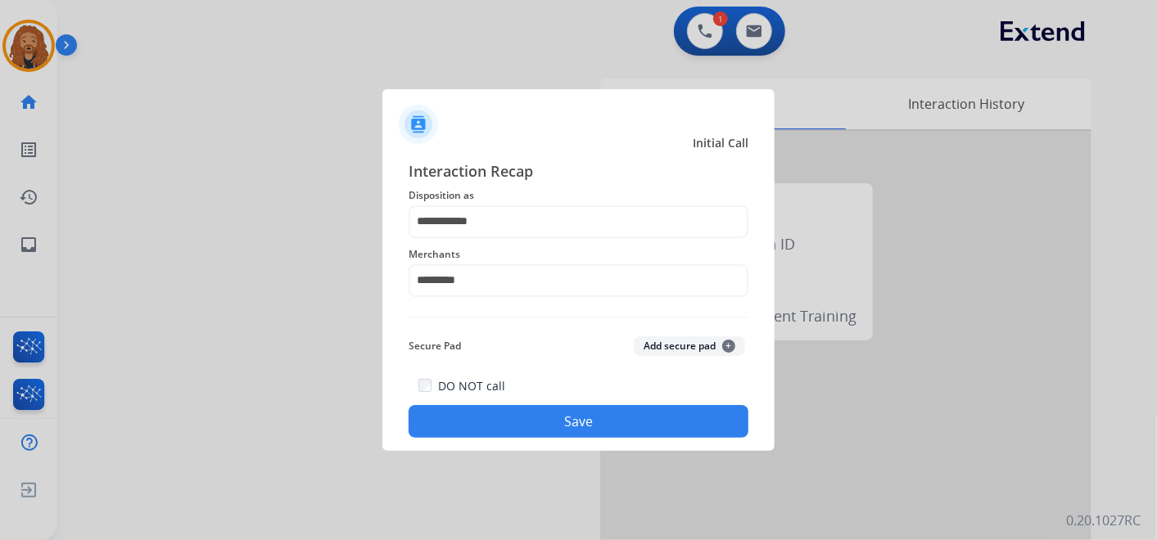
click at [504, 421] on button "Save" at bounding box center [578, 421] width 340 height 33
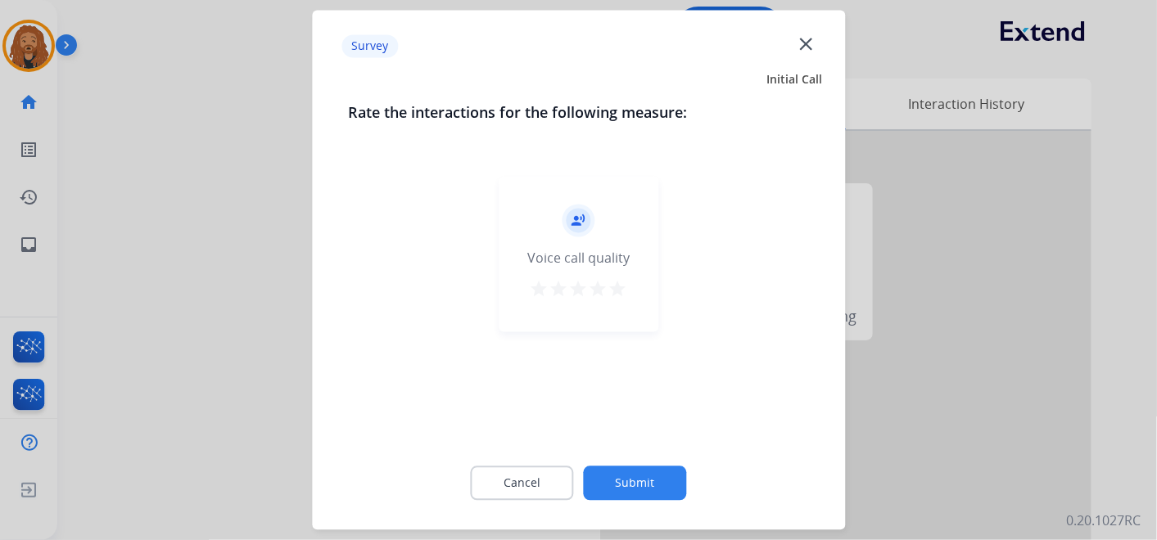
click at [607, 285] on mat-icon "star" at bounding box center [599, 290] width 20 height 20
click at [624, 467] on button "Submit" at bounding box center [635, 484] width 103 height 34
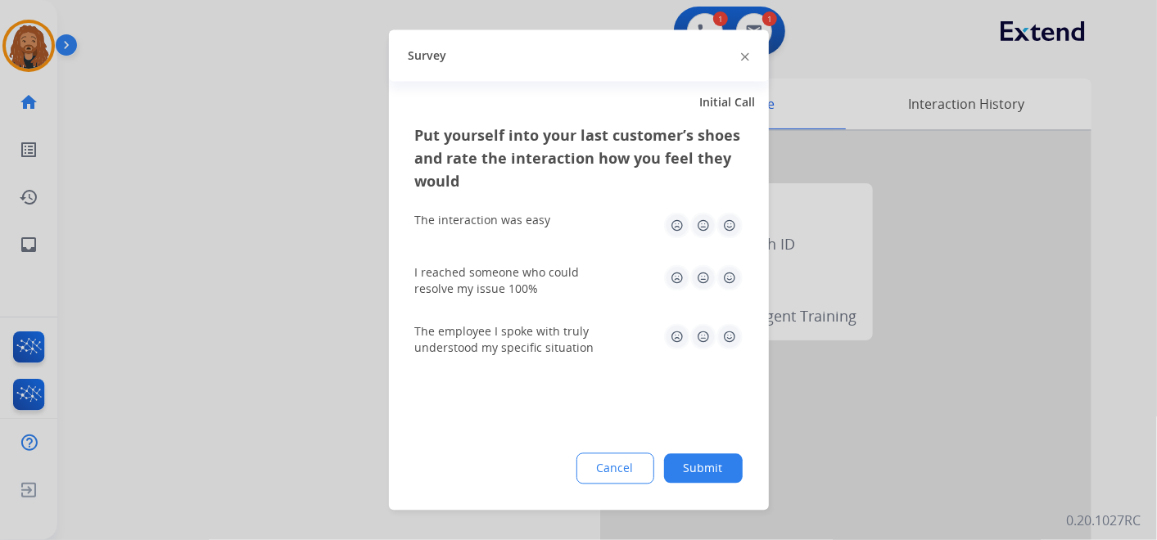
click at [740, 327] on img at bounding box center [729, 337] width 26 height 26
click at [727, 277] on img at bounding box center [729, 278] width 26 height 26
click at [740, 213] on img at bounding box center [729, 226] width 26 height 26
click at [711, 458] on button "Submit" at bounding box center [703, 468] width 79 height 29
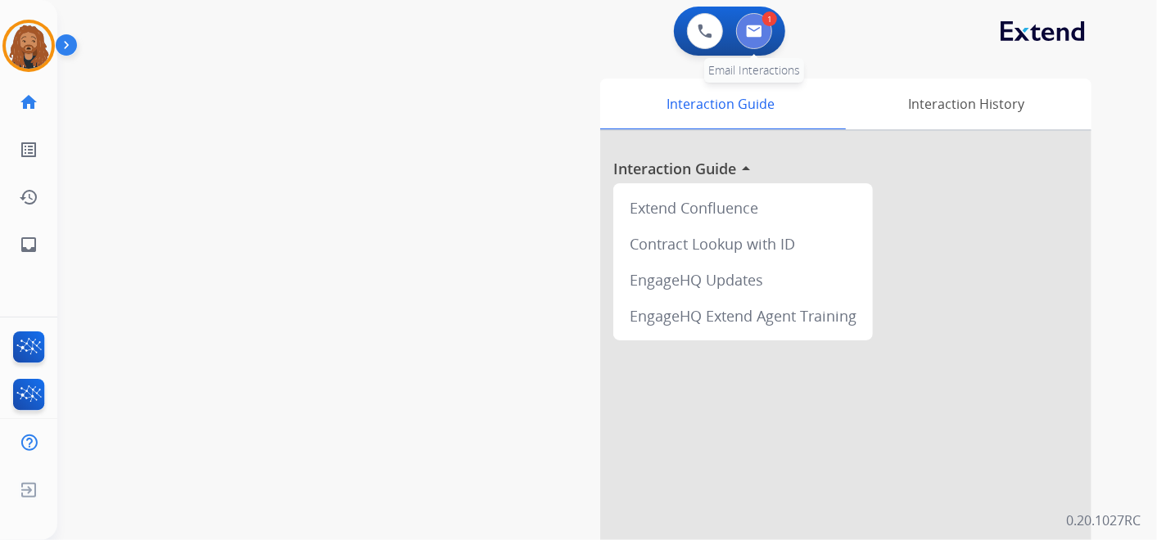
click at [765, 31] on button at bounding box center [754, 31] width 36 height 36
select select "**********"
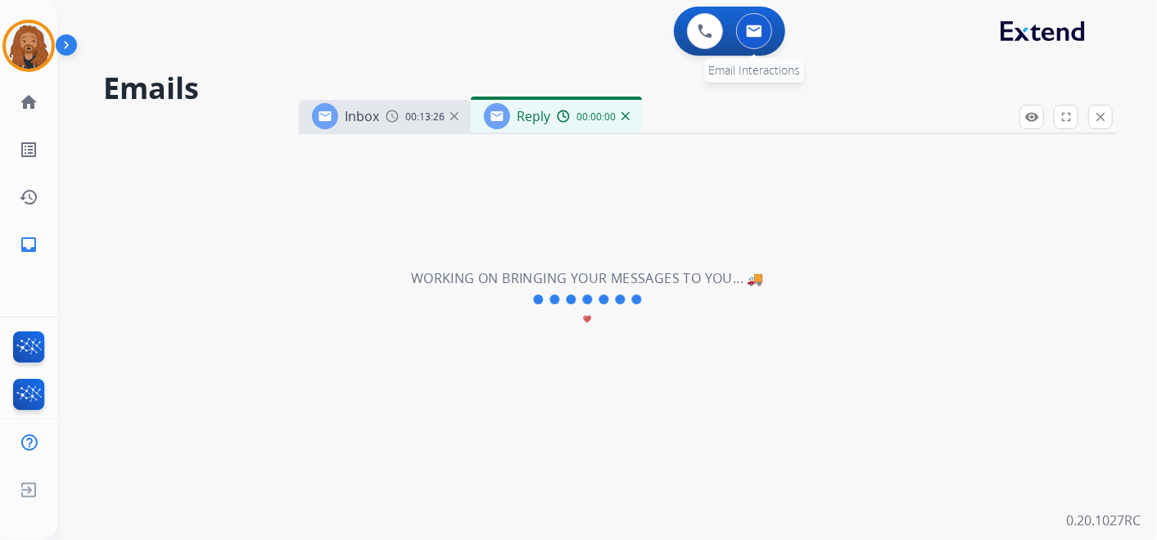
select select "**********"
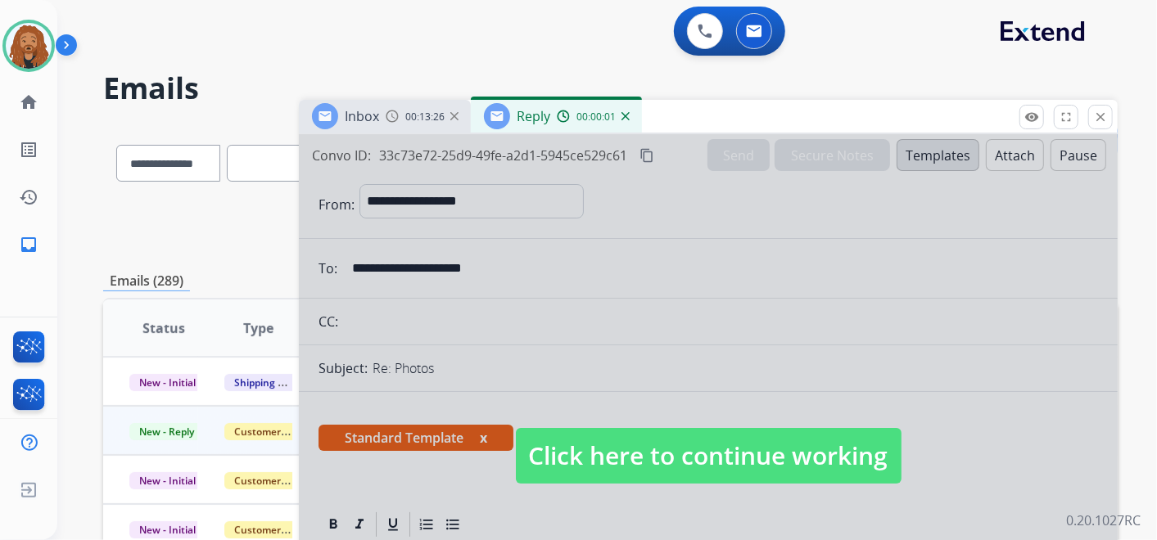
click at [669, 451] on span "Click here to continue working" at bounding box center [709, 456] width 386 height 56
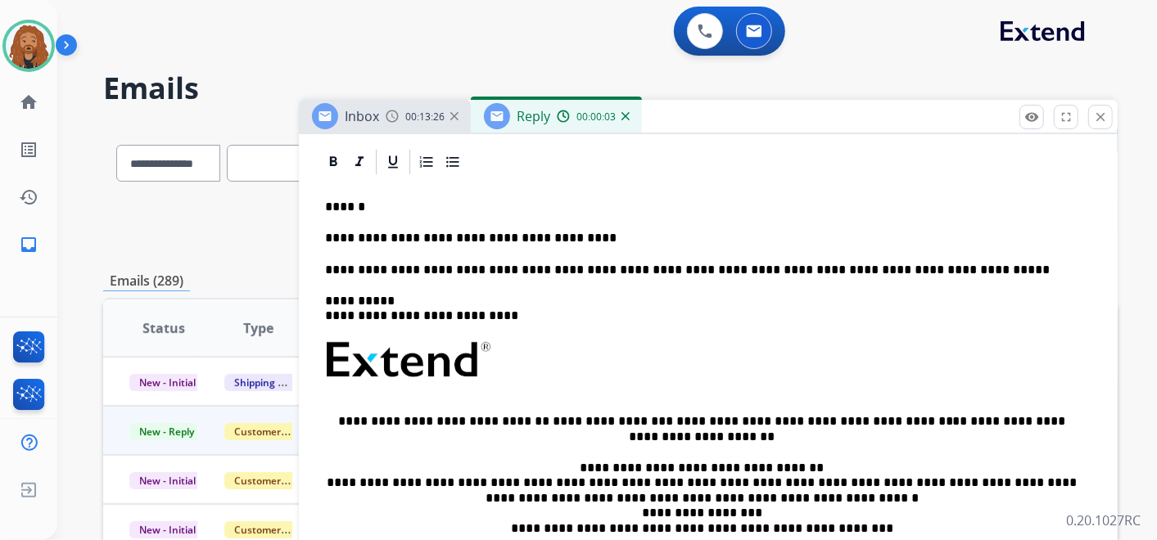
scroll to position [363, 0]
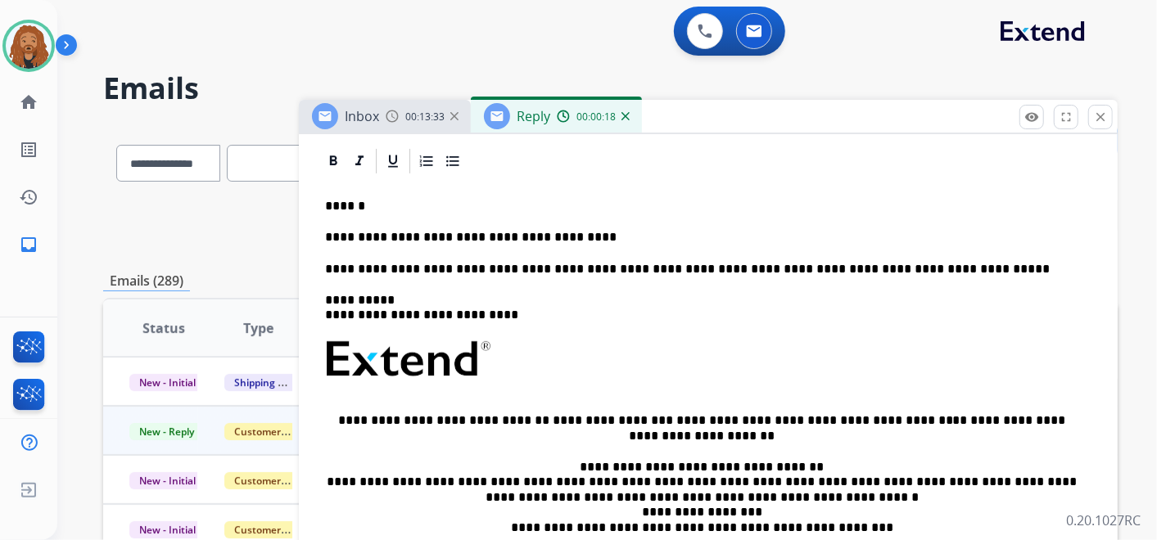
click at [716, 356] on p at bounding box center [708, 369] width 766 height 58
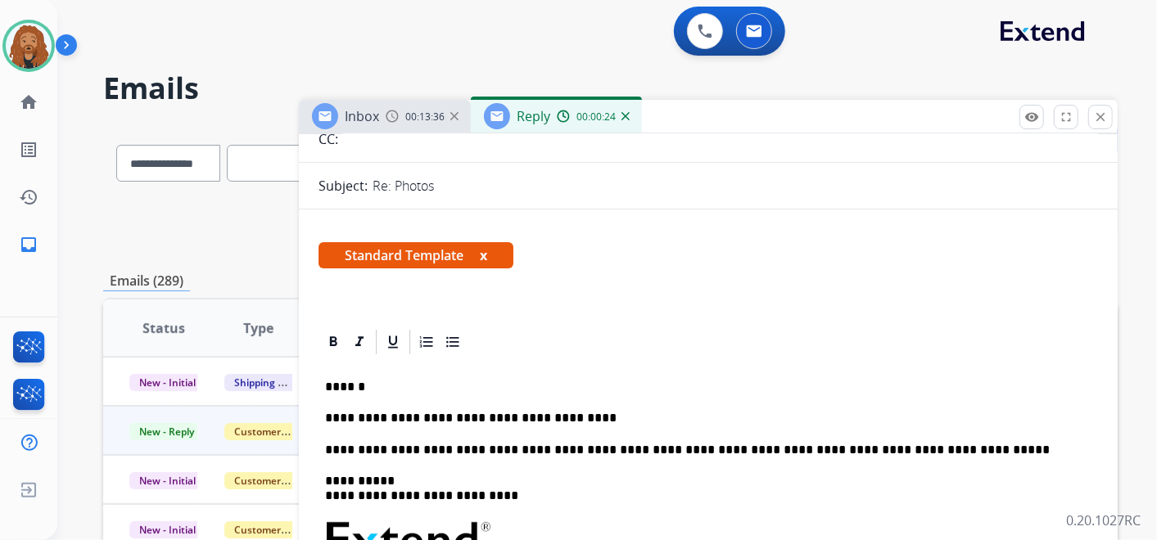
scroll to position [273, 0]
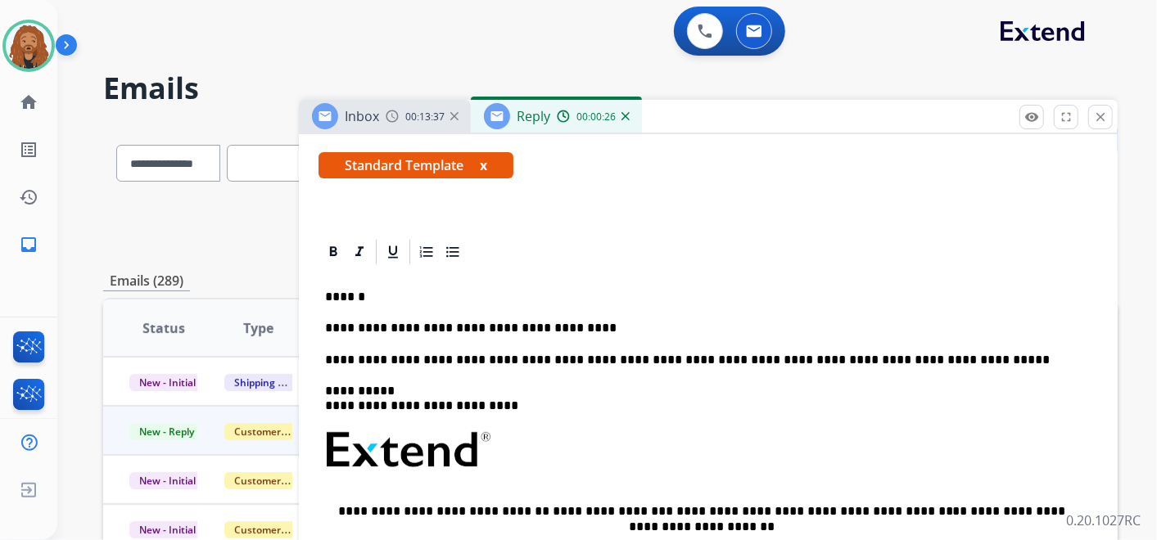
click at [582, 321] on p "**********" at bounding box center [701, 328] width 753 height 15
click at [636, 377] on div "**********" at bounding box center [707, 496] width 779 height 458
click at [565, 312] on div "**********" at bounding box center [707, 496] width 779 height 458
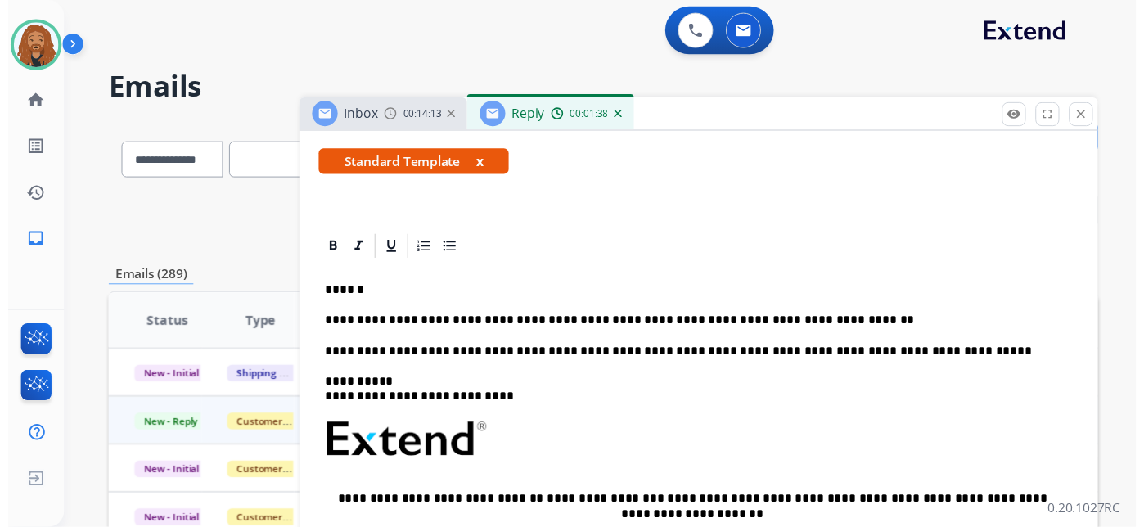
scroll to position [0, 0]
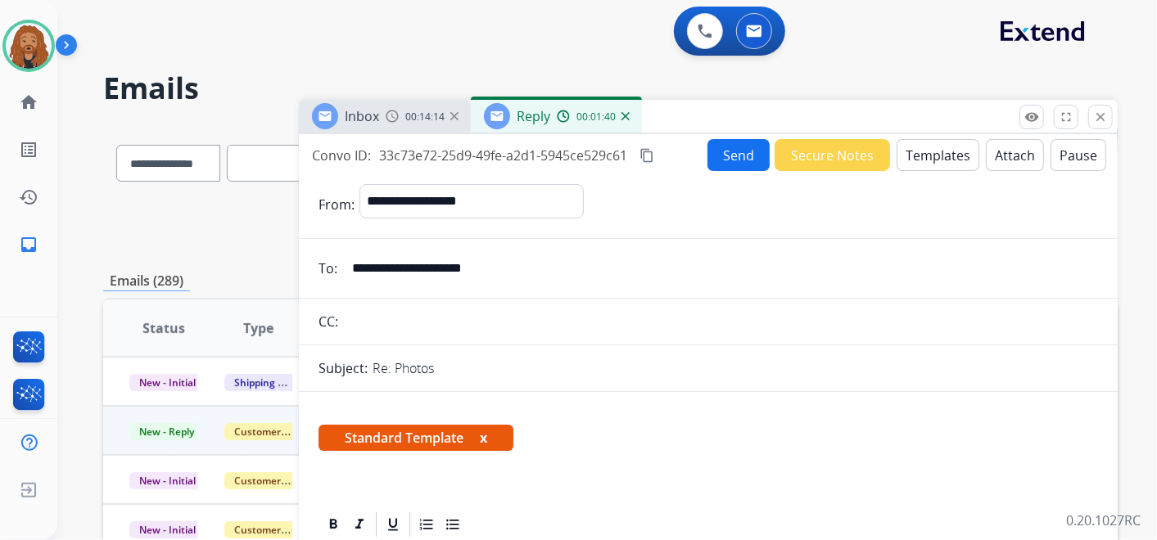
click at [715, 157] on button "Send" at bounding box center [738, 155] width 62 height 32
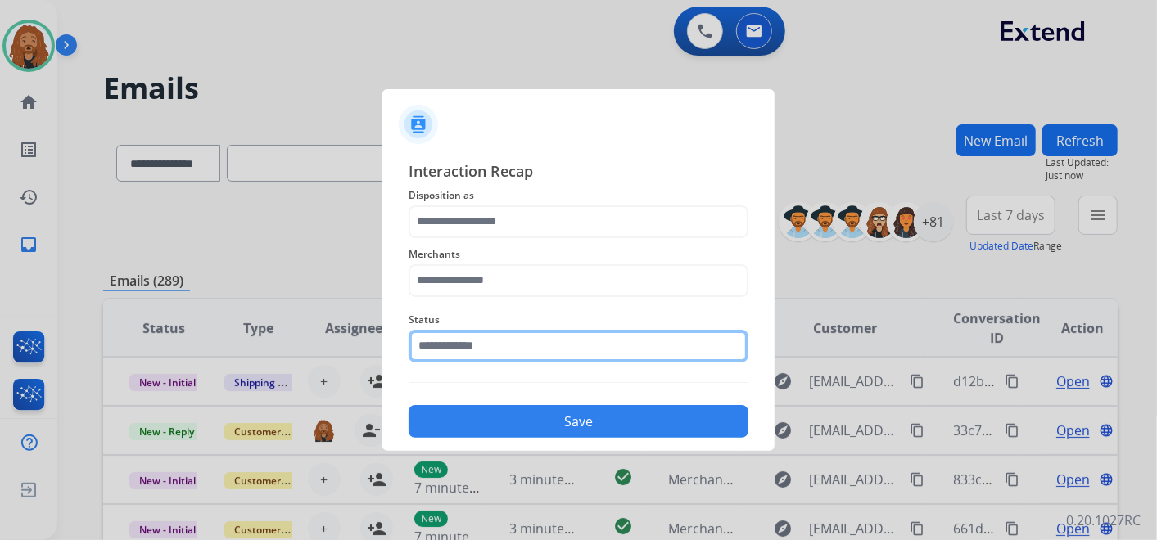
click at [440, 346] on input "text" at bounding box center [578, 346] width 340 height 33
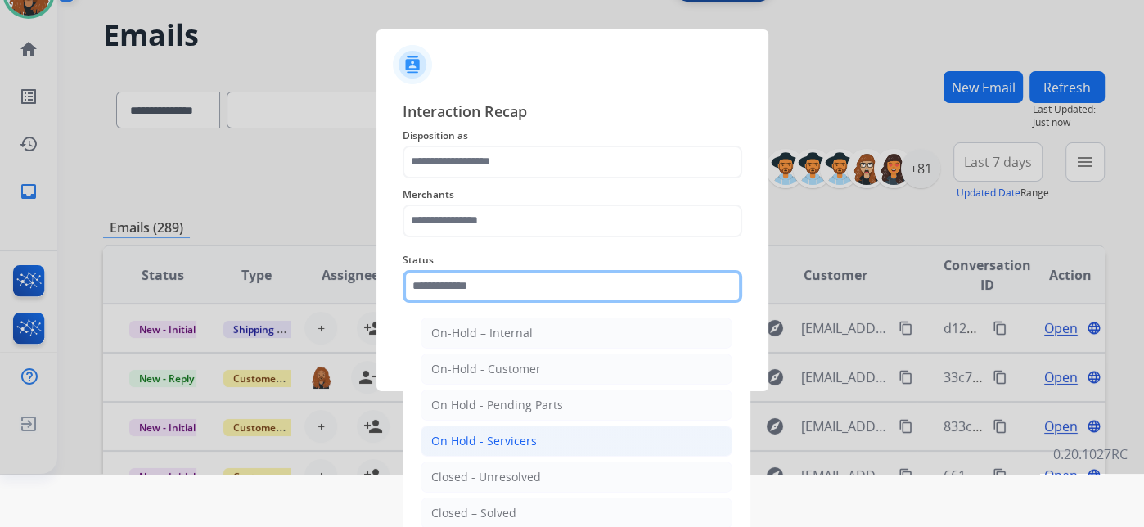
scroll to position [80, 0]
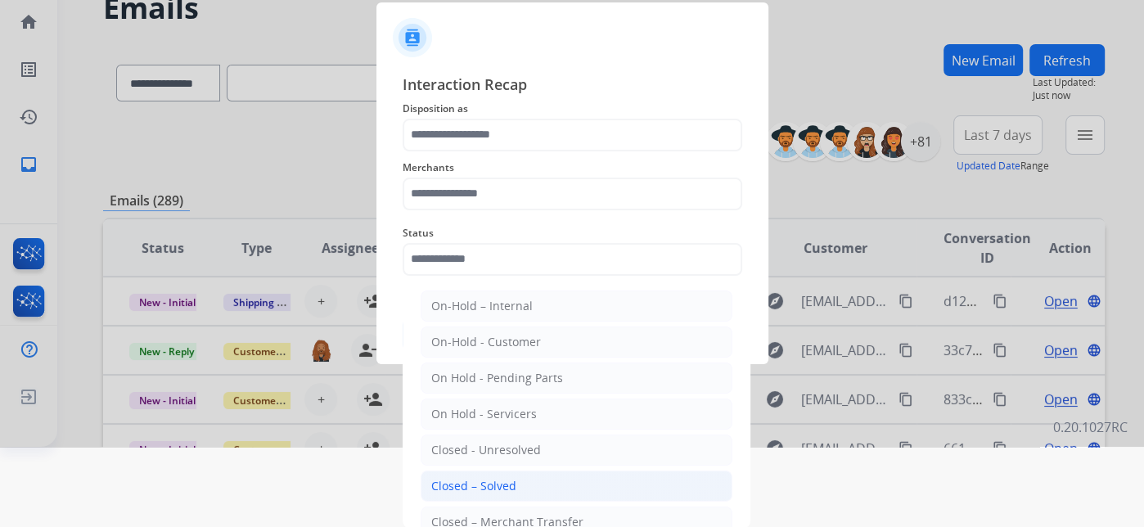
click at [500, 481] on div "Closed – Solved" at bounding box center [473, 486] width 85 height 16
type input "**********"
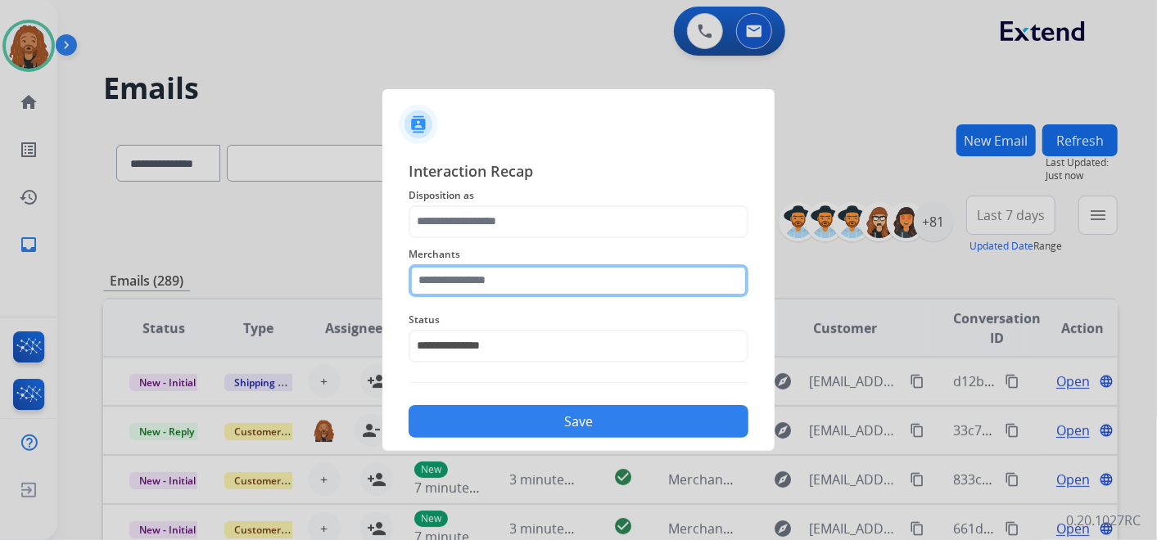
click at [521, 273] on input "text" at bounding box center [578, 280] width 340 height 33
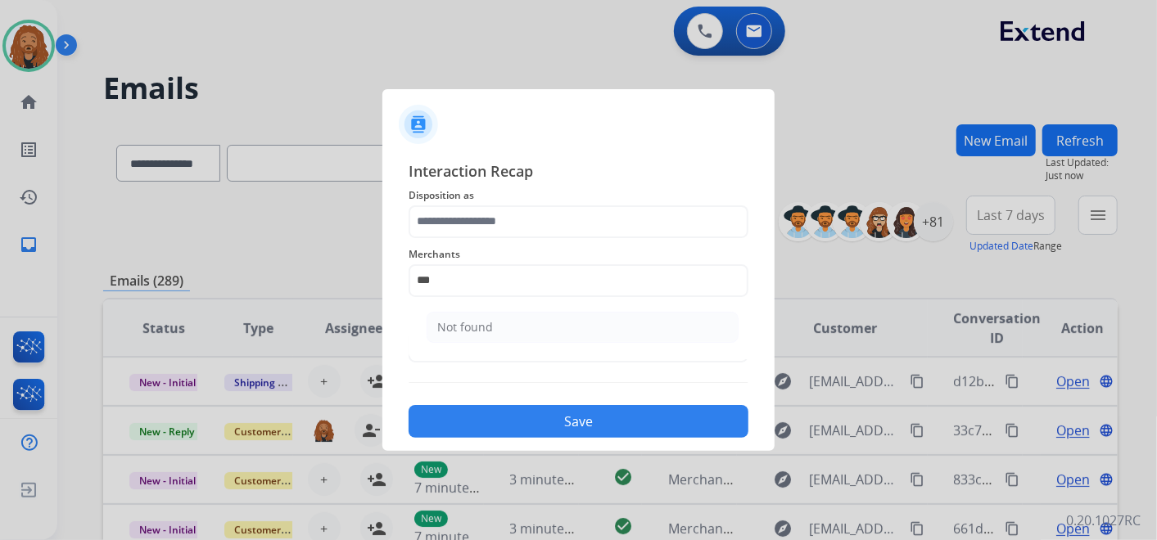
click at [483, 329] on div "Not found" at bounding box center [465, 327] width 56 height 16
type input "*********"
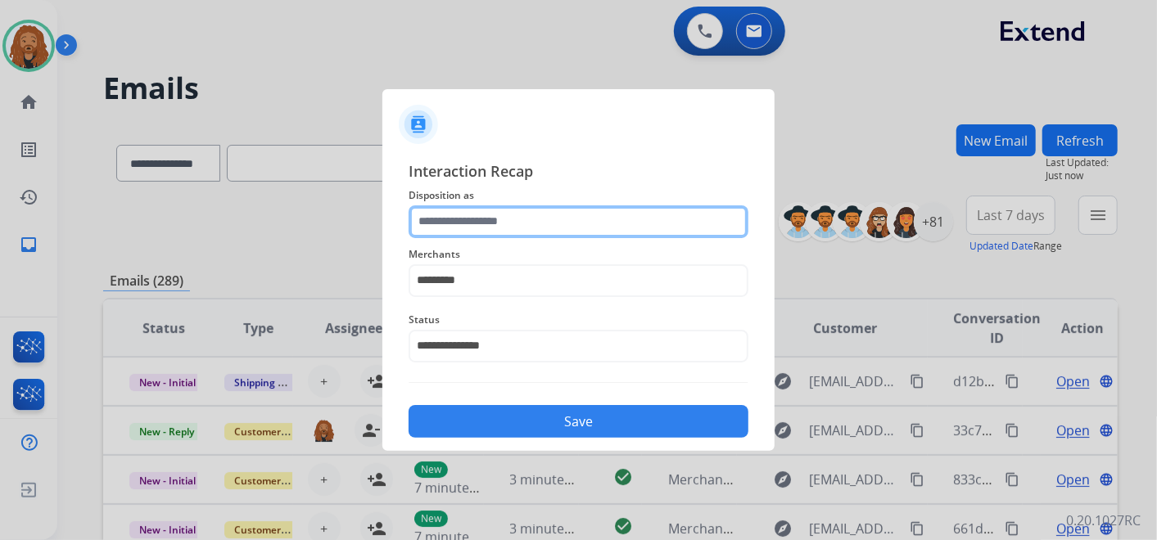
click at [498, 218] on input "text" at bounding box center [578, 221] width 340 height 33
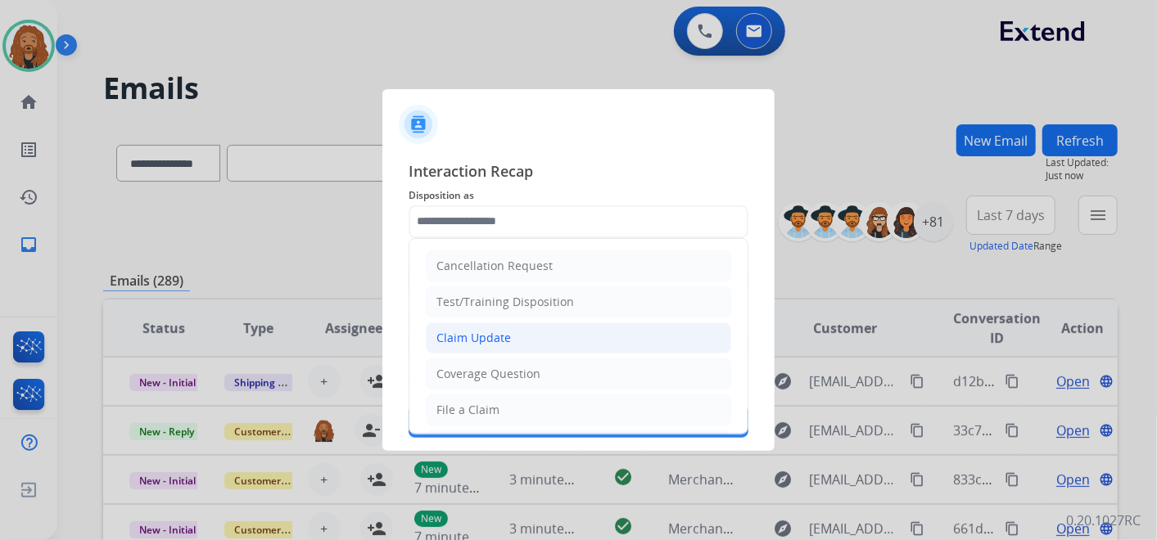
click at [495, 334] on div "Claim Update" at bounding box center [473, 338] width 74 height 16
type input "**********"
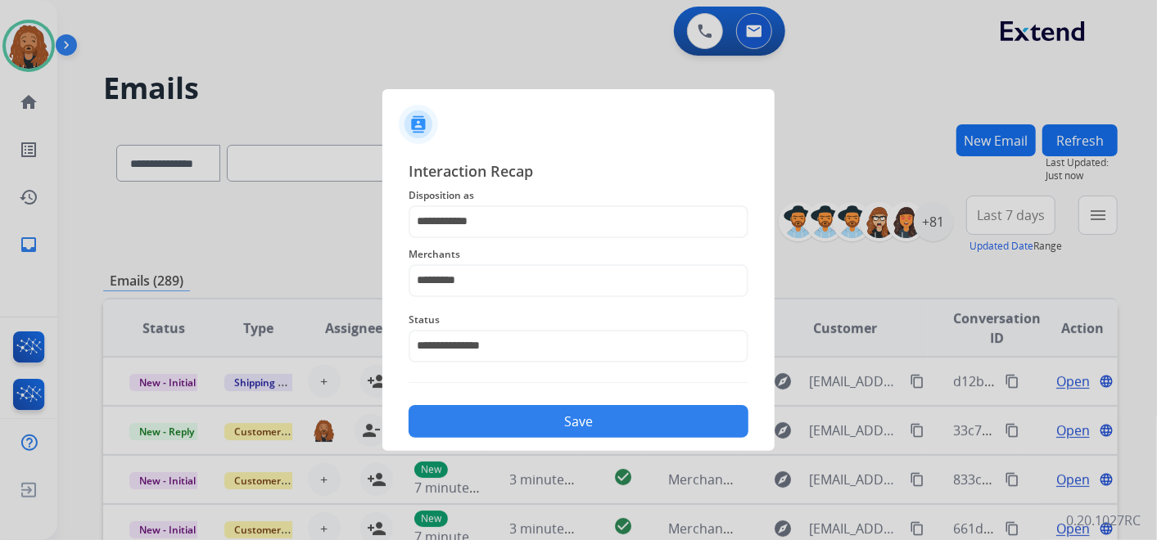
click at [495, 422] on button "Save" at bounding box center [578, 421] width 340 height 33
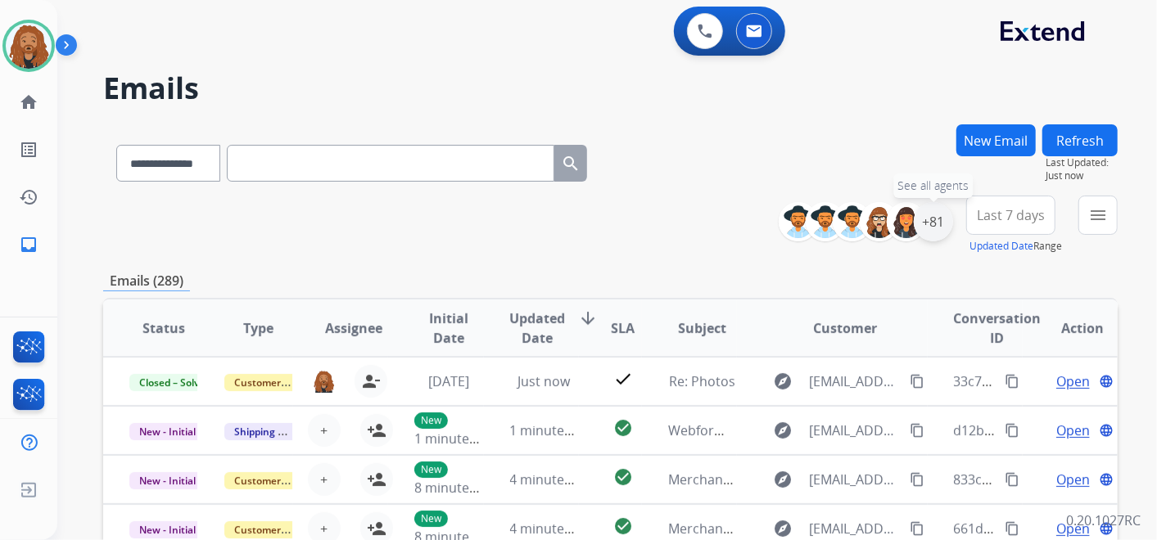
click at [937, 229] on div "+81" at bounding box center [933, 221] width 39 height 39
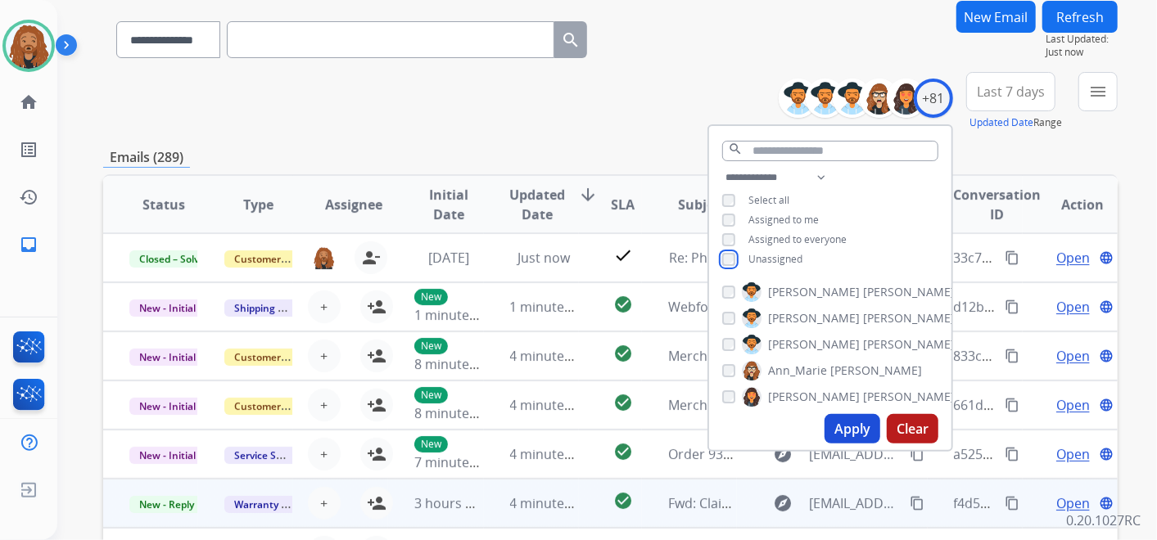
scroll to position [182, 0]
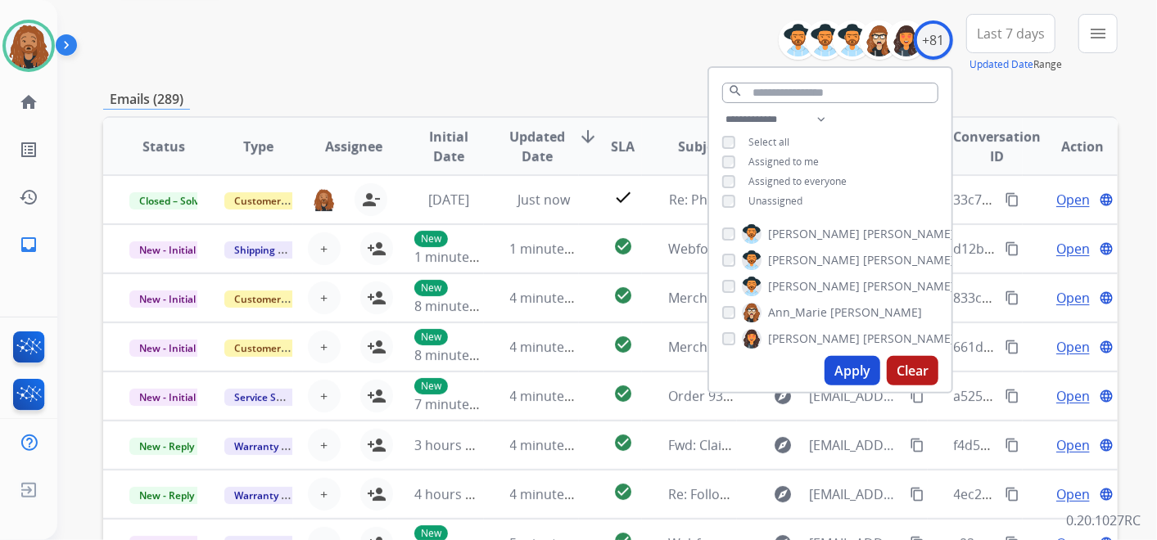
click at [851, 373] on button "Apply" at bounding box center [852, 370] width 56 height 29
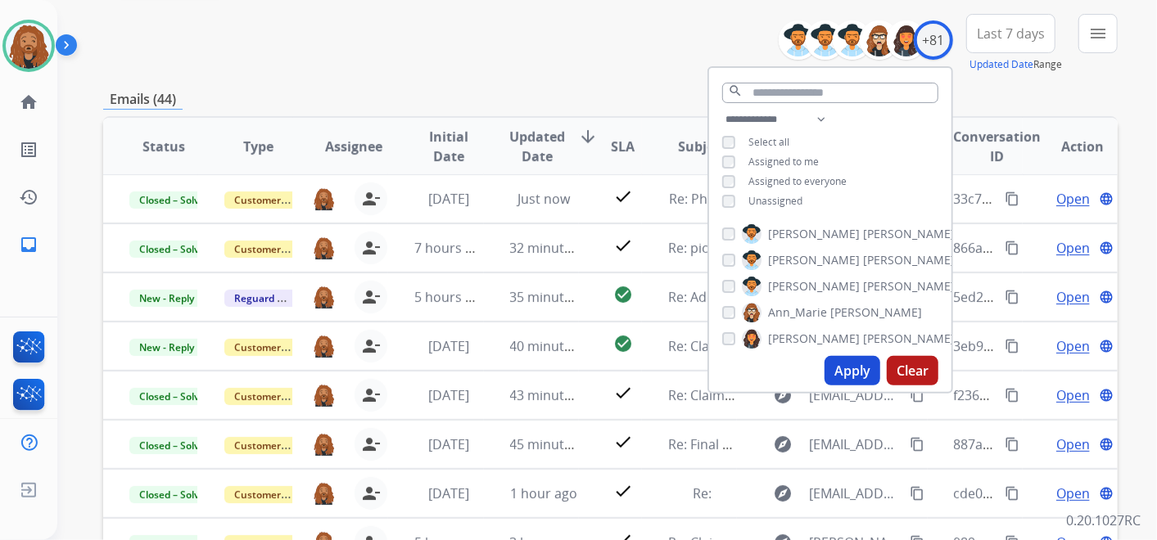
click at [1008, 21] on button "Last 7 days" at bounding box center [1010, 33] width 89 height 39
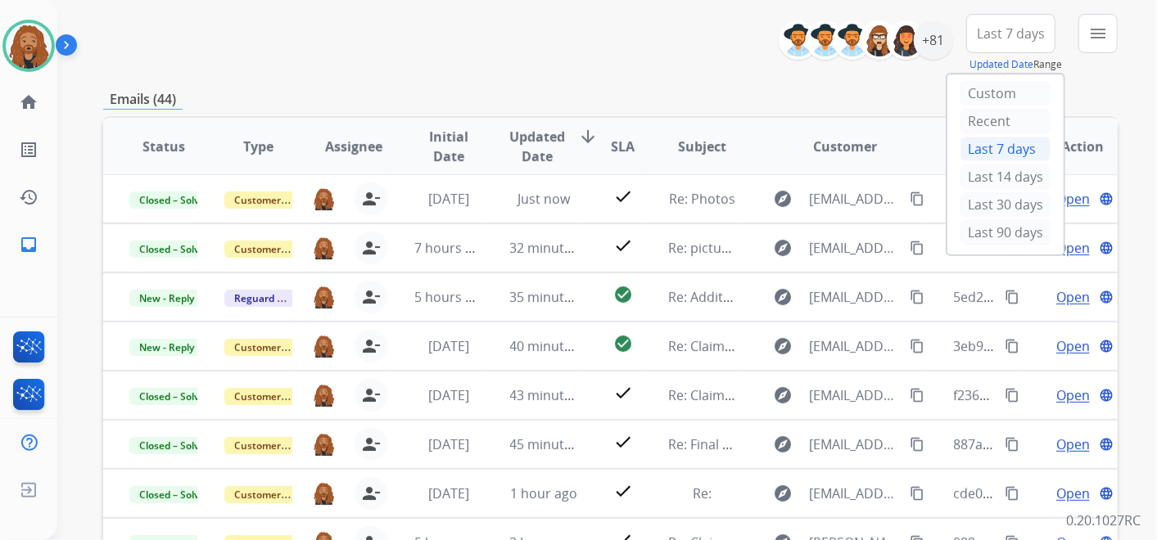
click at [975, 224] on div "Last 90 days" at bounding box center [1005, 232] width 90 height 25
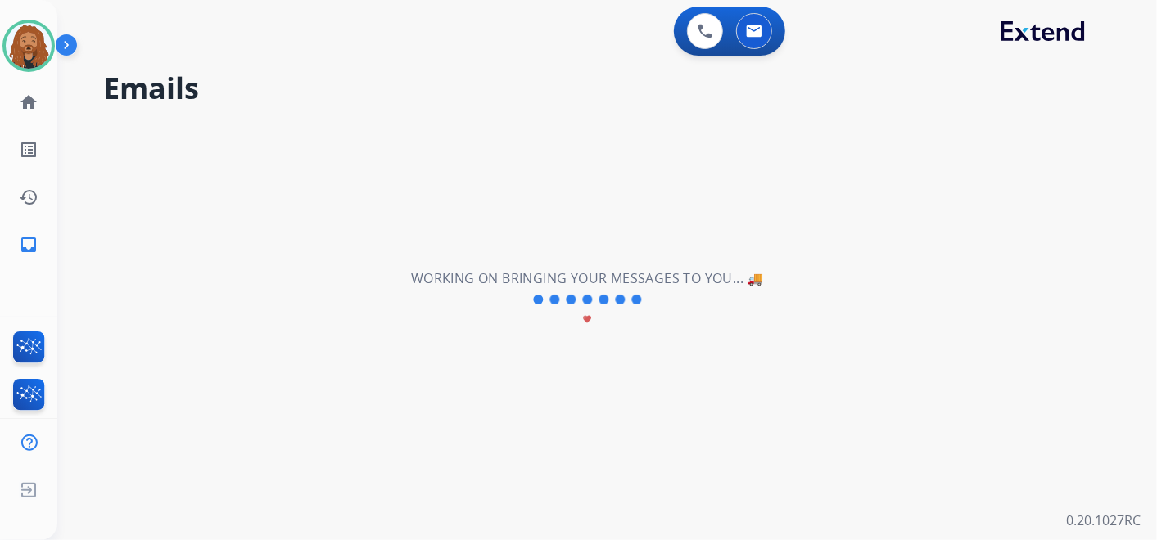
scroll to position [0, 0]
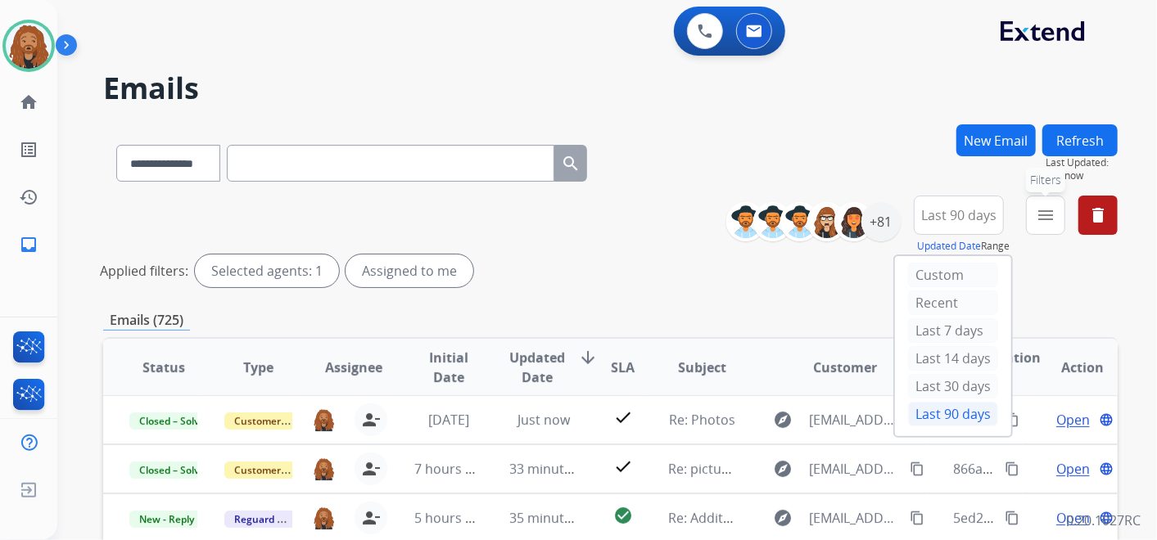
click at [1036, 213] on button "menu Filters" at bounding box center [1045, 215] width 39 height 39
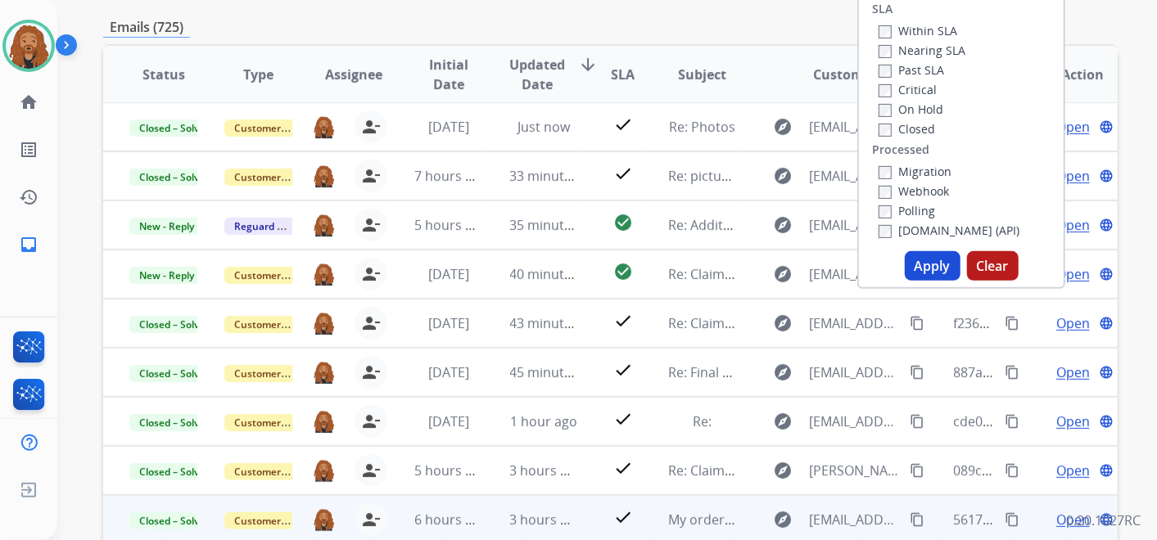
scroll to position [363, 0]
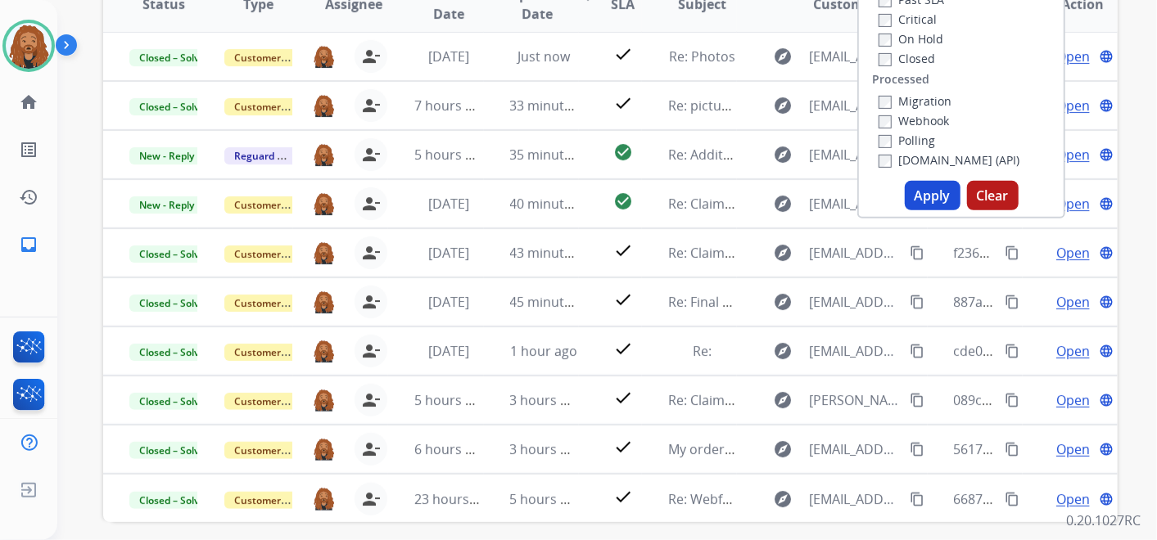
click at [927, 193] on button "Apply" at bounding box center [933, 195] width 56 height 29
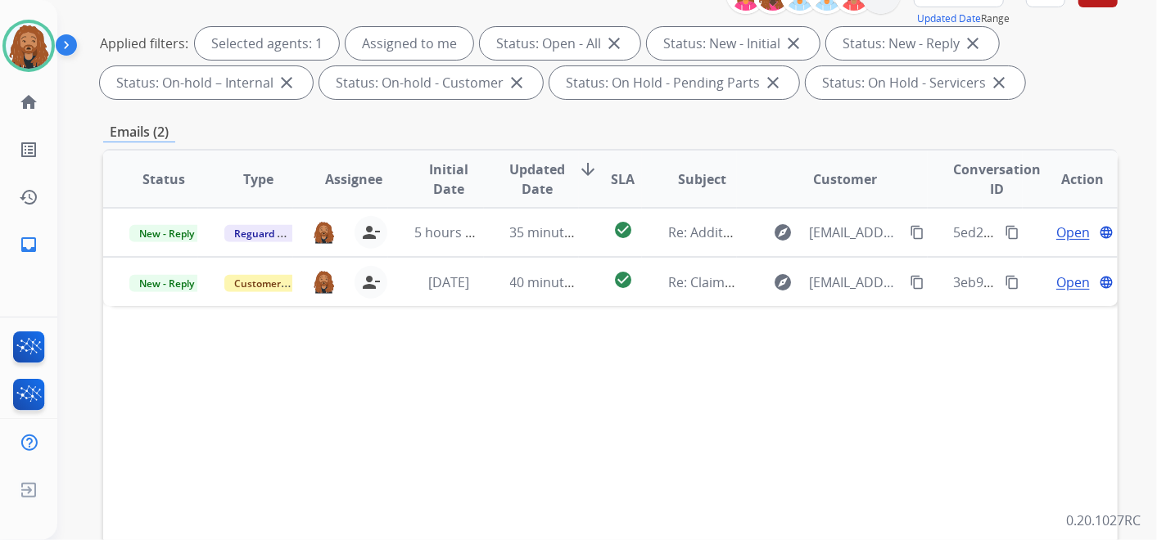
scroll to position [273, 0]
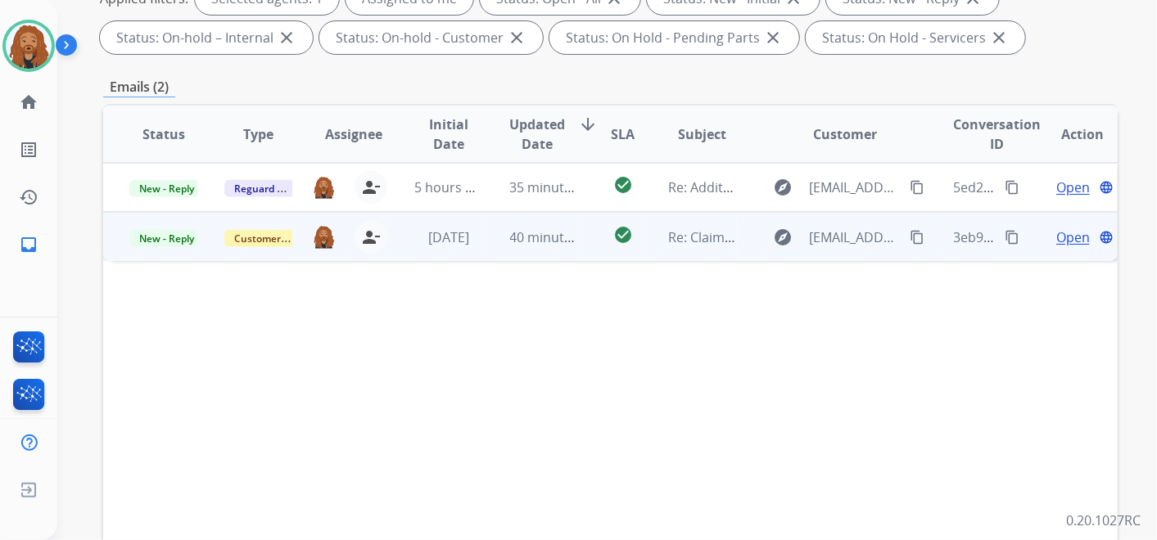
click at [1056, 238] on span "Open" at bounding box center [1073, 238] width 34 height 20
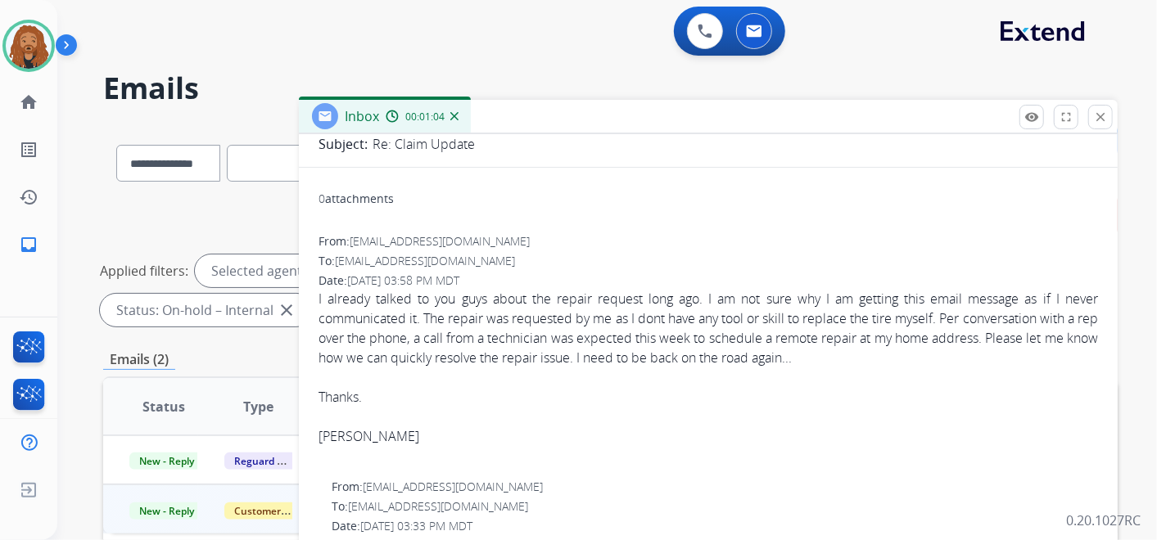
scroll to position [91, 0]
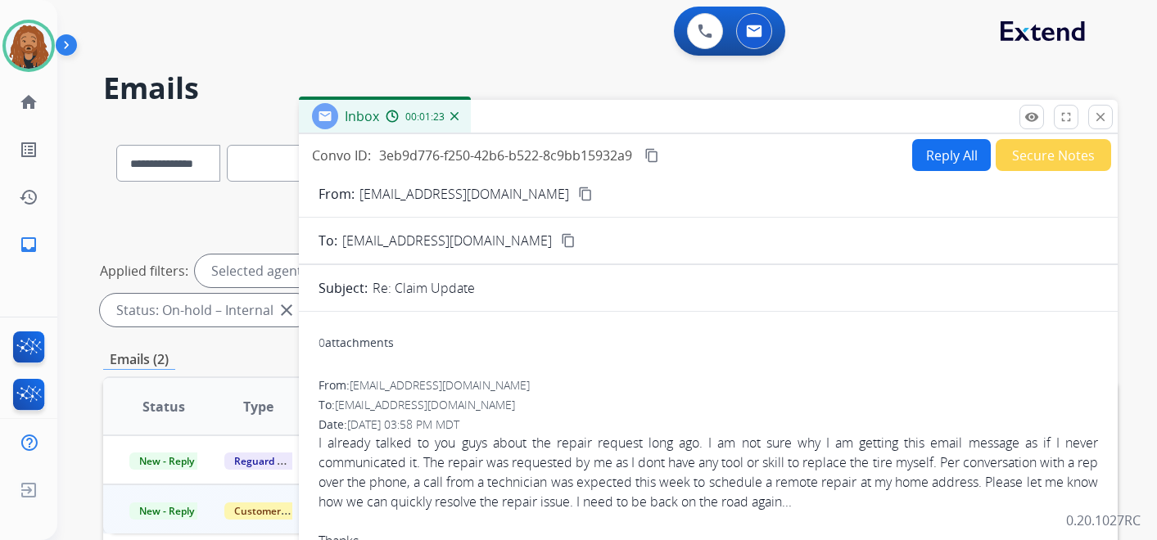
select select "**********"
click at [578, 192] on mat-icon "content_copy" at bounding box center [585, 194] width 15 height 15
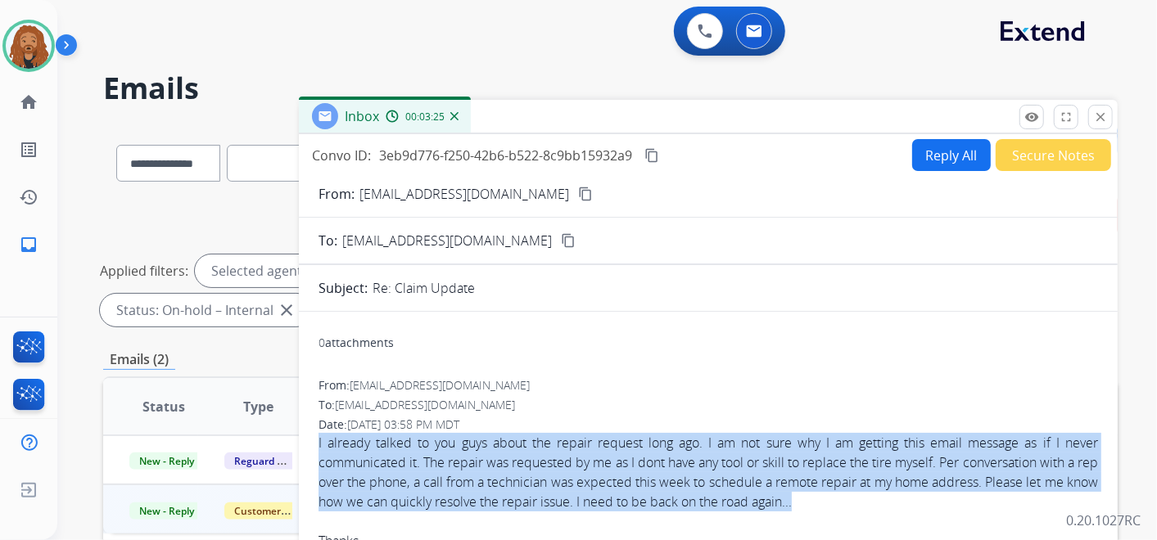
drag, startPoint x: 319, startPoint y: 445, endPoint x: 855, endPoint y: 497, distance: 537.9
copy div "I already talked to you guys about the repair request long ago. I am not sure w…"
click at [955, 165] on button "Reply All" at bounding box center [951, 155] width 79 height 32
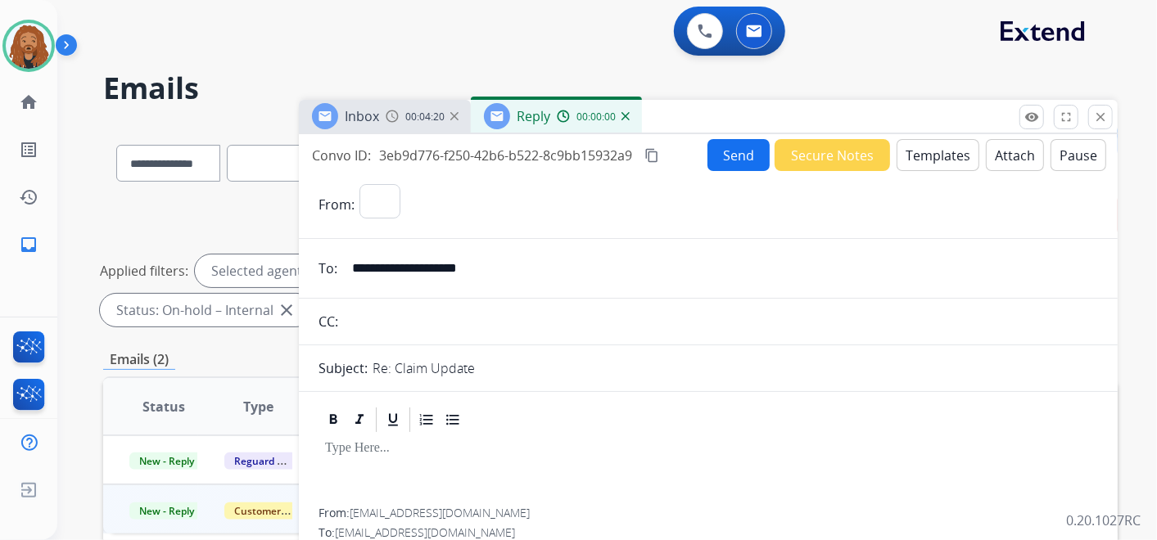
select select "**********"
click at [927, 156] on button "Templates" at bounding box center [937, 155] width 83 height 32
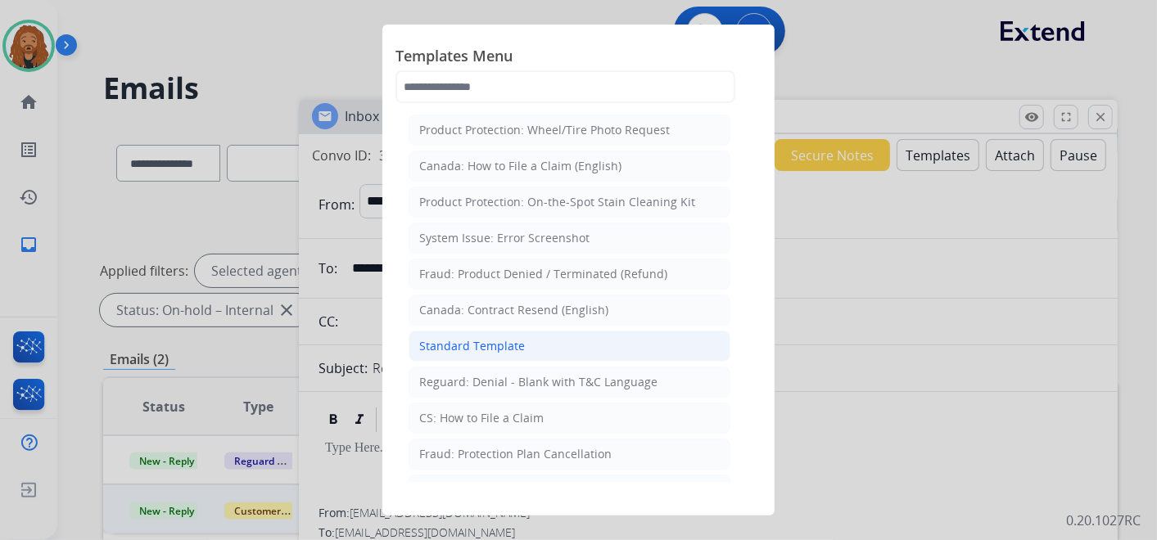
click at [515, 338] on div "Standard Template" at bounding box center [472, 346] width 106 height 16
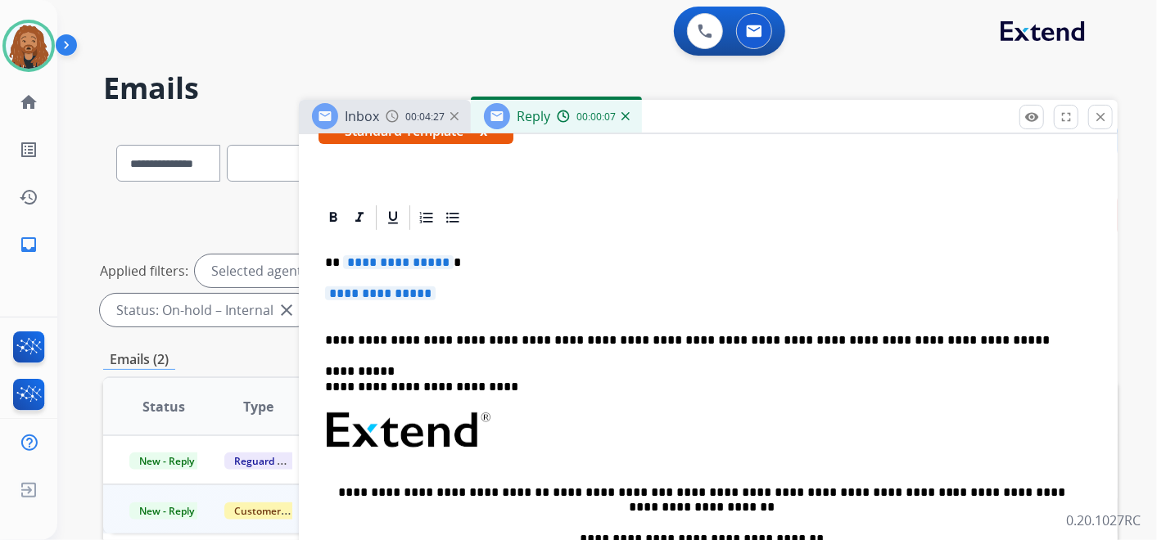
scroll to position [363, 0]
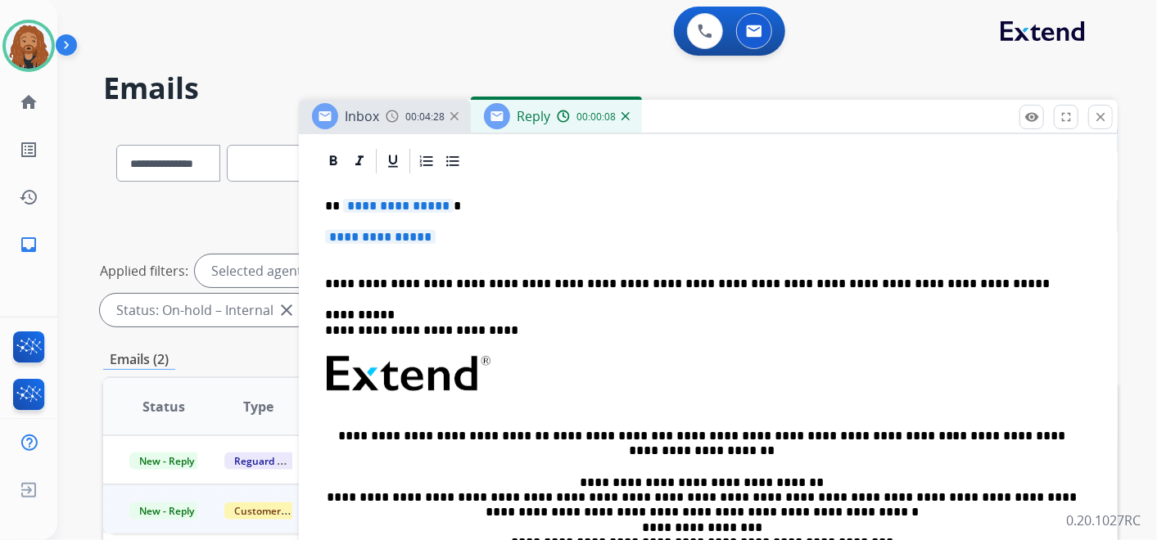
click at [422, 249] on p "**********" at bounding box center [708, 245] width 766 height 30
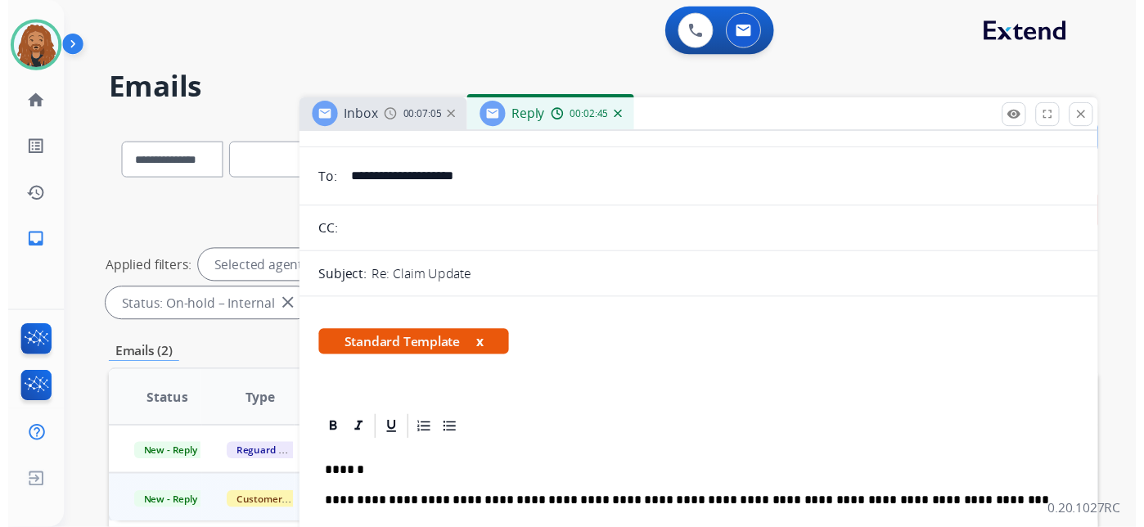
scroll to position [0, 0]
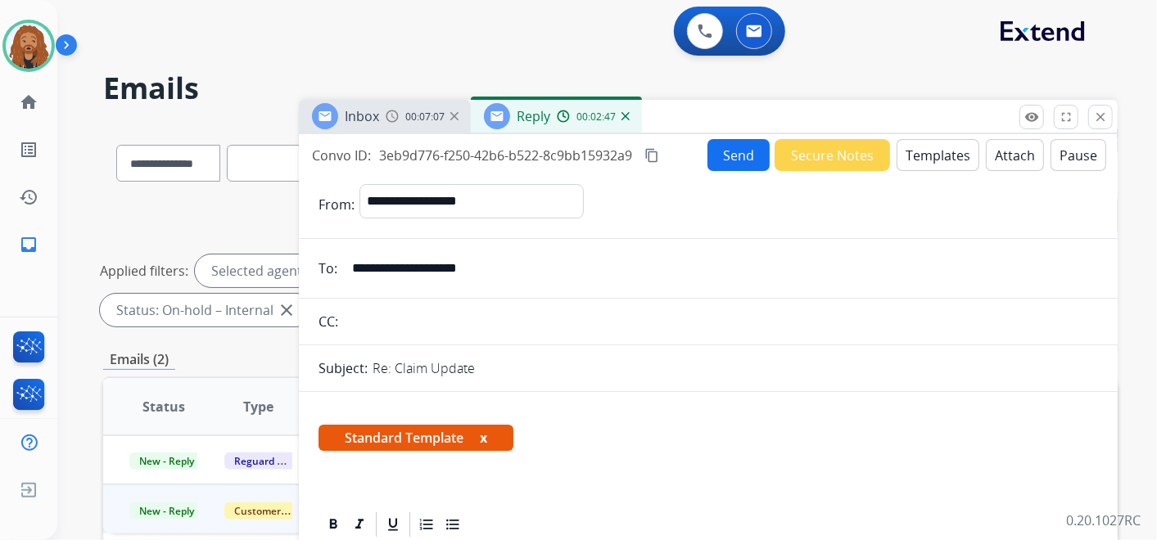
click at [737, 161] on button "Send" at bounding box center [738, 155] width 62 height 32
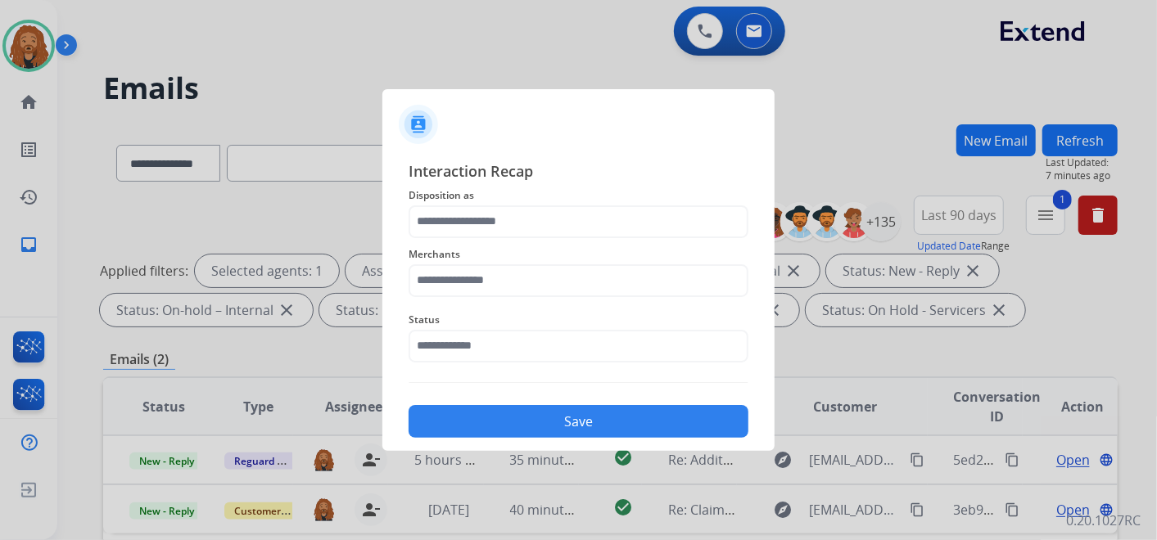
click at [573, 325] on span "Status" at bounding box center [578, 320] width 340 height 20
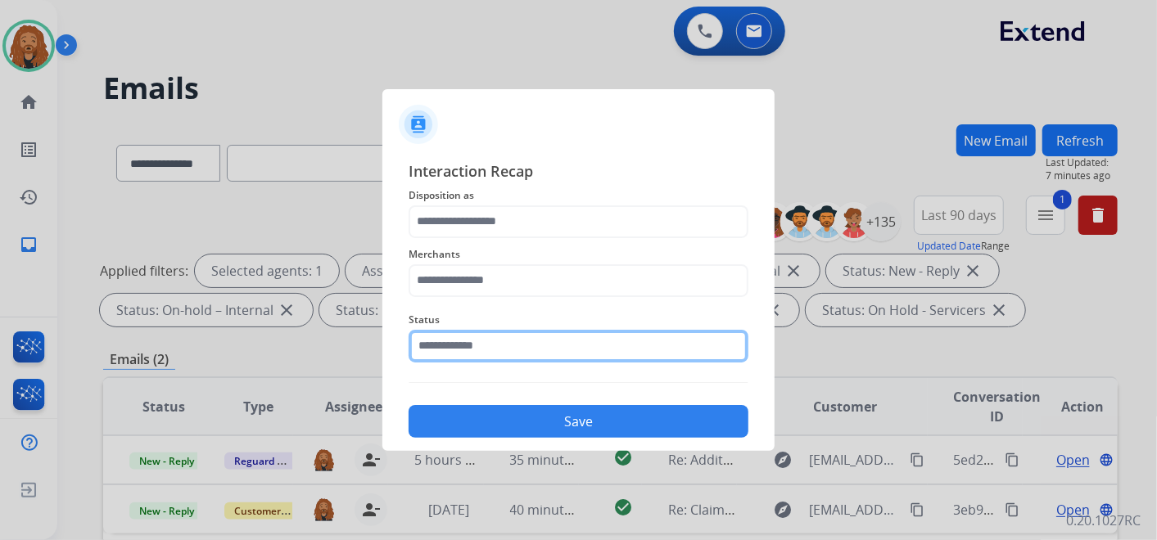
click at [561, 341] on input "text" at bounding box center [578, 346] width 340 height 33
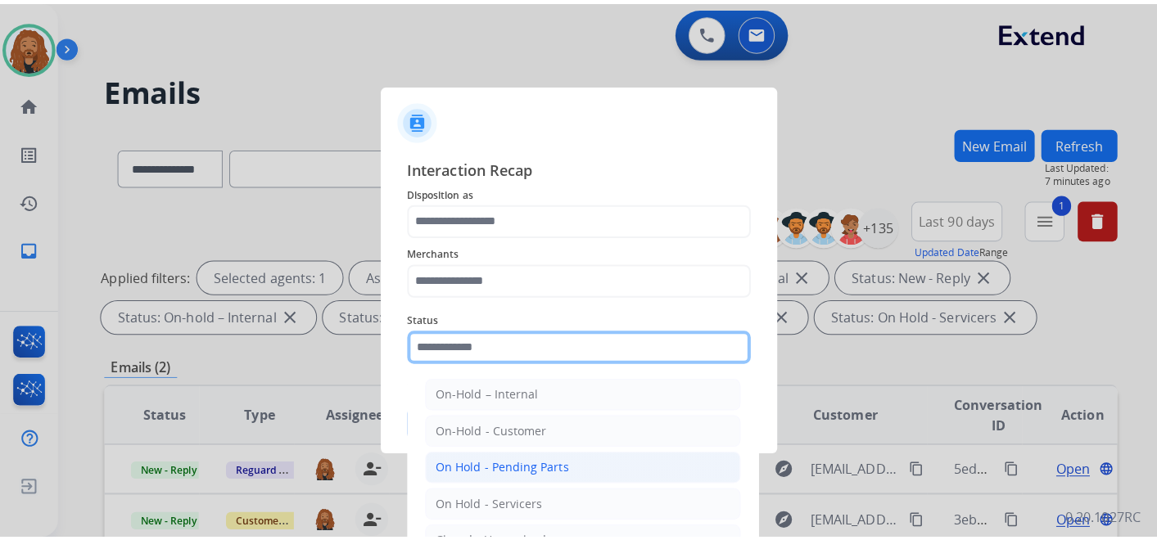
scroll to position [91, 0]
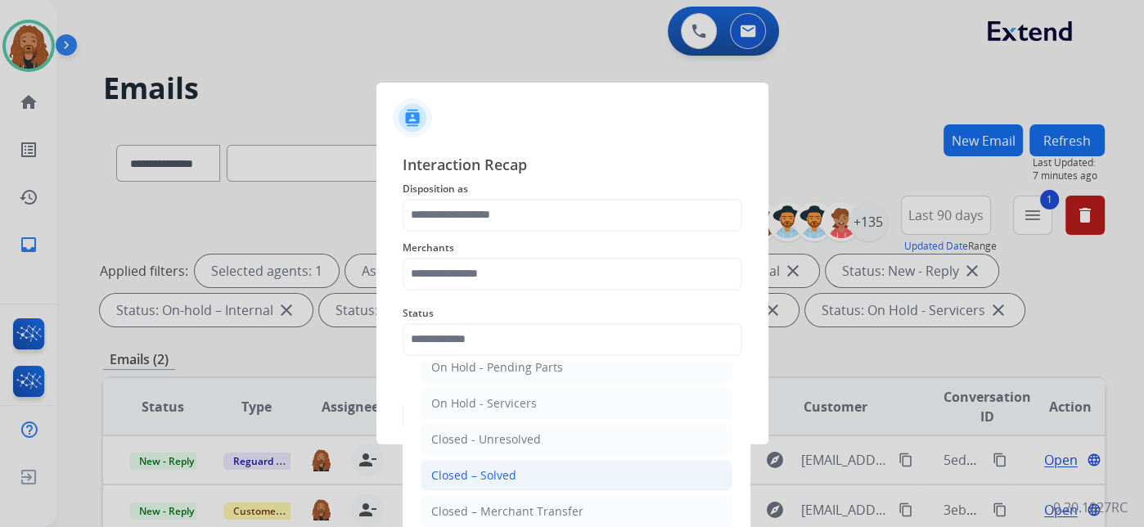
click at [499, 485] on li "Closed – Solved" at bounding box center [577, 475] width 312 height 31
type input "**********"
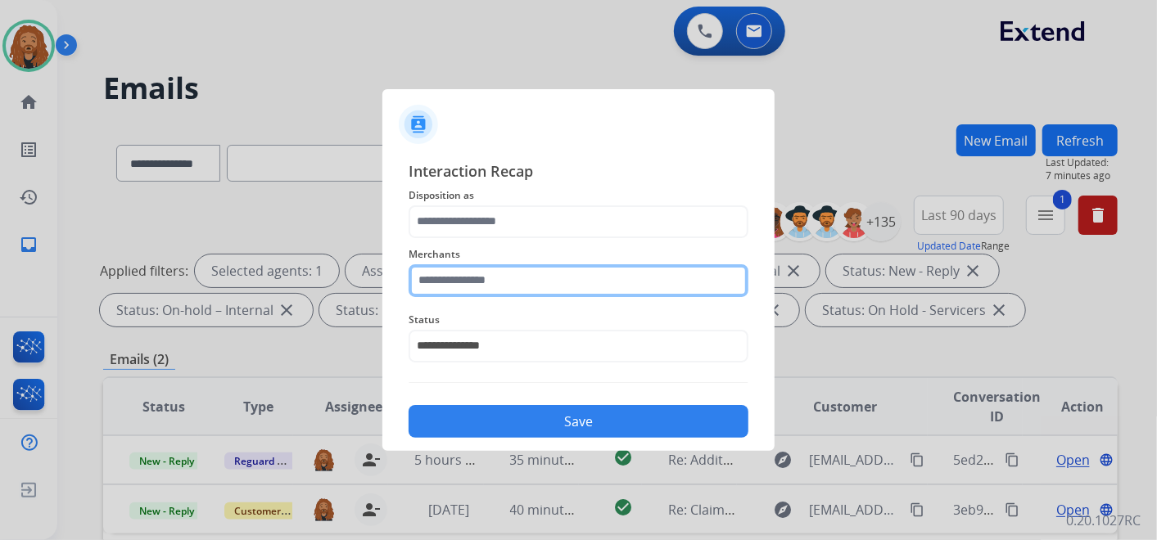
click at [520, 279] on input "text" at bounding box center [578, 280] width 340 height 33
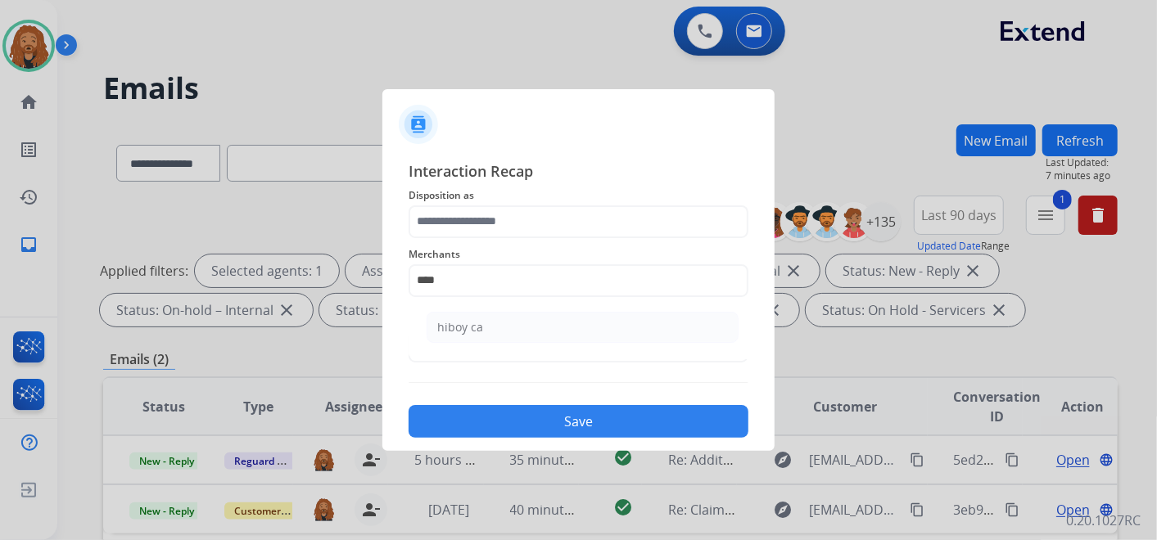
click at [467, 323] on div "hiboy ca" at bounding box center [460, 327] width 46 height 16
type input "********"
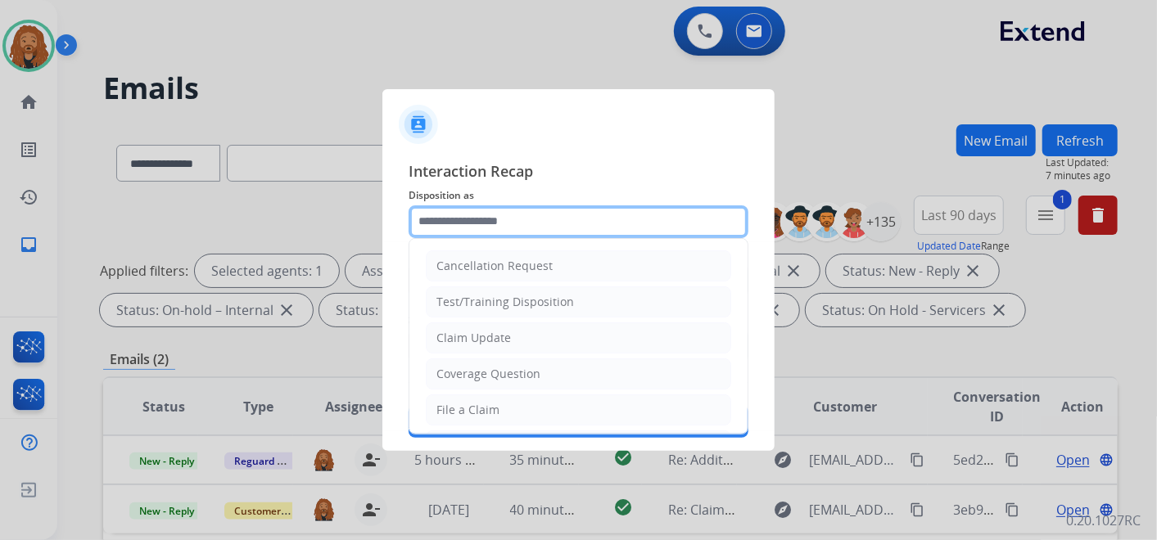
click at [485, 223] on input "text" at bounding box center [578, 221] width 340 height 33
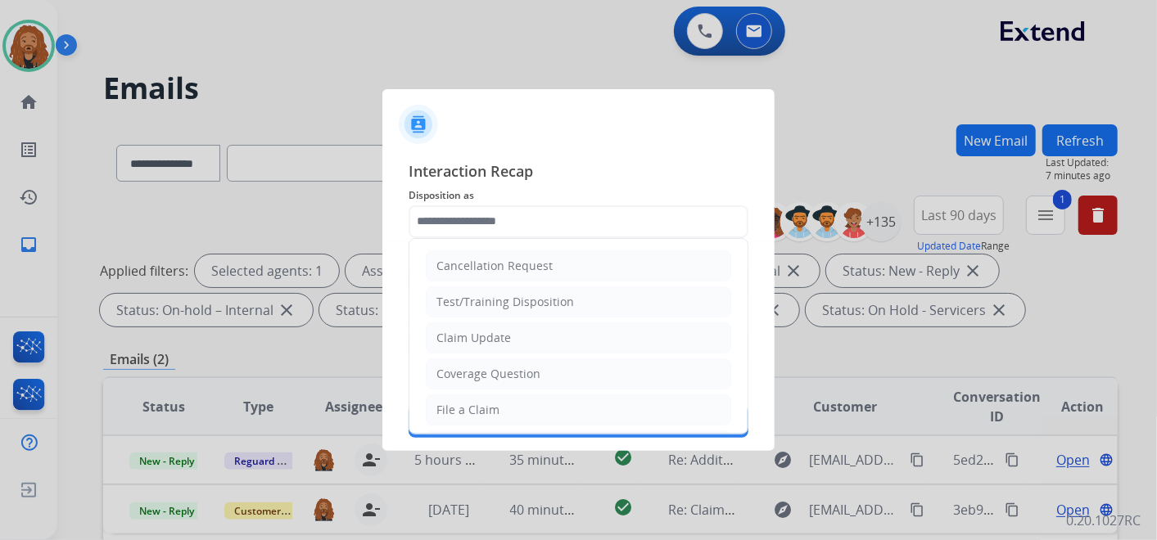
click at [531, 353] on ul "Cancellation Request Test/Training Disposition Claim Update Coverage Question F…" at bounding box center [578, 464] width 338 height 450
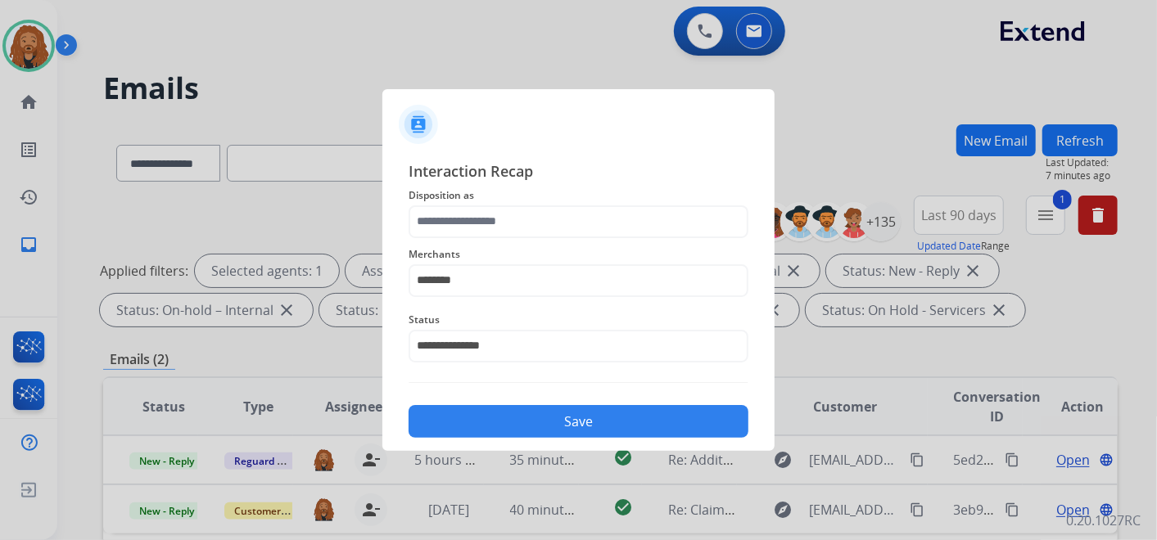
click at [470, 203] on span "Disposition as" at bounding box center [578, 196] width 340 height 20
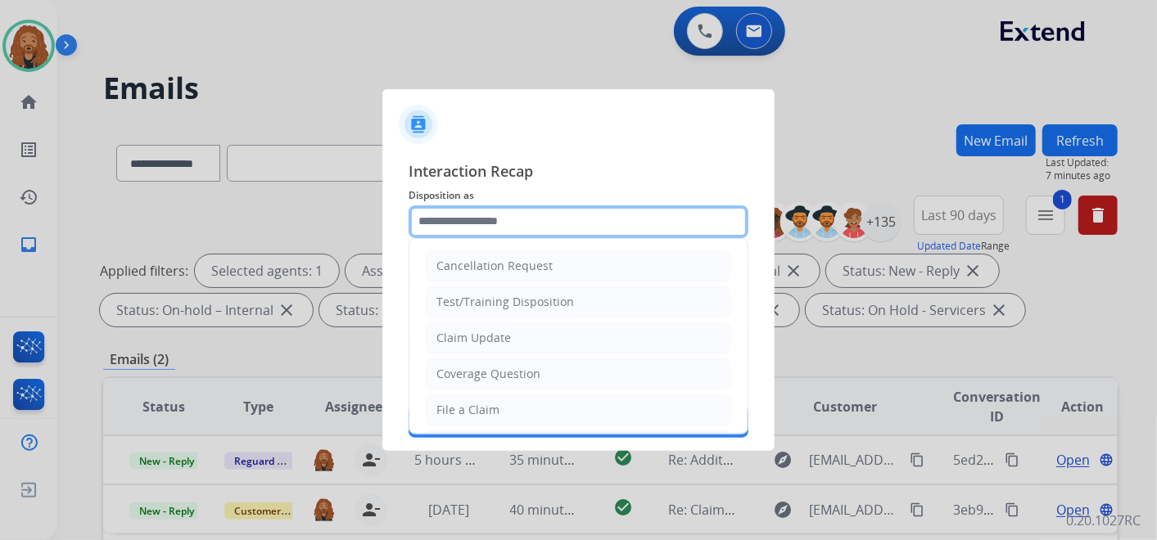
click at [454, 235] on input "text" at bounding box center [578, 221] width 340 height 33
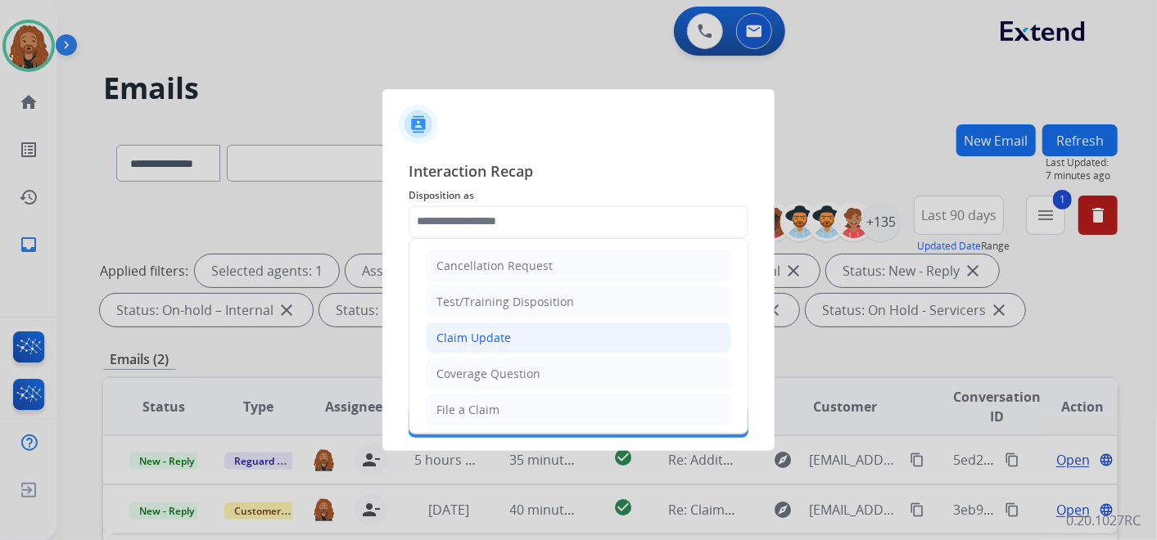
click at [466, 336] on div "Claim Update" at bounding box center [473, 338] width 74 height 16
type input "**********"
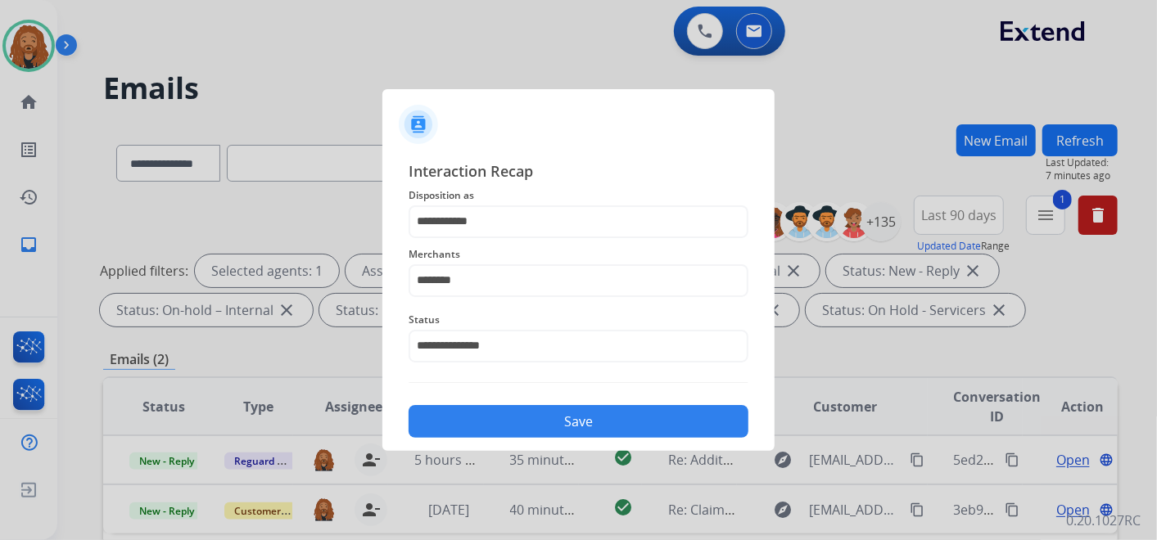
click at [440, 419] on button "Save" at bounding box center [578, 421] width 340 height 33
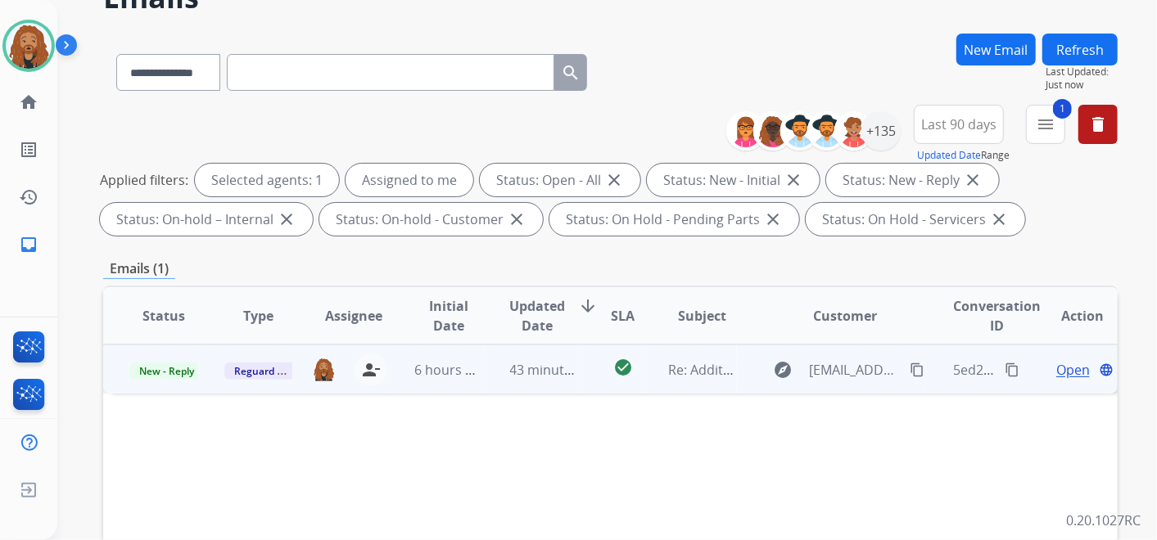
click at [1059, 367] on span "Open" at bounding box center [1073, 370] width 34 height 20
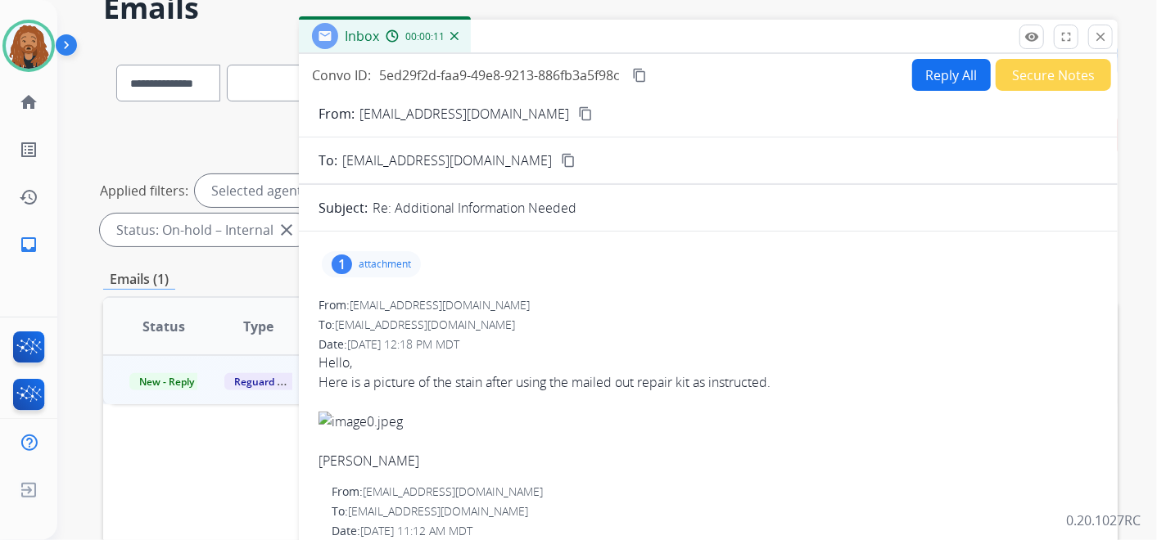
scroll to position [0, 0]
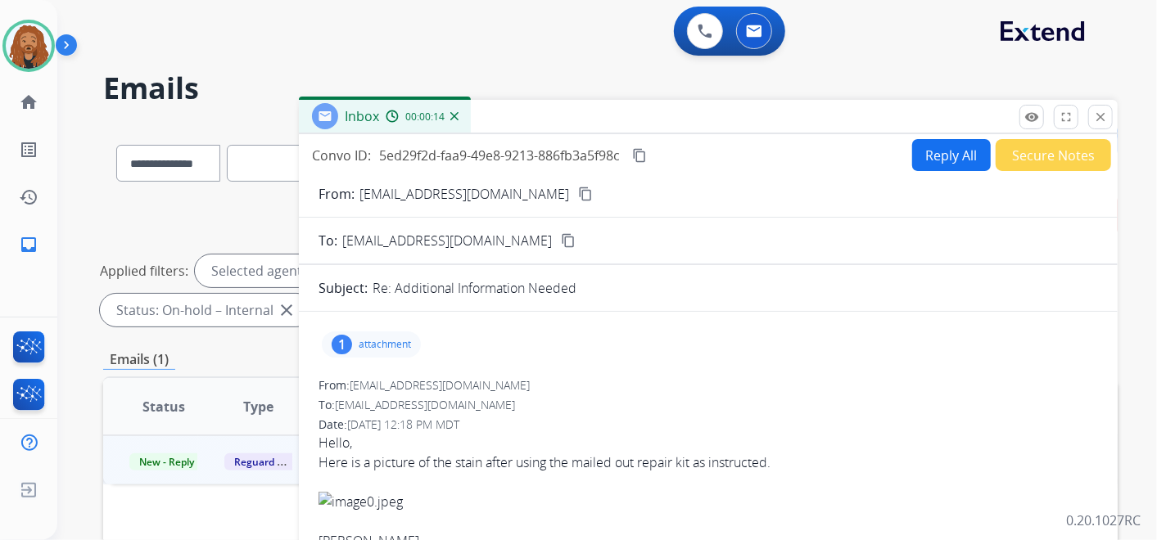
click at [578, 192] on mat-icon "content_copy" at bounding box center [585, 194] width 15 height 15
click at [1091, 124] on button "close Close" at bounding box center [1100, 117] width 25 height 25
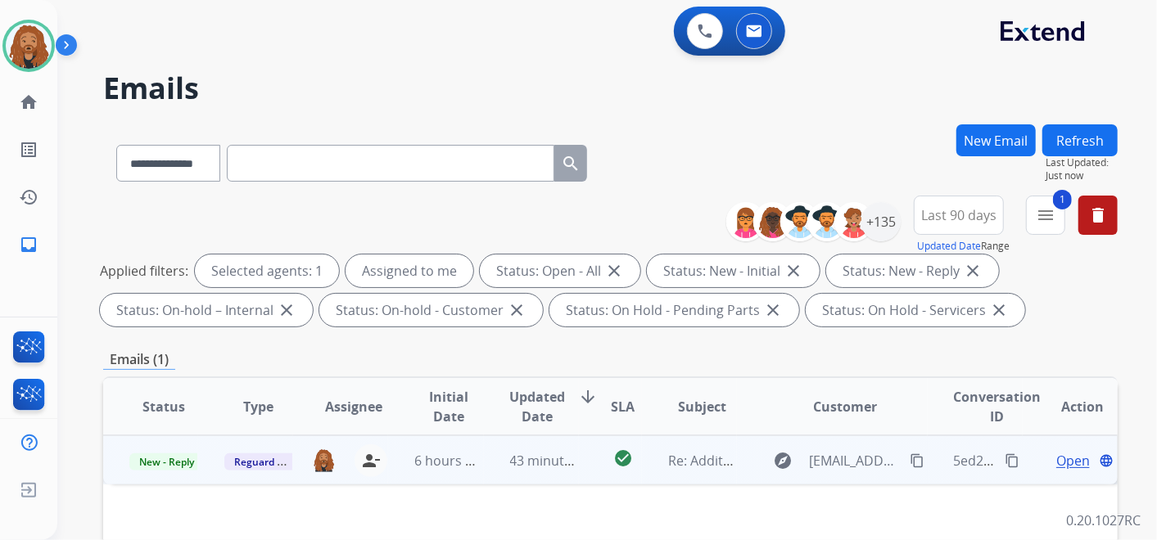
click at [472, 470] on td "6 hours ago" at bounding box center [435, 459] width 95 height 49
click at [1063, 464] on span "Open" at bounding box center [1073, 460] width 34 height 20
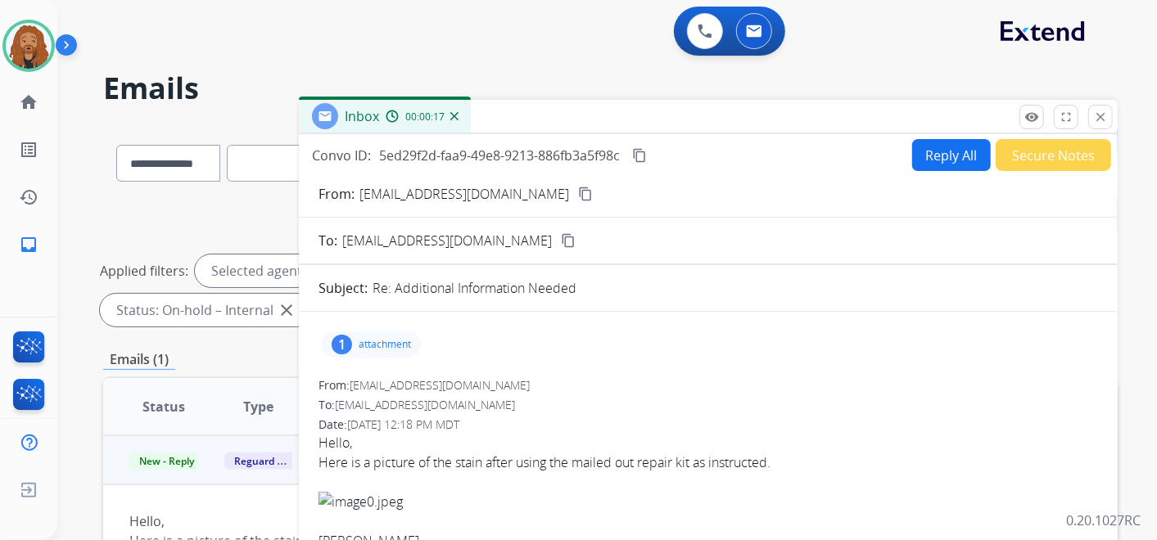
click at [955, 161] on button "Reply All" at bounding box center [951, 155] width 79 height 32
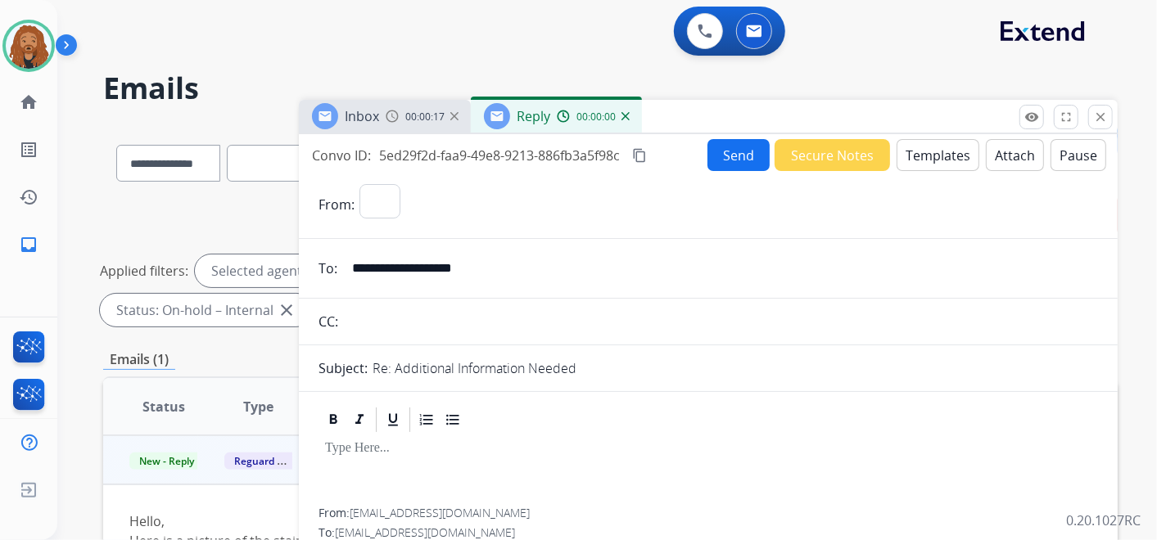
select select "**********"
click at [934, 149] on button "Templates" at bounding box center [937, 155] width 83 height 32
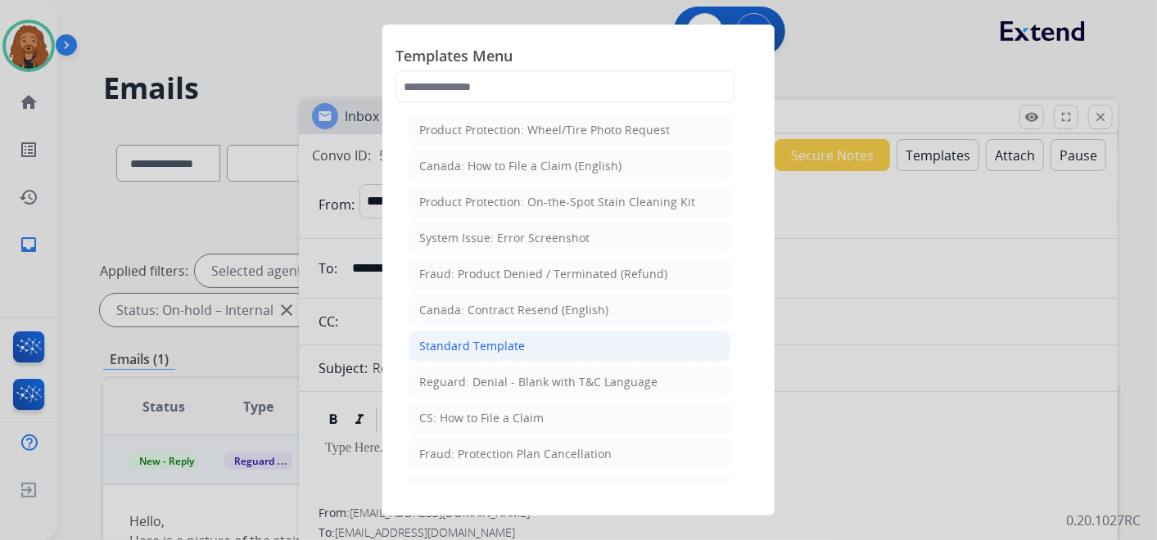
click at [489, 341] on div "Standard Template" at bounding box center [472, 346] width 106 height 16
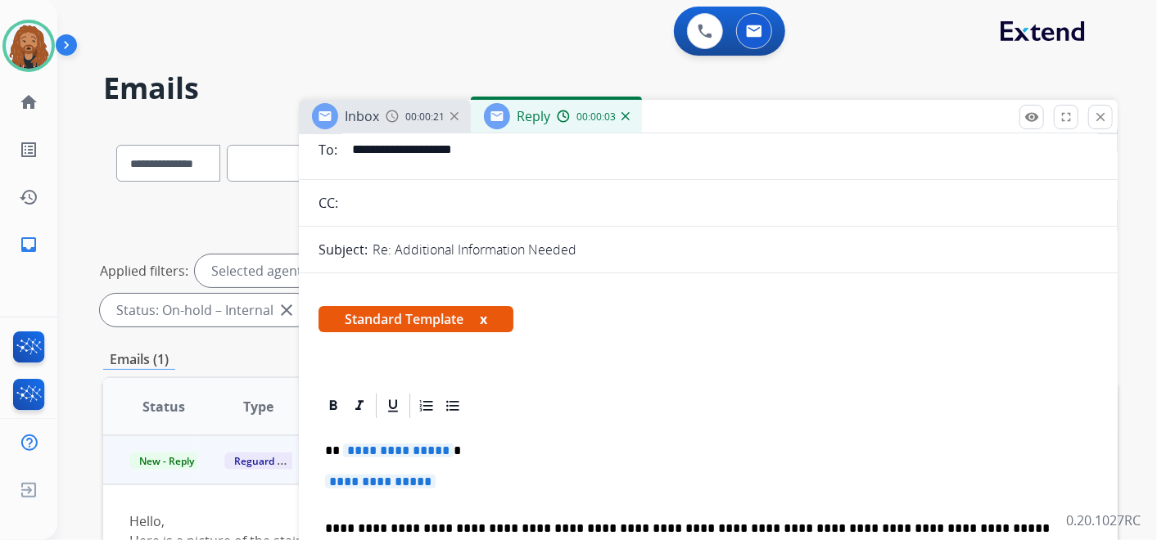
scroll to position [182, 0]
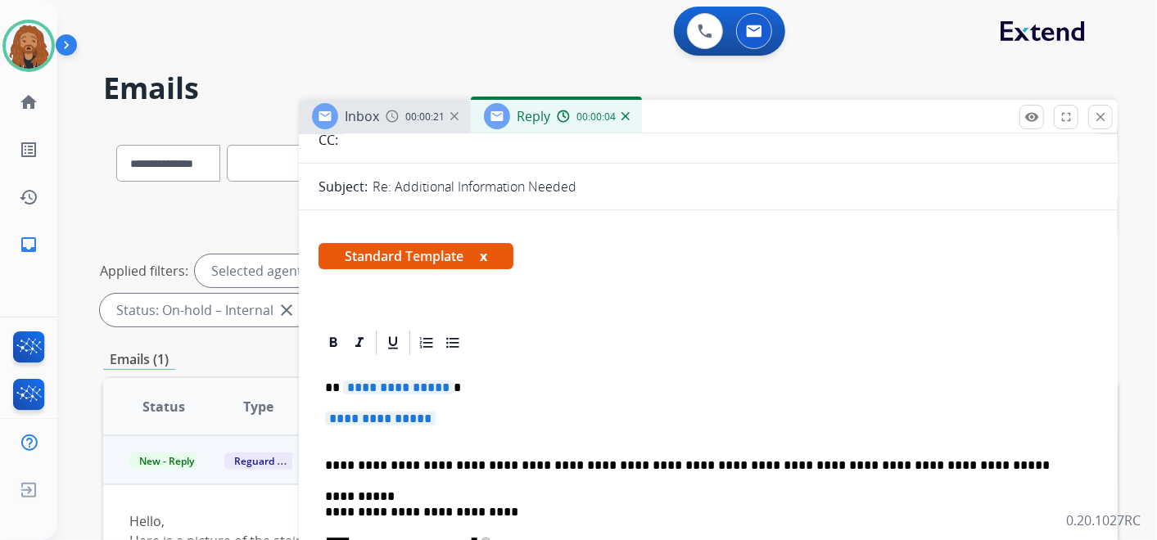
click at [465, 412] on p "**********" at bounding box center [708, 427] width 766 height 30
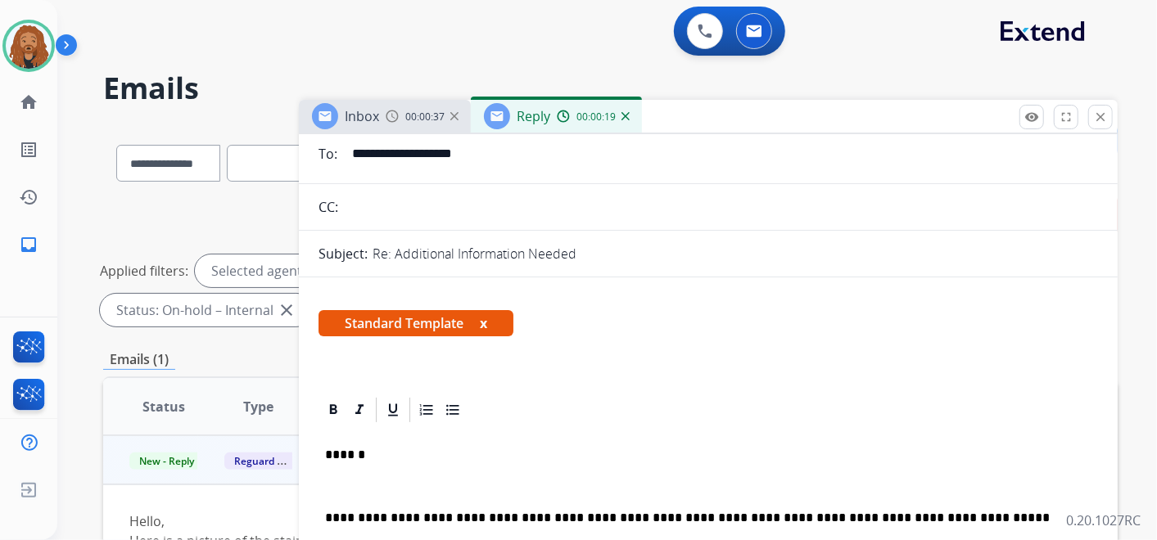
scroll to position [0, 0]
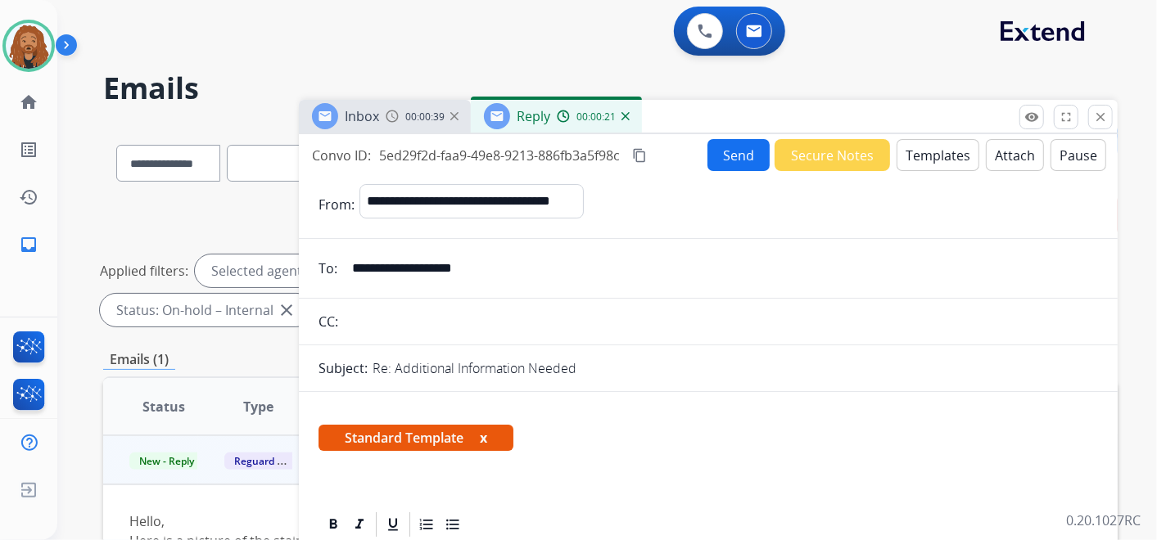
click at [503, 265] on input "**********" at bounding box center [720, 268] width 756 height 33
drag, startPoint x: 497, startPoint y: 266, endPoint x: 353, endPoint y: 263, distance: 144.1
click at [353, 263] on input "**********" at bounding box center [720, 268] width 756 height 33
click at [388, 124] on div "Inbox 00:01:28" at bounding box center [385, 116] width 172 height 33
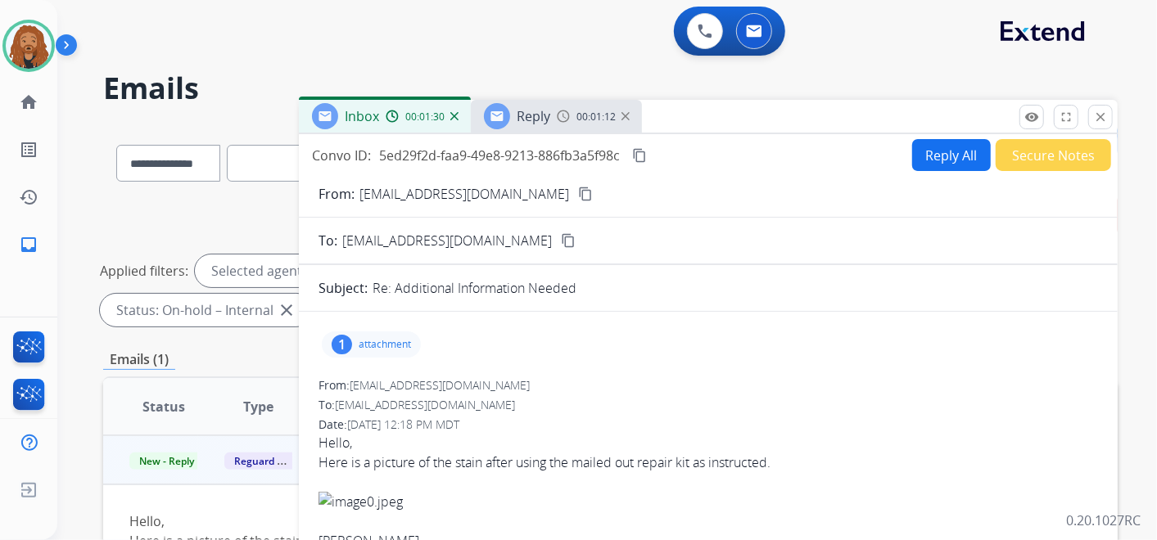
click at [401, 339] on p "attachment" at bounding box center [385, 344] width 52 height 13
click at [454, 368] on div "image0.jpeg download" at bounding box center [429, 386] width 215 height 57
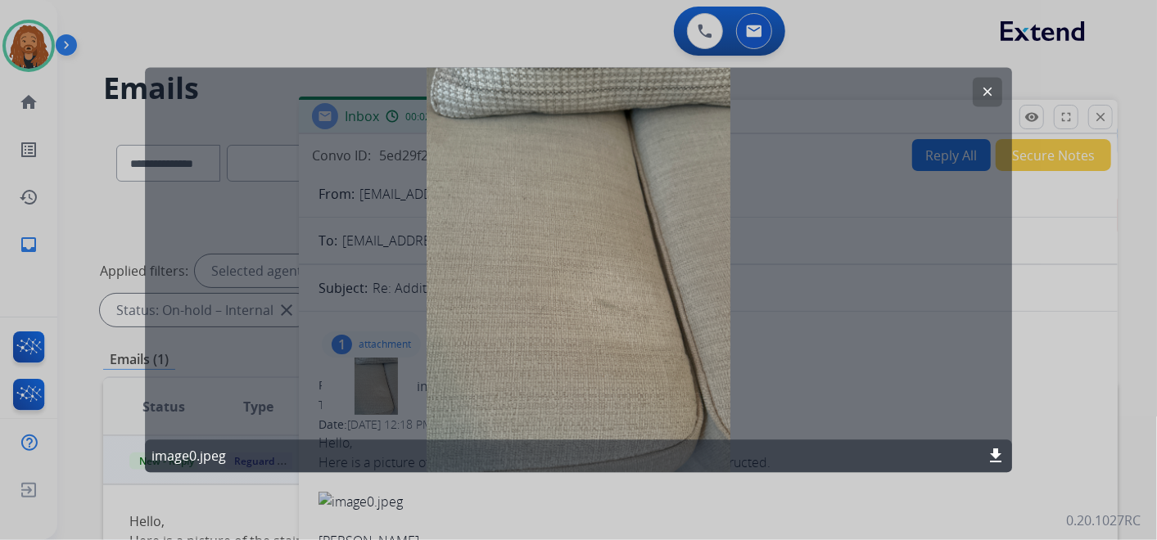
click at [996, 458] on mat-icon "download" at bounding box center [996, 457] width 20 height 20
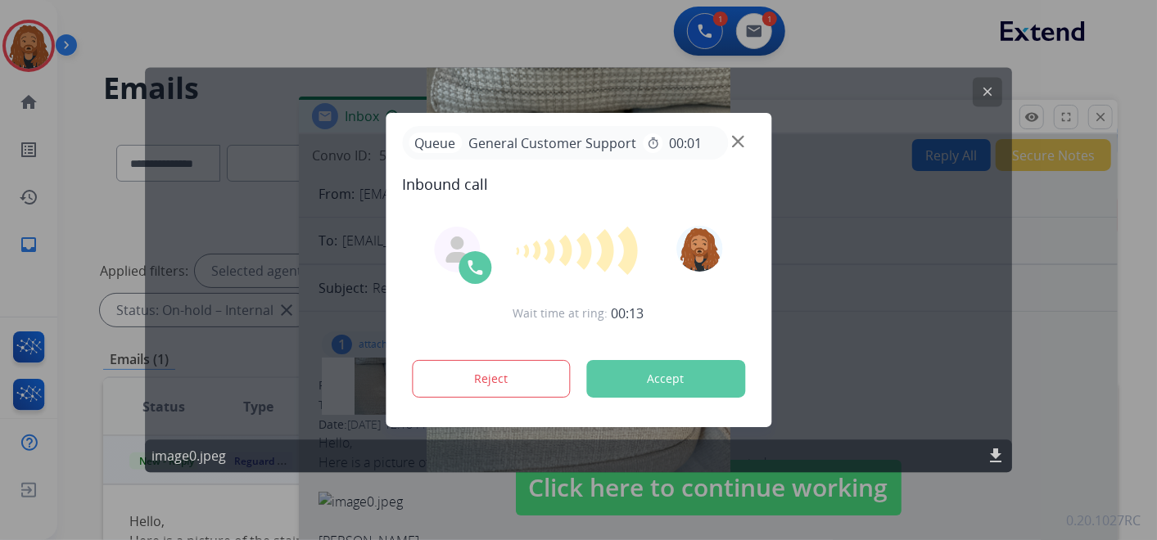
click at [891, 422] on div at bounding box center [578, 270] width 1157 height 540
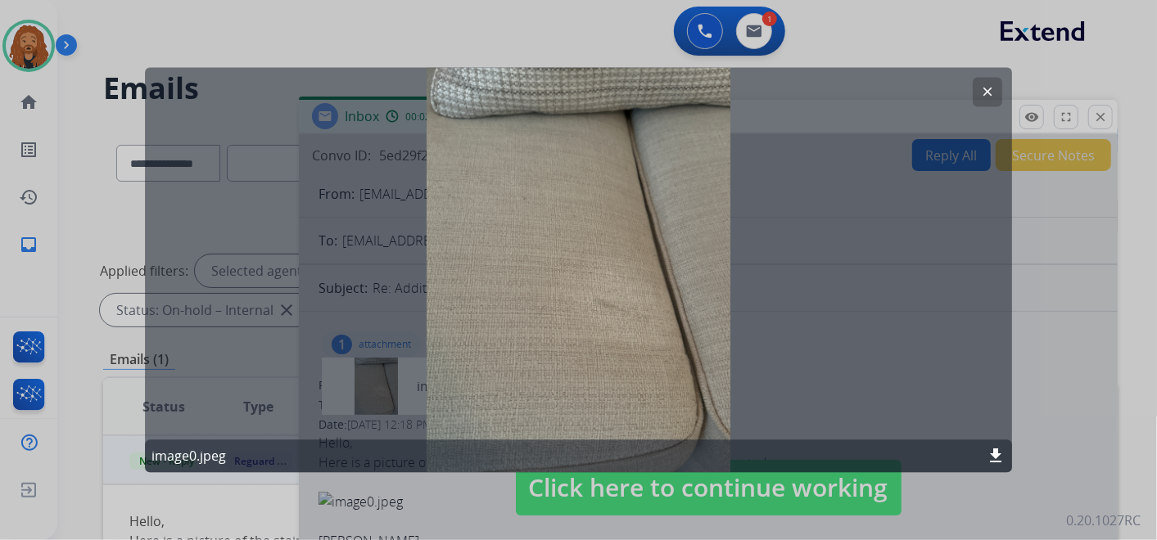
drag, startPoint x: 996, startPoint y: 465, endPoint x: 995, endPoint y: 434, distance: 31.1
click at [998, 463] on mat-icon "download" at bounding box center [996, 457] width 20 height 20
click at [1081, 63] on div at bounding box center [578, 270] width 1157 height 540
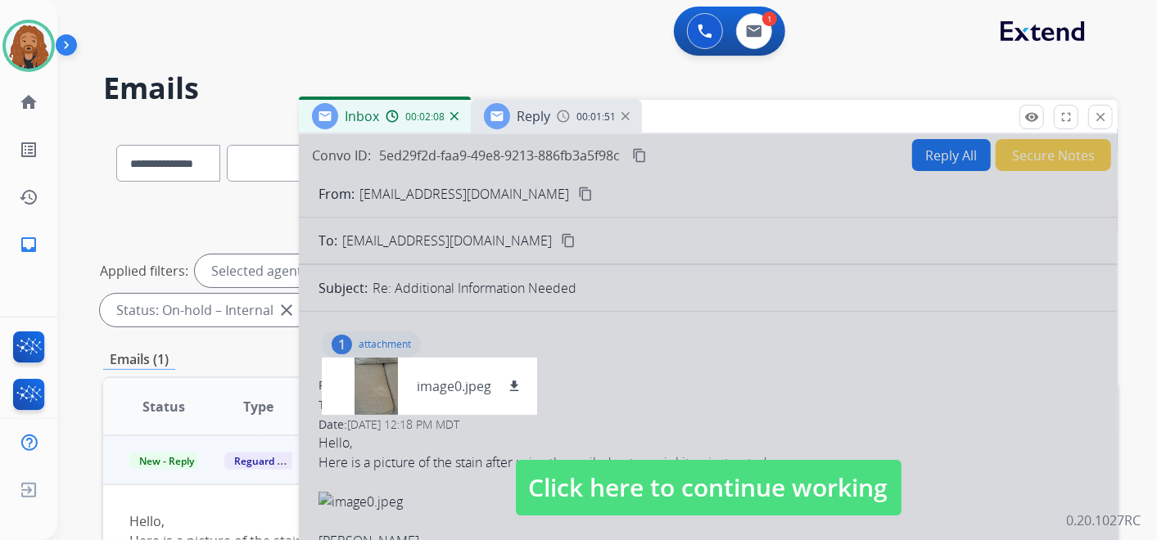
click at [831, 411] on div at bounding box center [708, 471] width 819 height 675
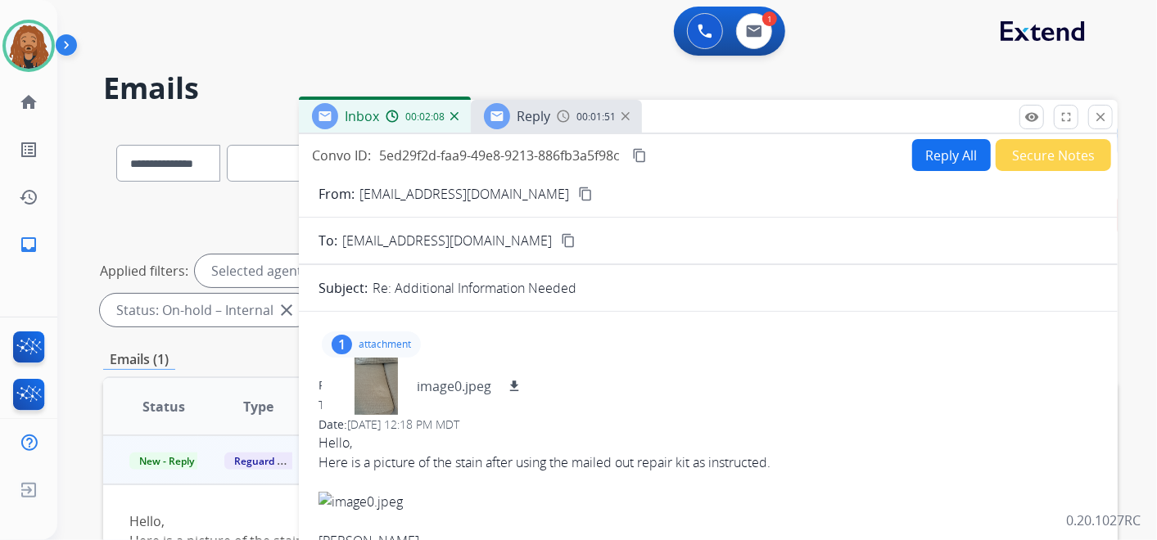
click at [942, 147] on button "Reply All" at bounding box center [951, 155] width 79 height 32
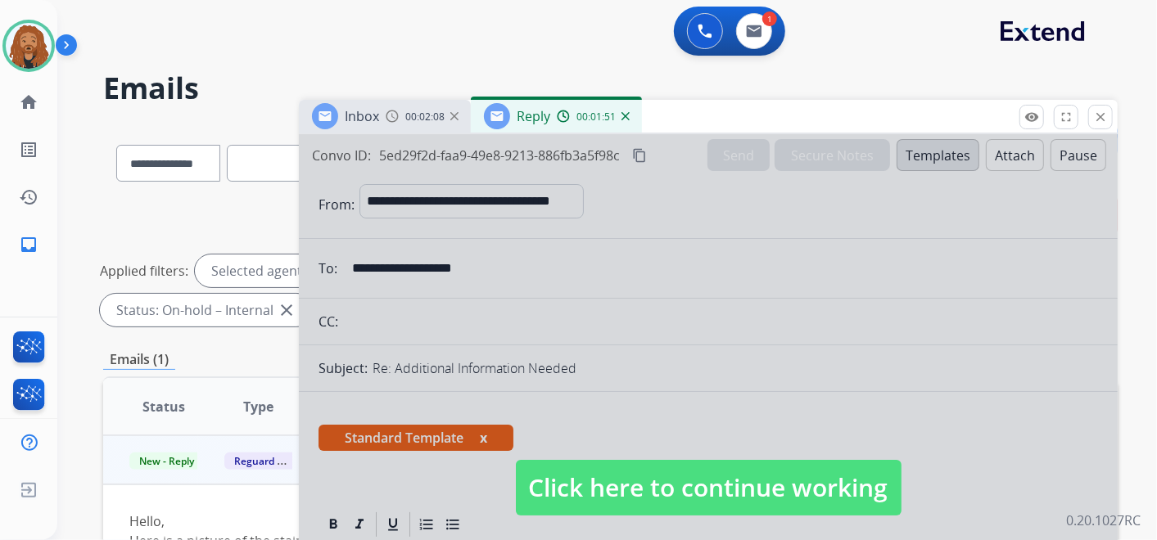
click at [533, 432] on div at bounding box center [708, 471] width 819 height 675
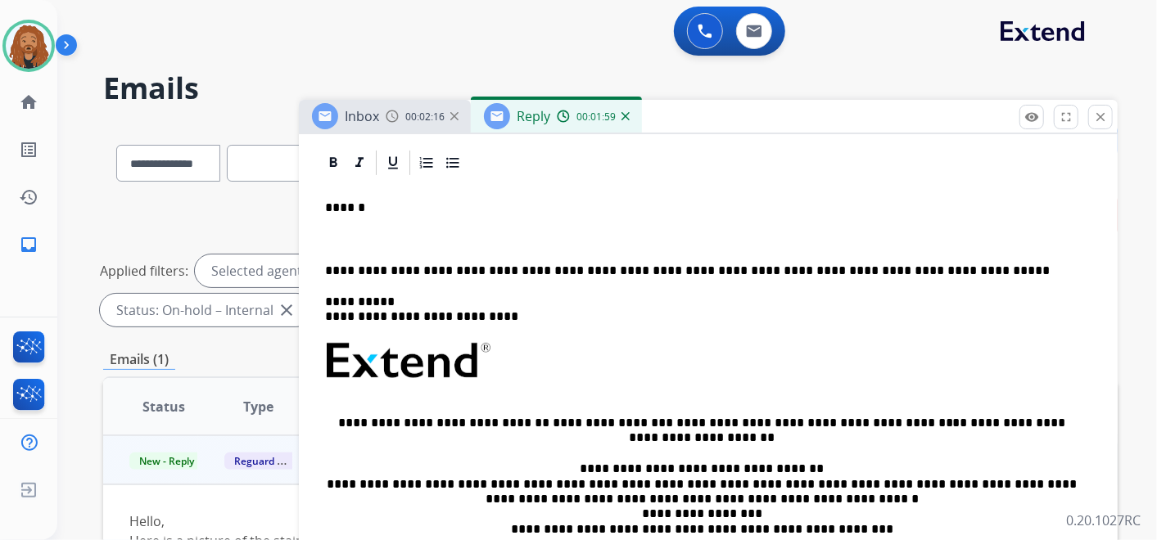
scroll to position [363, 0]
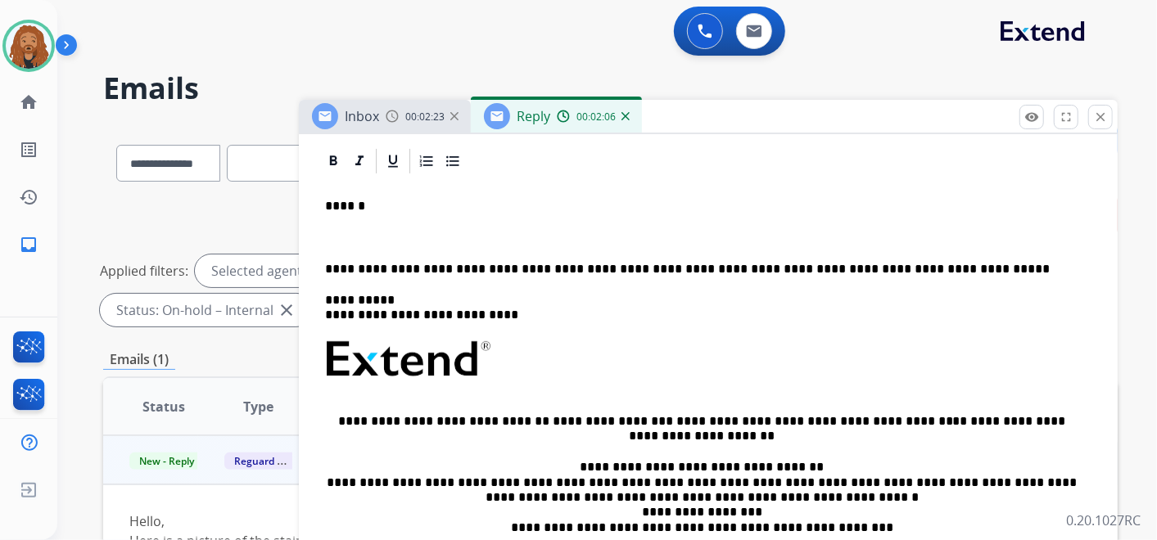
click at [384, 234] on p at bounding box center [708, 237] width 766 height 15
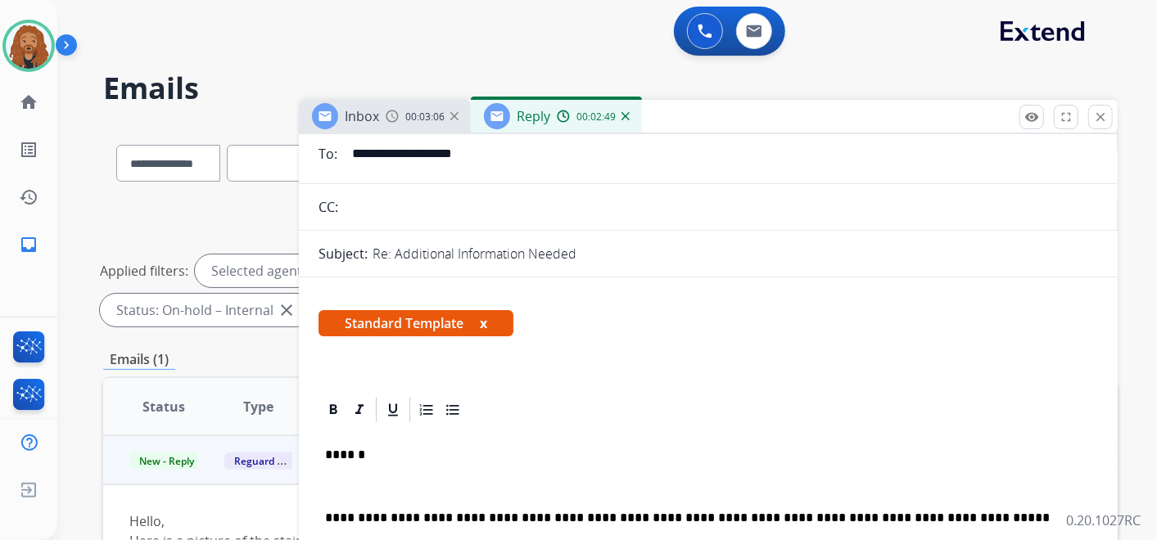
scroll to position [182, 0]
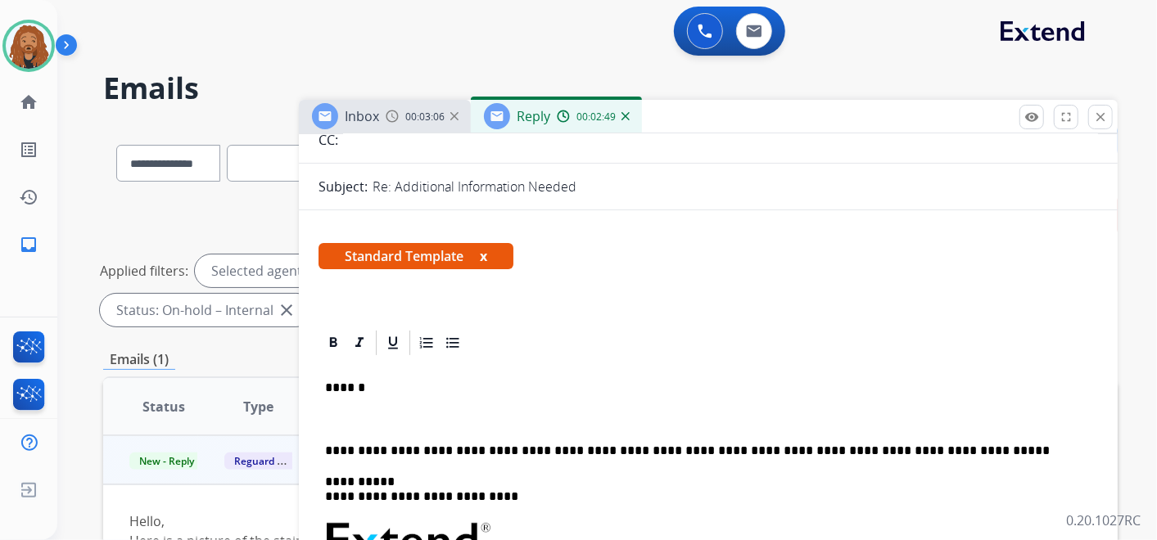
click at [356, 412] on p at bounding box center [708, 419] width 766 height 15
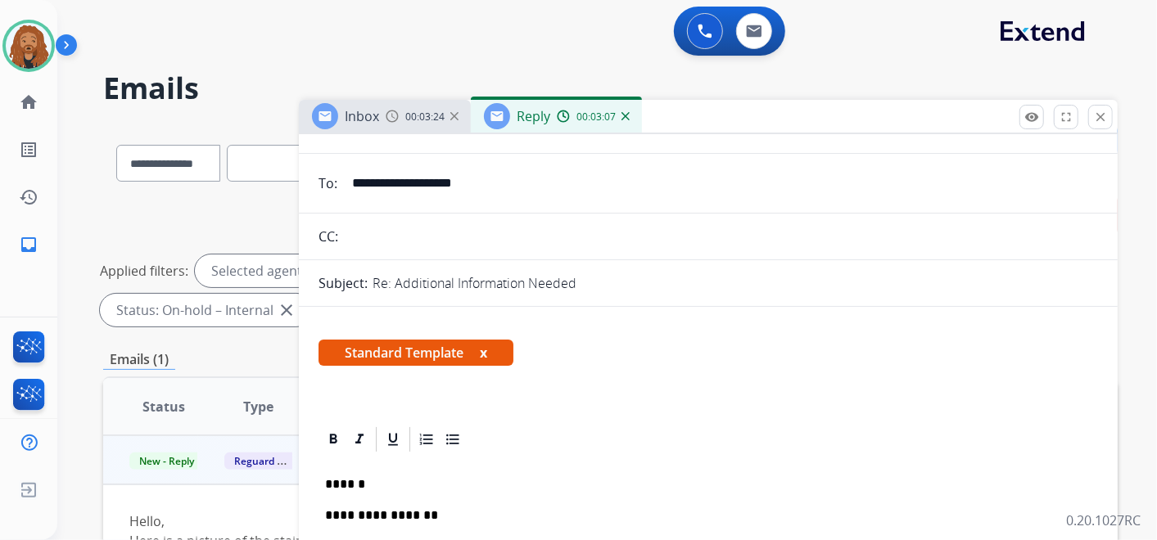
scroll to position [0, 0]
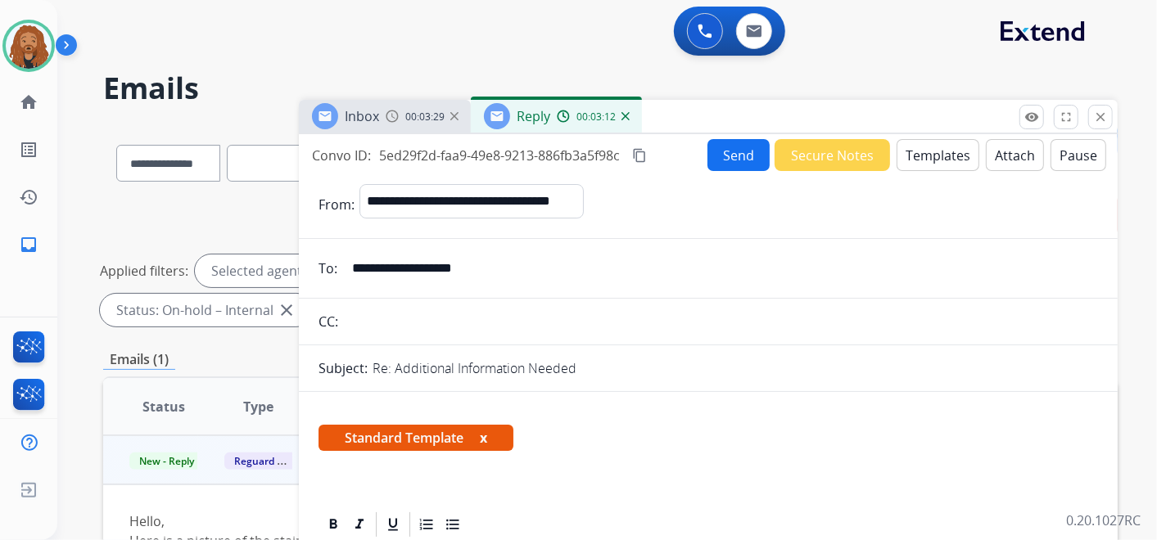
click at [623, 115] on img at bounding box center [625, 116] width 8 height 8
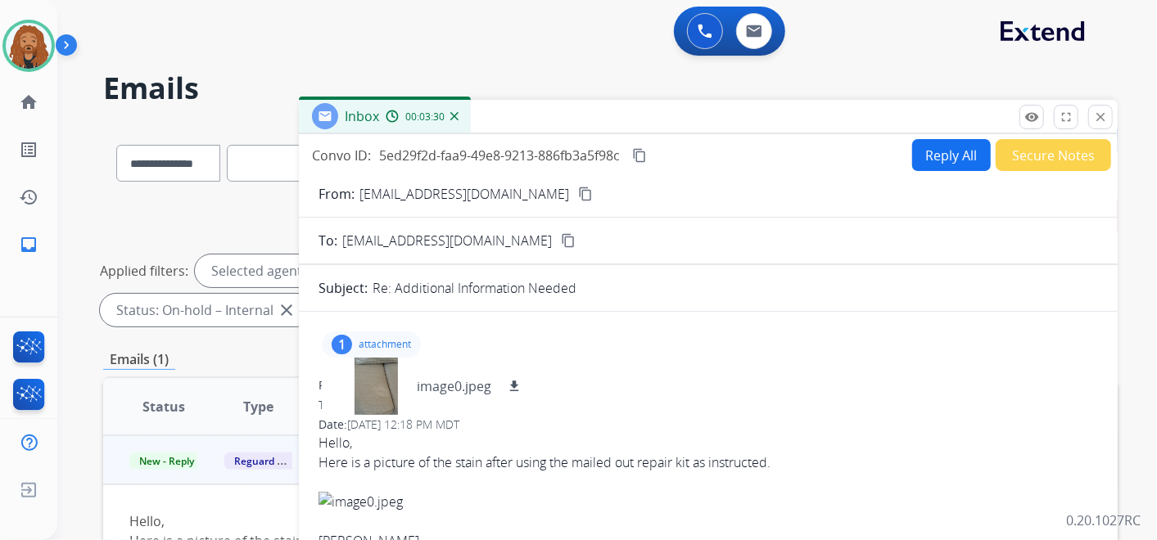
click at [454, 117] on img at bounding box center [454, 116] width 8 height 8
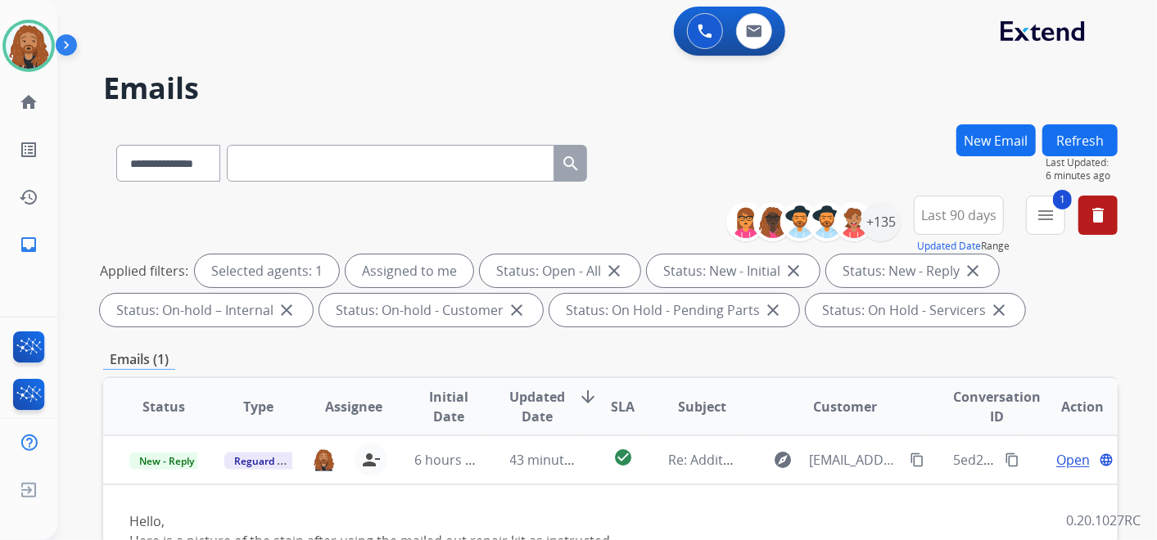
click at [991, 130] on button "New Email" at bounding box center [995, 140] width 79 height 32
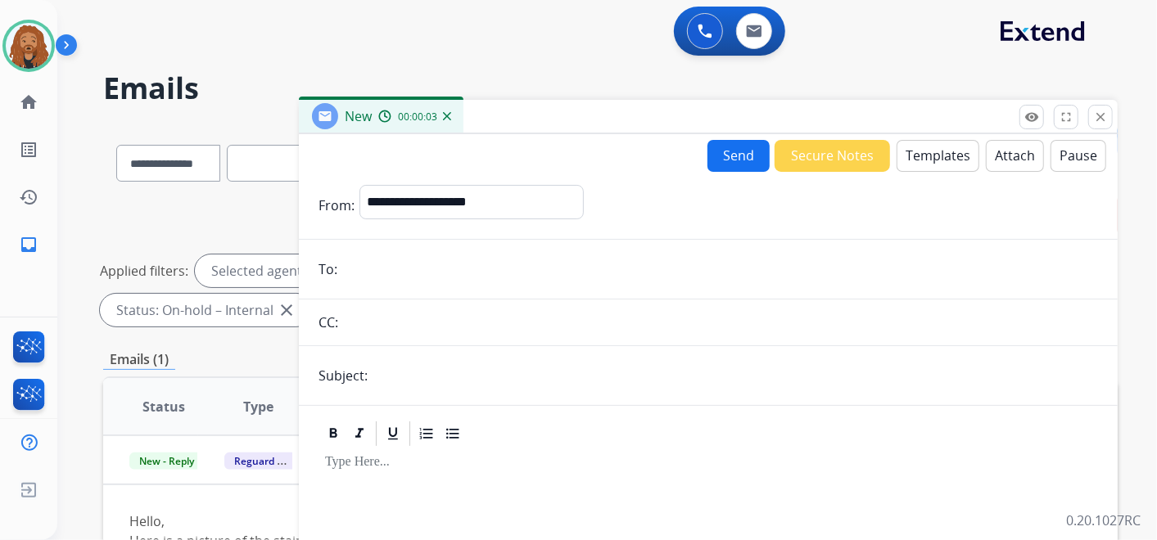
click at [504, 221] on div "**********" at bounding box center [471, 205] width 224 height 41
click at [499, 211] on select "**********" at bounding box center [470, 201] width 223 height 33
select select "**********"
click at [359, 185] on select "**********" at bounding box center [470, 201] width 223 height 33
drag, startPoint x: 435, startPoint y: 273, endPoint x: 435, endPoint y: 282, distance: 9.0
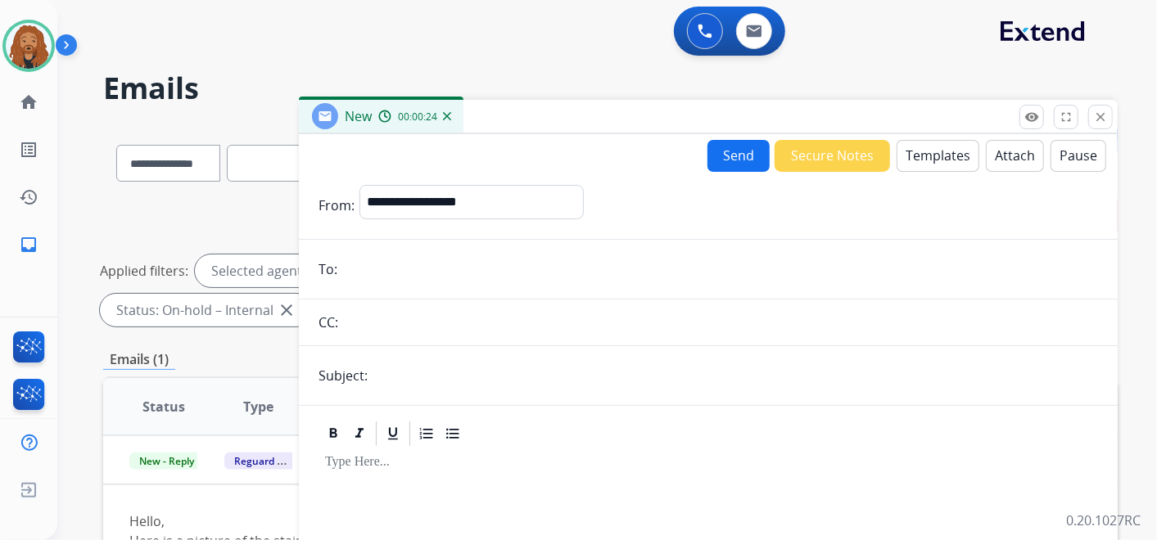
click at [435, 282] on input "email" at bounding box center [720, 269] width 756 height 33
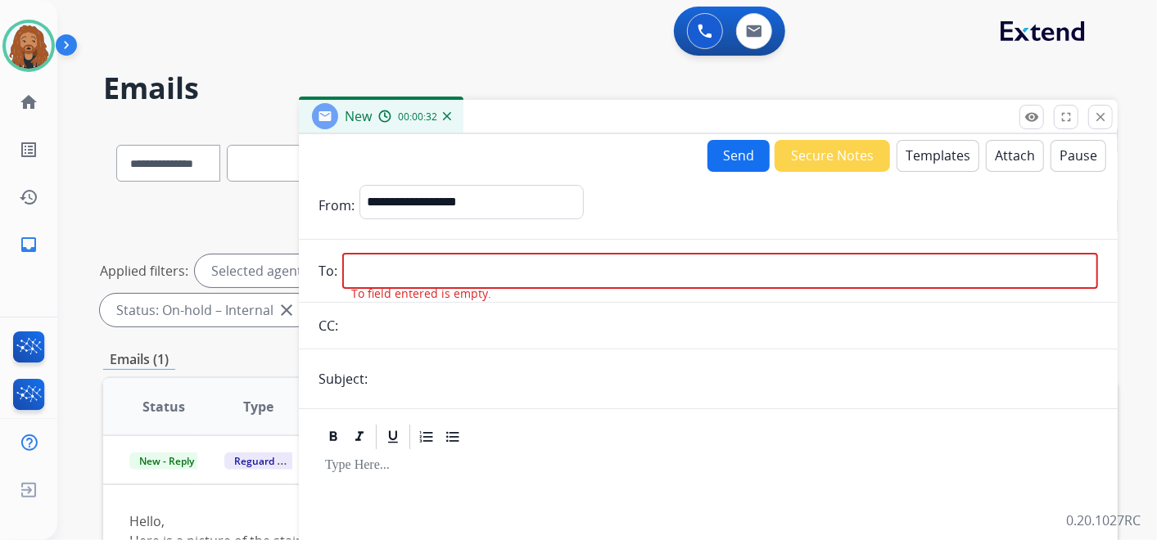
click at [403, 272] on input "email" at bounding box center [720, 271] width 756 height 36
paste input "**********"
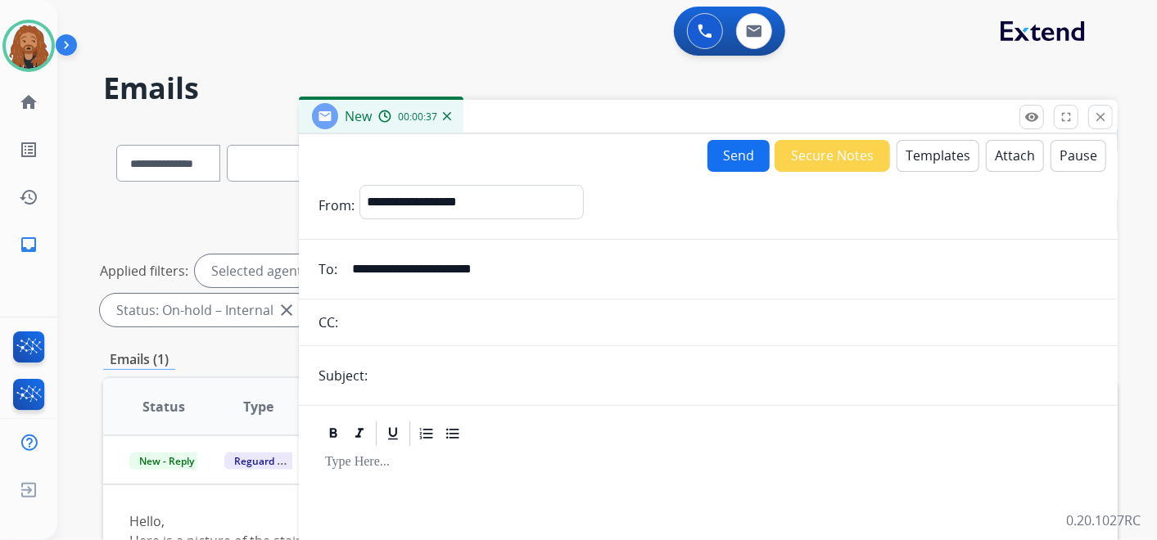
type input "**********"
click at [911, 156] on button "Templates" at bounding box center [937, 156] width 83 height 32
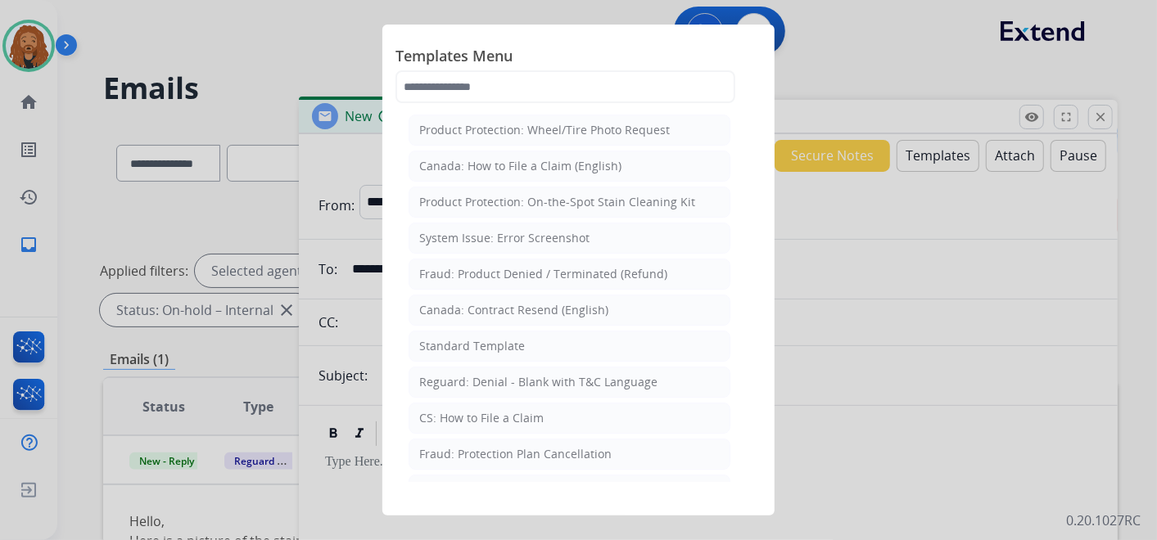
click at [521, 341] on div "Standard Template" at bounding box center [472, 346] width 106 height 16
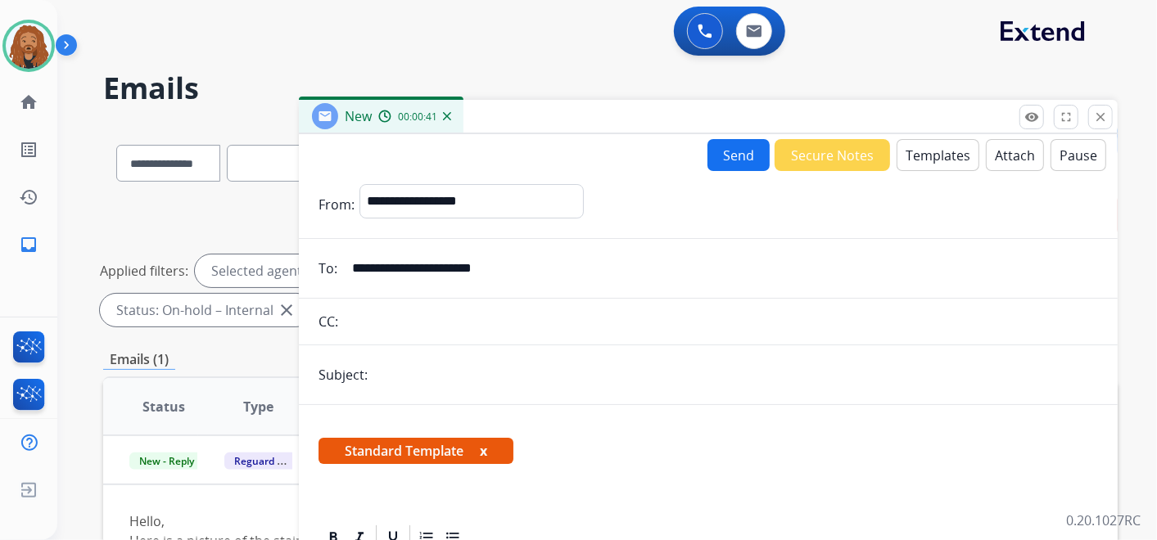
drag, startPoint x: 458, startPoint y: 372, endPoint x: 464, endPoint y: 364, distance: 9.3
click at [462, 369] on input "text" at bounding box center [734, 375] width 725 height 33
type input "**********"
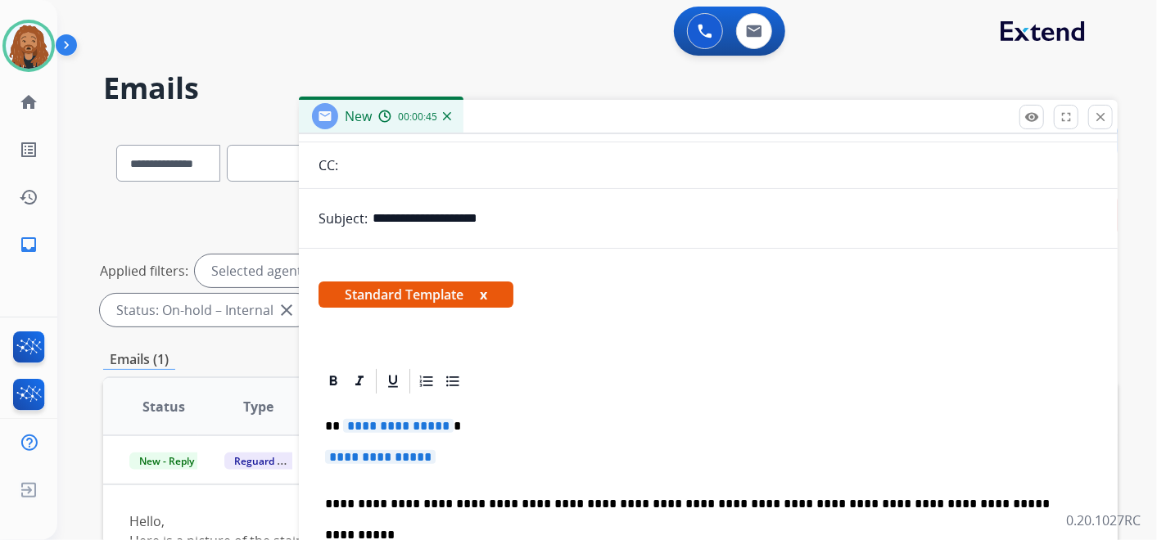
scroll to position [224, 0]
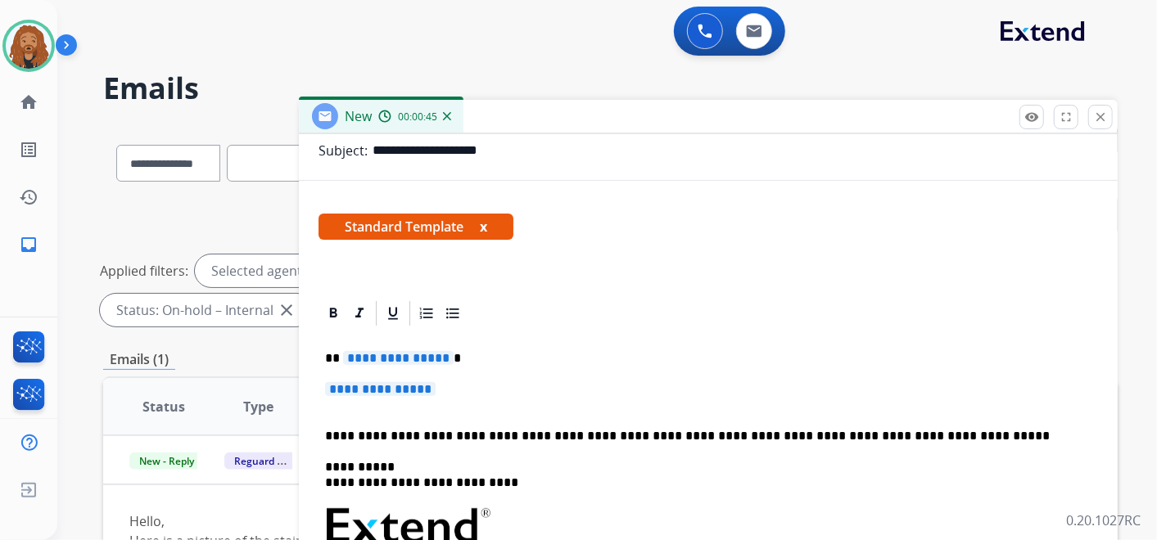
click at [414, 399] on p "**********" at bounding box center [708, 397] width 766 height 30
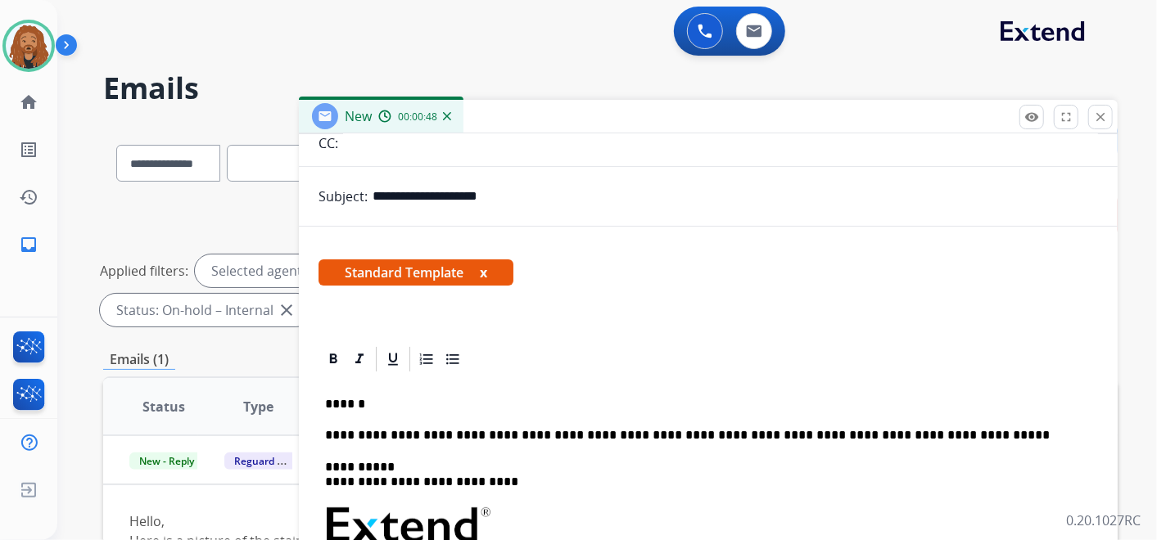
scroll to position [210, 0]
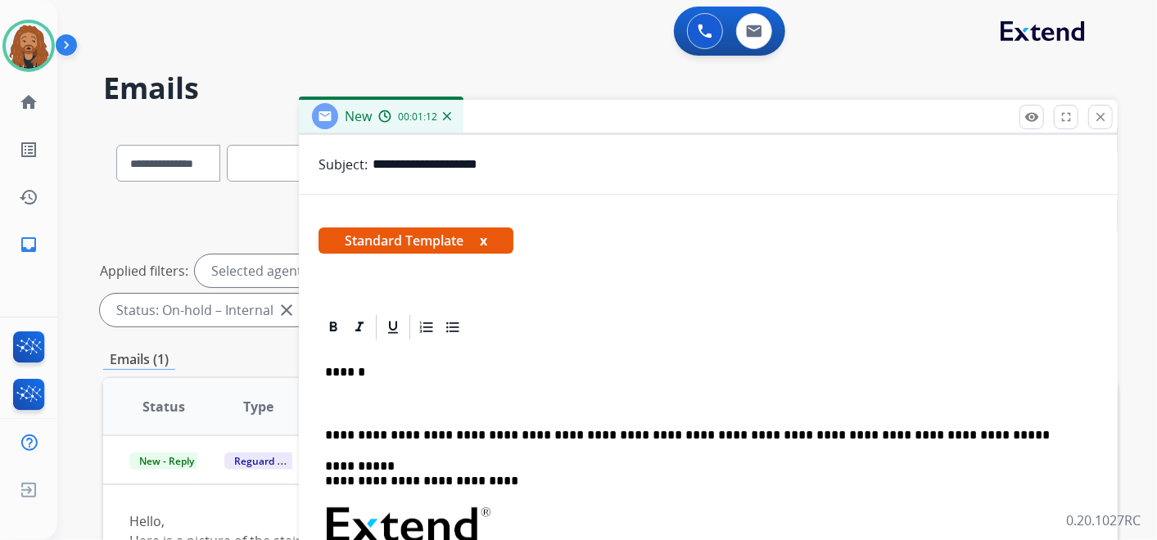
click at [381, 402] on p at bounding box center [708, 403] width 766 height 15
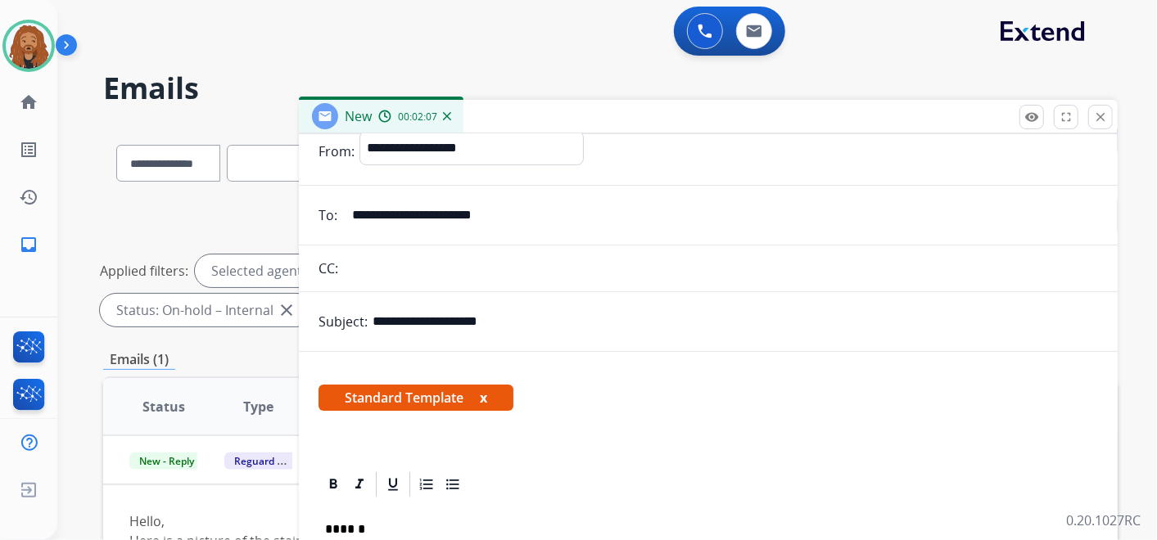
scroll to position [0, 0]
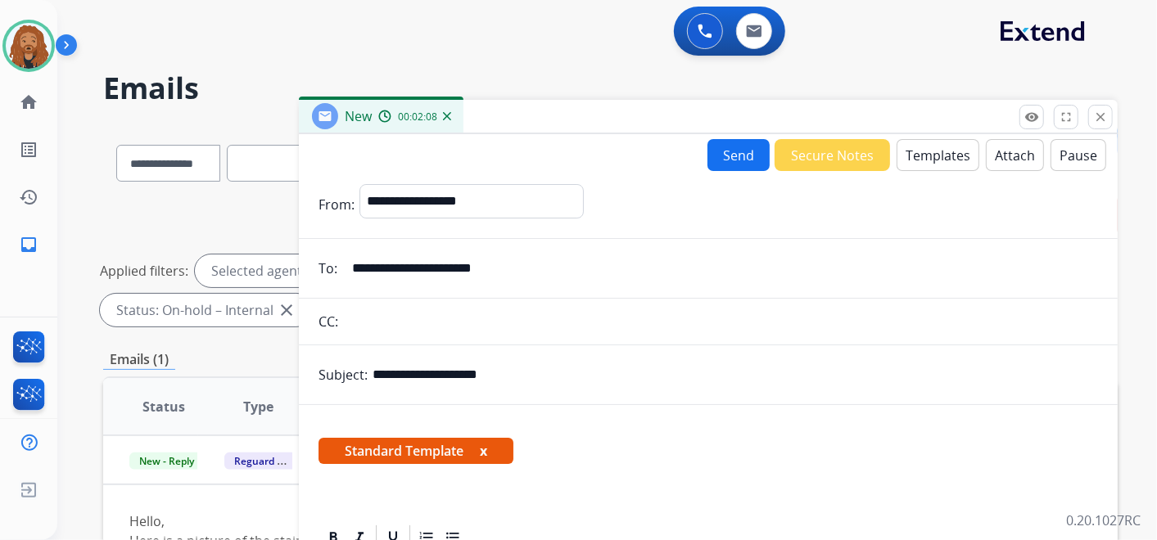
click at [742, 142] on button "Send" at bounding box center [738, 155] width 62 height 32
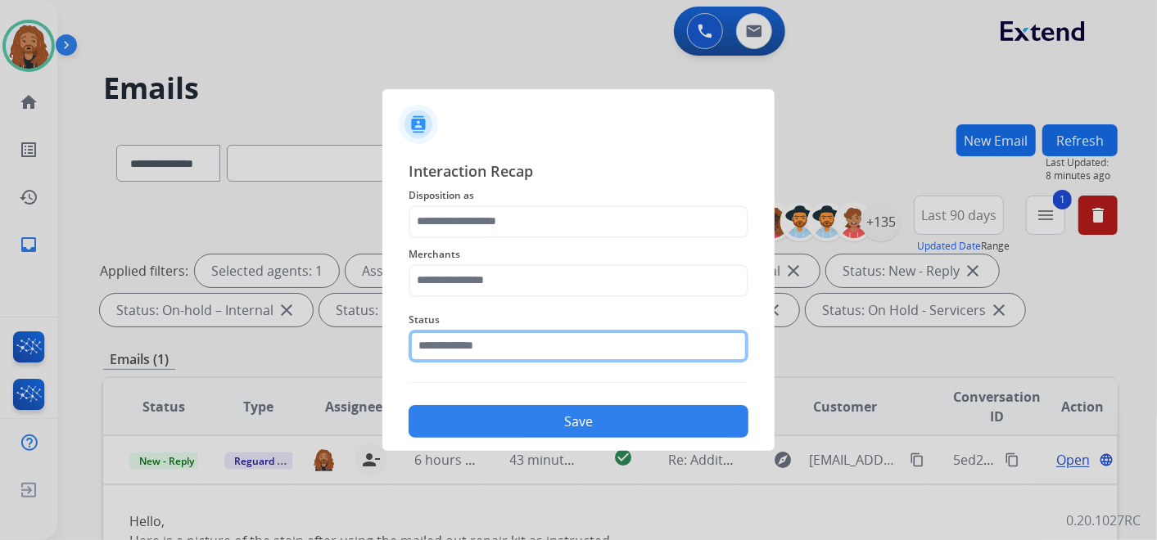
click at [503, 335] on input "text" at bounding box center [578, 346] width 340 height 33
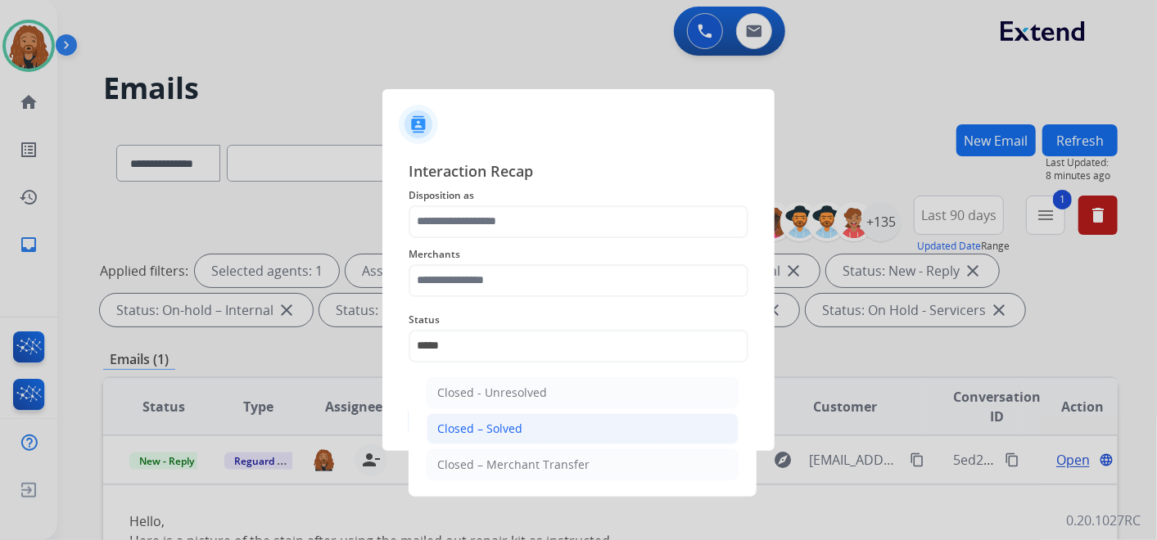
click at [557, 425] on li "Closed – Solved" at bounding box center [582, 428] width 312 height 31
type input "**********"
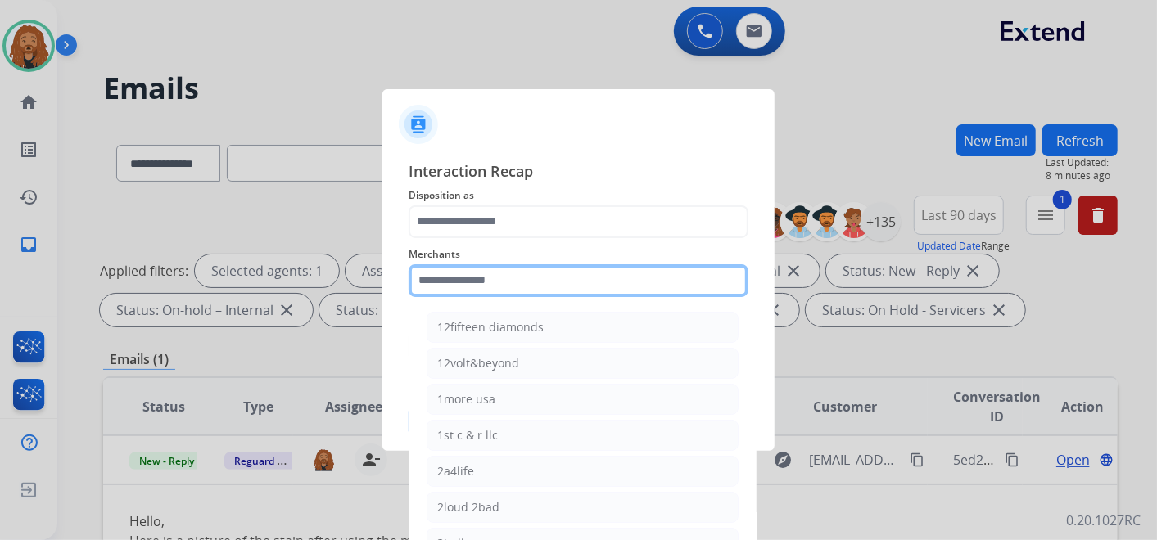
click at [498, 271] on input "text" at bounding box center [578, 280] width 340 height 33
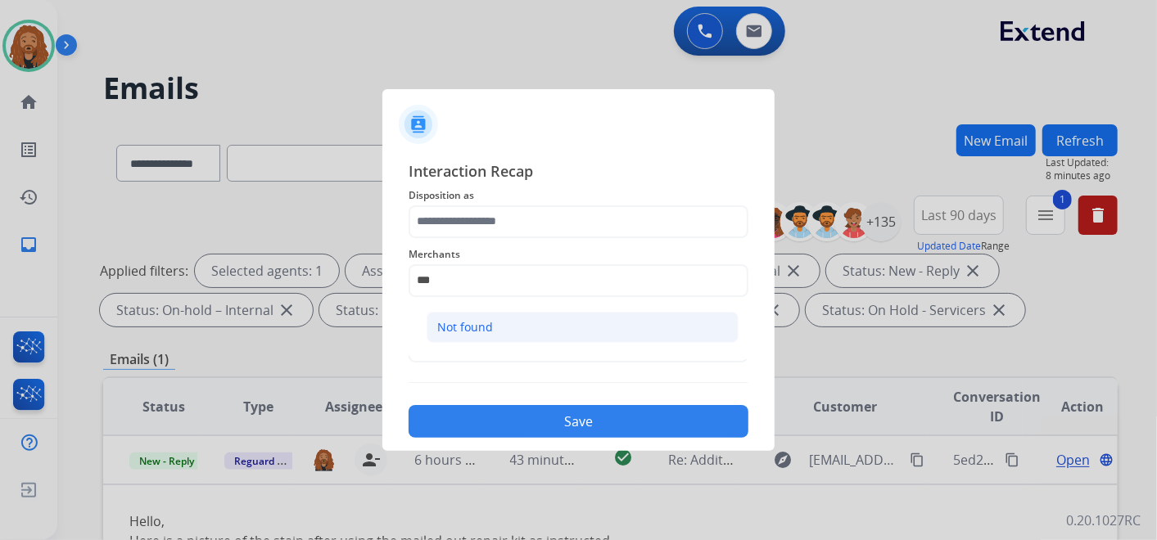
click at [457, 334] on div "Not found" at bounding box center [465, 327] width 56 height 16
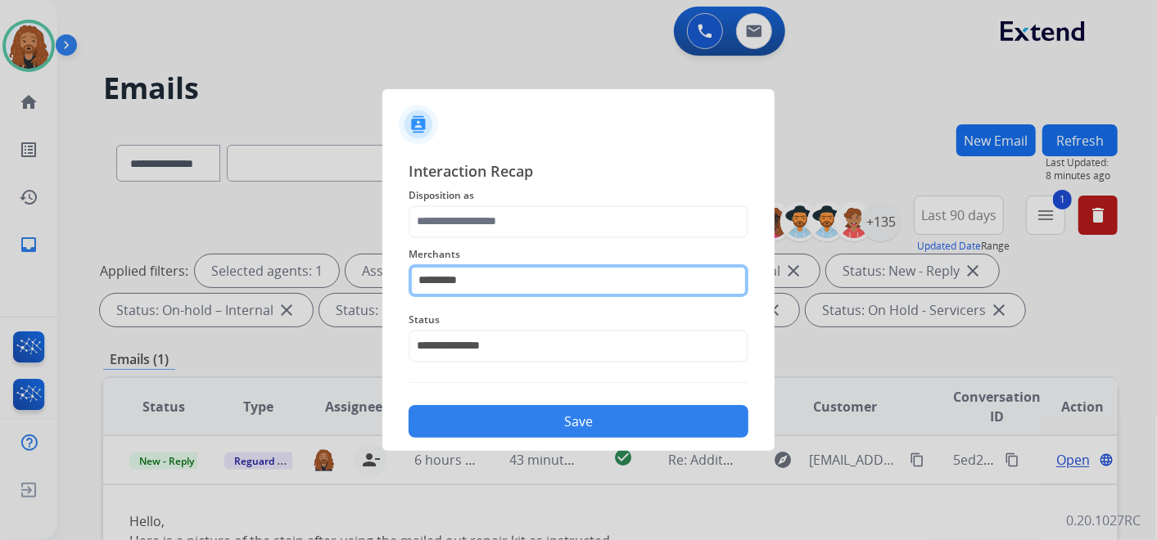
drag, startPoint x: 489, startPoint y: 277, endPoint x: 335, endPoint y: 305, distance: 156.5
click at [0, 304] on app-contact-recap-modal "**********" at bounding box center [0, 270] width 0 height 540
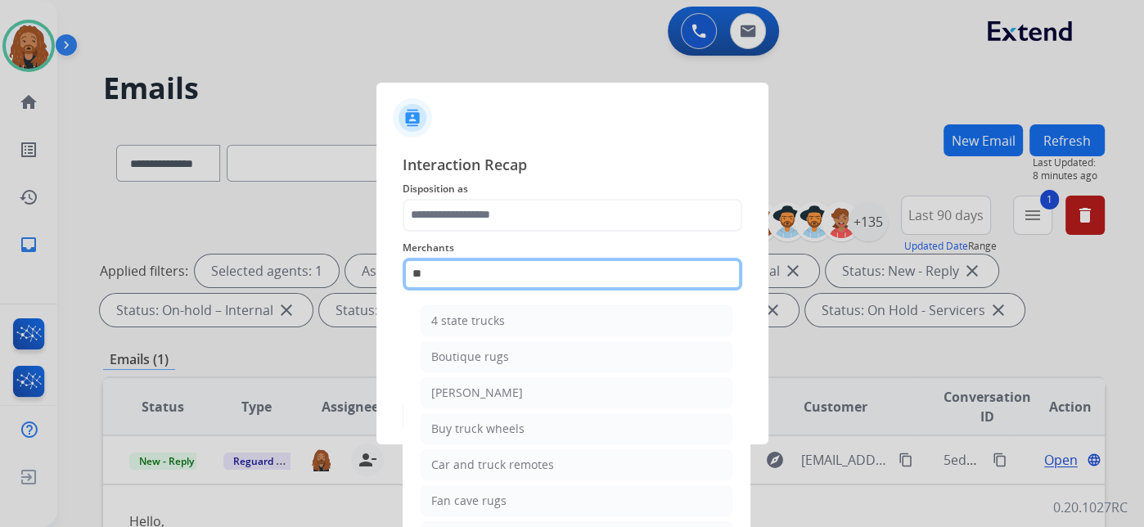
type input "*"
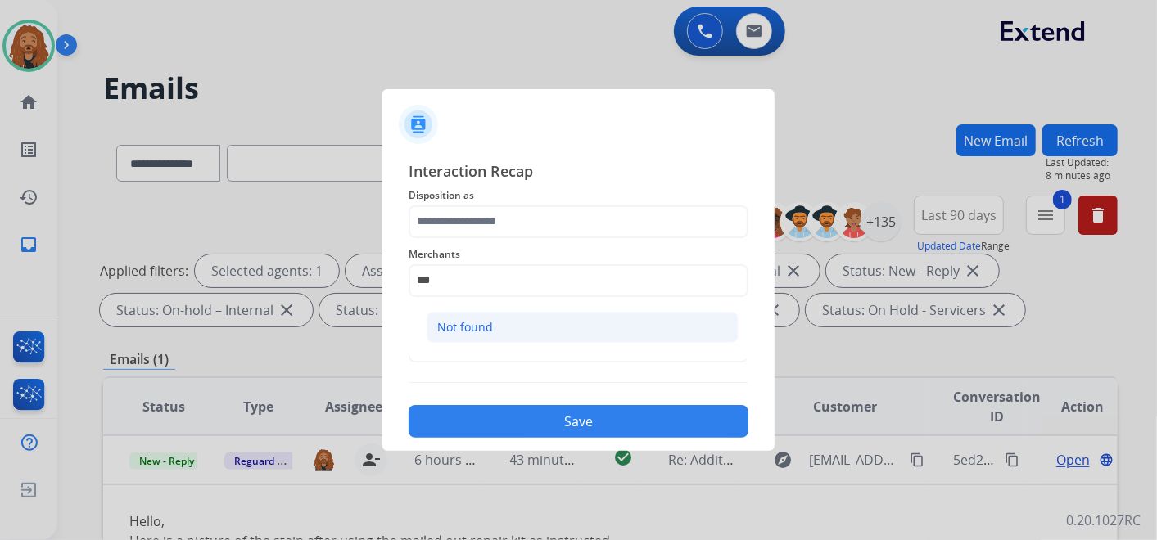
click at [533, 325] on li "Not found" at bounding box center [582, 327] width 312 height 31
type input "*********"
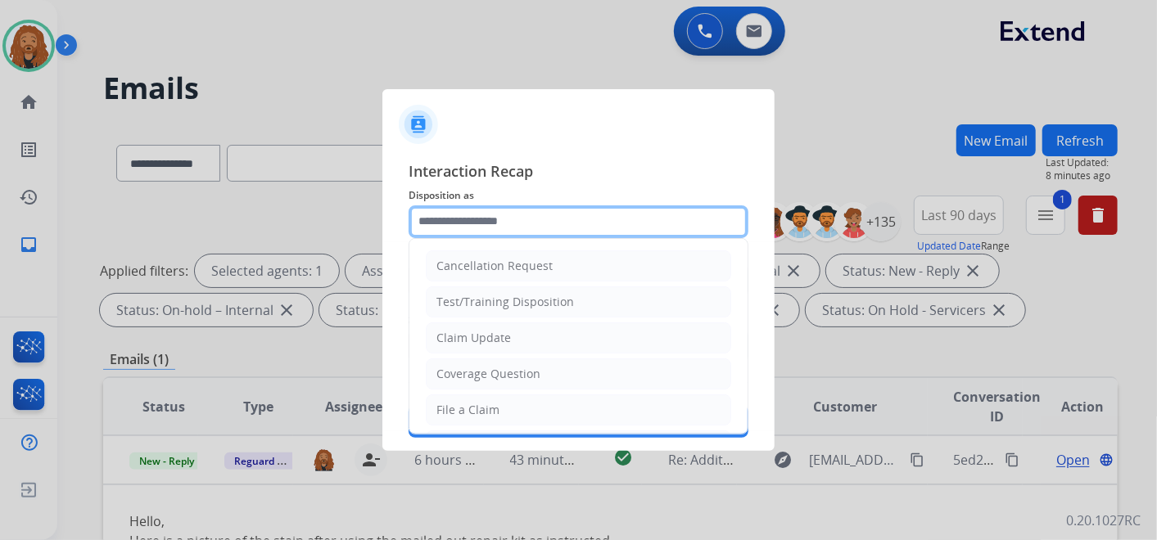
click at [499, 217] on input "text" at bounding box center [578, 221] width 340 height 33
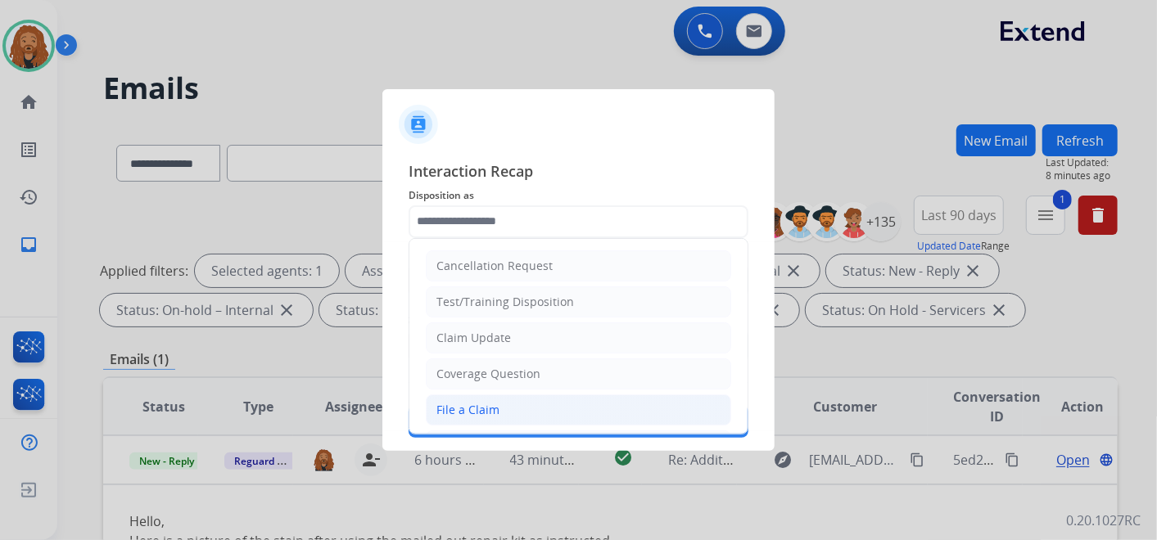
click at [486, 411] on div "File a Claim" at bounding box center [467, 410] width 63 height 16
type input "**********"
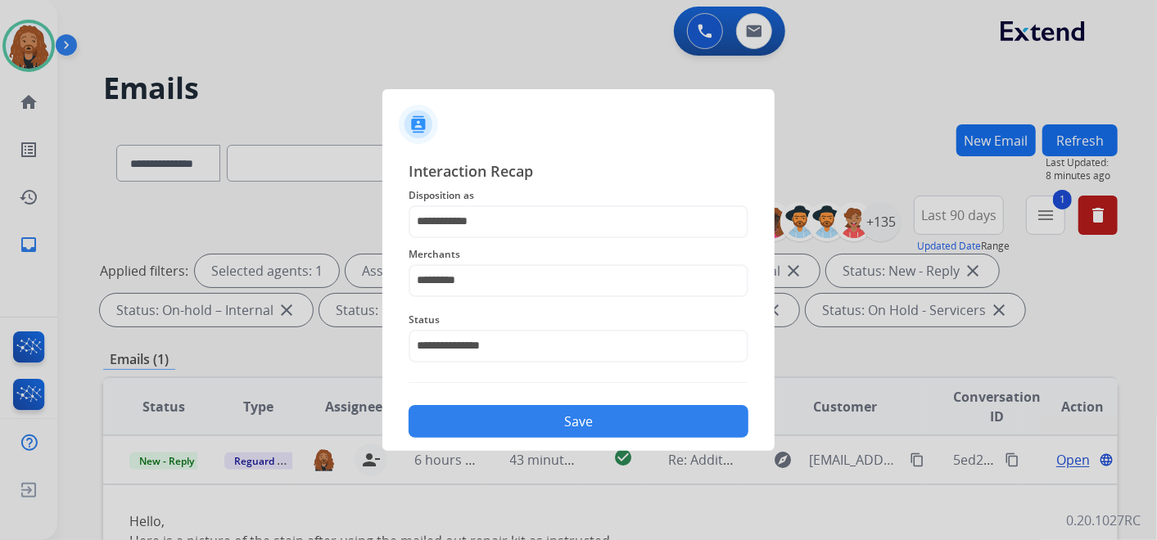
click at [521, 418] on button "Save" at bounding box center [578, 421] width 340 height 33
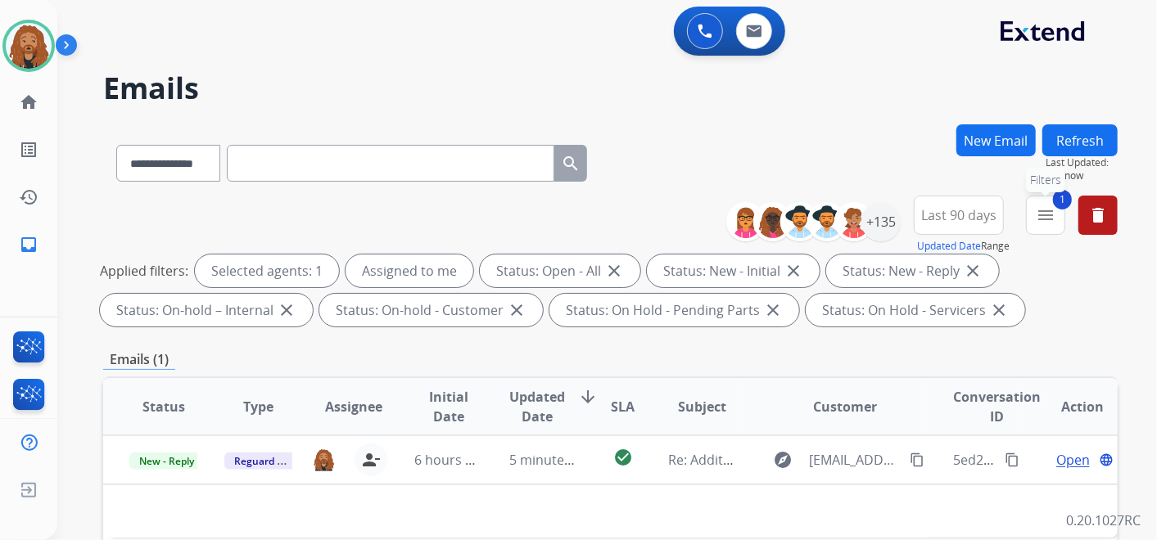
click at [1052, 206] on mat-icon "menu" at bounding box center [1046, 215] width 20 height 20
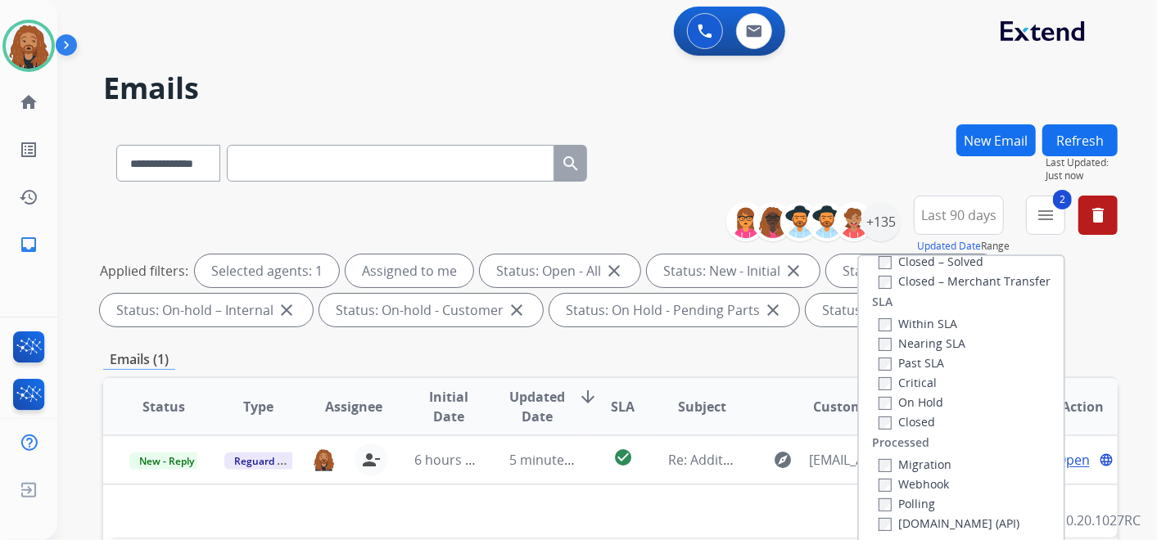
scroll to position [363, 0]
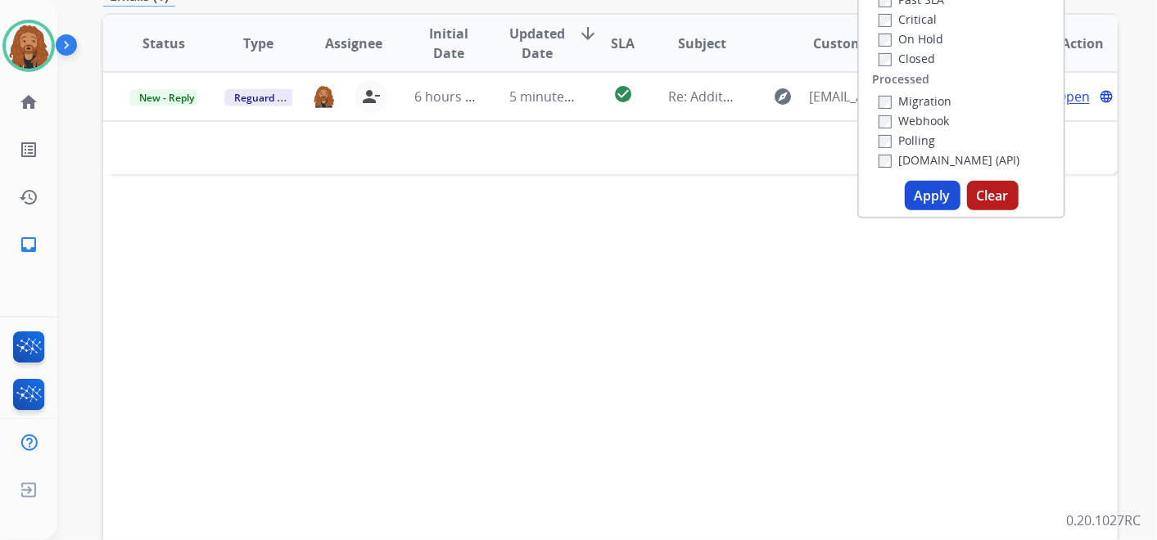
click at [920, 186] on button "Apply" at bounding box center [933, 195] width 56 height 29
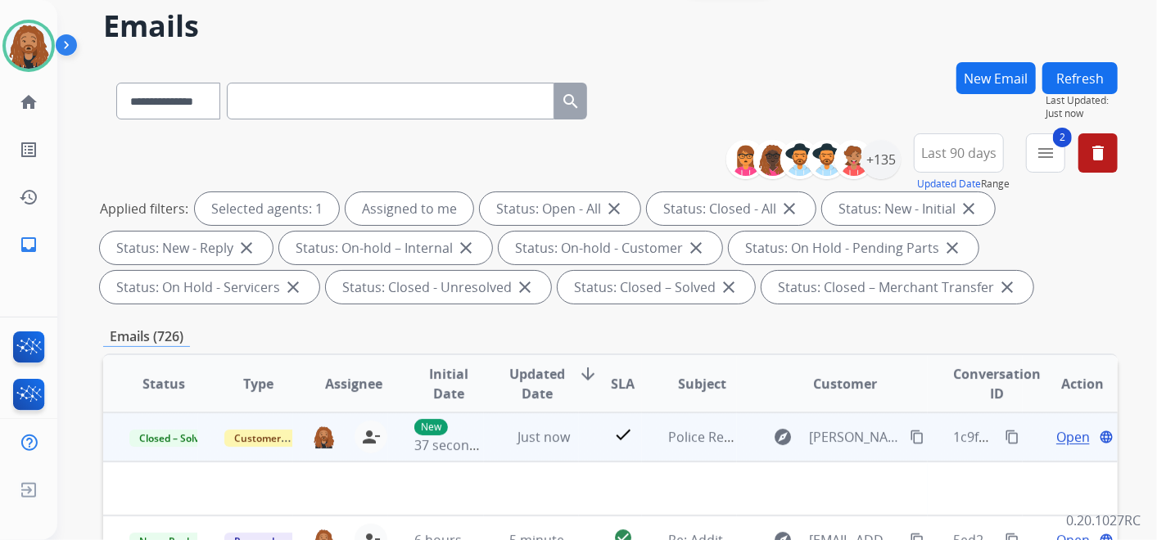
scroll to position [91, 0]
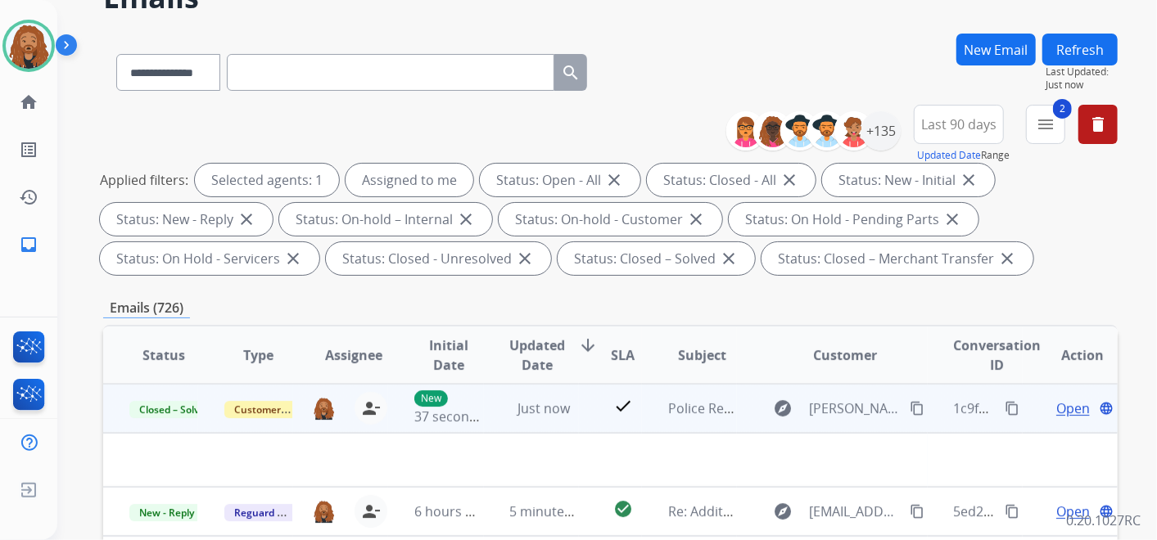
click at [1005, 402] on mat-icon "content_copy" at bounding box center [1011, 408] width 15 height 15
click at [1005, 404] on mat-icon "content_copy" at bounding box center [1011, 408] width 15 height 15
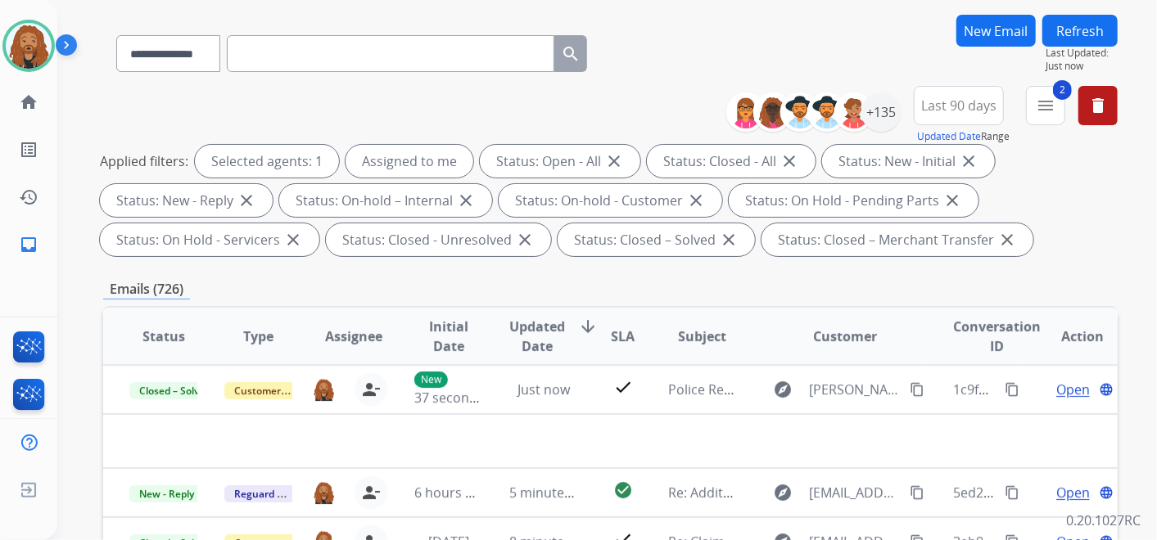
scroll to position [0, 0]
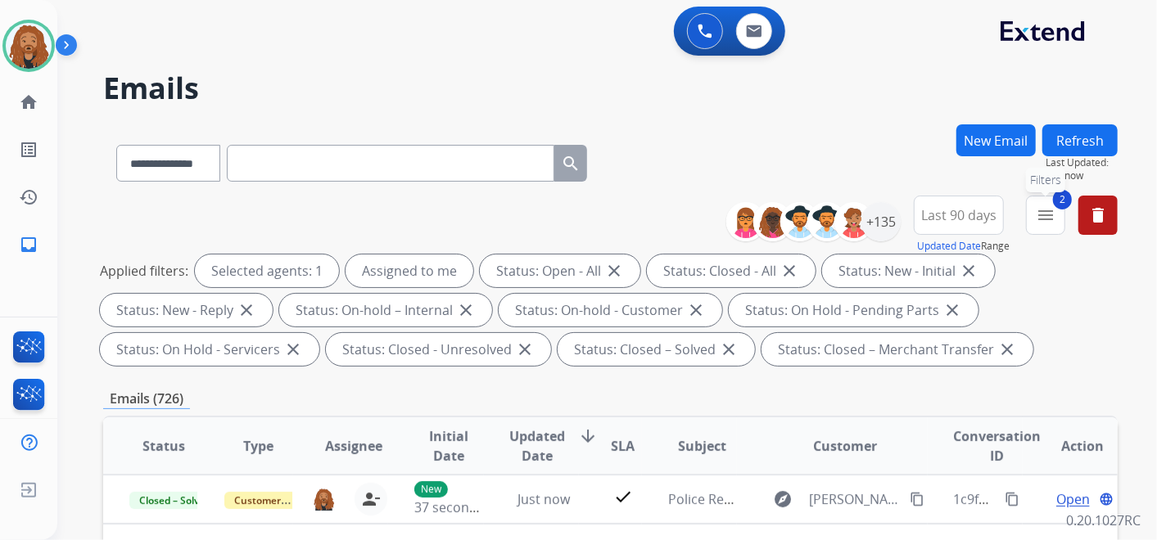
click at [1059, 210] on button "2 menu Filters" at bounding box center [1045, 215] width 39 height 39
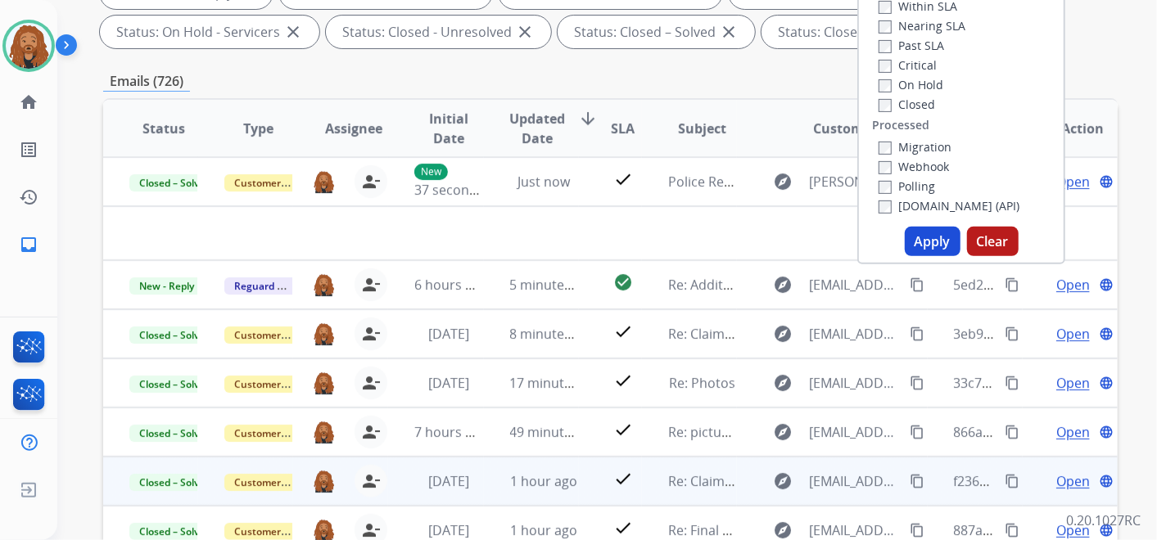
scroll to position [454, 0]
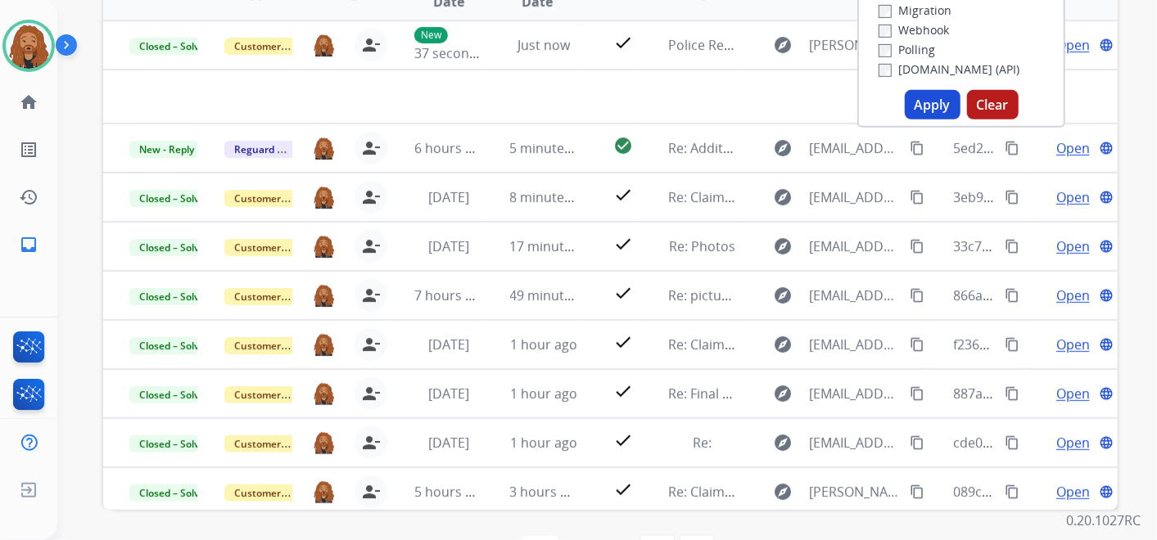
click at [932, 93] on button "Apply" at bounding box center [933, 104] width 56 height 29
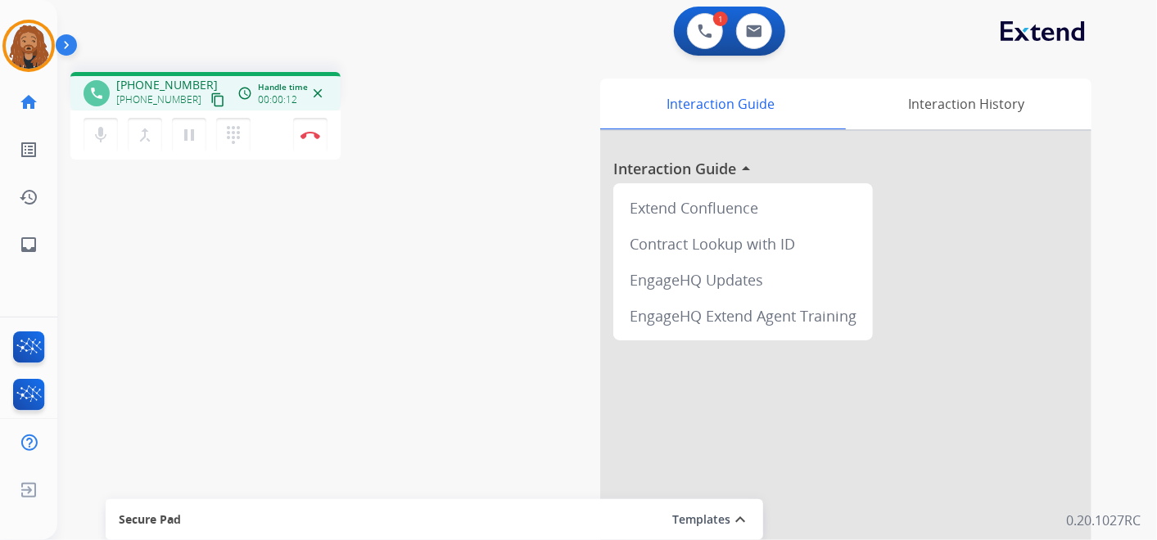
click at [210, 93] on mat-icon "content_copy" at bounding box center [217, 100] width 15 height 15
click at [313, 145] on button "Disconnect" at bounding box center [310, 135] width 34 height 34
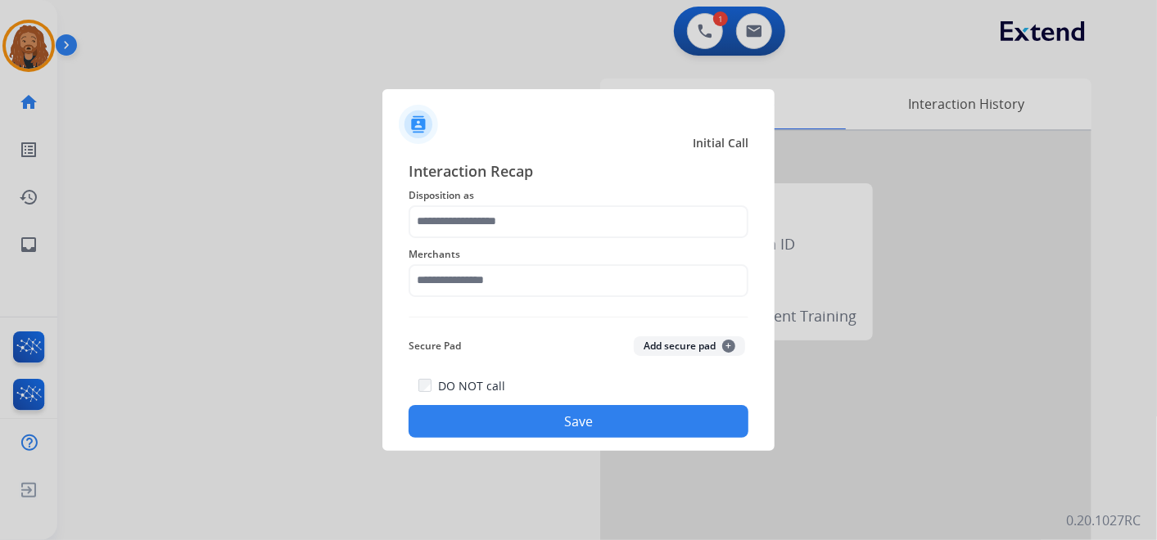
click at [552, 259] on span "Merchants" at bounding box center [578, 255] width 340 height 20
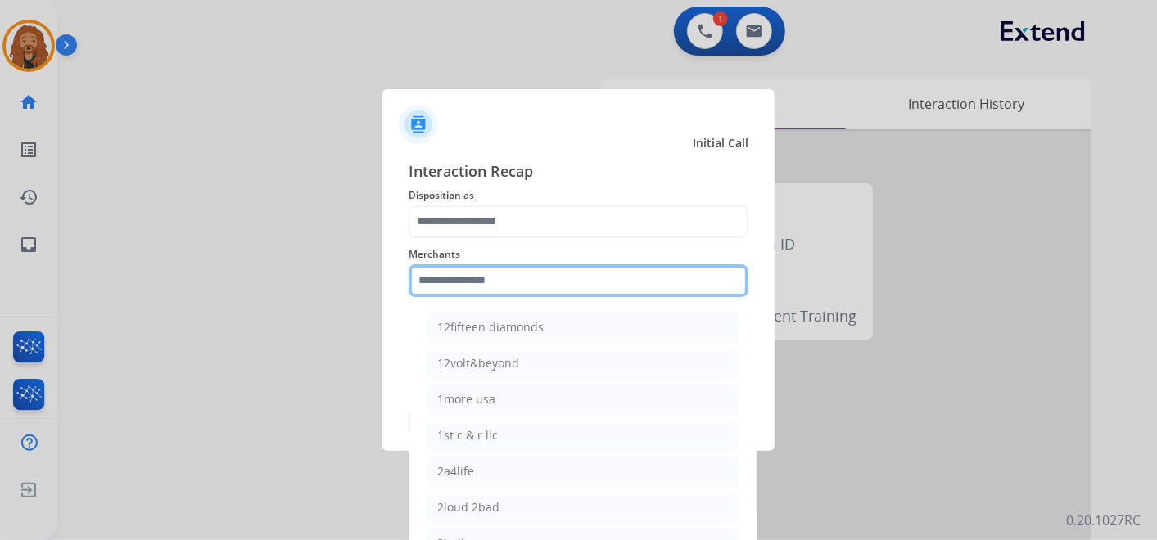
click at [553, 269] on input "text" at bounding box center [578, 280] width 340 height 33
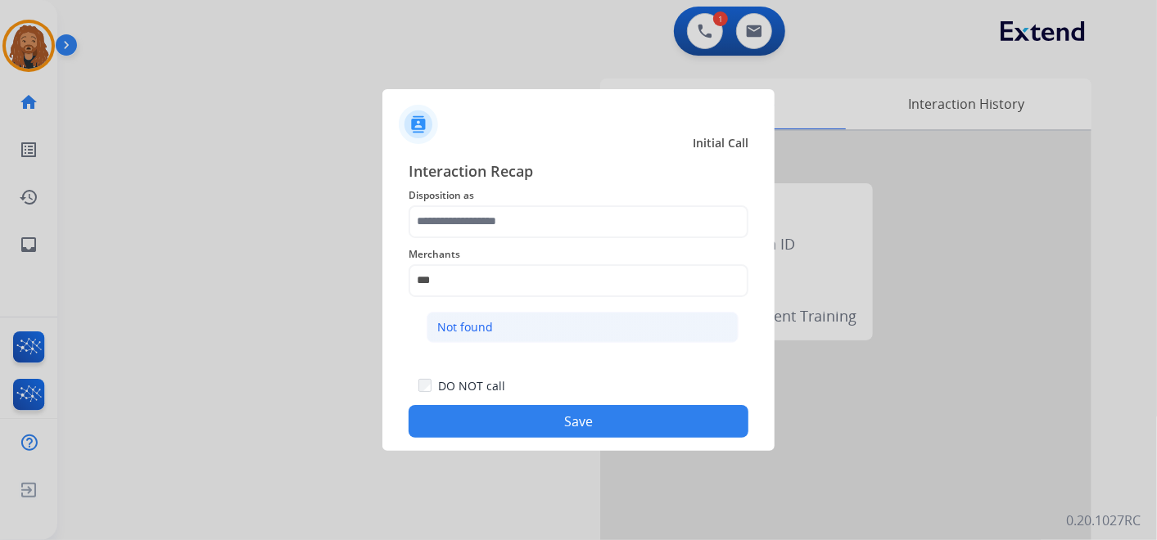
click at [557, 324] on li "Not found" at bounding box center [582, 327] width 312 height 31
type input "*********"
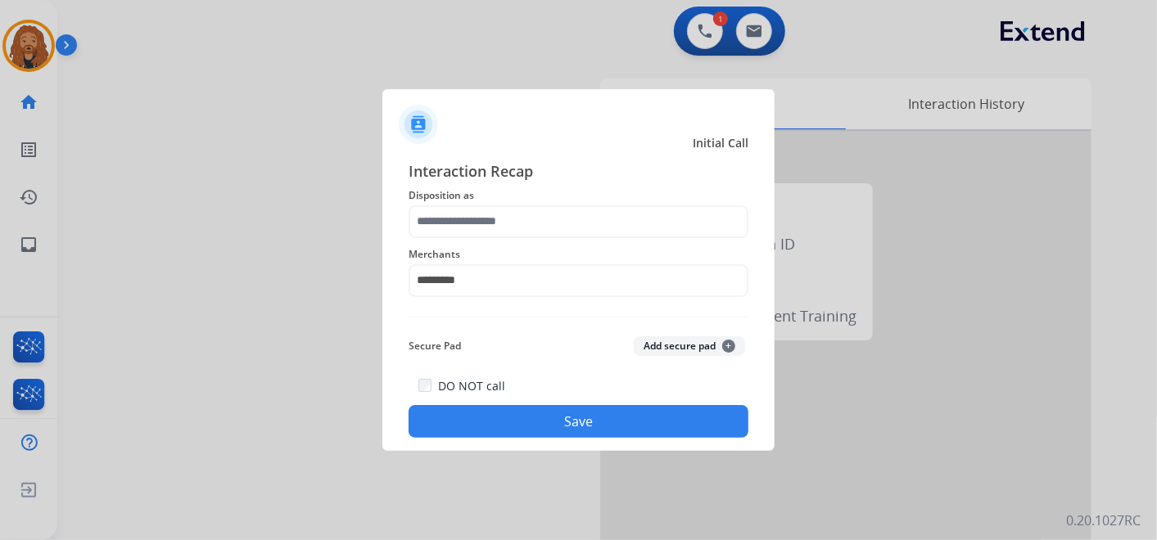
click at [540, 201] on span "Disposition as" at bounding box center [578, 196] width 340 height 20
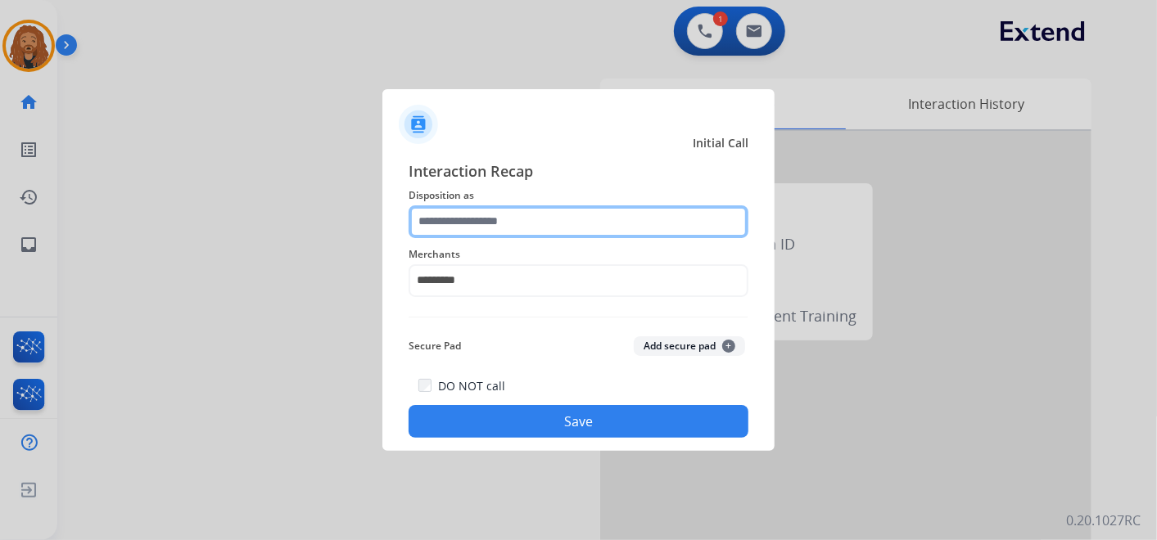
click at [530, 234] on input "text" at bounding box center [578, 221] width 340 height 33
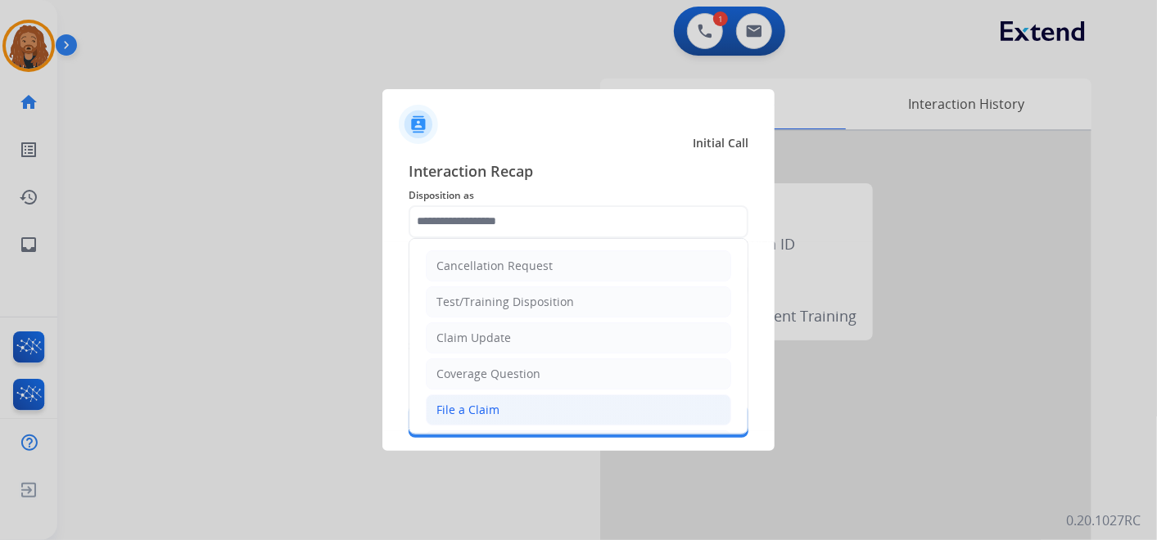
click at [478, 416] on li "File a Claim" at bounding box center [578, 410] width 305 height 31
type input "**********"
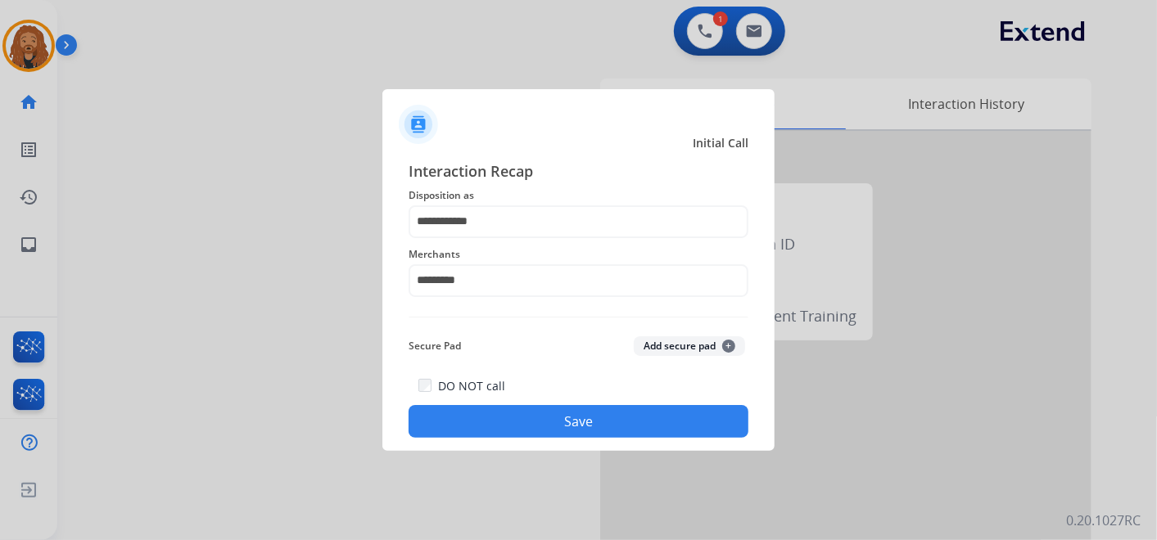
click at [507, 409] on button "Save" at bounding box center [578, 421] width 340 height 33
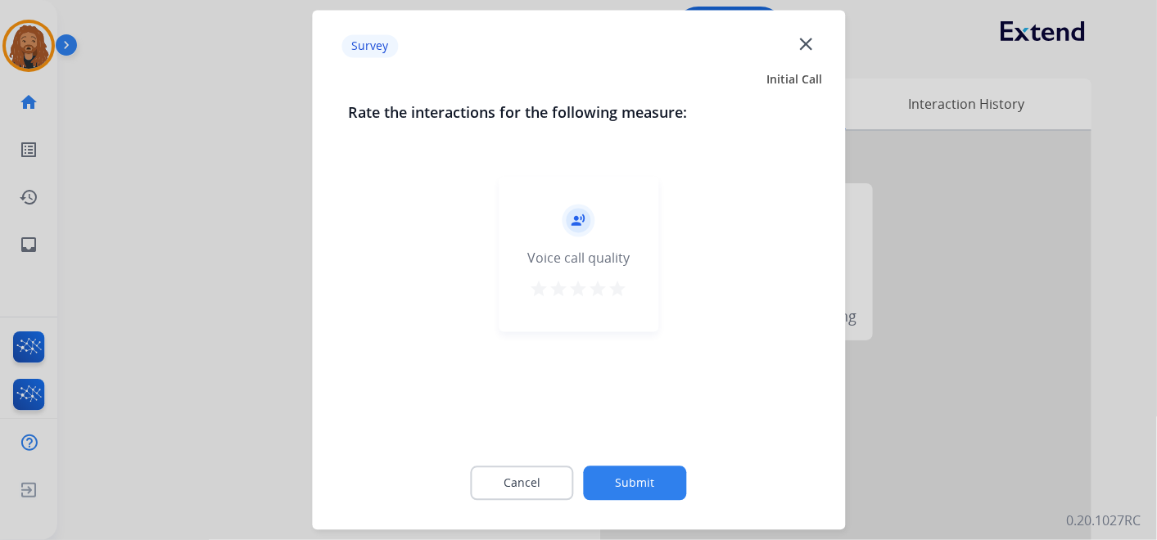
click at [618, 287] on mat-icon "star" at bounding box center [618, 290] width 20 height 20
click at [614, 483] on button "Submit" at bounding box center [635, 484] width 103 height 34
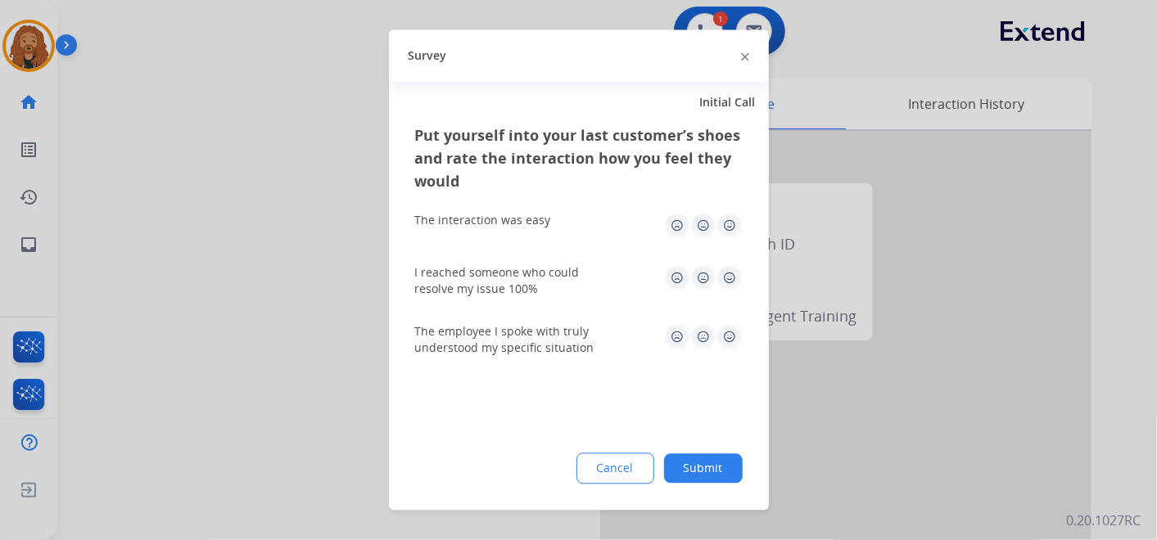
click at [726, 287] on img at bounding box center [729, 278] width 26 height 26
click at [727, 228] on img at bounding box center [729, 226] width 26 height 26
click at [720, 339] on img at bounding box center [729, 337] width 26 height 26
drag, startPoint x: 697, startPoint y: 463, endPoint x: 695, endPoint y: 446, distance: 16.6
click at [697, 463] on button "Submit" at bounding box center [703, 468] width 79 height 29
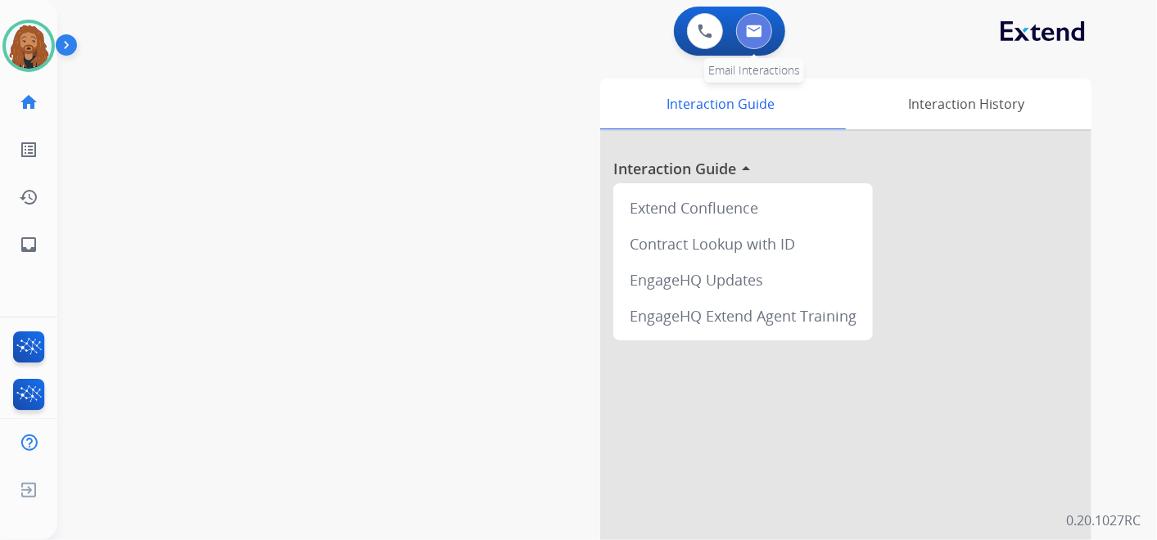
click at [753, 41] on button at bounding box center [754, 31] width 36 height 36
select select "**********"
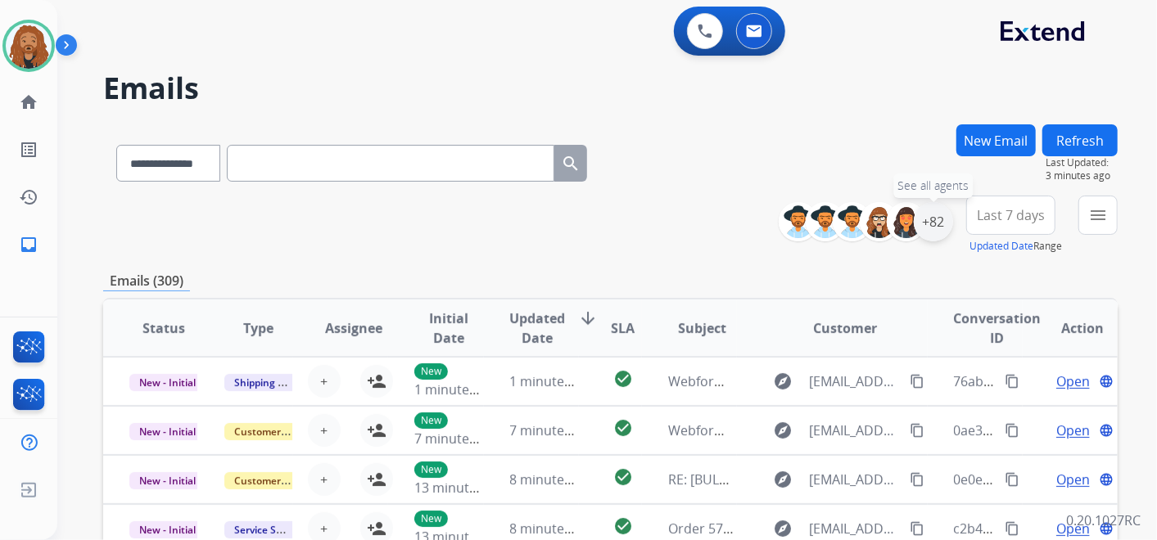
click at [940, 213] on div "+82" at bounding box center [933, 221] width 39 height 39
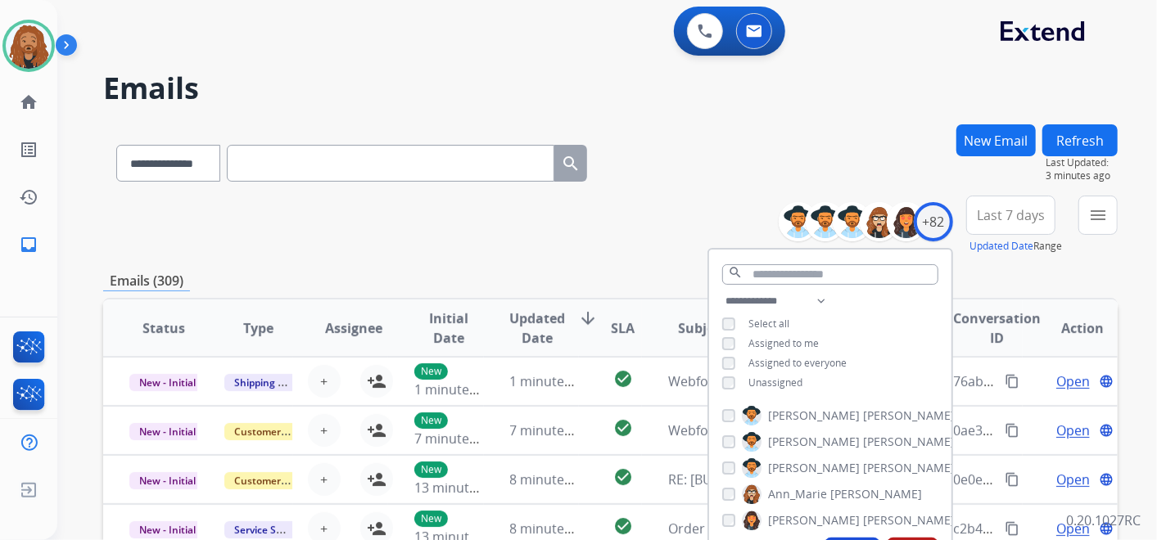
drag, startPoint x: 721, startPoint y: 388, endPoint x: 734, endPoint y: 382, distance: 14.3
click at [721, 390] on div "**********" at bounding box center [830, 343] width 242 height 105
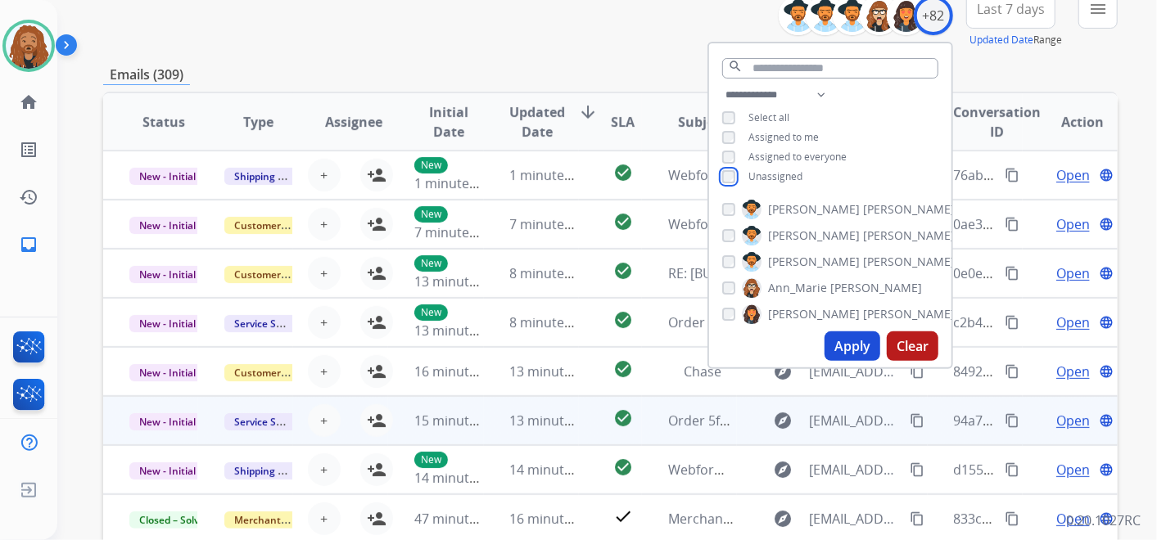
scroll to position [273, 0]
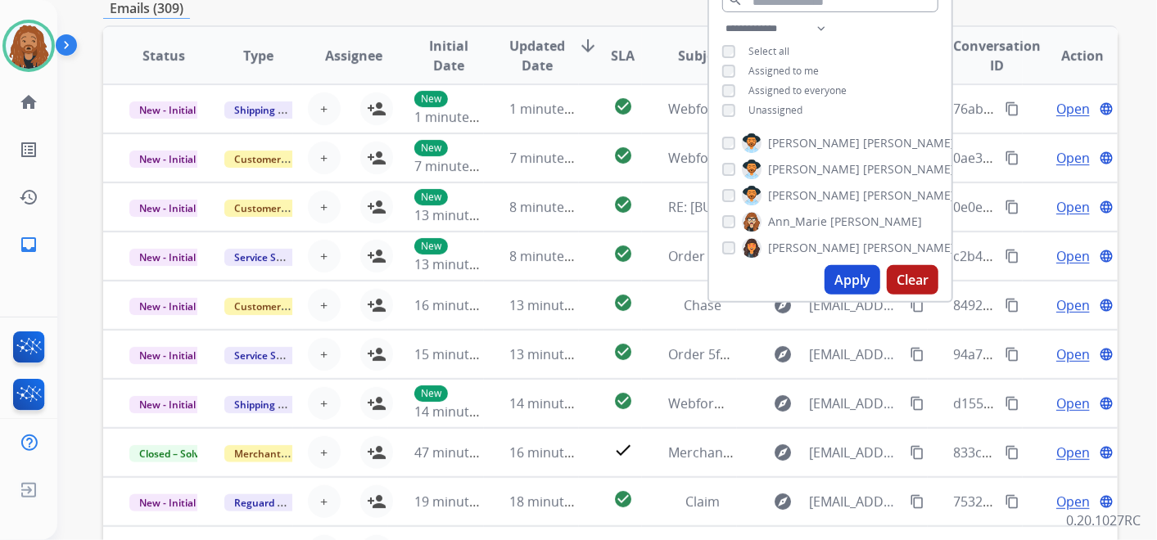
click at [842, 287] on button "Apply" at bounding box center [852, 279] width 56 height 29
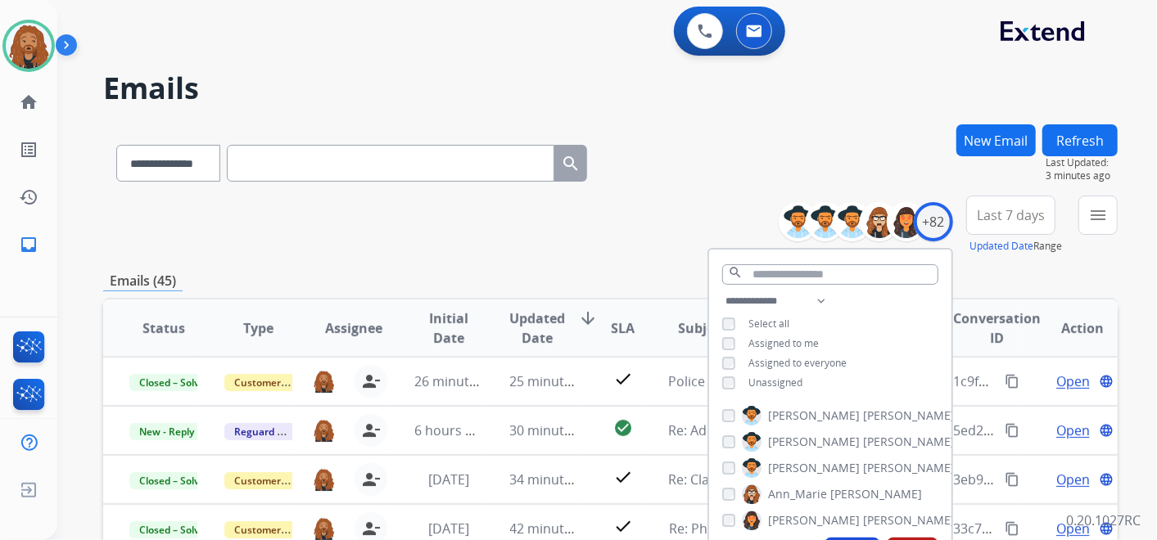
click at [1004, 215] on span "Last 7 days" at bounding box center [1011, 215] width 68 height 7
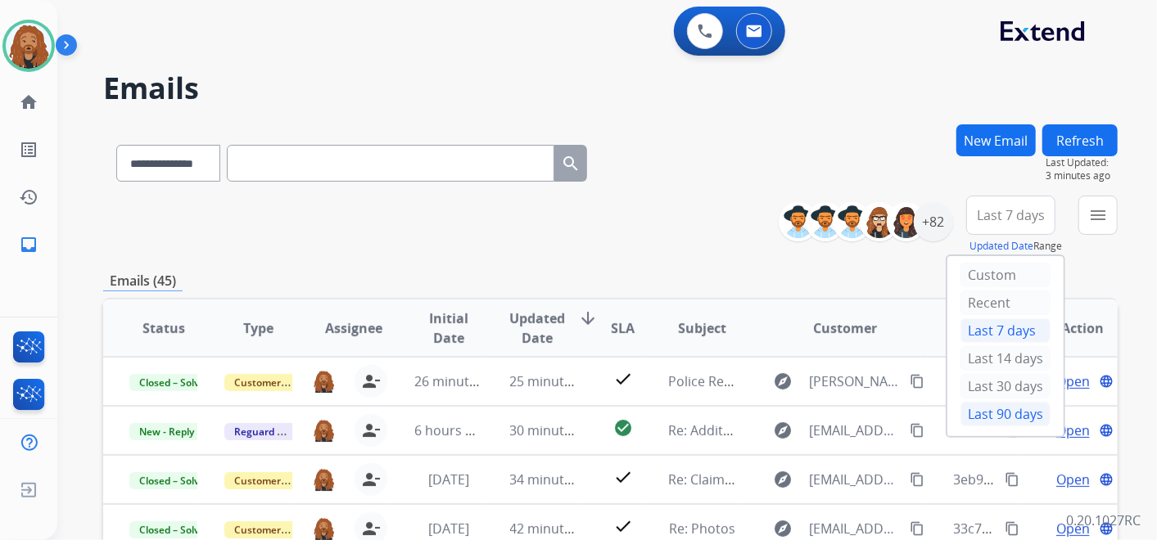
click at [975, 413] on div "Last 90 days" at bounding box center [1005, 414] width 90 height 25
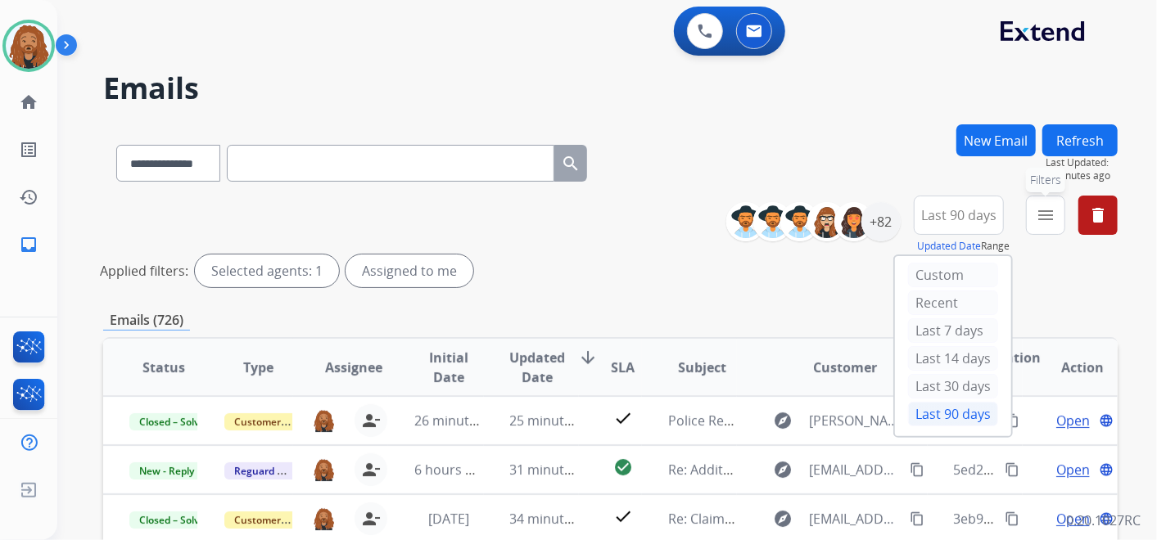
click at [1043, 222] on mat-icon "menu" at bounding box center [1046, 215] width 20 height 20
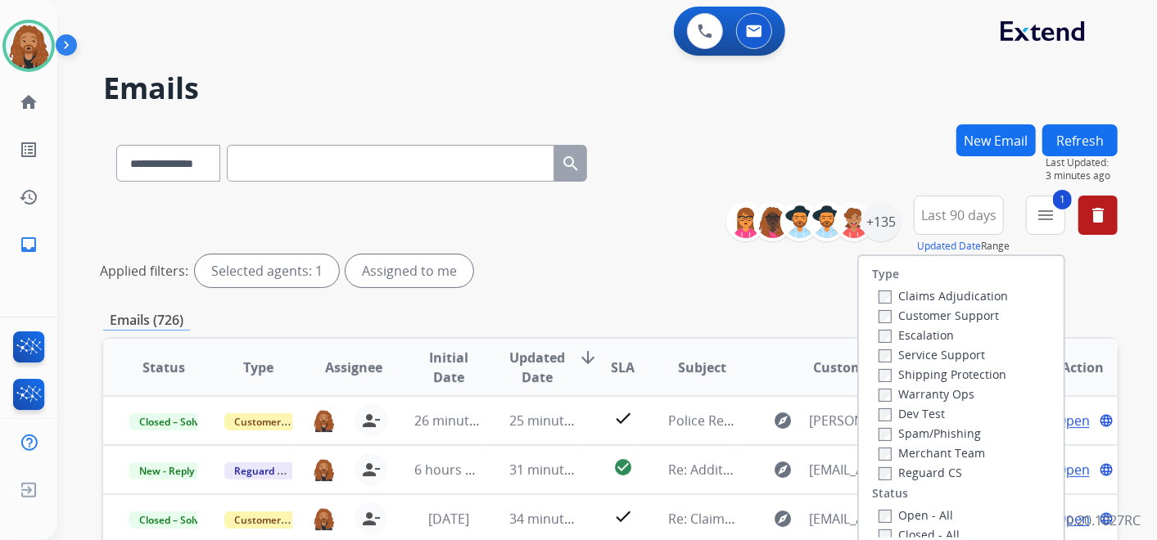
drag, startPoint x: 884, startPoint y: 471, endPoint x: 889, endPoint y: 419, distance: 51.8
click at [883, 470] on label "Reguard CS" at bounding box center [919, 473] width 83 height 16
click at [898, 374] on label "Shipping Protection" at bounding box center [942, 375] width 128 height 16
click at [909, 323] on div "Customer Support" at bounding box center [942, 315] width 129 height 20
click at [936, 312] on label "Customer Support" at bounding box center [938, 316] width 120 height 16
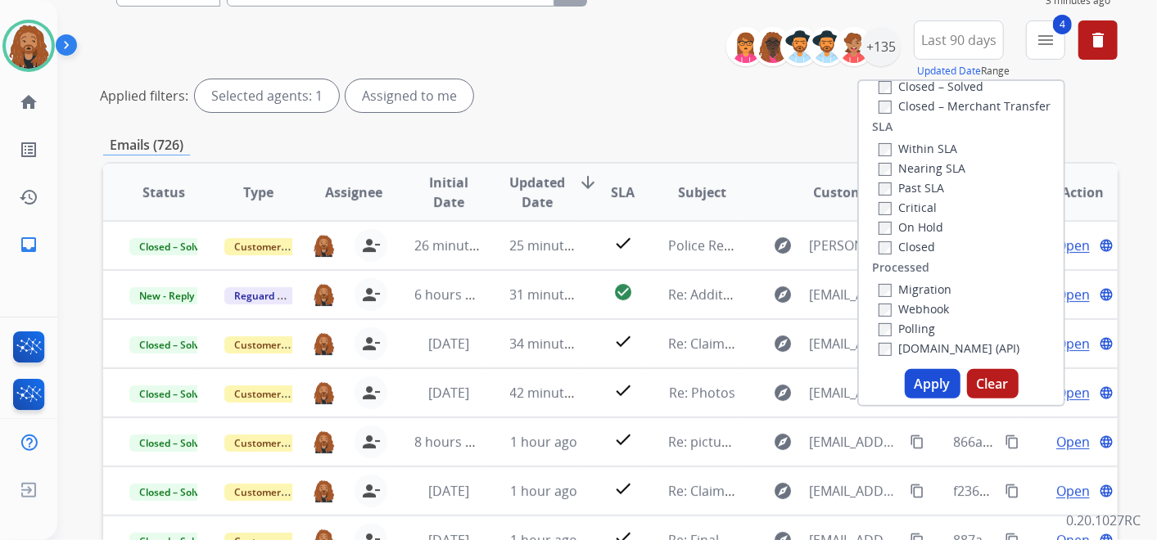
scroll to position [363, 0]
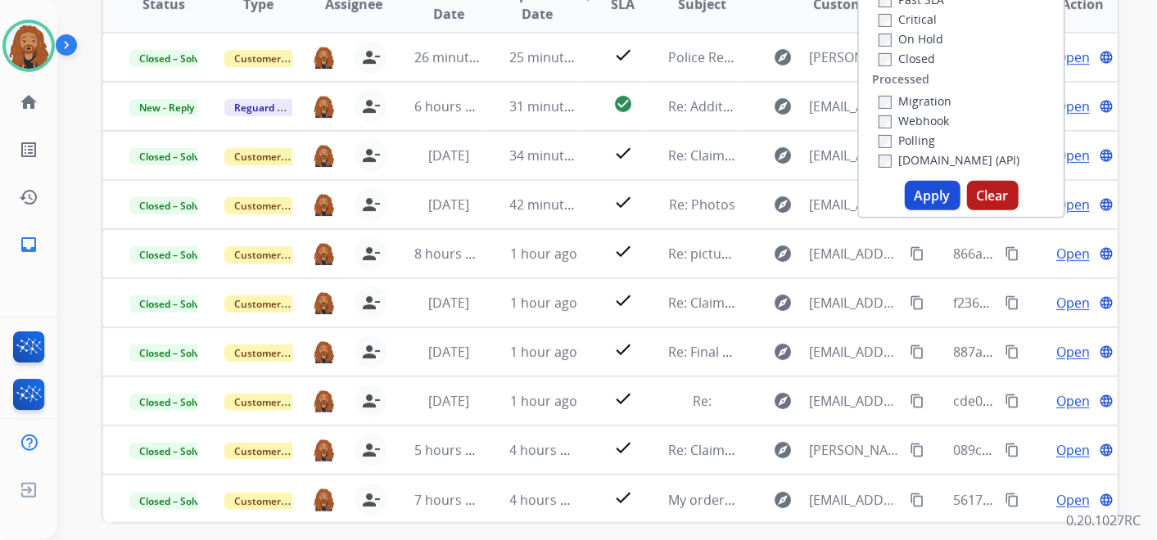
click at [930, 201] on button "Apply" at bounding box center [933, 195] width 56 height 29
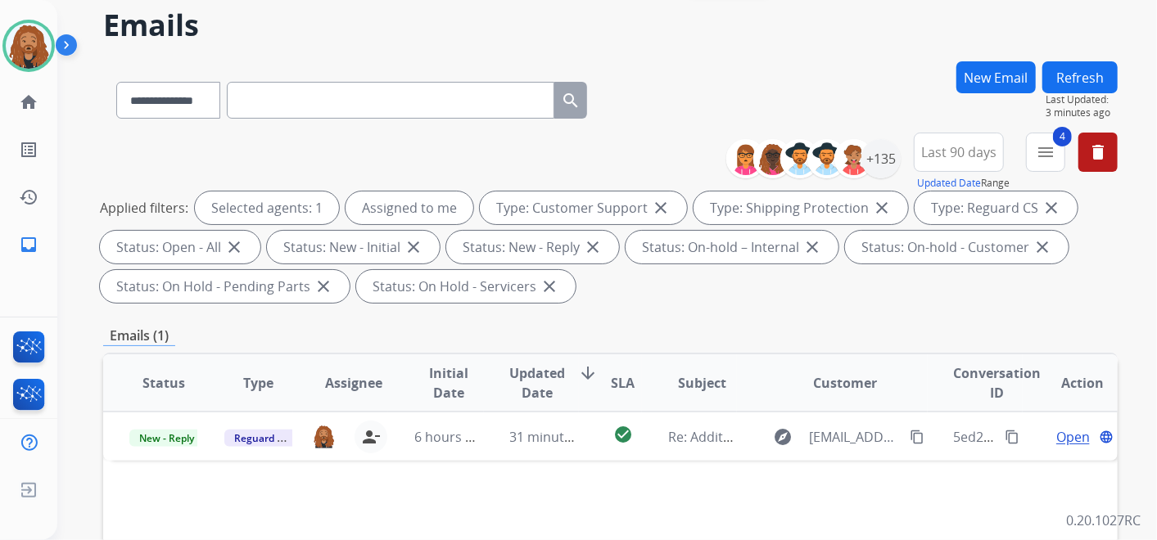
scroll to position [91, 0]
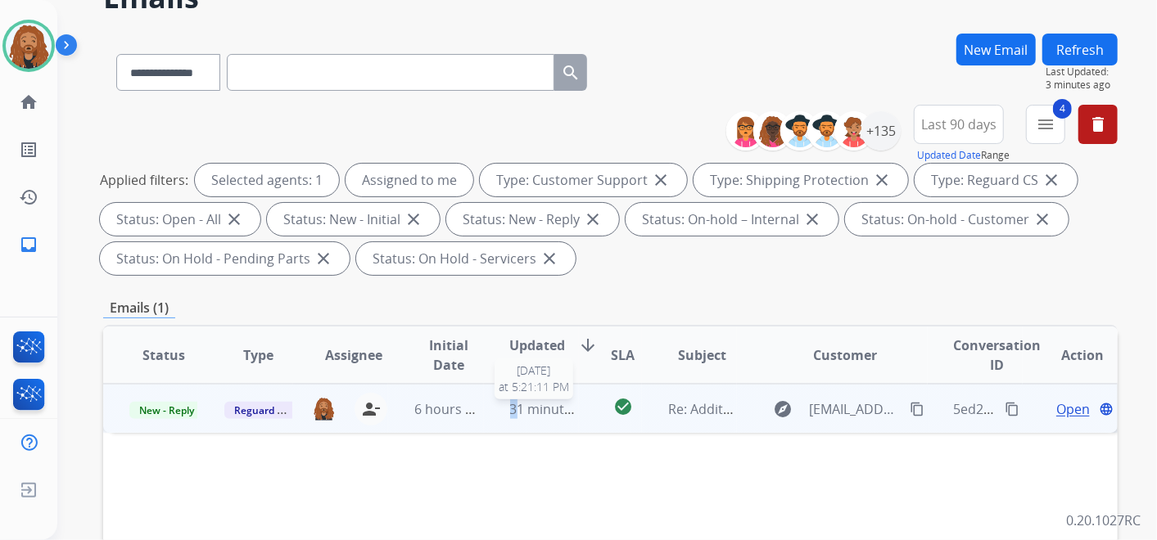
click at [510, 409] on span "31 minutes ago" at bounding box center [557, 409] width 95 height 18
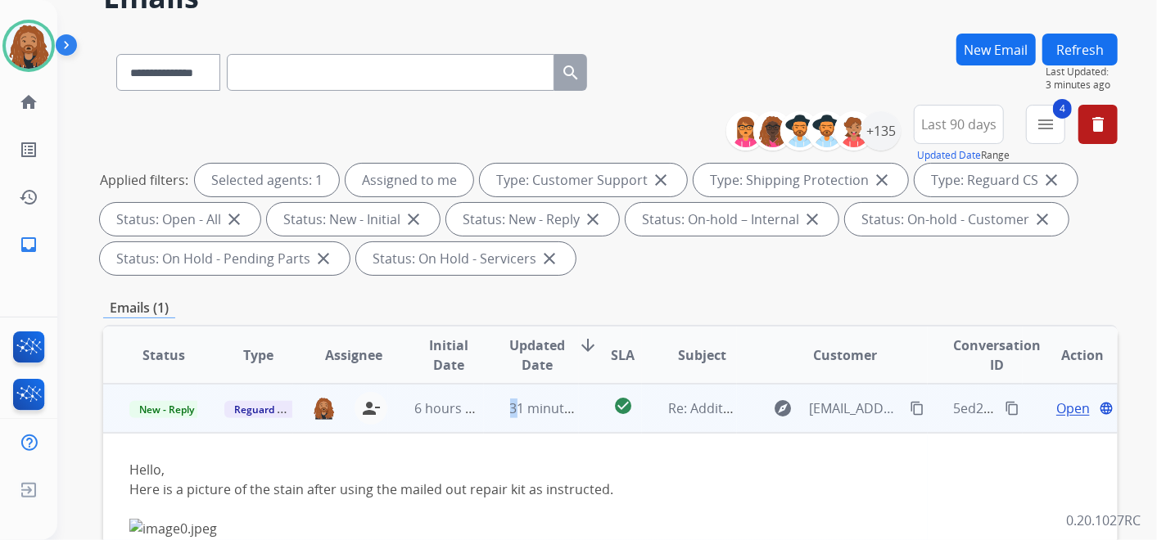
click at [909, 410] on mat-icon "content_copy" at bounding box center [916, 408] width 15 height 15
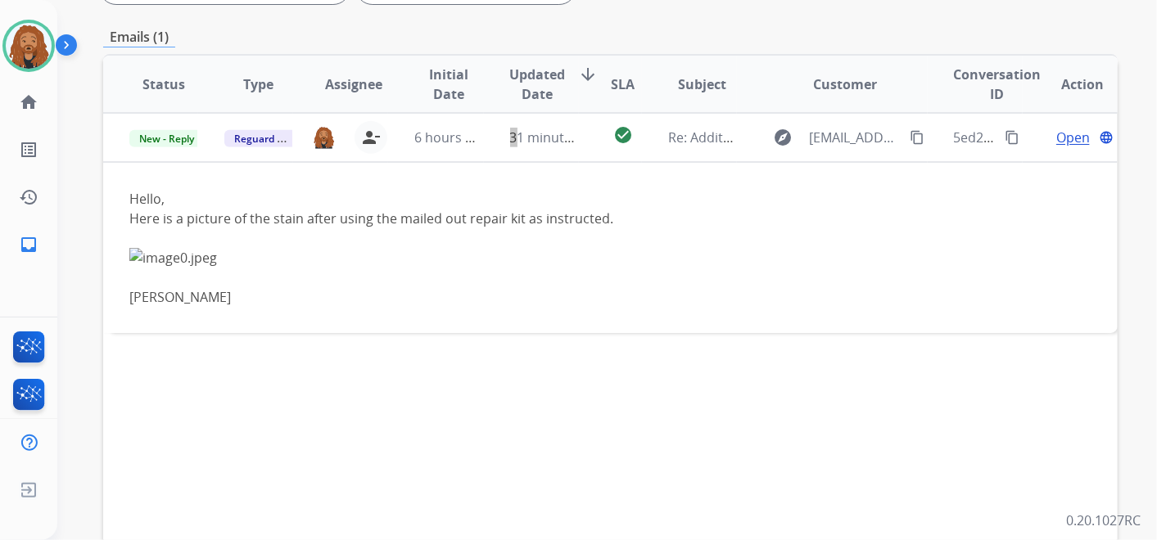
scroll to position [236, 0]
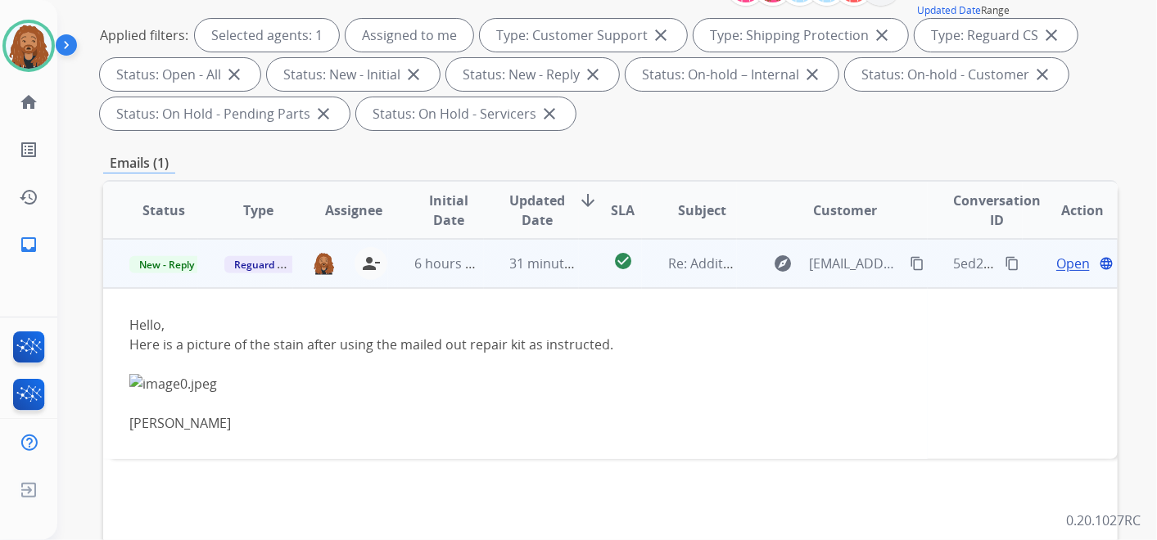
click at [1076, 259] on span "Open" at bounding box center [1073, 264] width 34 height 20
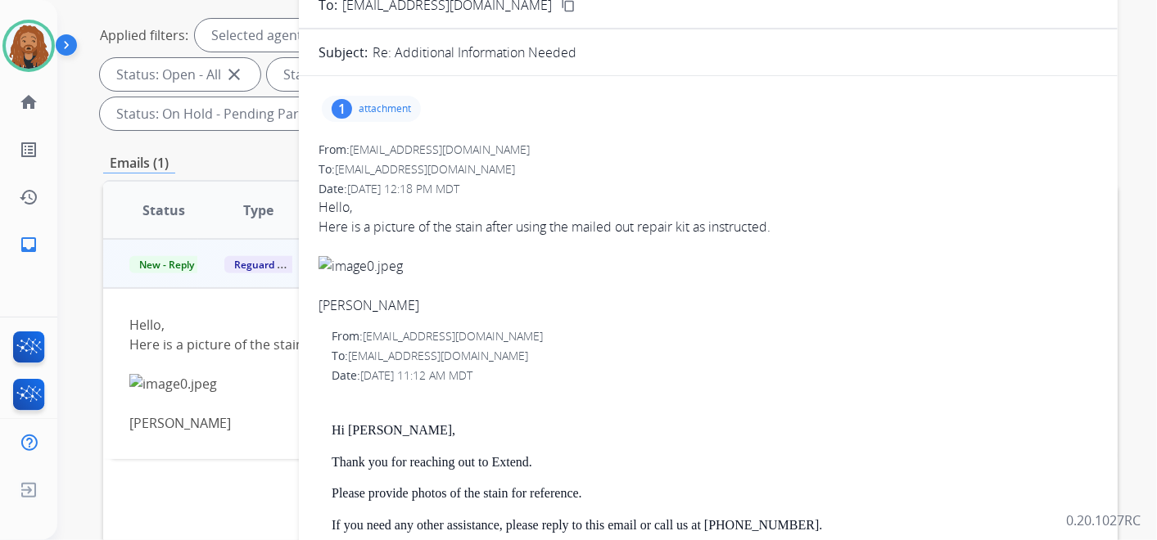
click at [357, 107] on div "1 attachment" at bounding box center [371, 109] width 99 height 26
click at [479, 151] on p "image0.jpeg" at bounding box center [454, 151] width 74 height 20
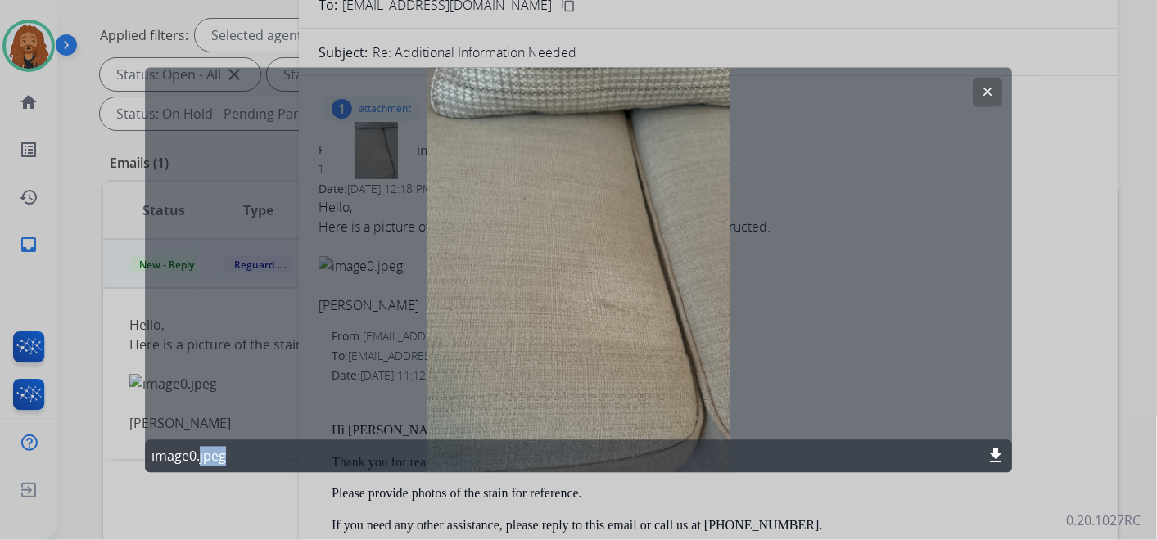
click at [991, 95] on mat-icon "clear" at bounding box center [987, 92] width 15 height 15
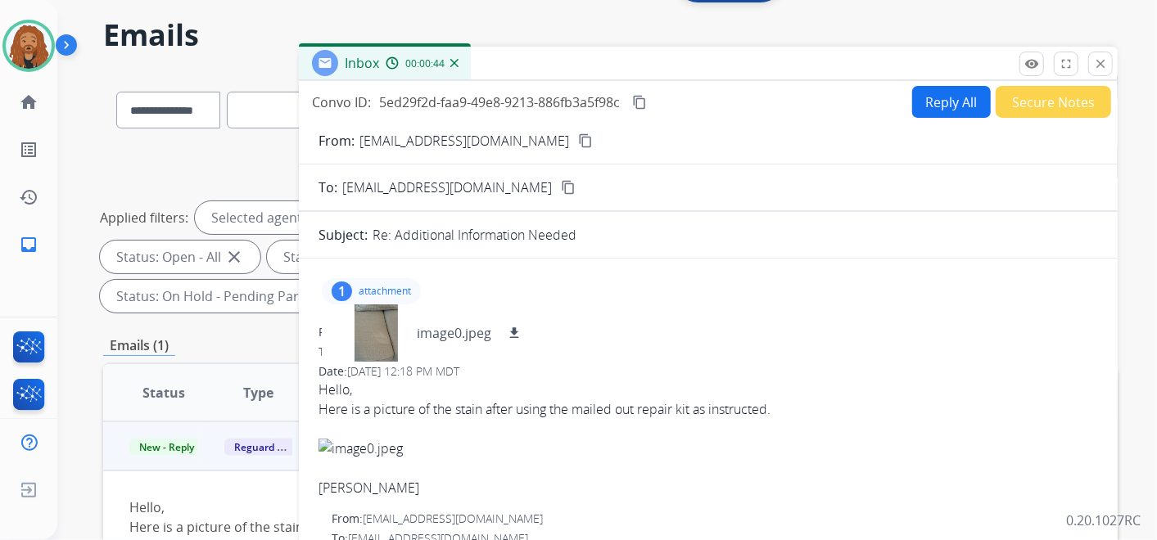
scroll to position [0, 0]
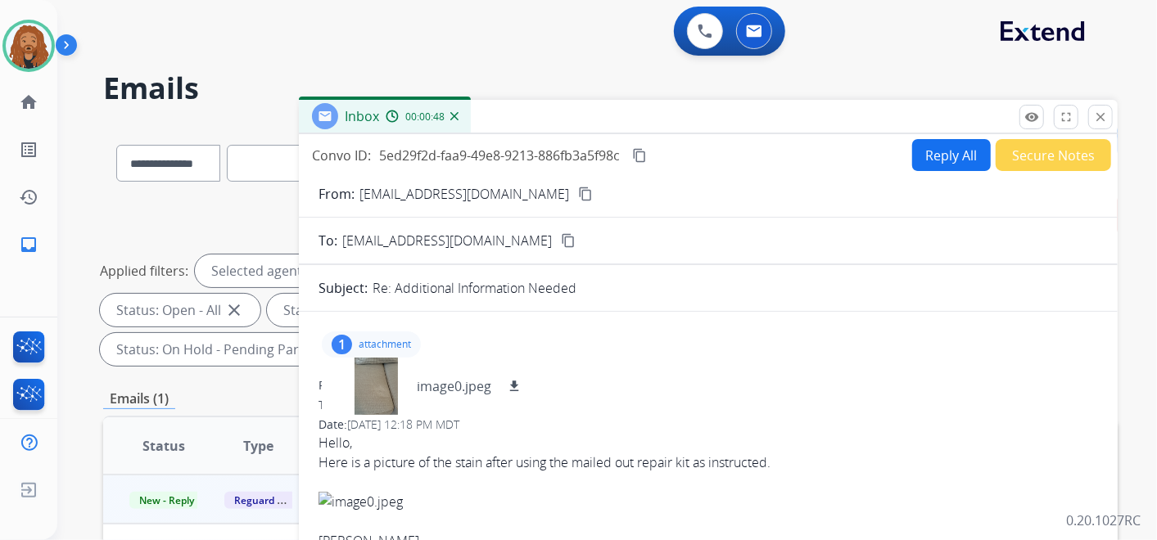
click at [928, 161] on button "Reply All" at bounding box center [951, 155] width 79 height 32
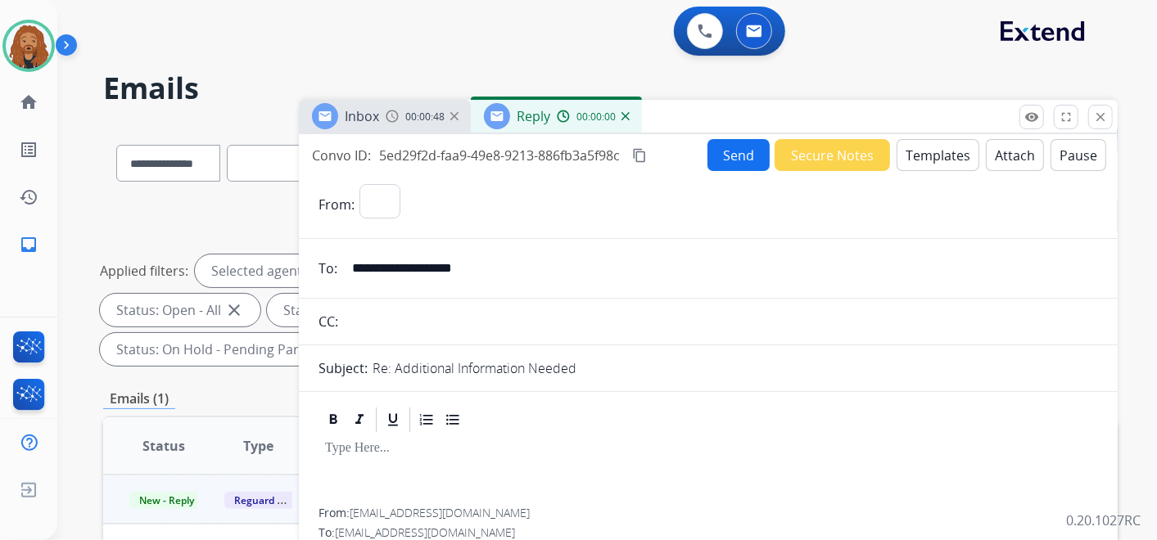
select select "**********"
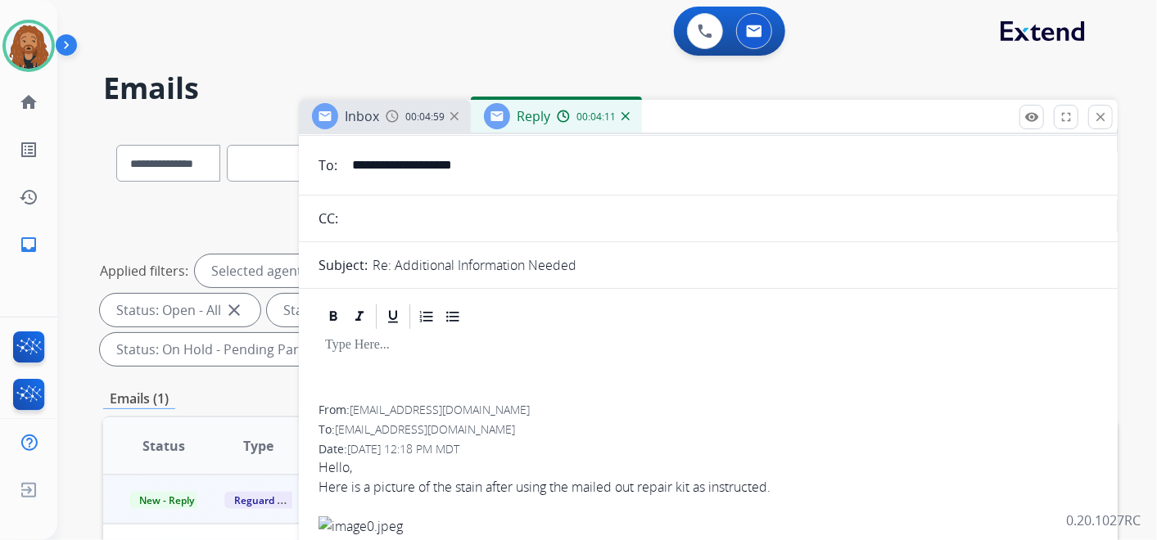
scroll to position [239, 0]
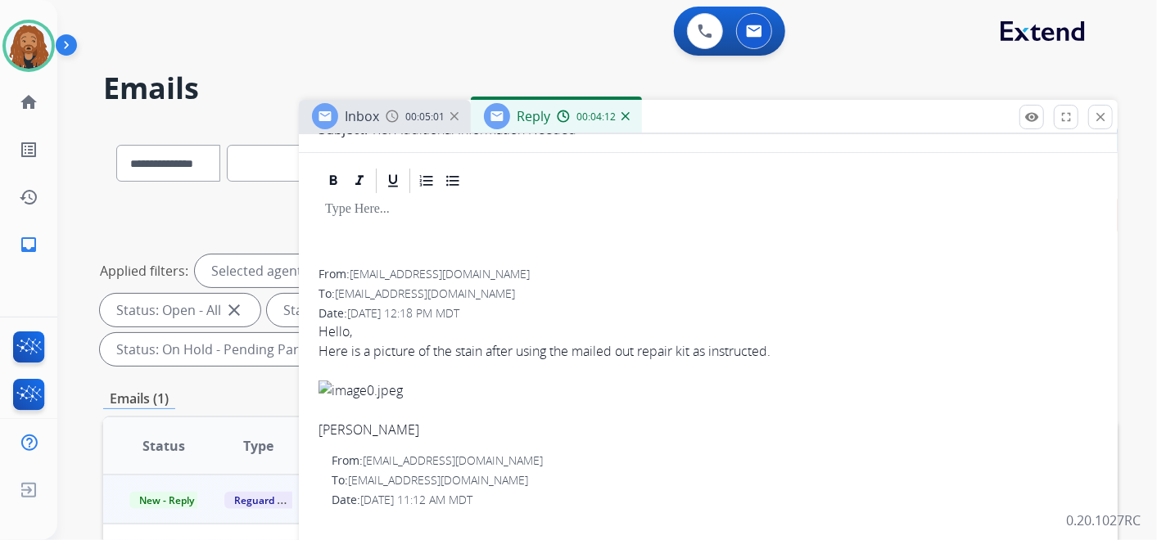
drag, startPoint x: 355, startPoint y: 227, endPoint x: 372, endPoint y: 224, distance: 17.4
click at [355, 227] on div at bounding box center [707, 233] width 779 height 74
click at [621, 115] on img at bounding box center [625, 116] width 8 height 8
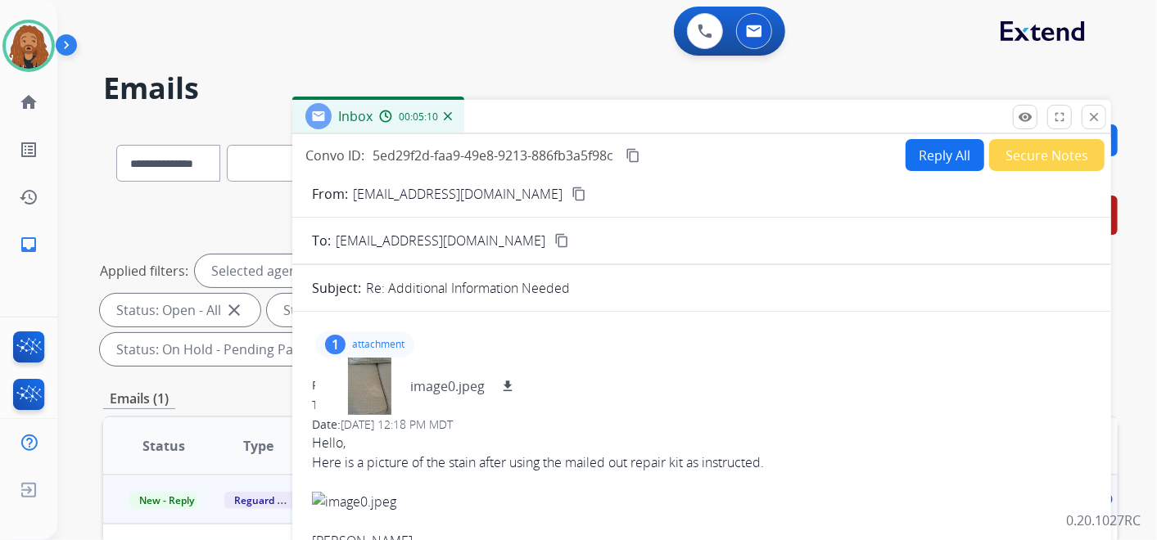
click at [444, 115] on img at bounding box center [448, 116] width 8 height 8
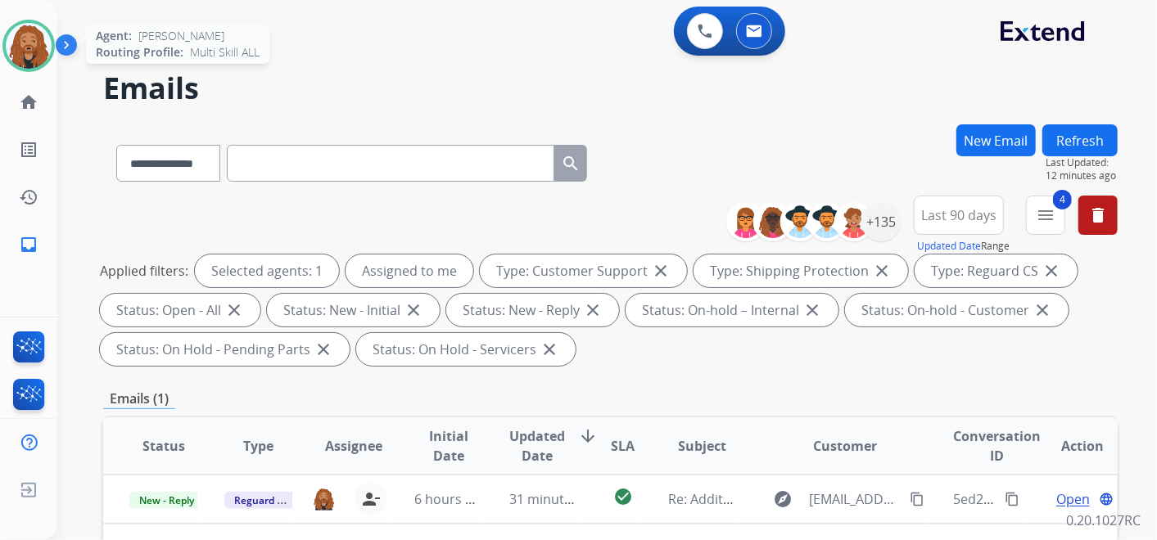
click at [28, 38] on img at bounding box center [29, 46] width 46 height 46
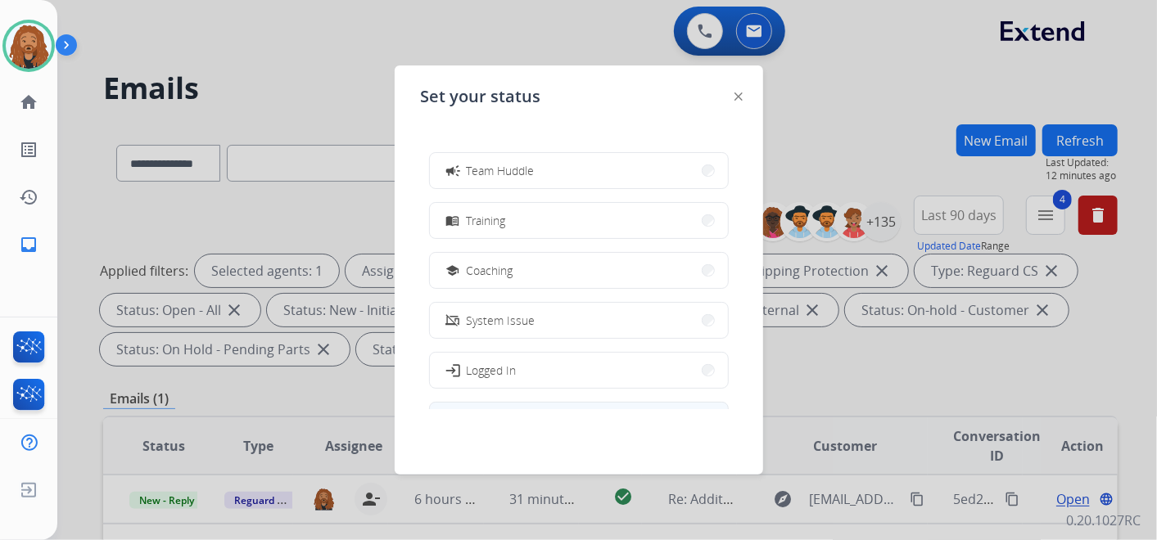
scroll to position [258, 0]
click at [489, 358] on button "work_off Offline" at bounding box center [579, 370] width 298 height 35
